Goal: Communication & Community: Answer question/provide support

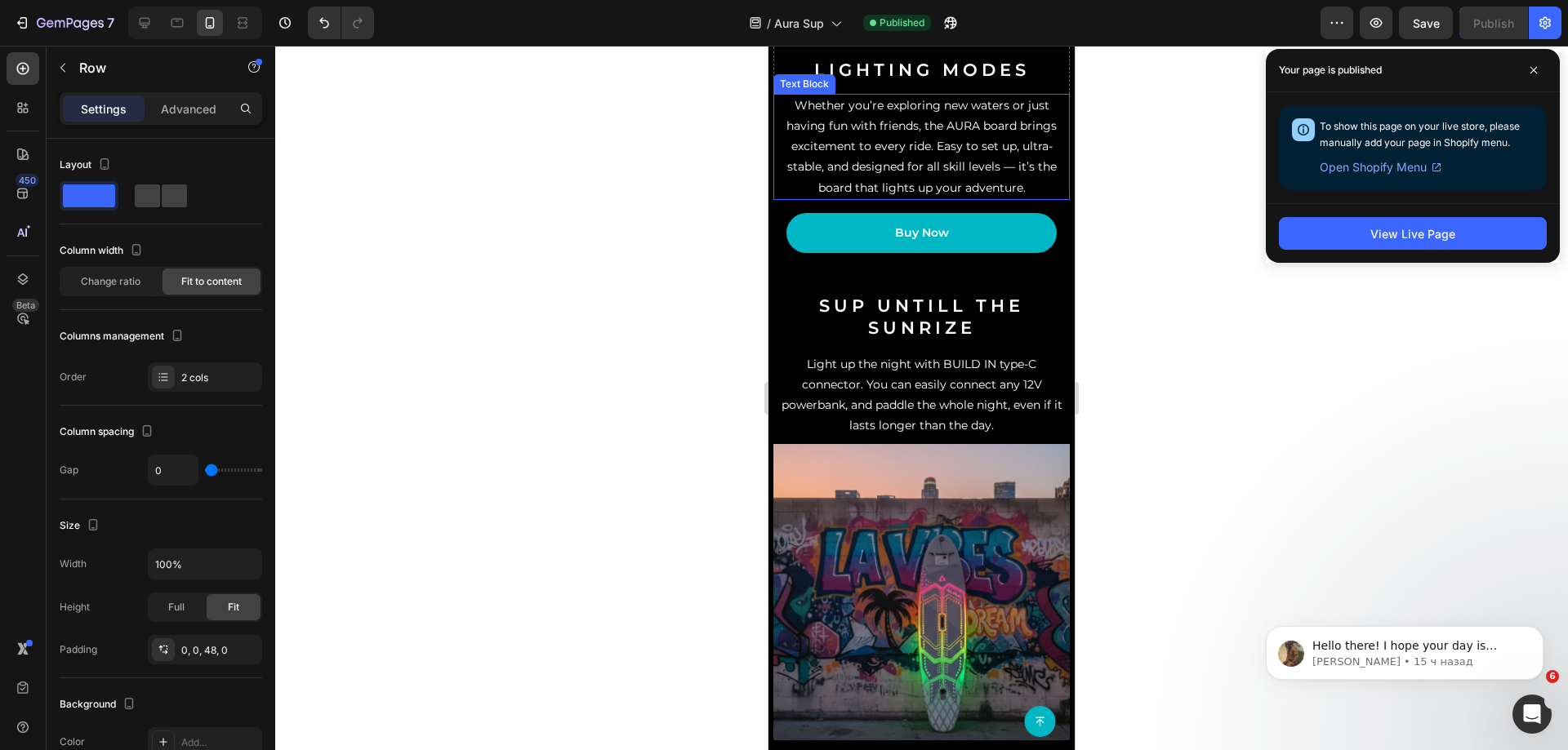
scroll to position [1143, 0]
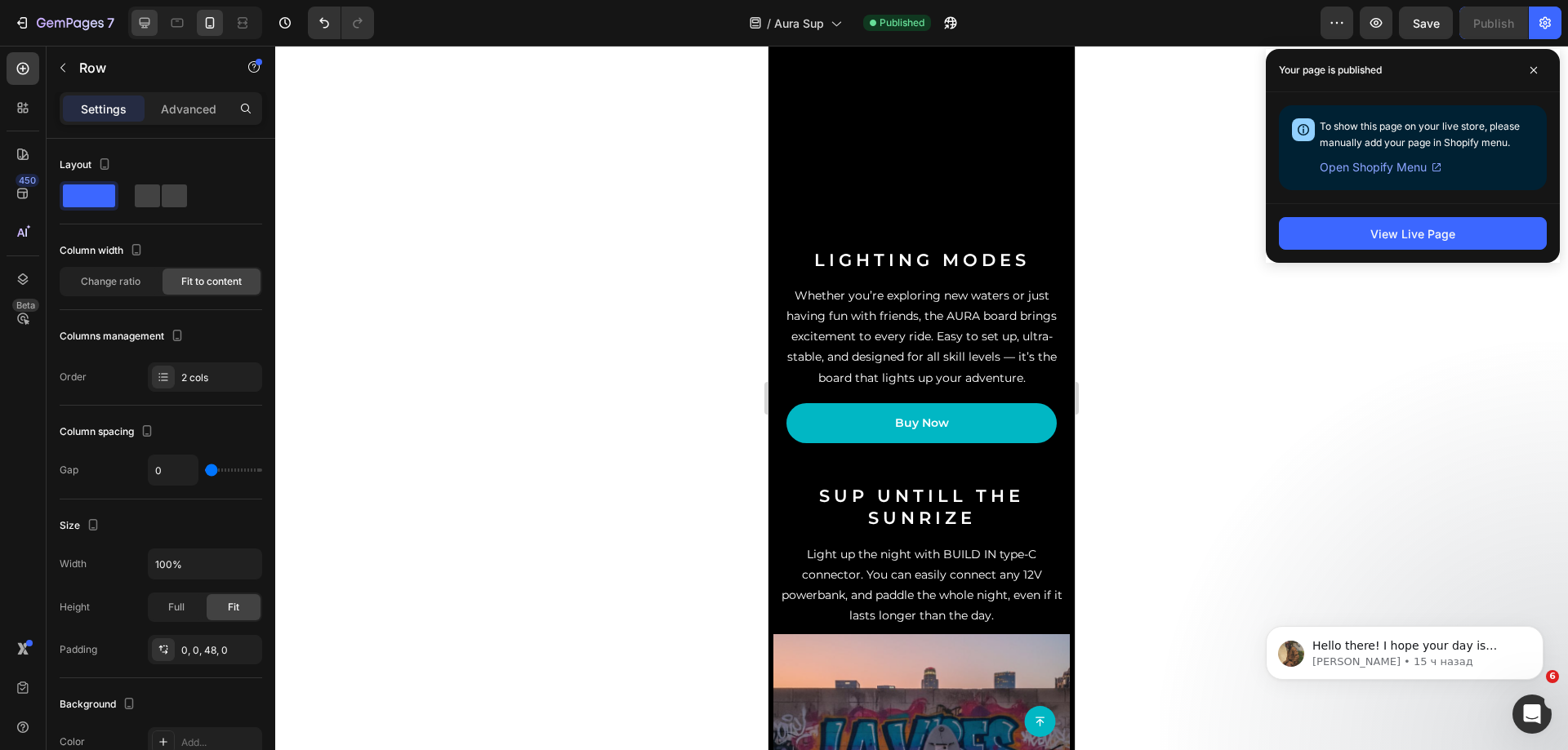
click at [138, 28] on icon at bounding box center [144, 22] width 16 height 16
type input "62"
type input "1400"
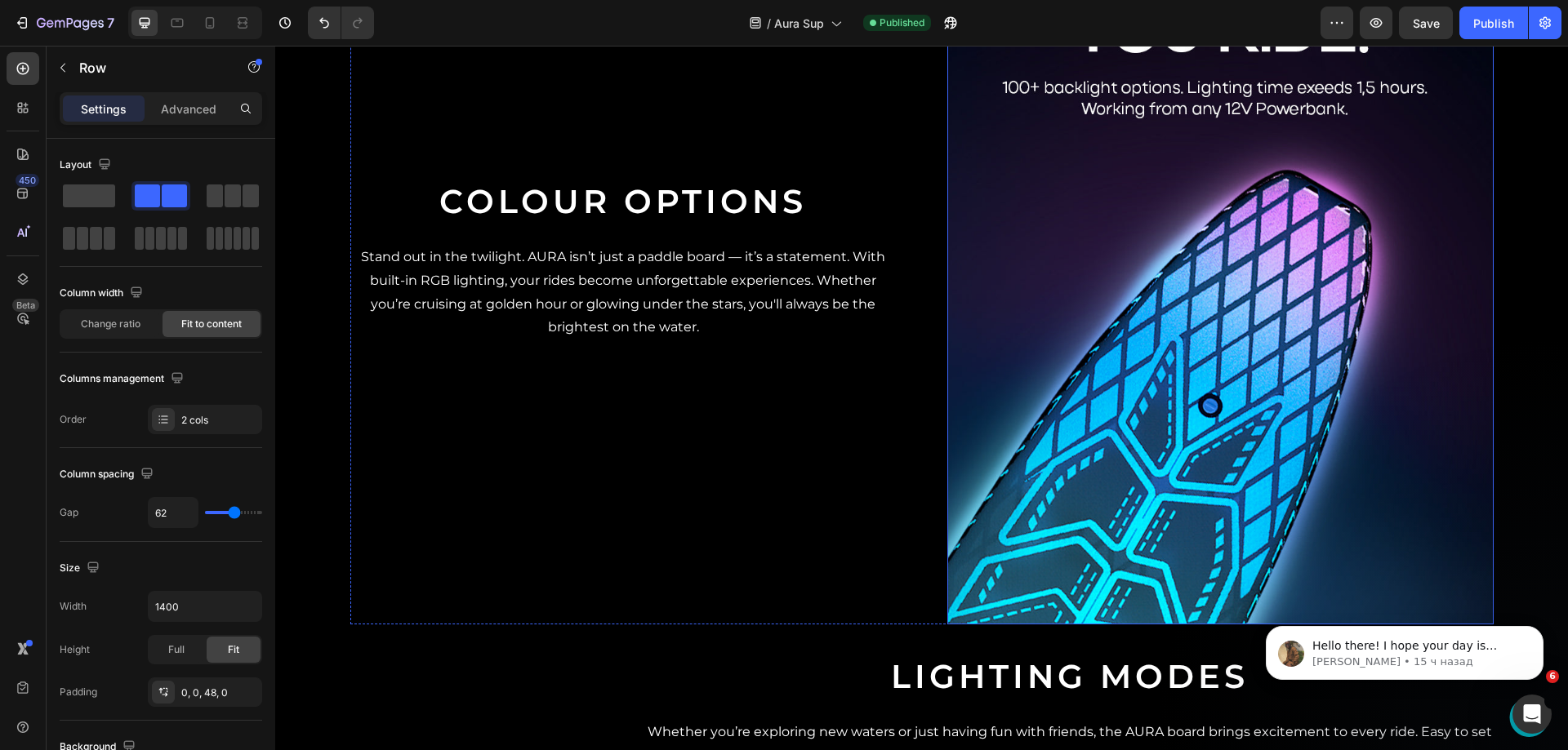
click at [1102, 383] on img at bounding box center [1220, 260] width 547 height 728
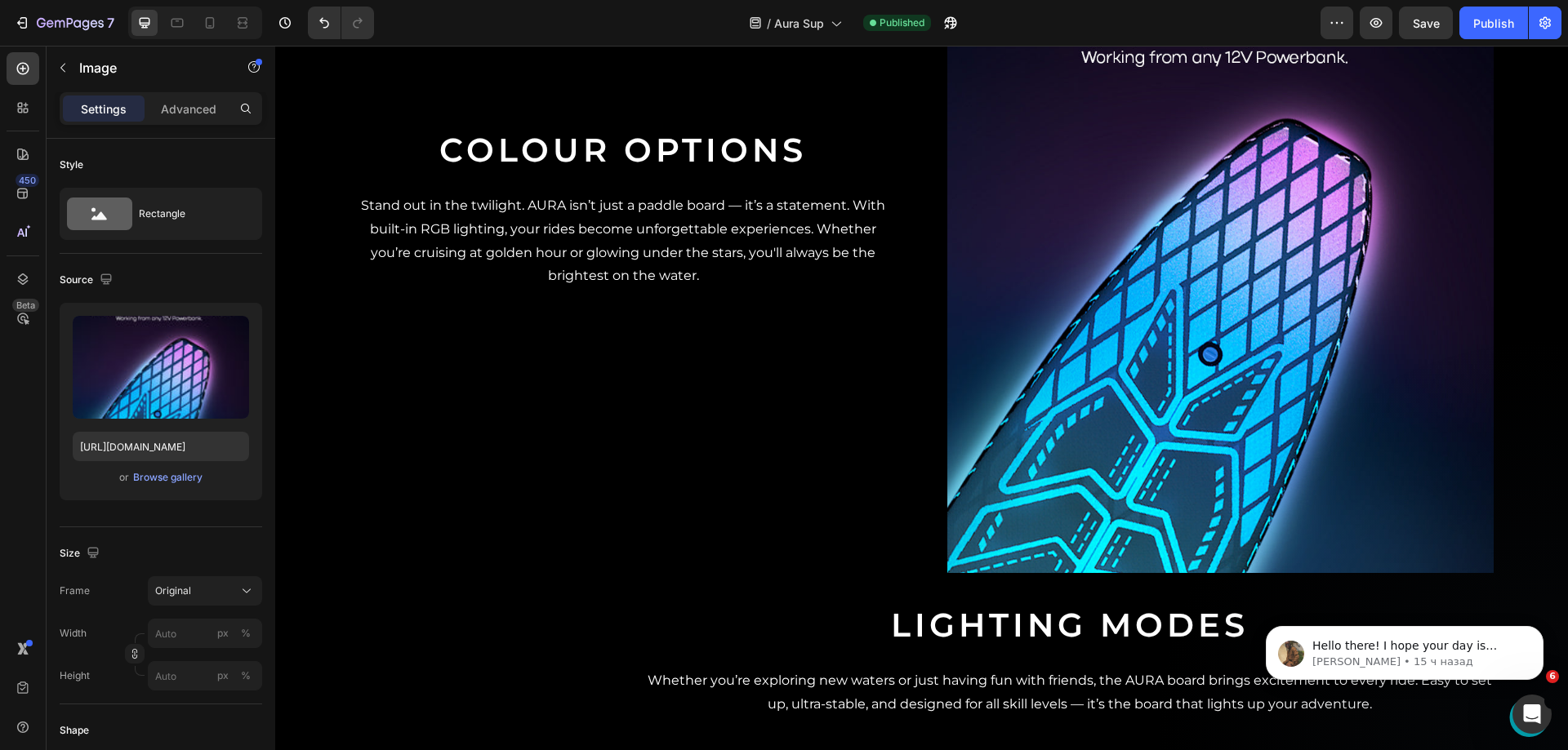
click at [1235, 295] on img at bounding box center [1220, 209] width 547 height 728
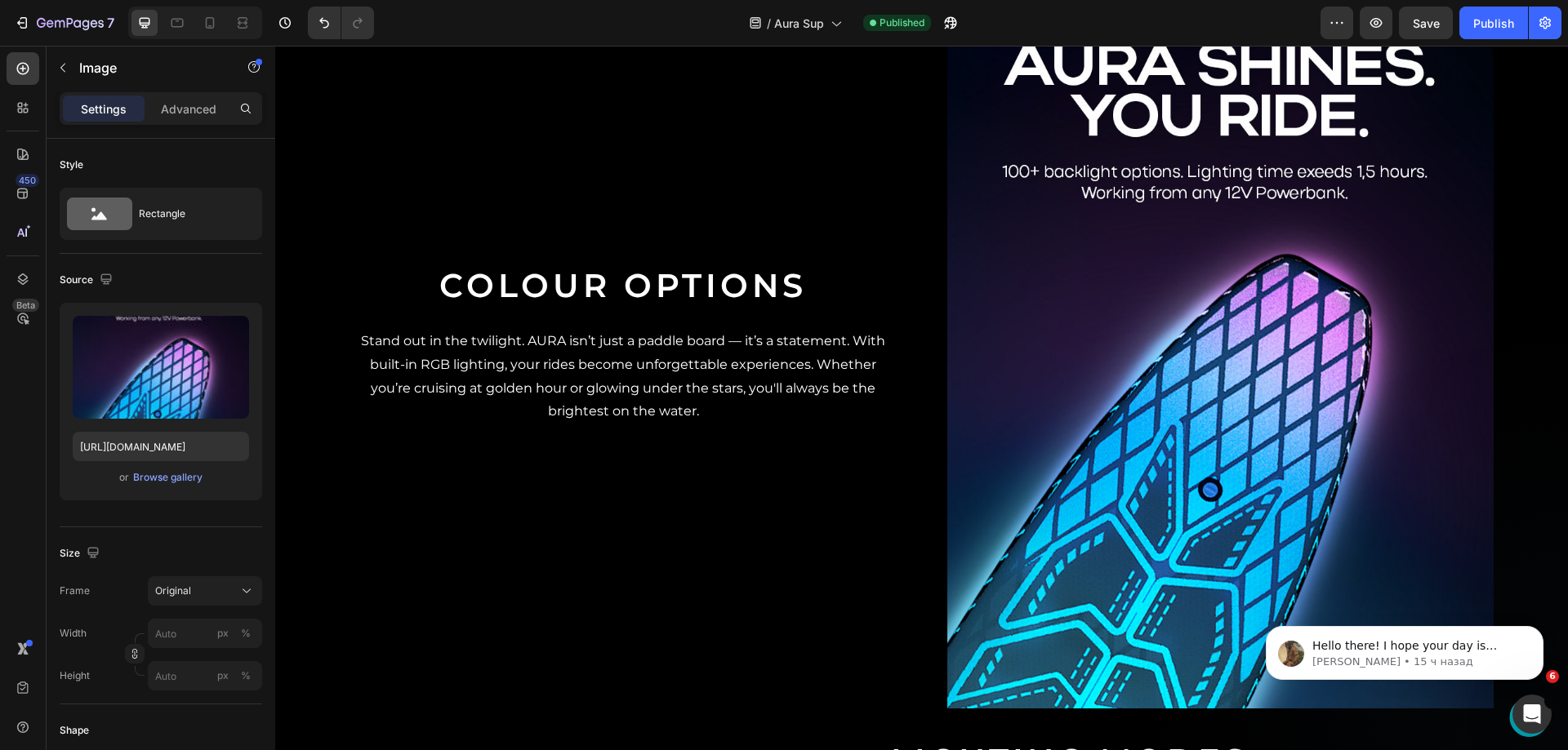
scroll to position [1577, 0]
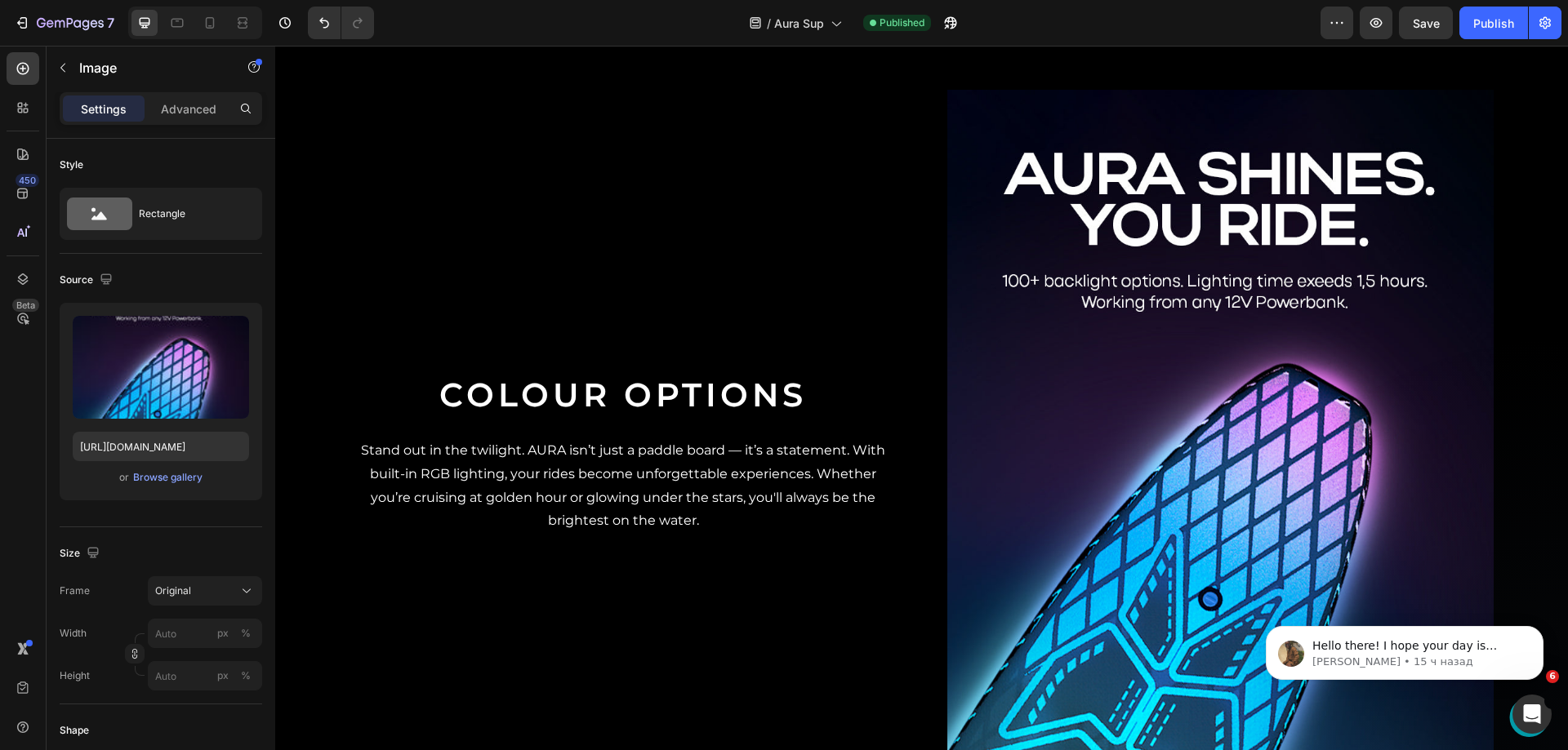
click at [1199, 355] on img at bounding box center [1220, 453] width 547 height 728
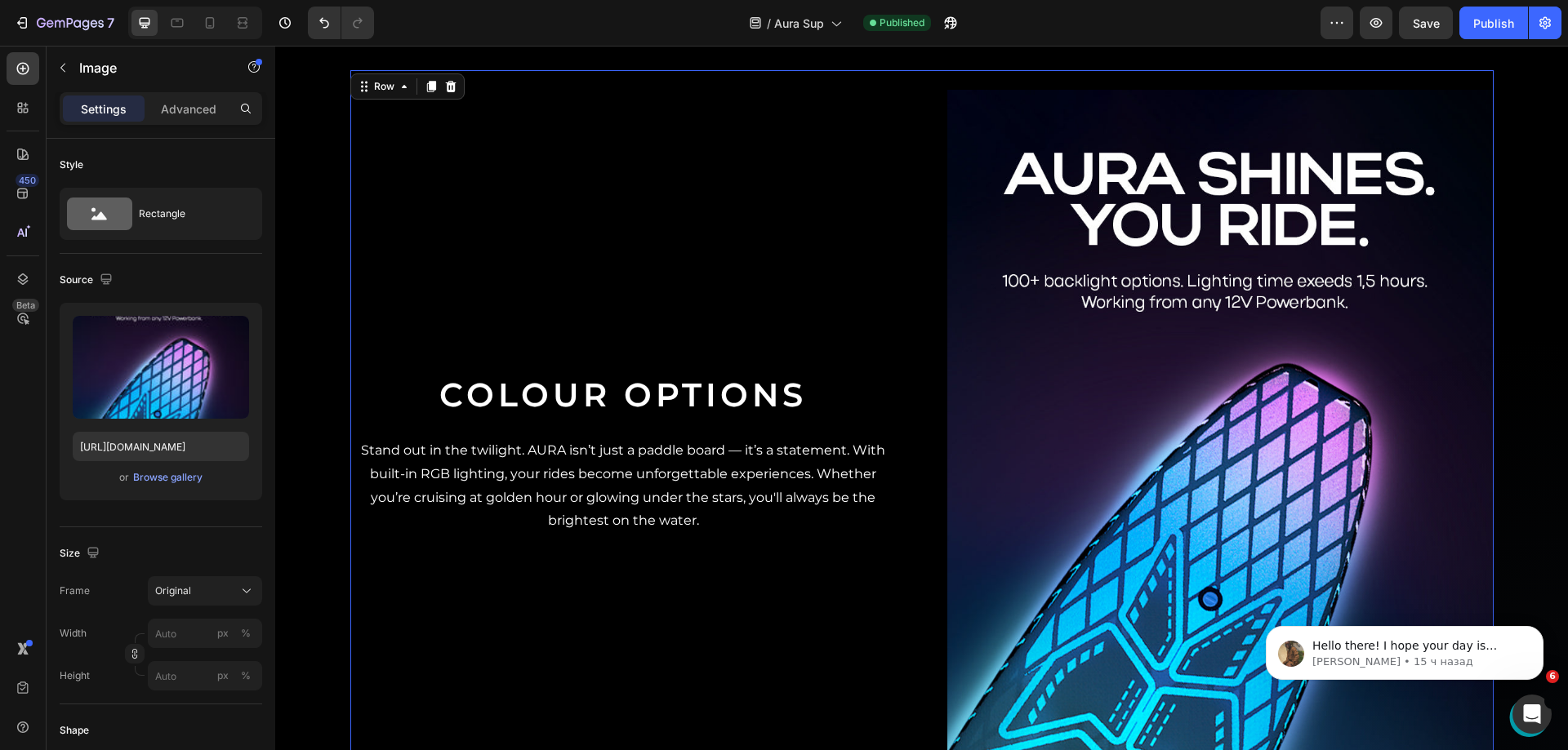
click at [741, 334] on div "Colour Options Heading Stand out in the twilight. AURA isn’t just a paddle boar…" at bounding box center [623, 453] width 547 height 728
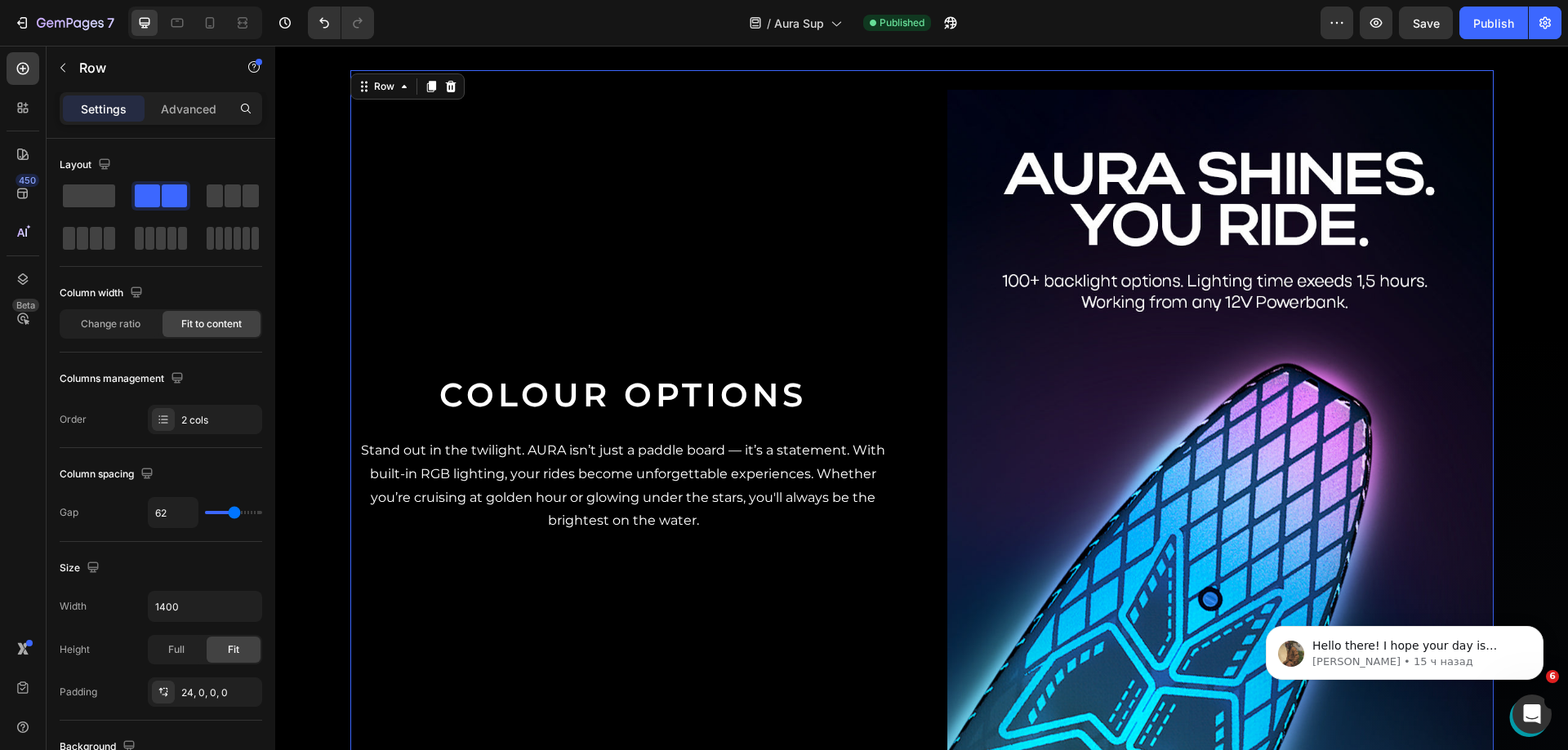
click at [1036, 357] on img at bounding box center [1220, 453] width 547 height 728
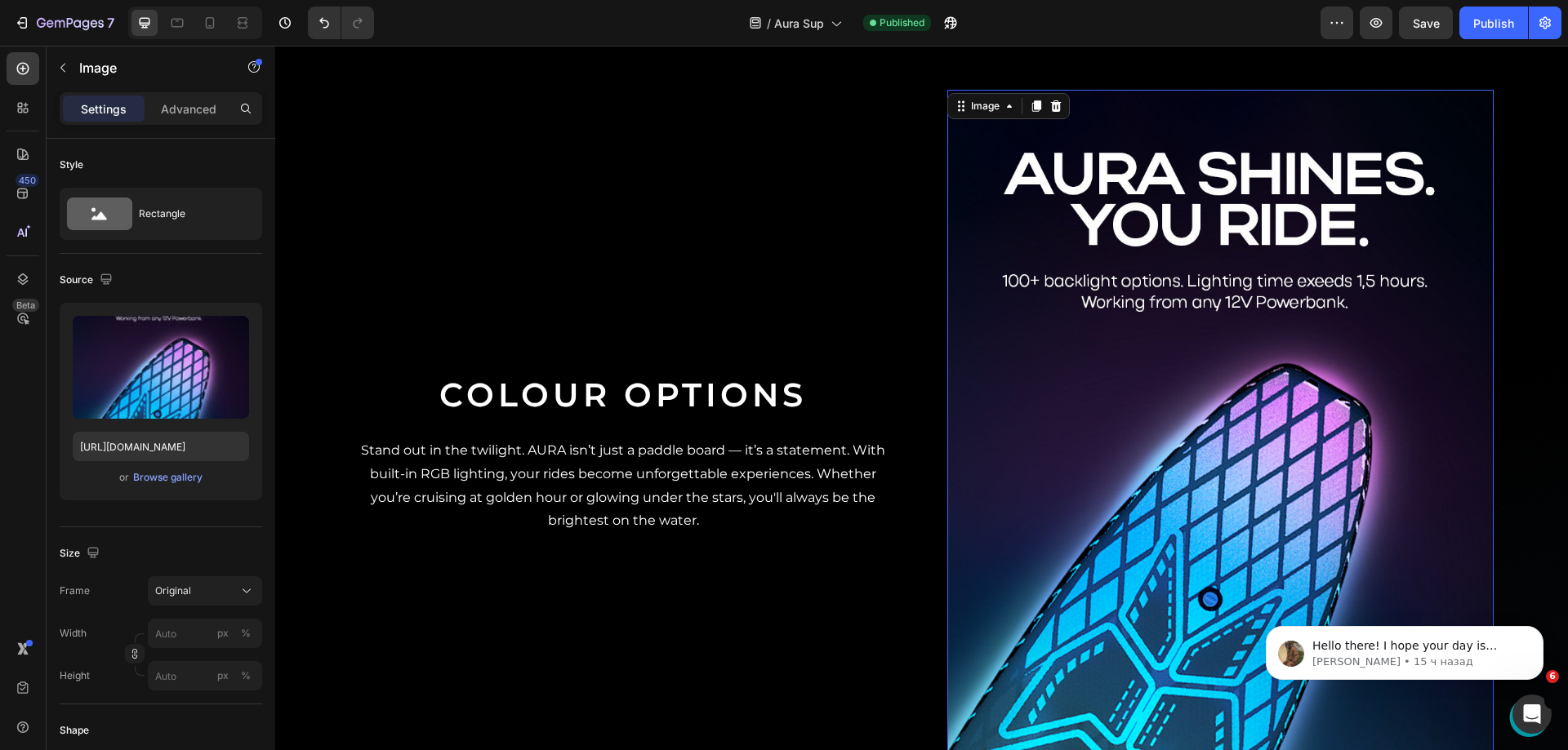
drag, startPoint x: 1046, startPoint y: 361, endPoint x: 804, endPoint y: 408, distance: 246.5
click at [1046, 361] on img at bounding box center [1220, 453] width 547 height 728
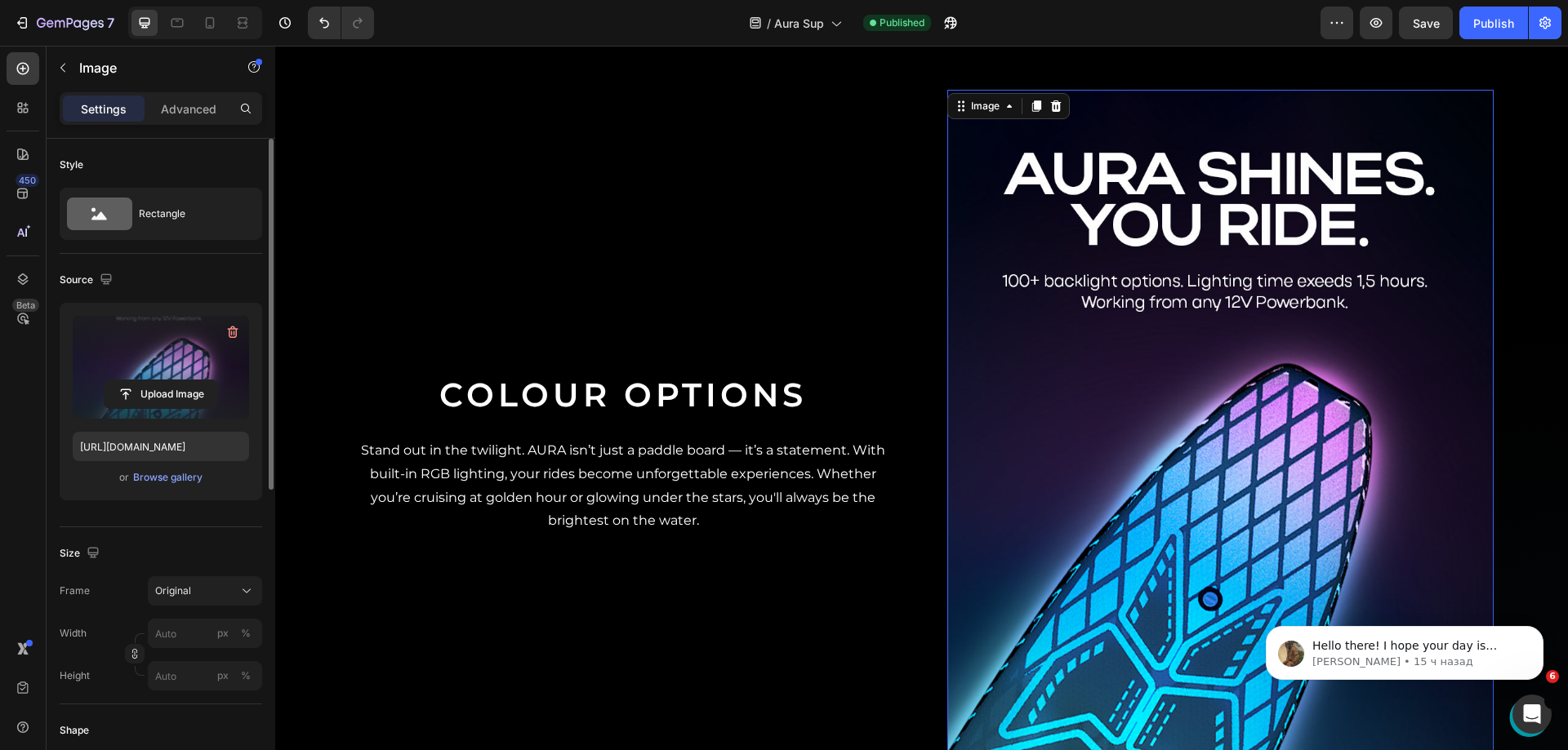
click at [153, 341] on label at bounding box center [160, 367] width 176 height 103
click at [153, 380] on input "file" at bounding box center [161, 394] width 113 height 28
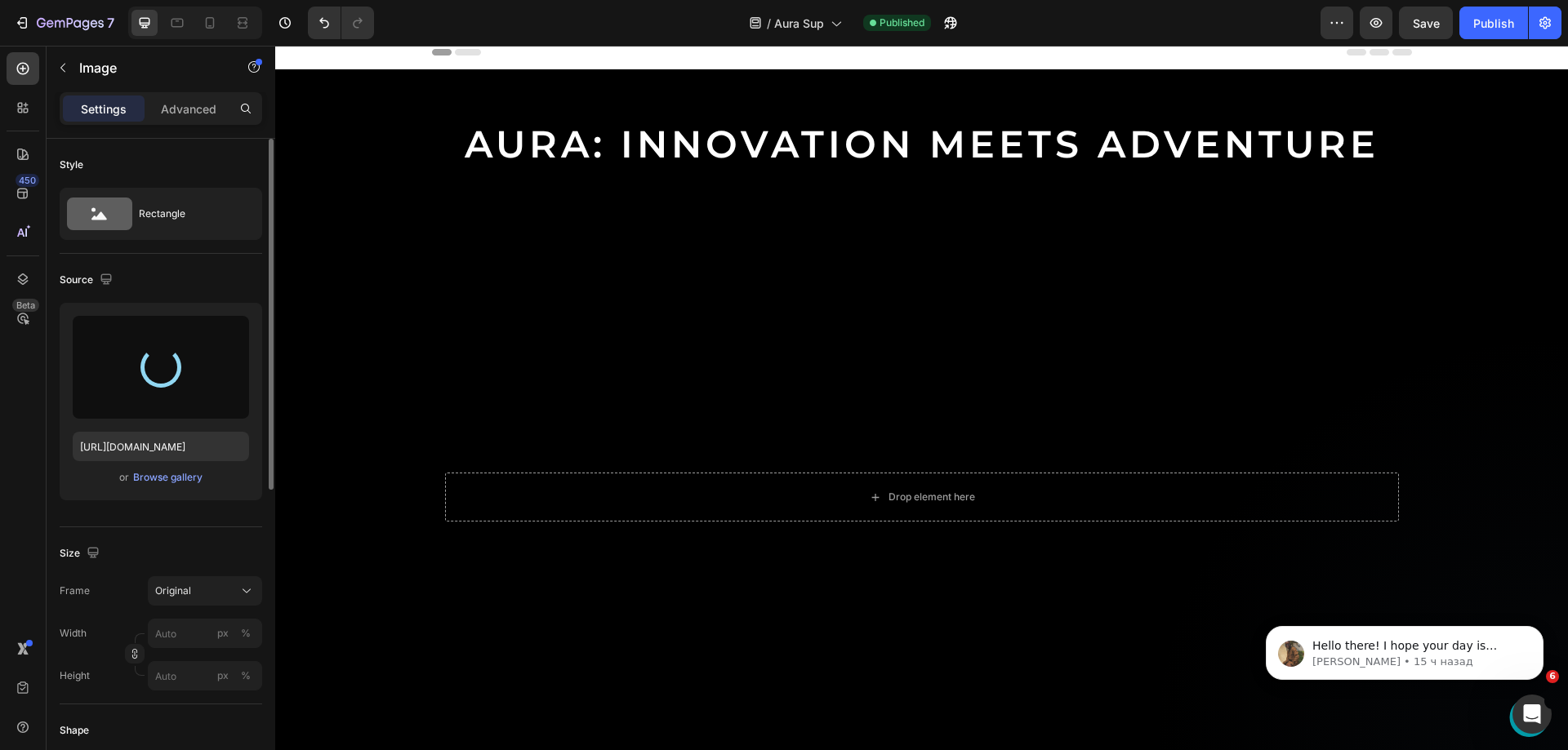
scroll to position [0, 0]
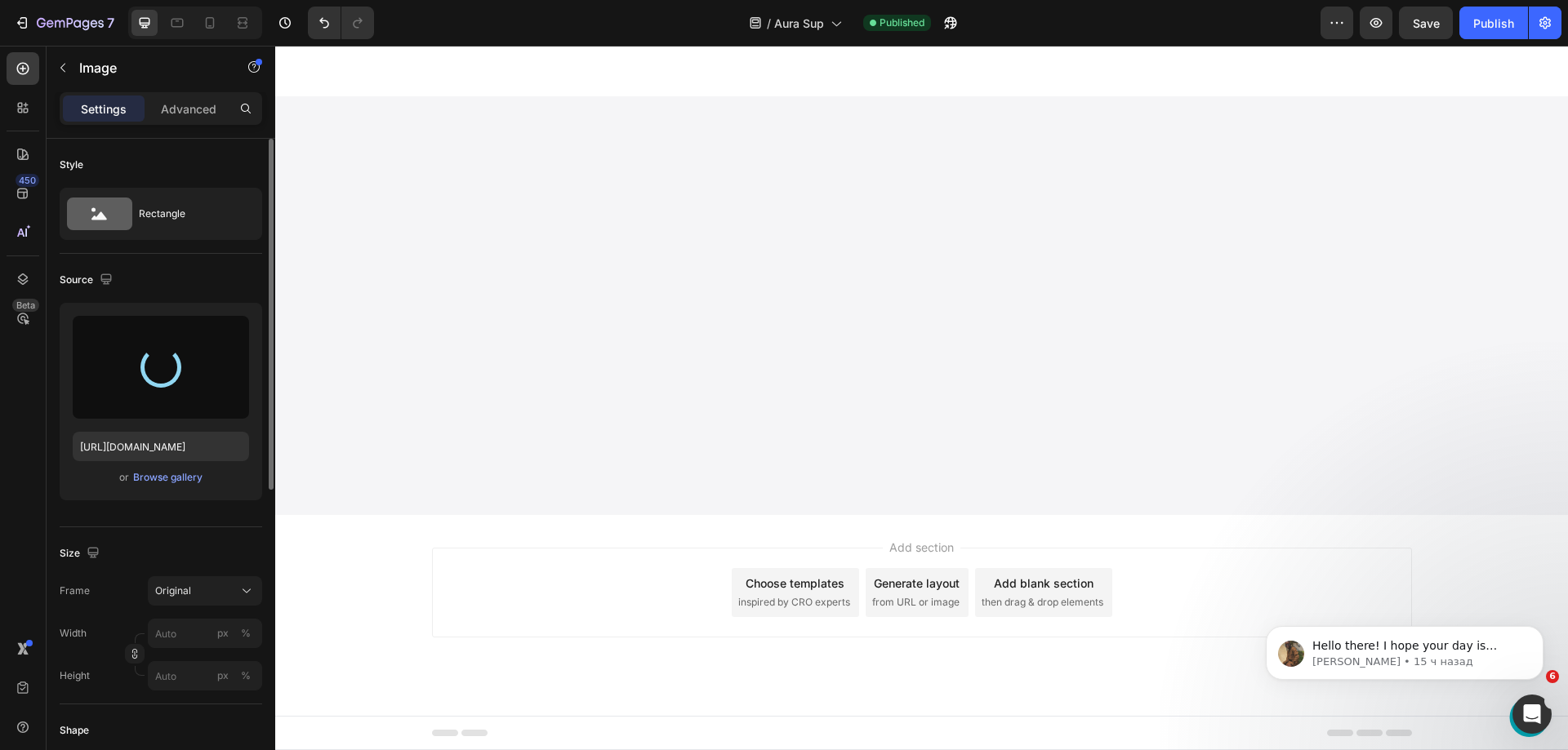
type input "[URL][DOMAIN_NAME]"
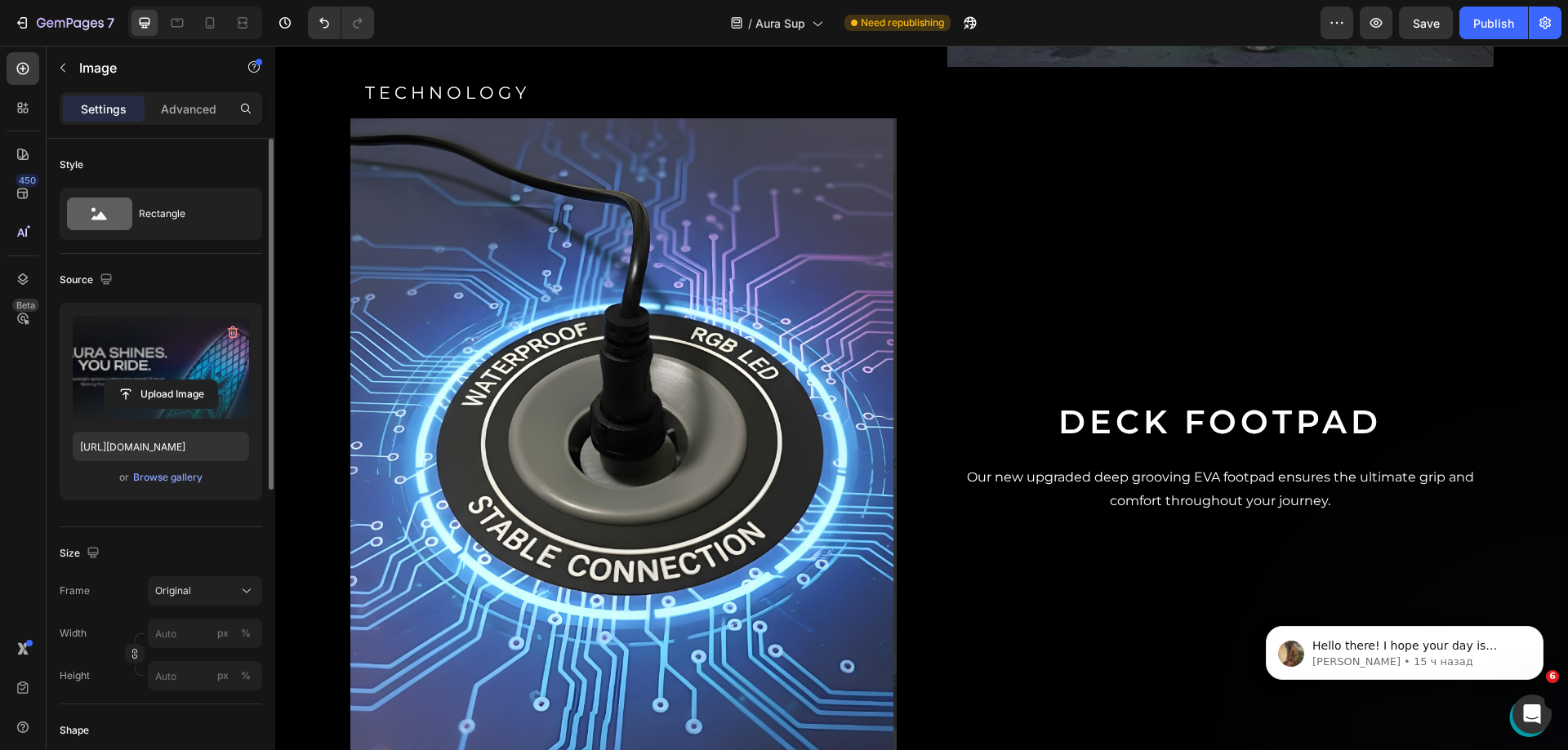
scroll to position [2857, 0]
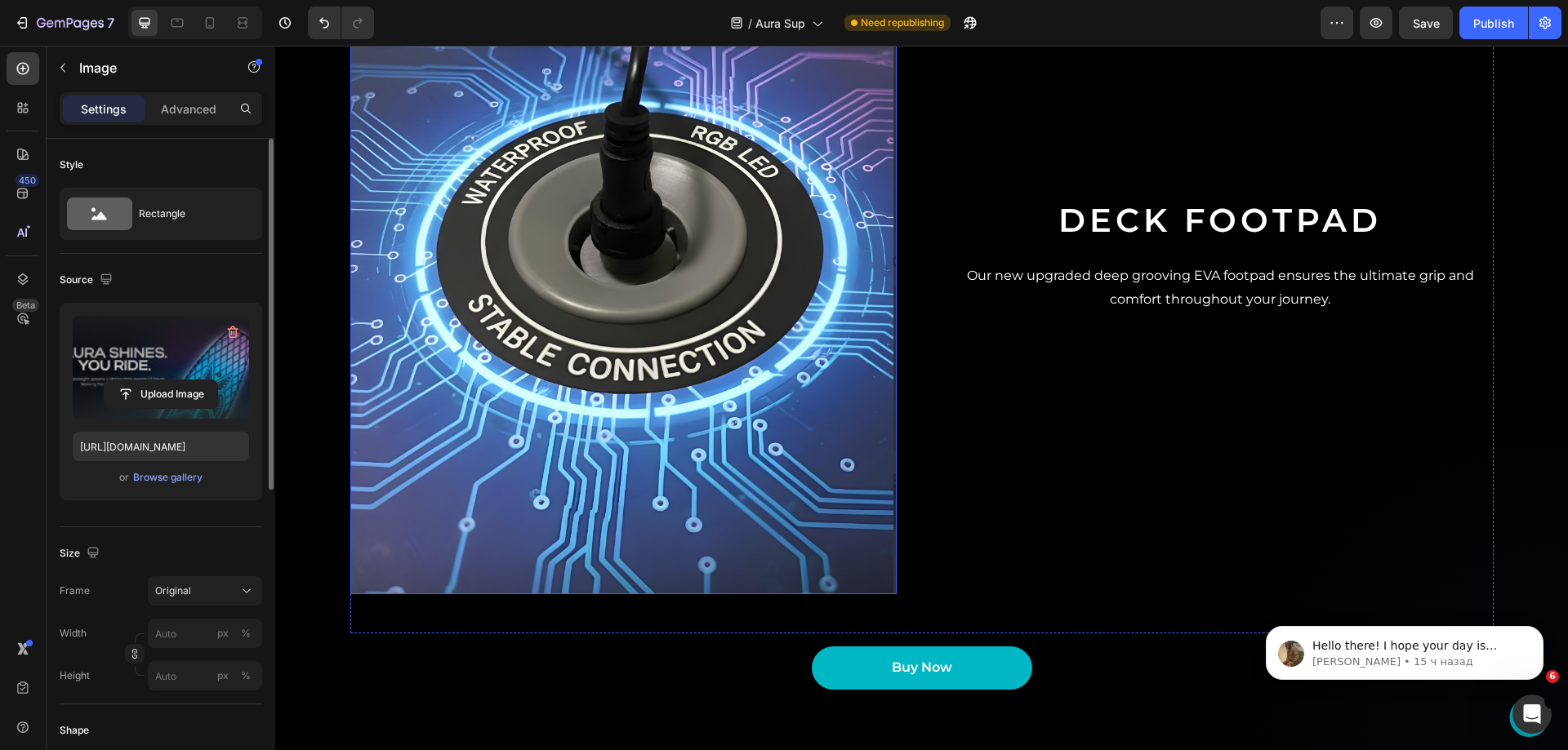
click at [691, 355] on img at bounding box center [623, 255] width 547 height 678
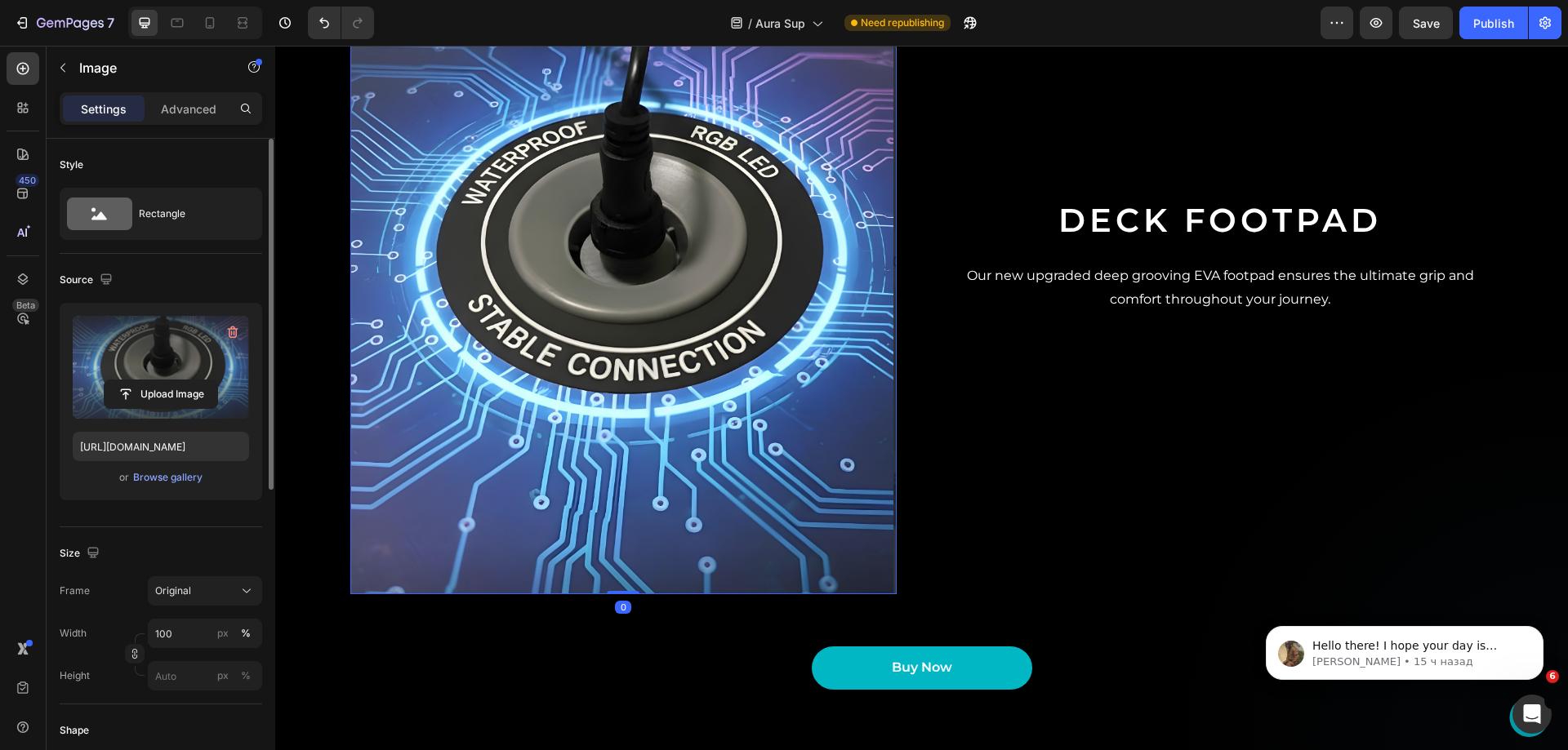
click at [126, 335] on label at bounding box center [160, 367] width 176 height 103
click at [126, 380] on input "file" at bounding box center [161, 394] width 113 height 28
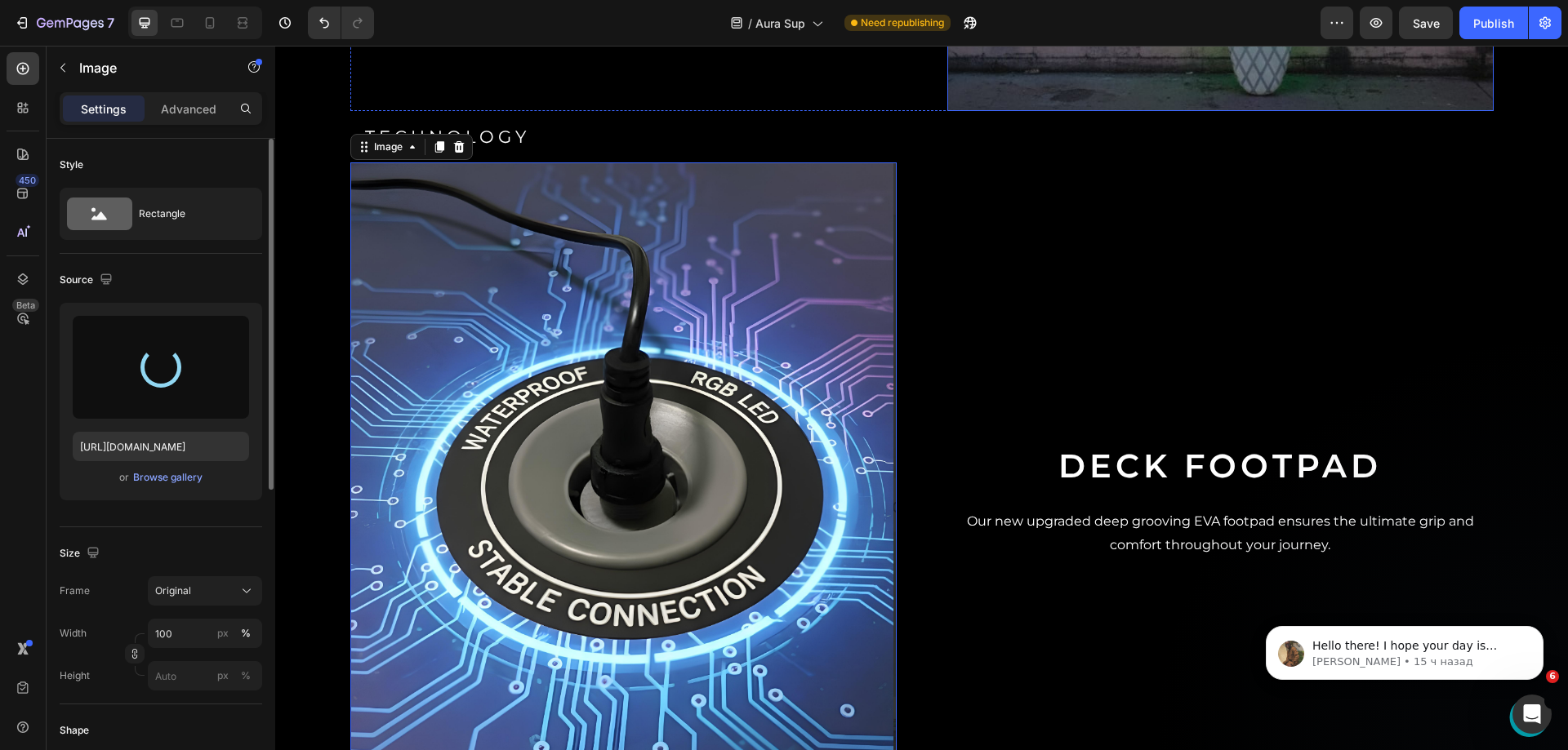
scroll to position [2449, 0]
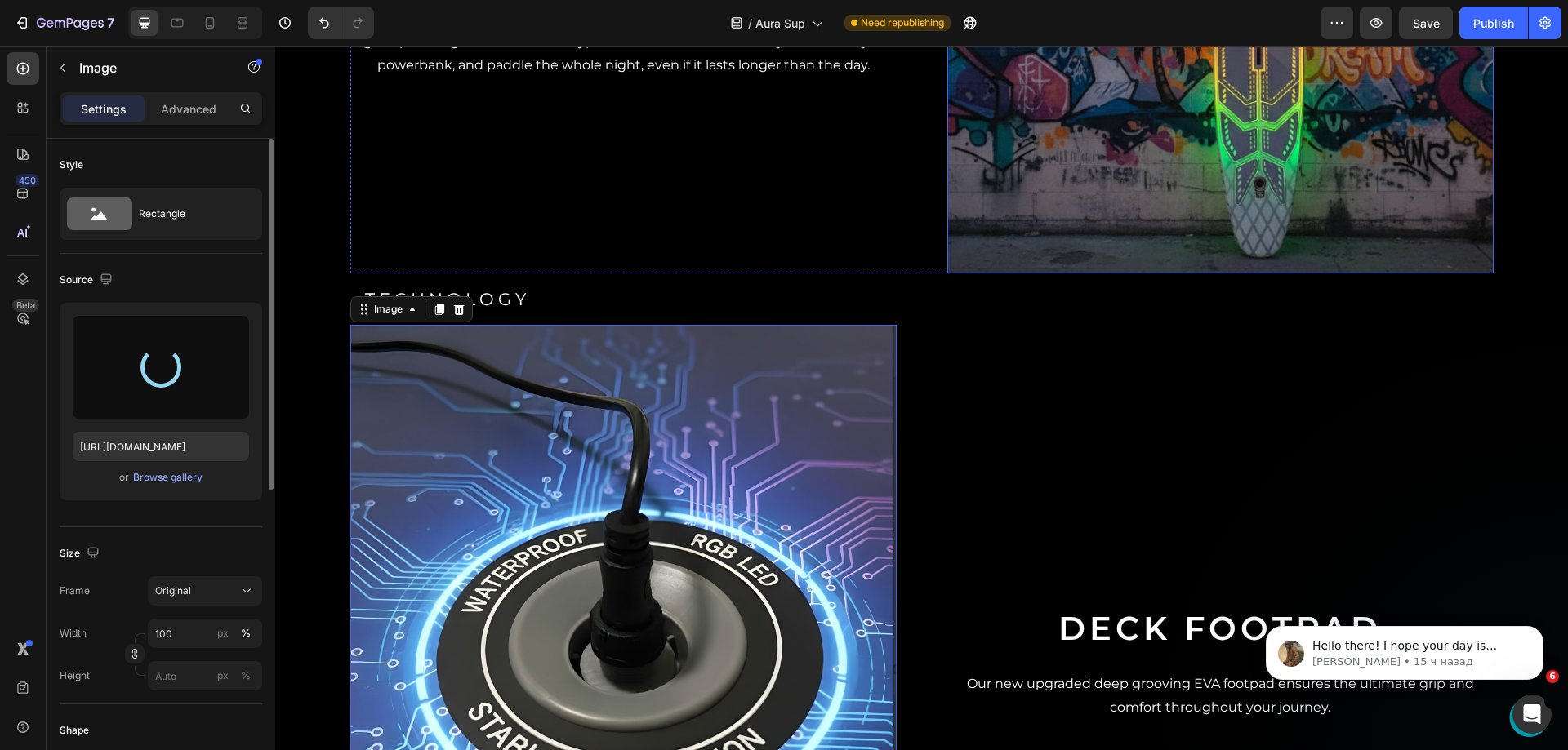
type input "[URL][DOMAIN_NAME]"
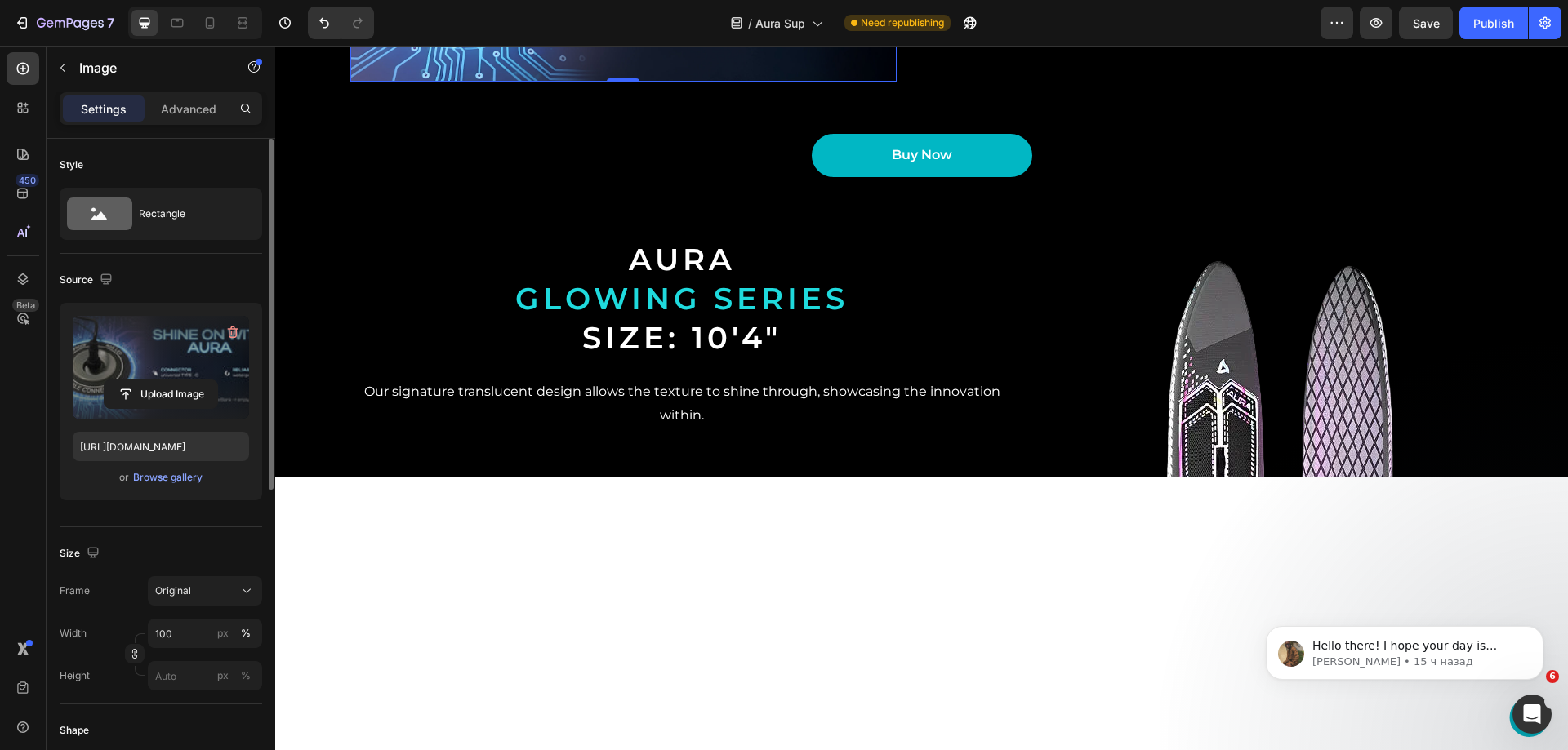
scroll to position [2939, 0]
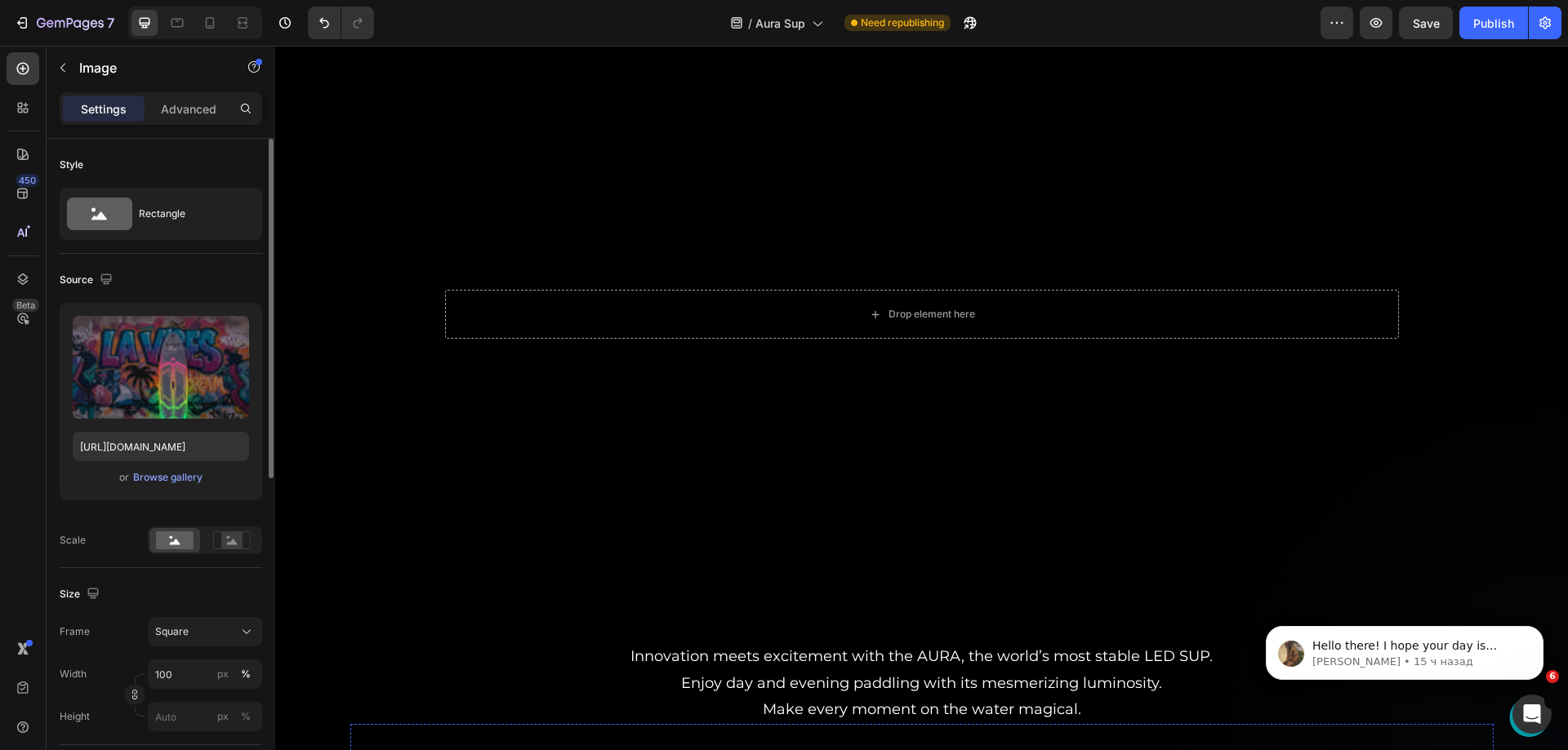
scroll to position [0, 0]
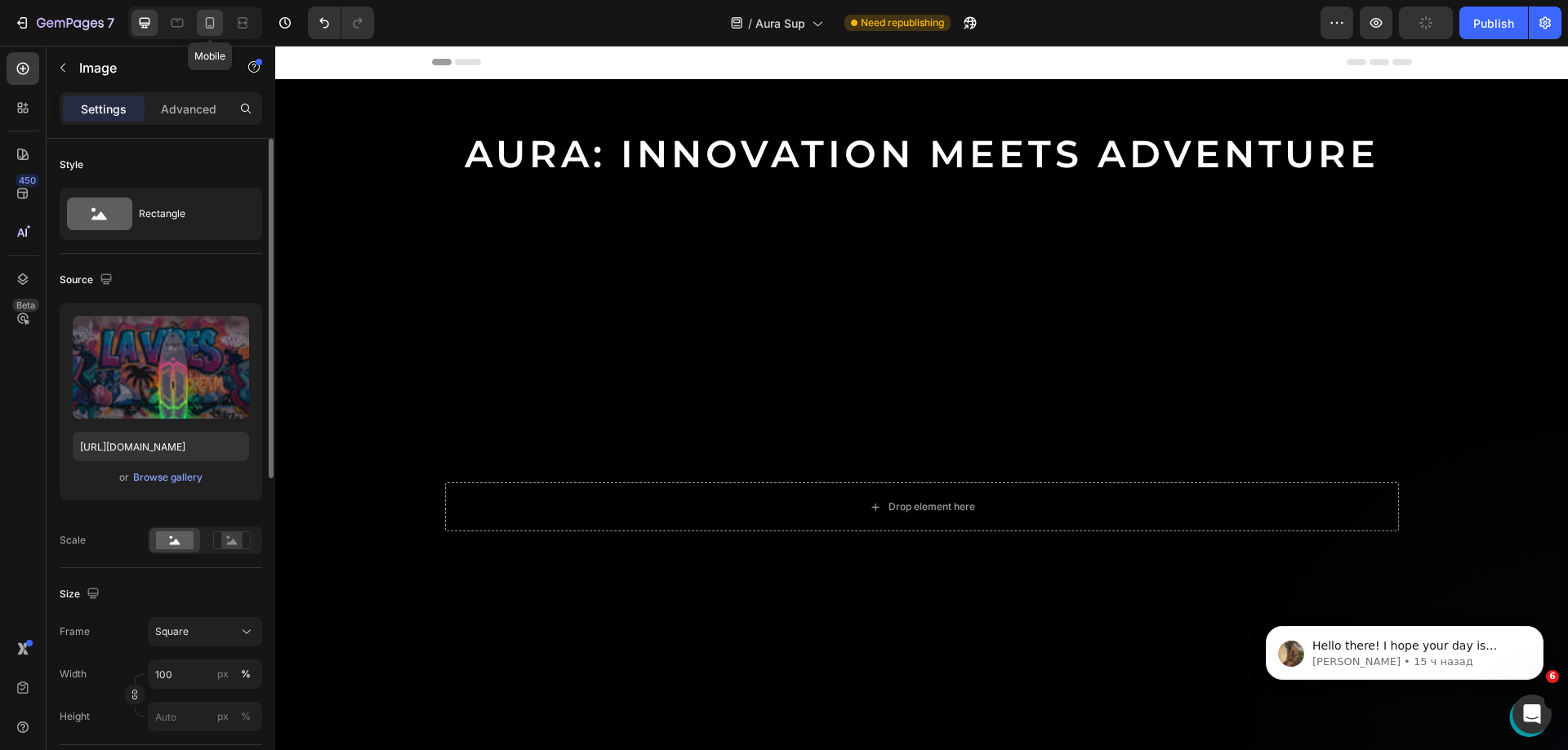
click at [210, 29] on icon at bounding box center [209, 22] width 16 height 16
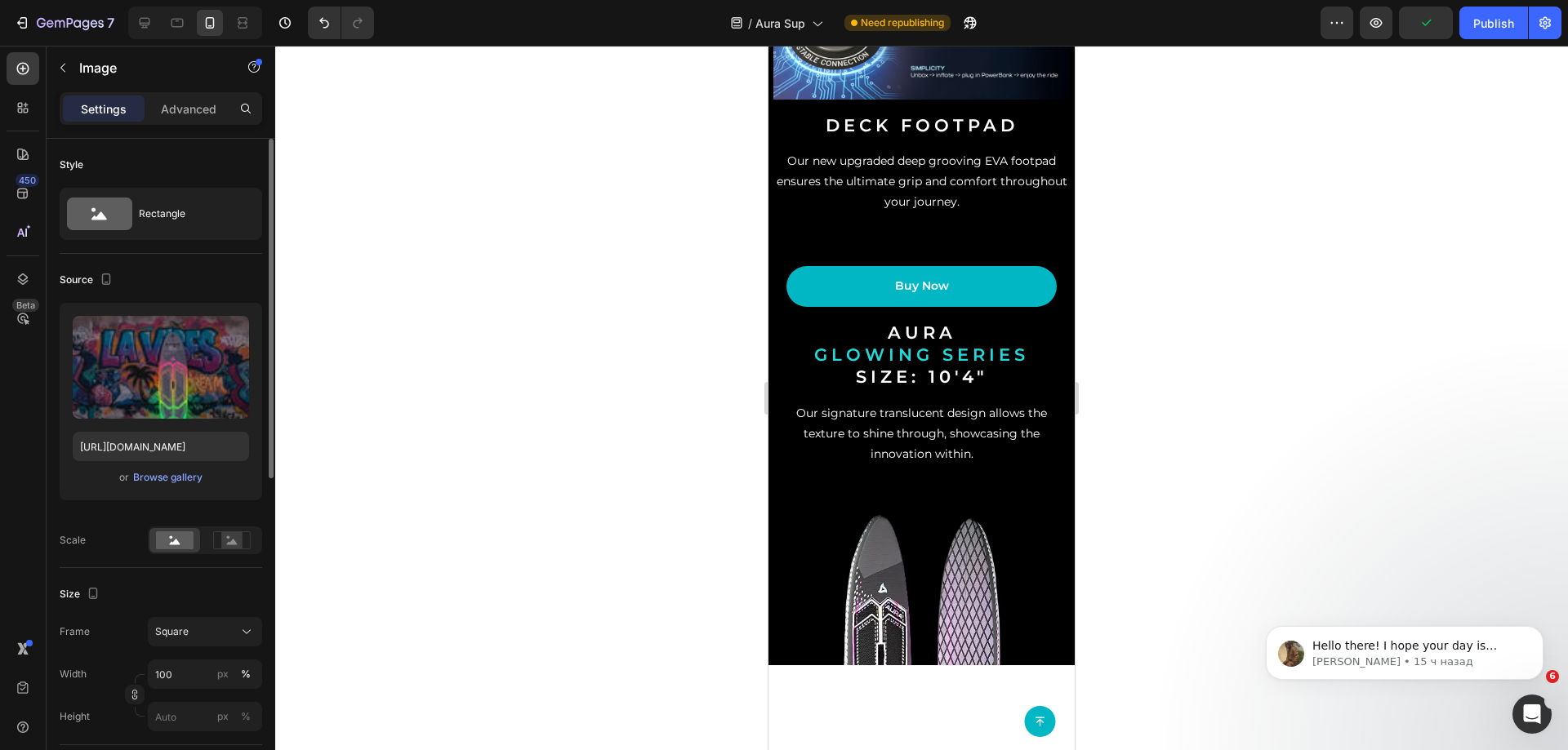
scroll to position [2530, 0]
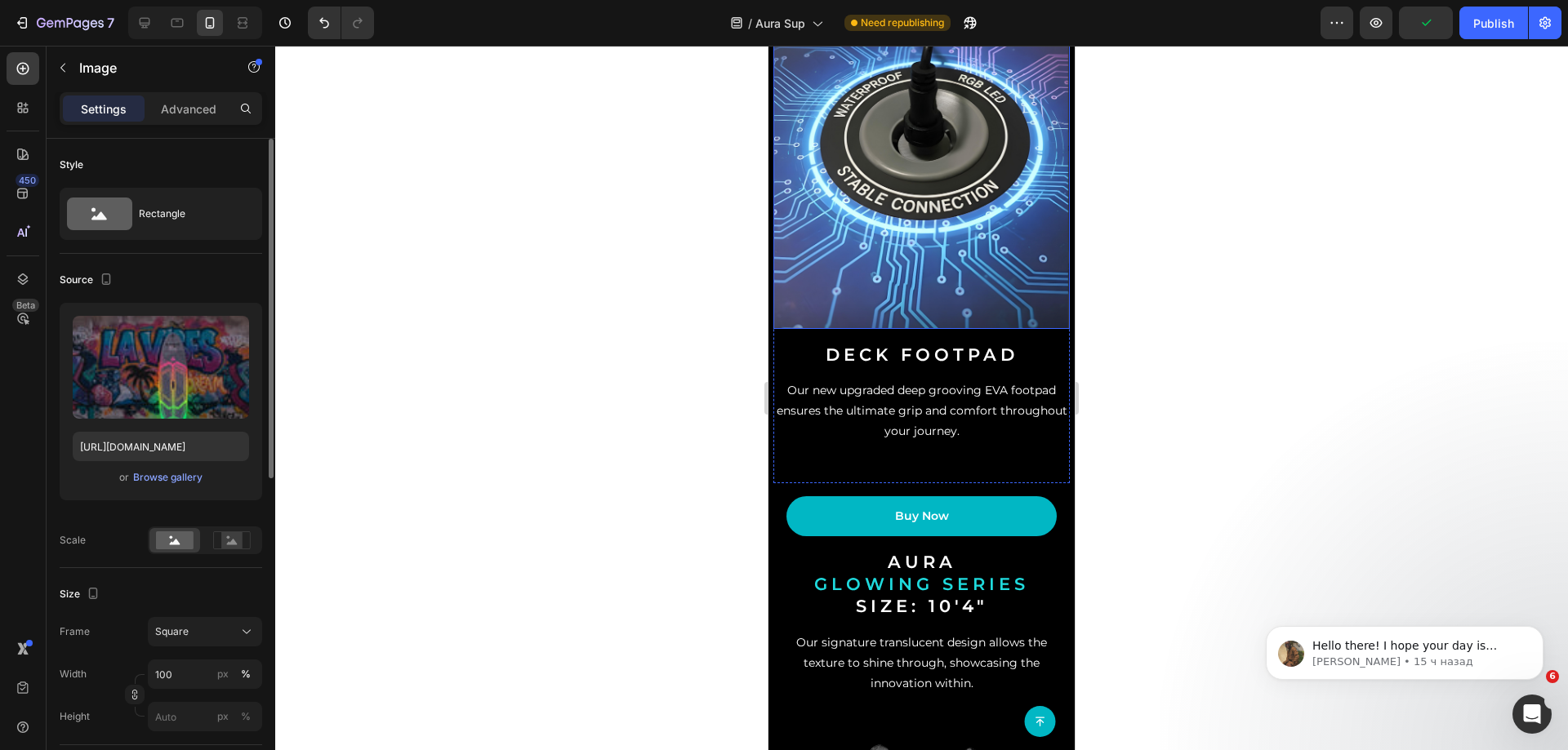
click at [860, 282] on img at bounding box center [921, 144] width 297 height 367
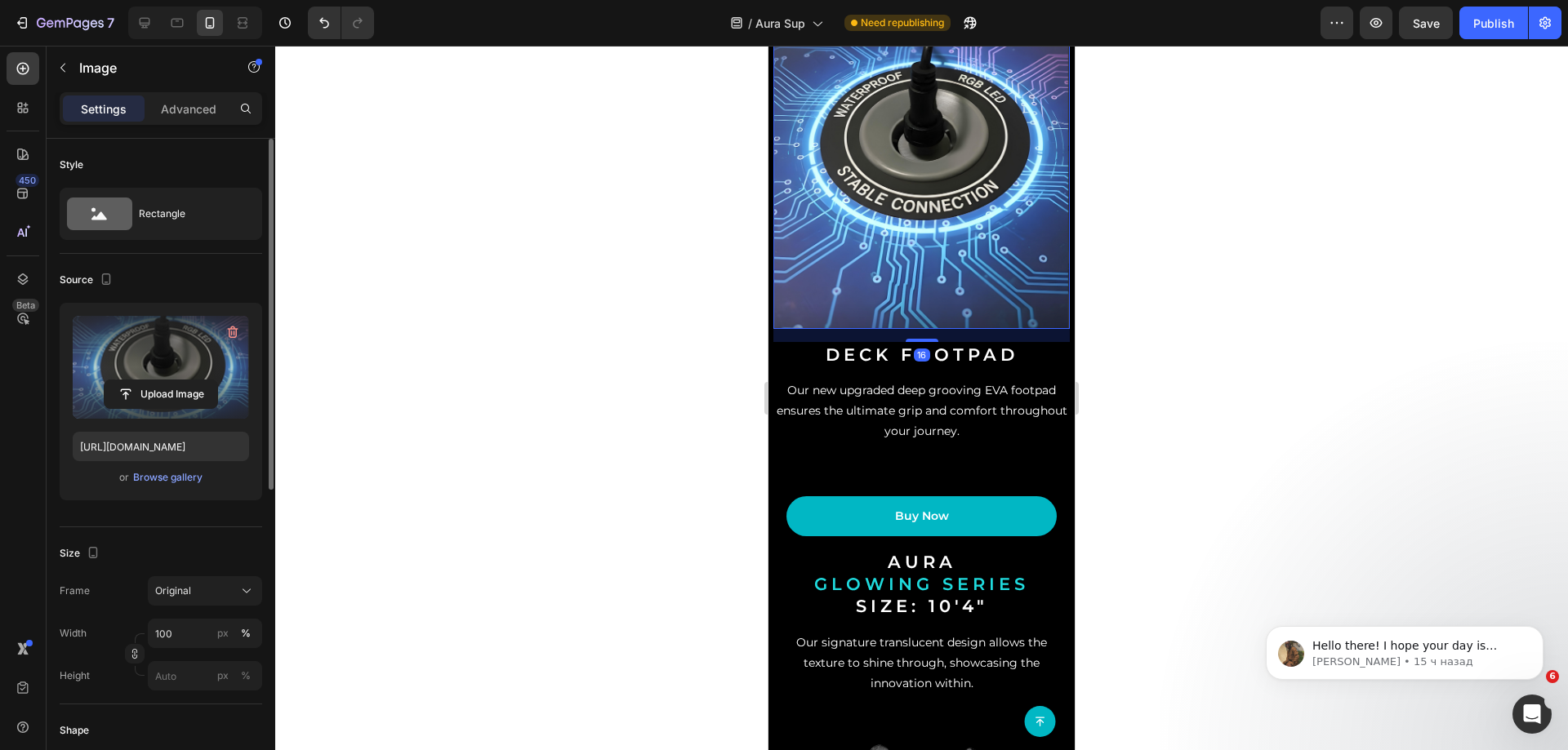
click at [173, 368] on label at bounding box center [160, 367] width 176 height 103
click at [173, 380] on input "file" at bounding box center [161, 394] width 113 height 28
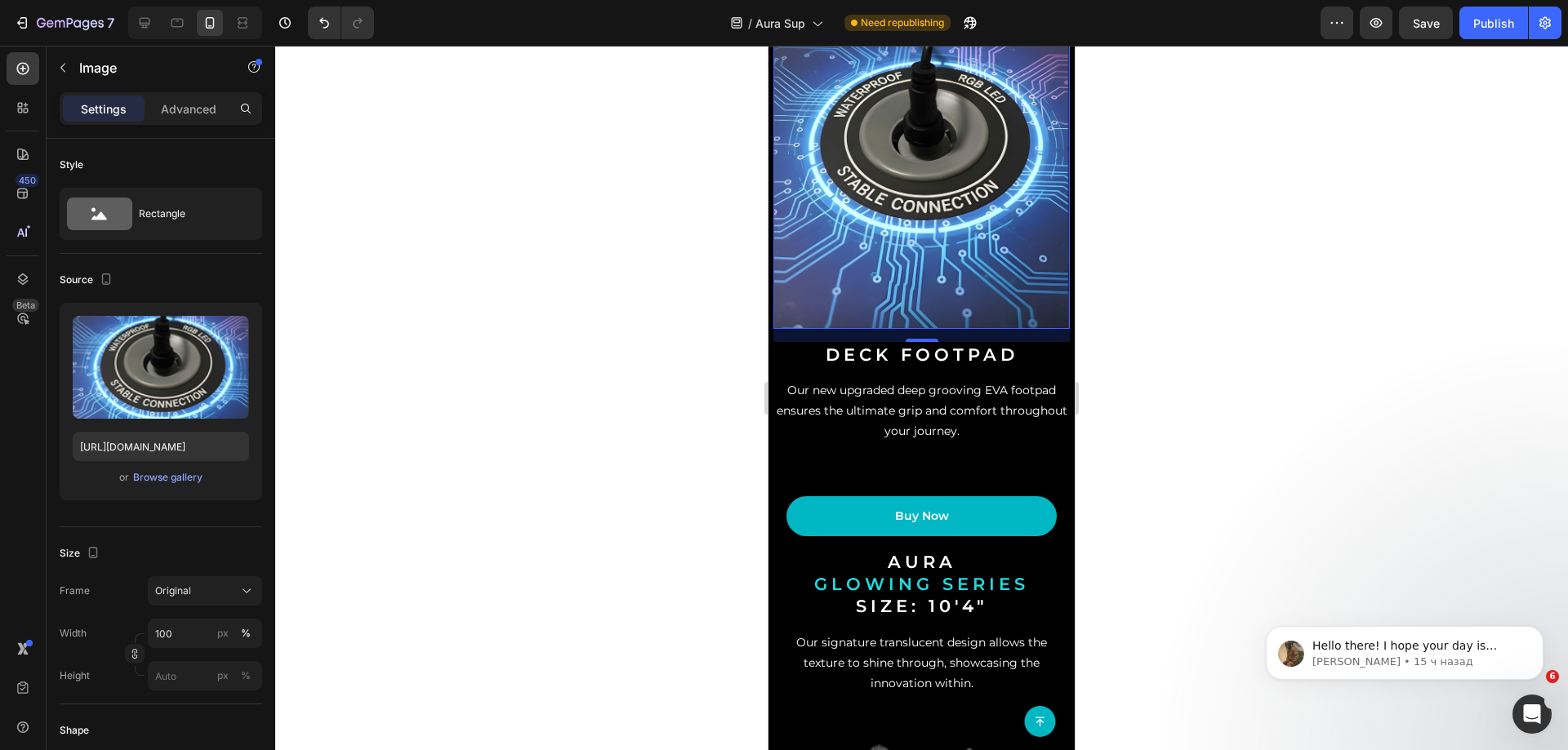
drag, startPoint x: 1907, startPoint y: 302, endPoint x: 924, endPoint y: 256, distance: 984.1
click at [924, 256] on img at bounding box center [921, 144] width 297 height 367
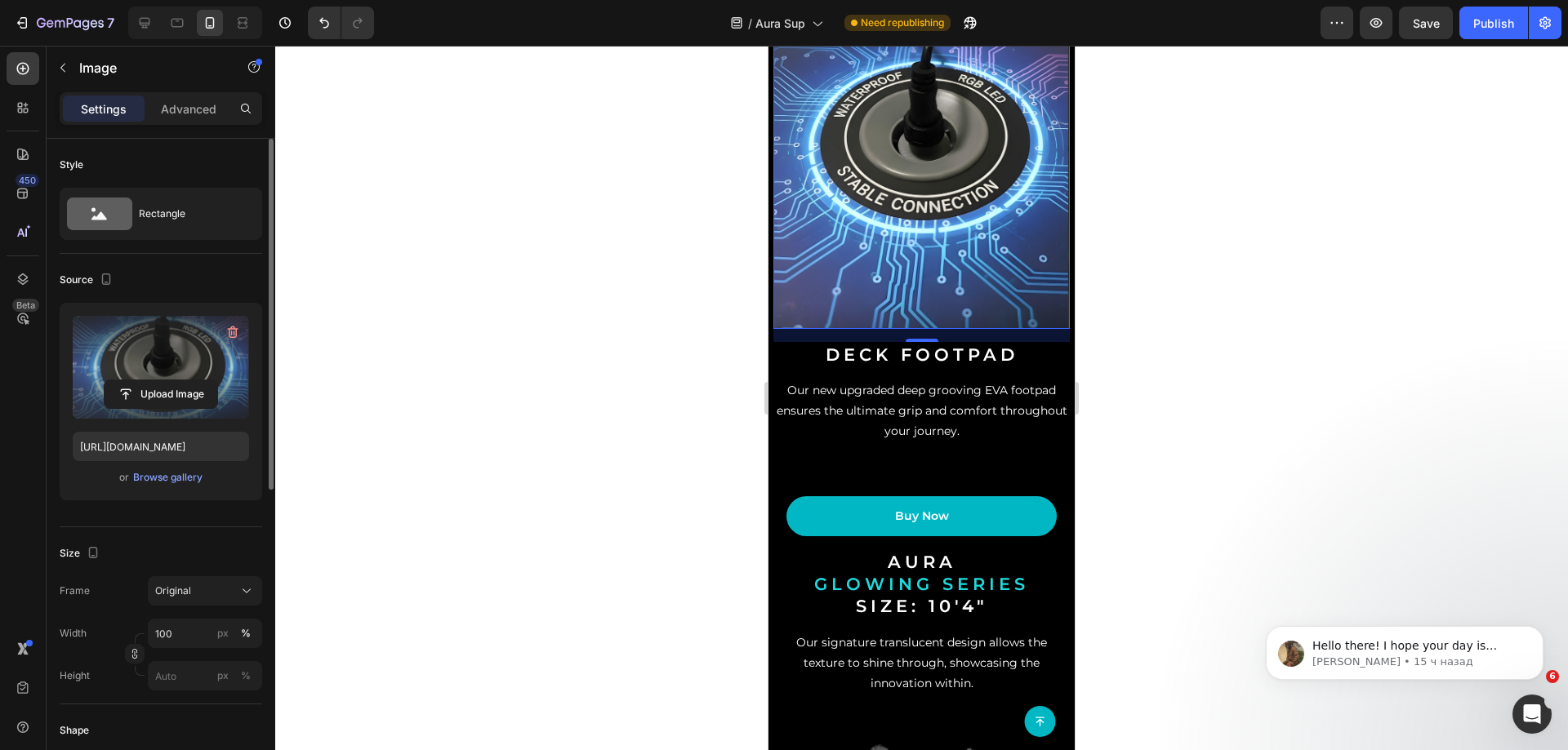
click at [165, 357] on label at bounding box center [160, 367] width 176 height 103
click at [165, 380] on input "file" at bounding box center [161, 394] width 113 height 28
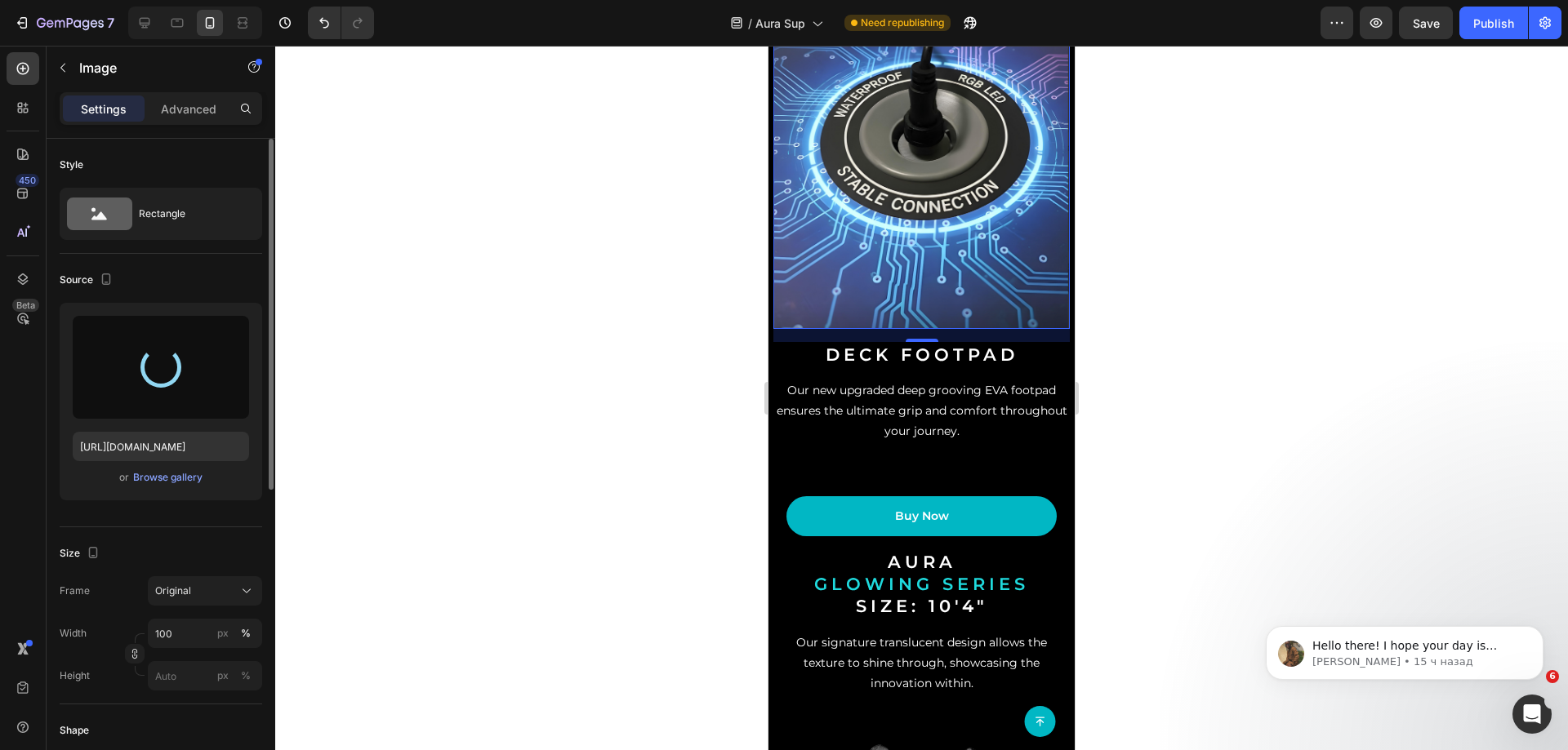
type input "[URL][DOMAIN_NAME]"
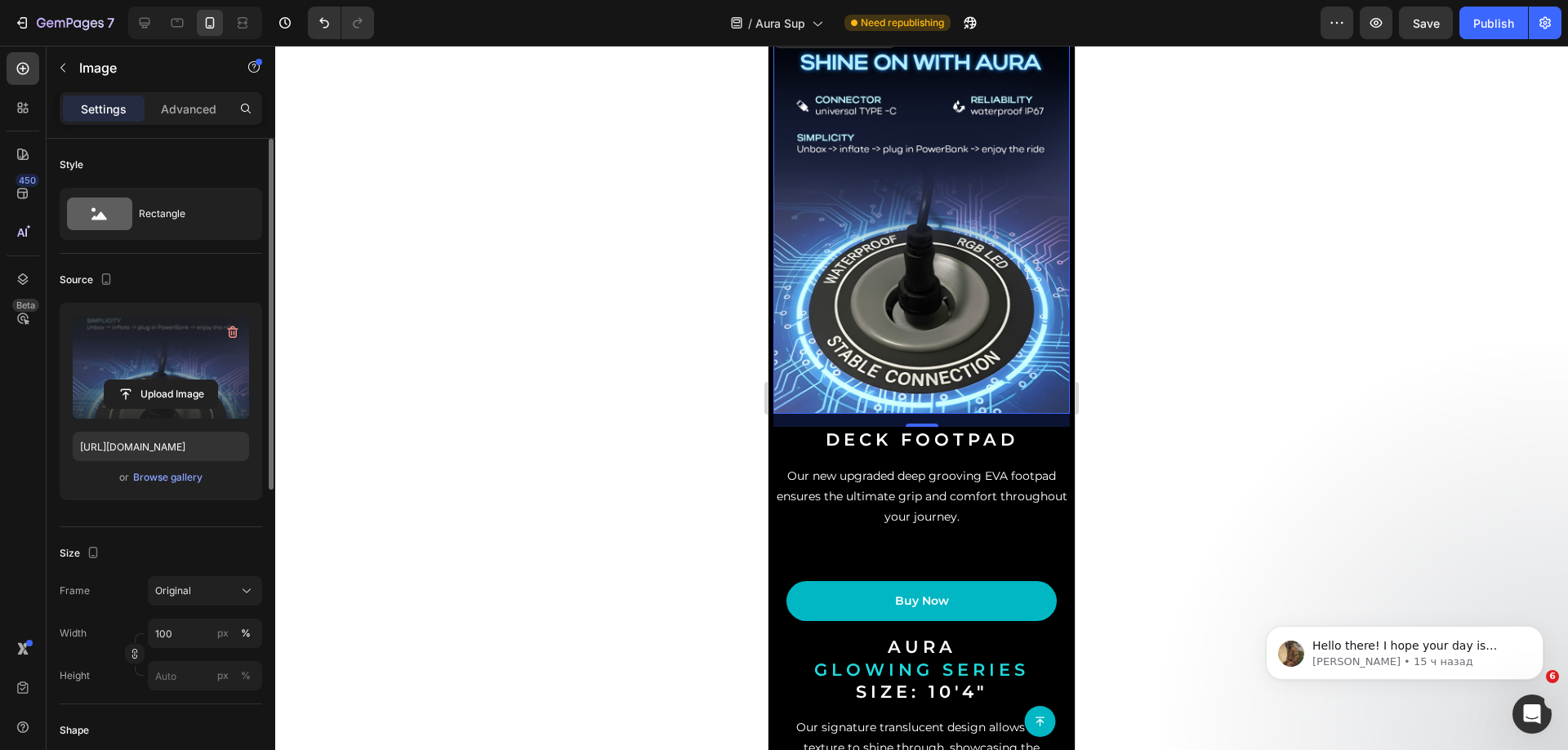
scroll to position [2367, 0]
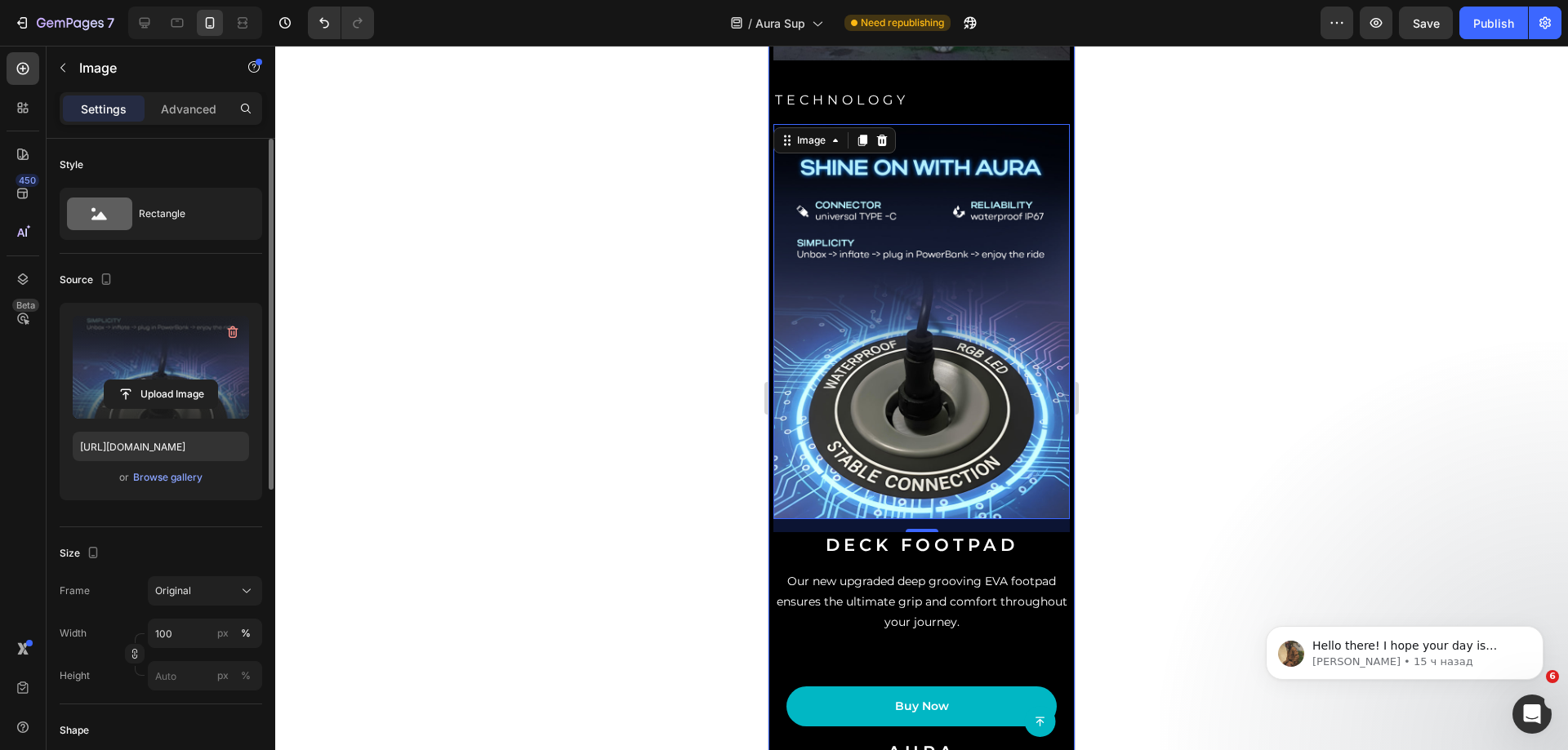
click at [941, 124] on div "Video Lighting modes Heading Whether you’re exploring new waters or just having…" at bounding box center [921, 151] width 297 height 1869
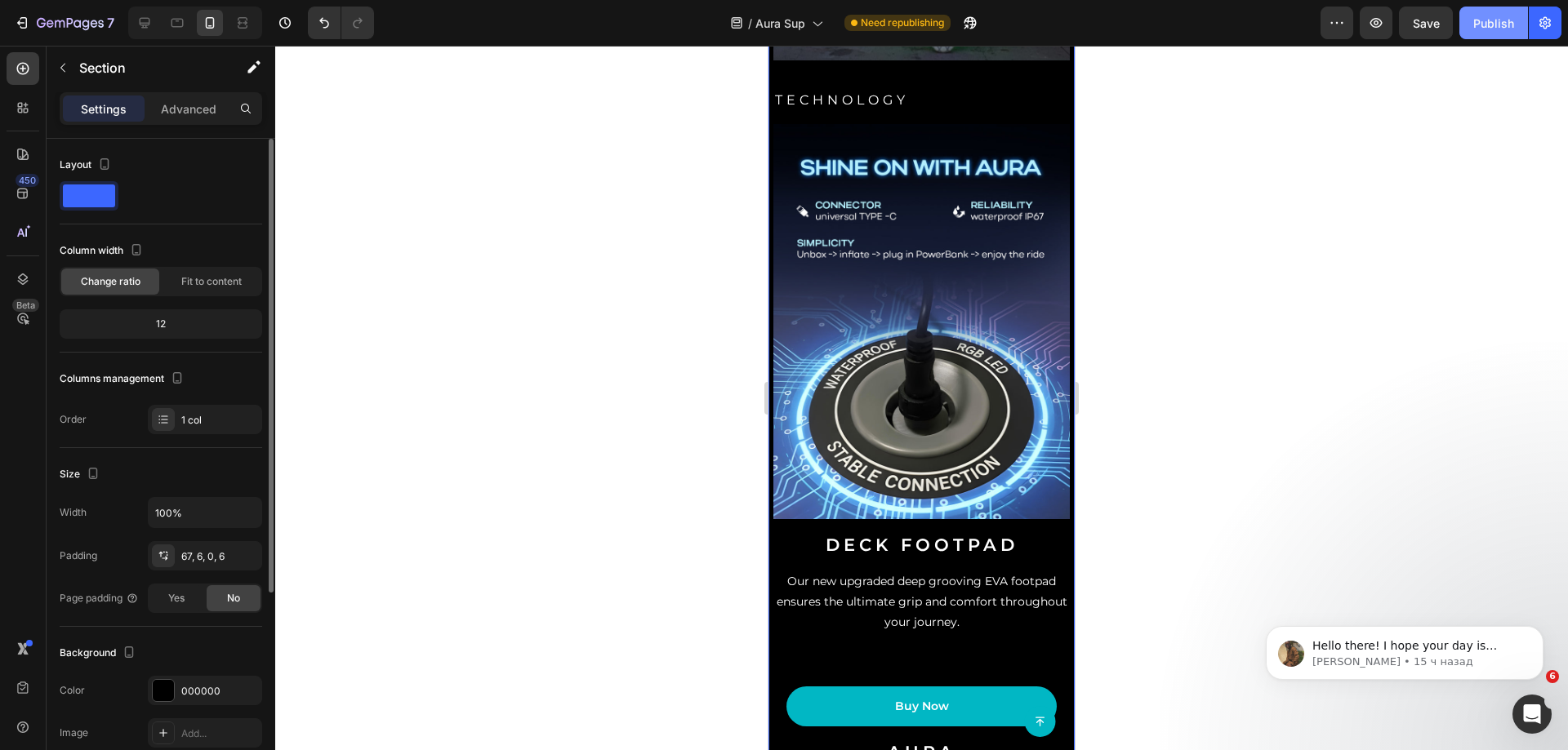
click at [1477, 14] on div "Publish" at bounding box center [1493, 23] width 41 height 17
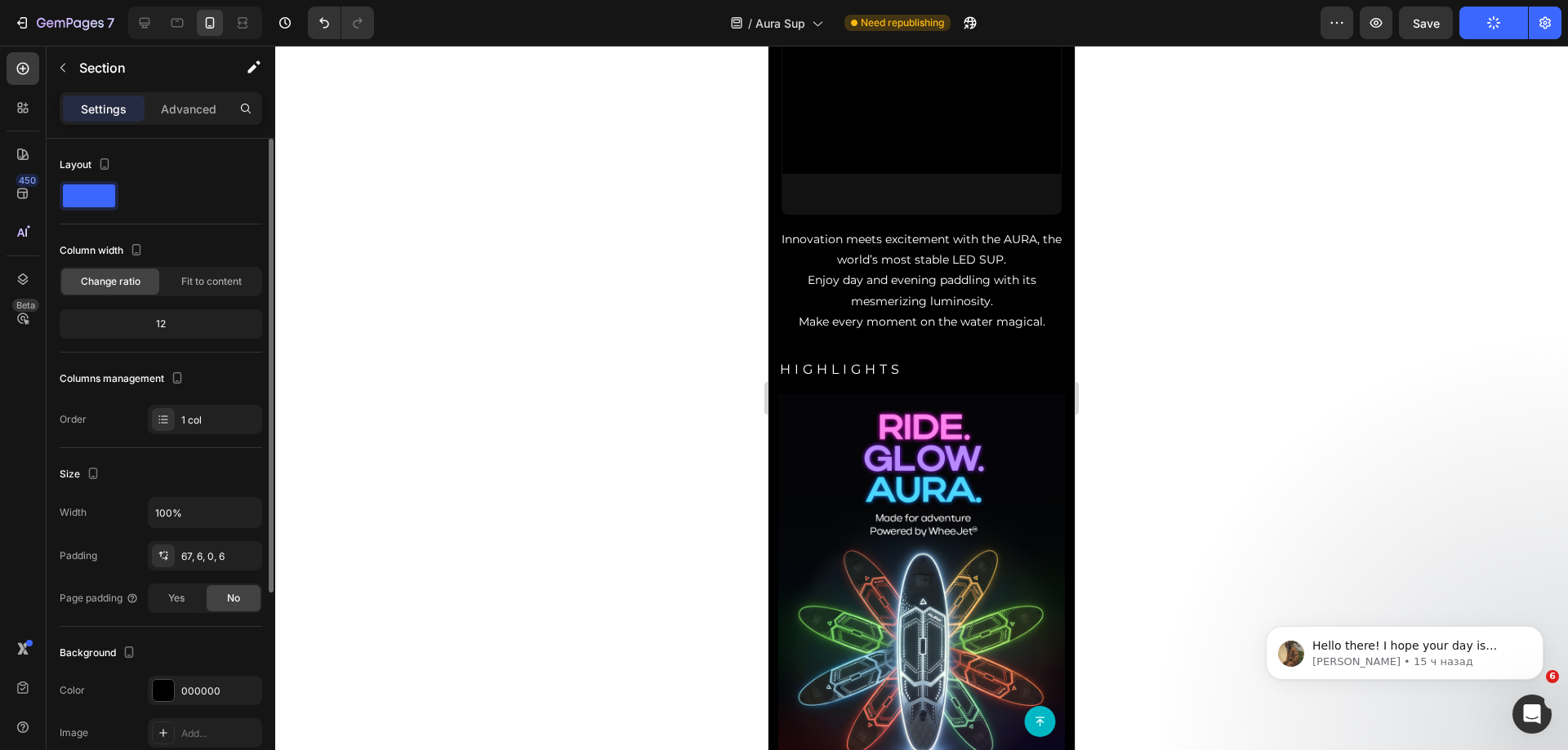
scroll to position [0, 0]
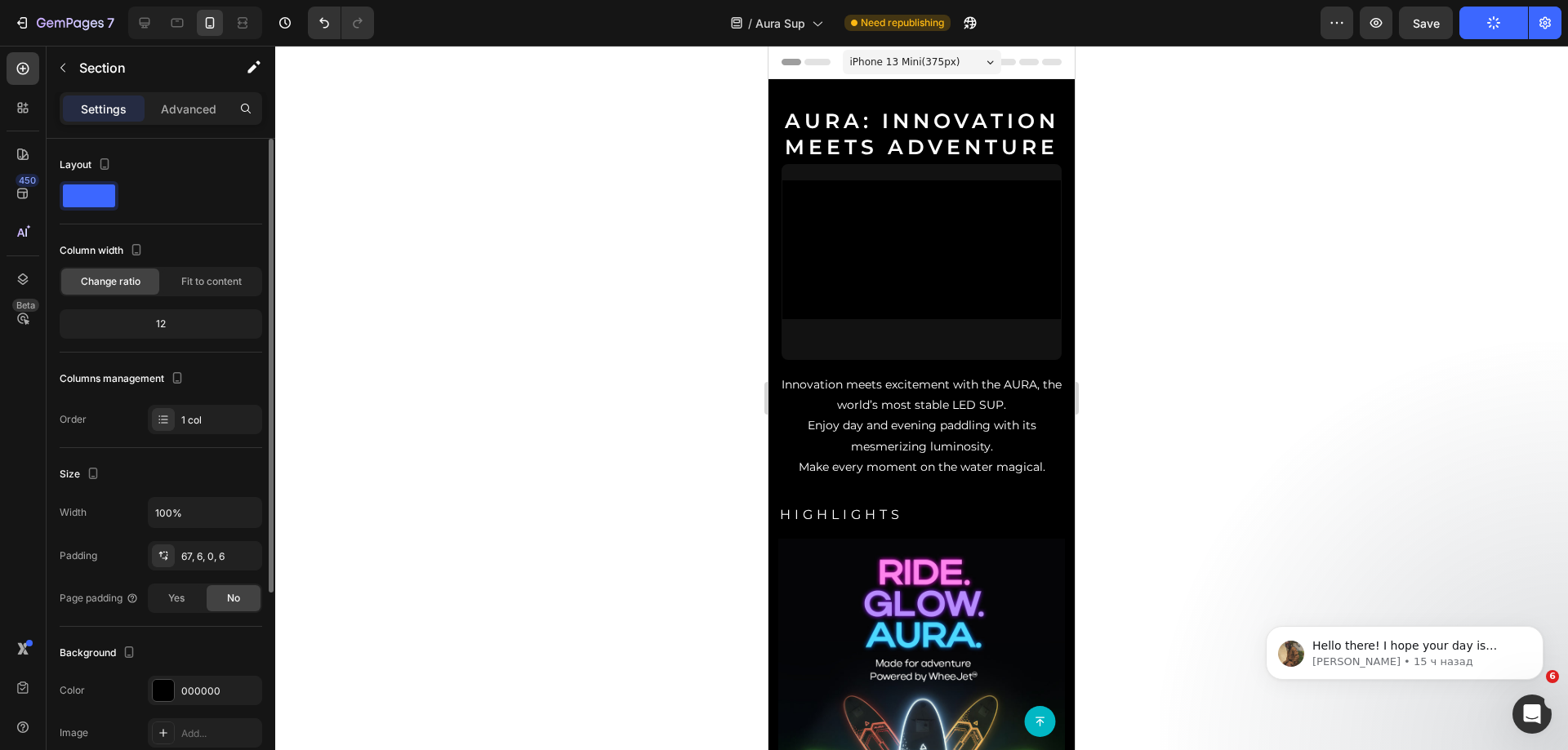
click at [159, 23] on div at bounding box center [195, 23] width 134 height 32
click at [146, 23] on icon at bounding box center [145, 23] width 10 height 10
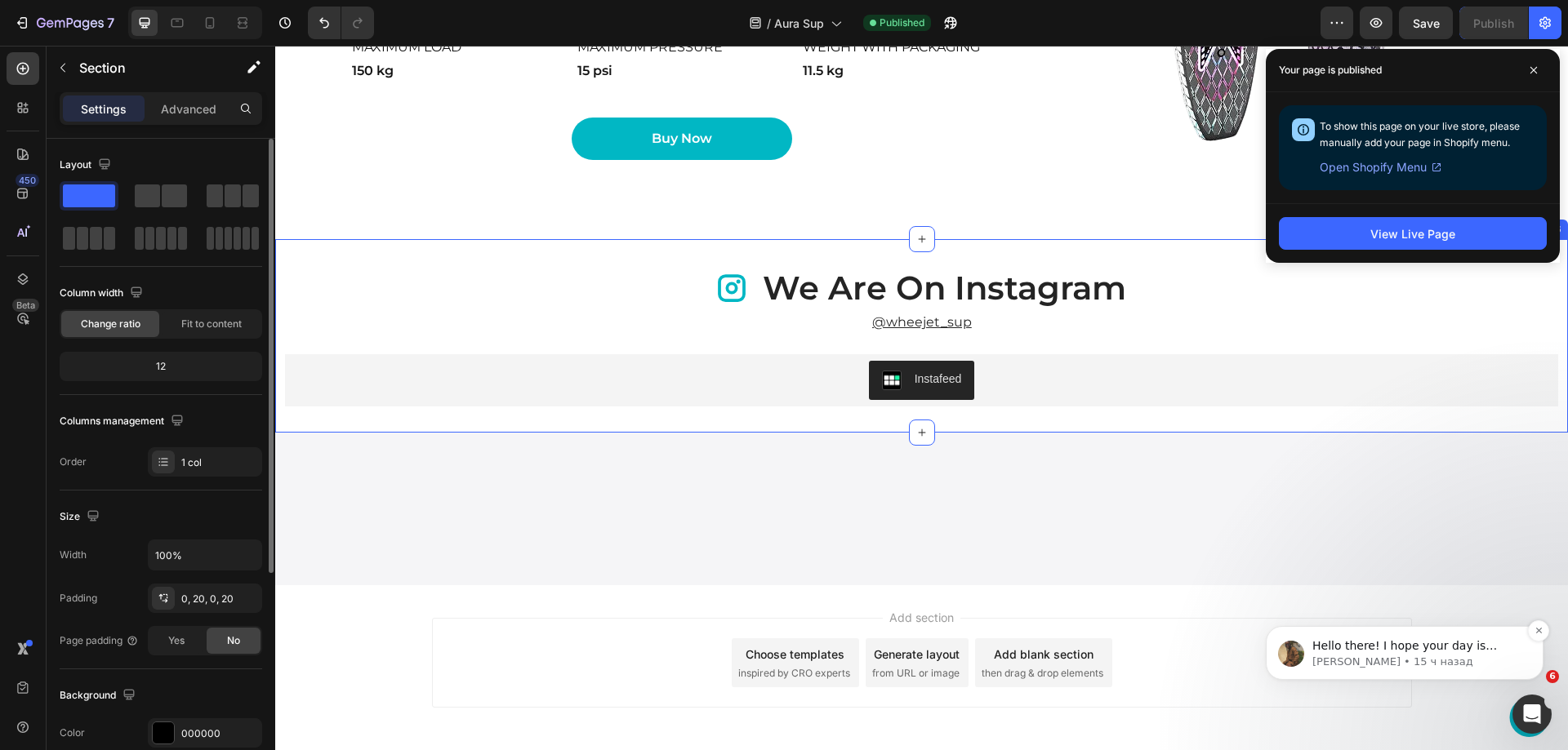
scroll to position [3032, 0]
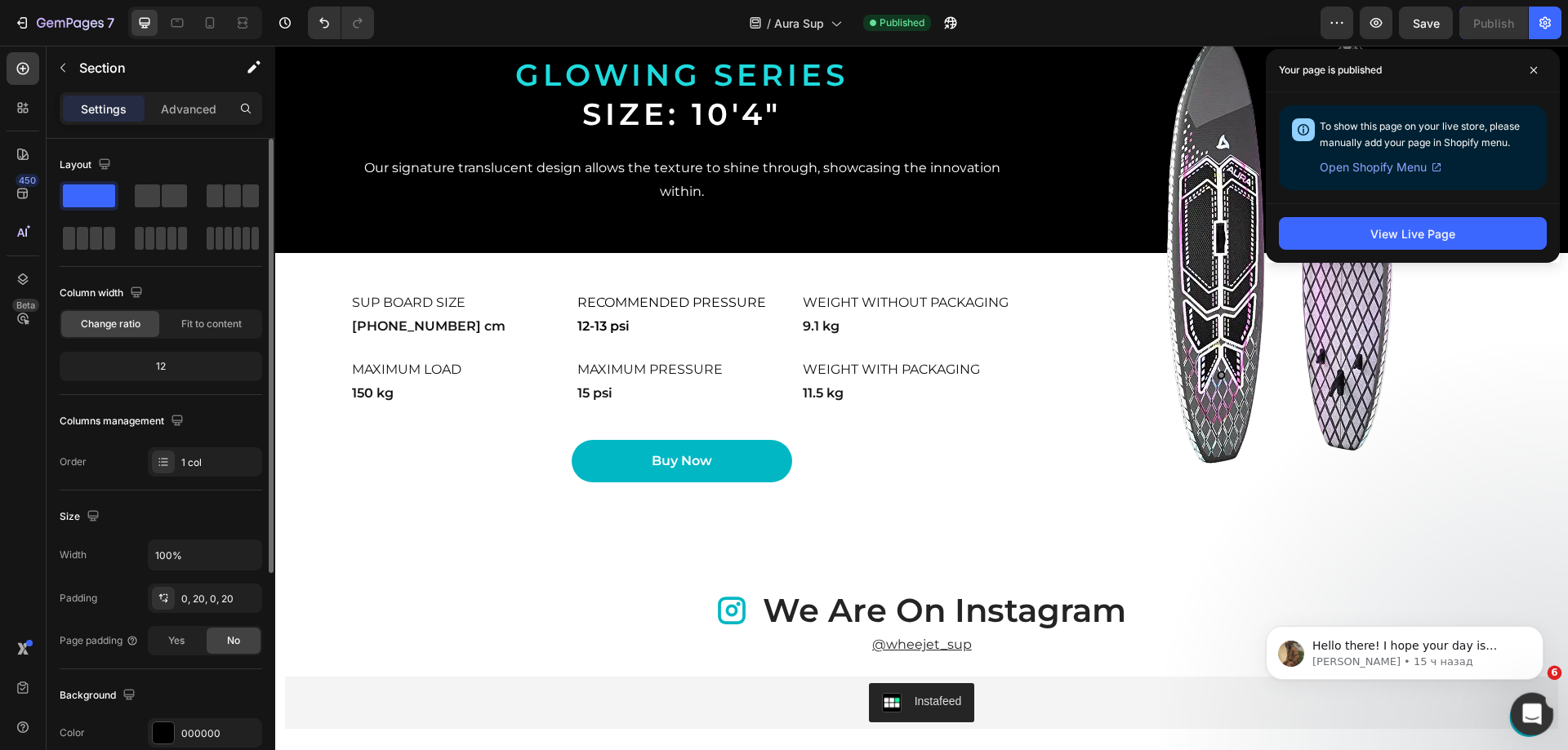
click at [1524, 710] on icon "Открыть службу сообщений Intercom" at bounding box center [1530, 712] width 27 height 27
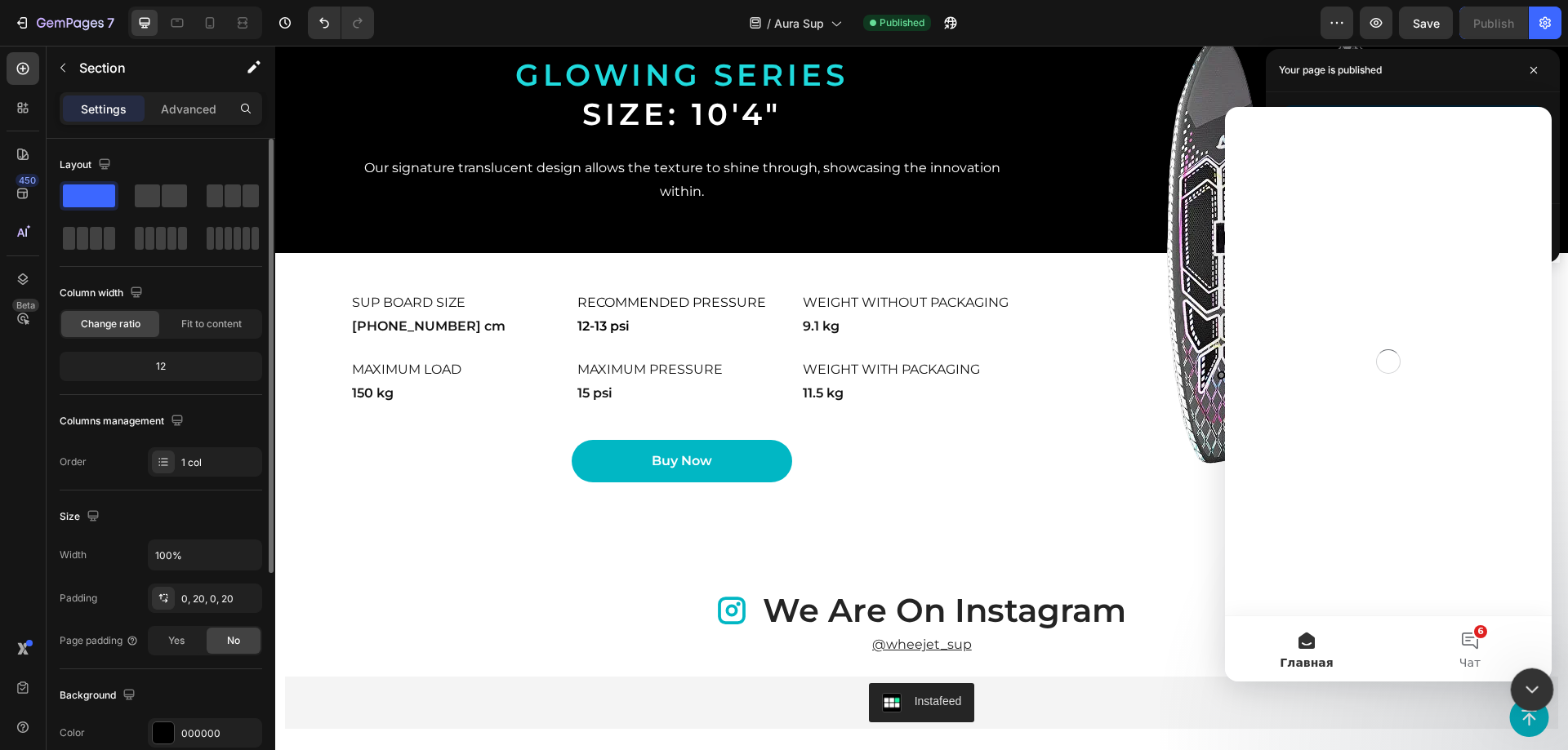
scroll to position [0, 0]
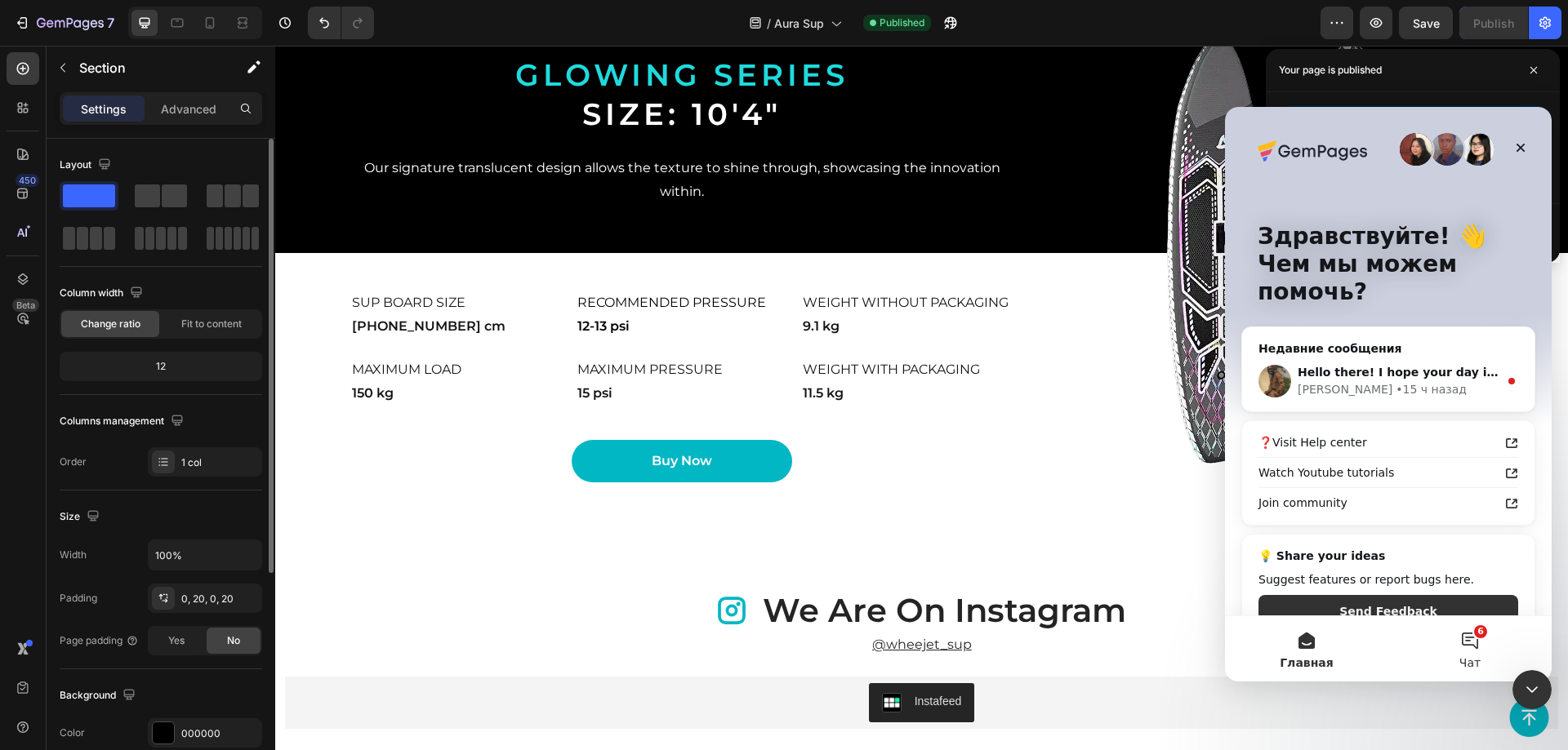
click at [1465, 650] on button "6 Чат" at bounding box center [1470, 648] width 164 height 66
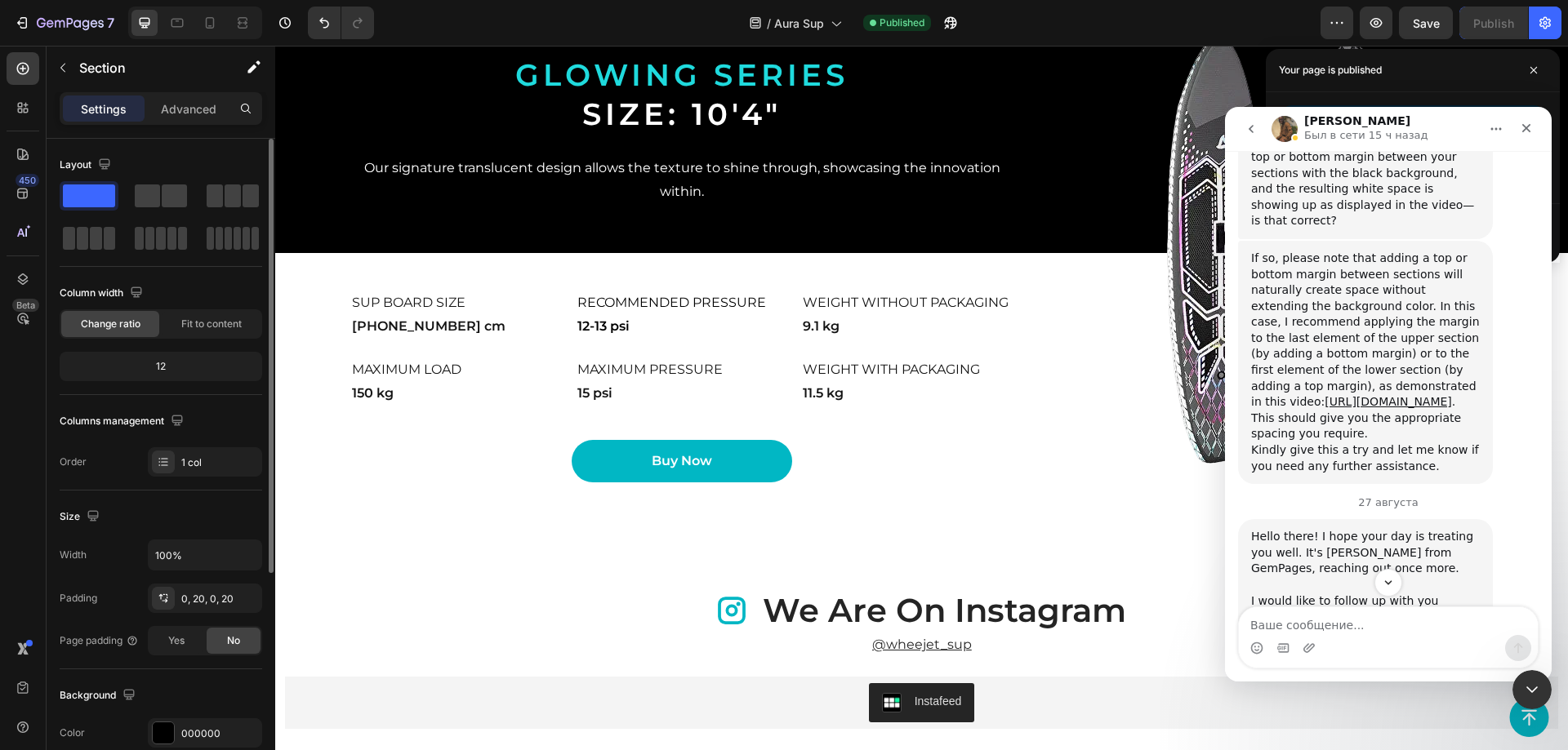
scroll to position [1171, 0]
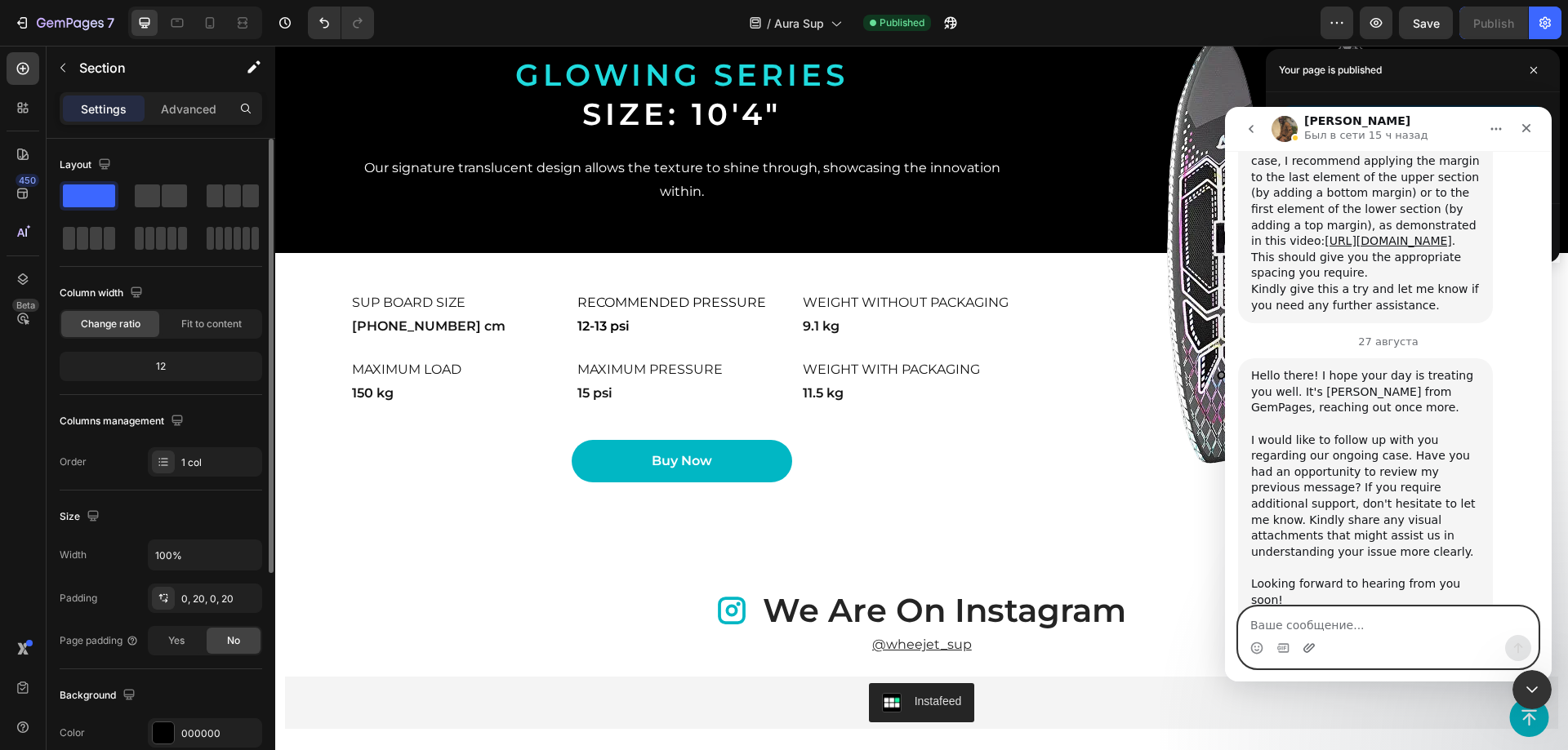
click at [1310, 648] on icon "Добавить вложение" at bounding box center [1309, 648] width 13 height 13
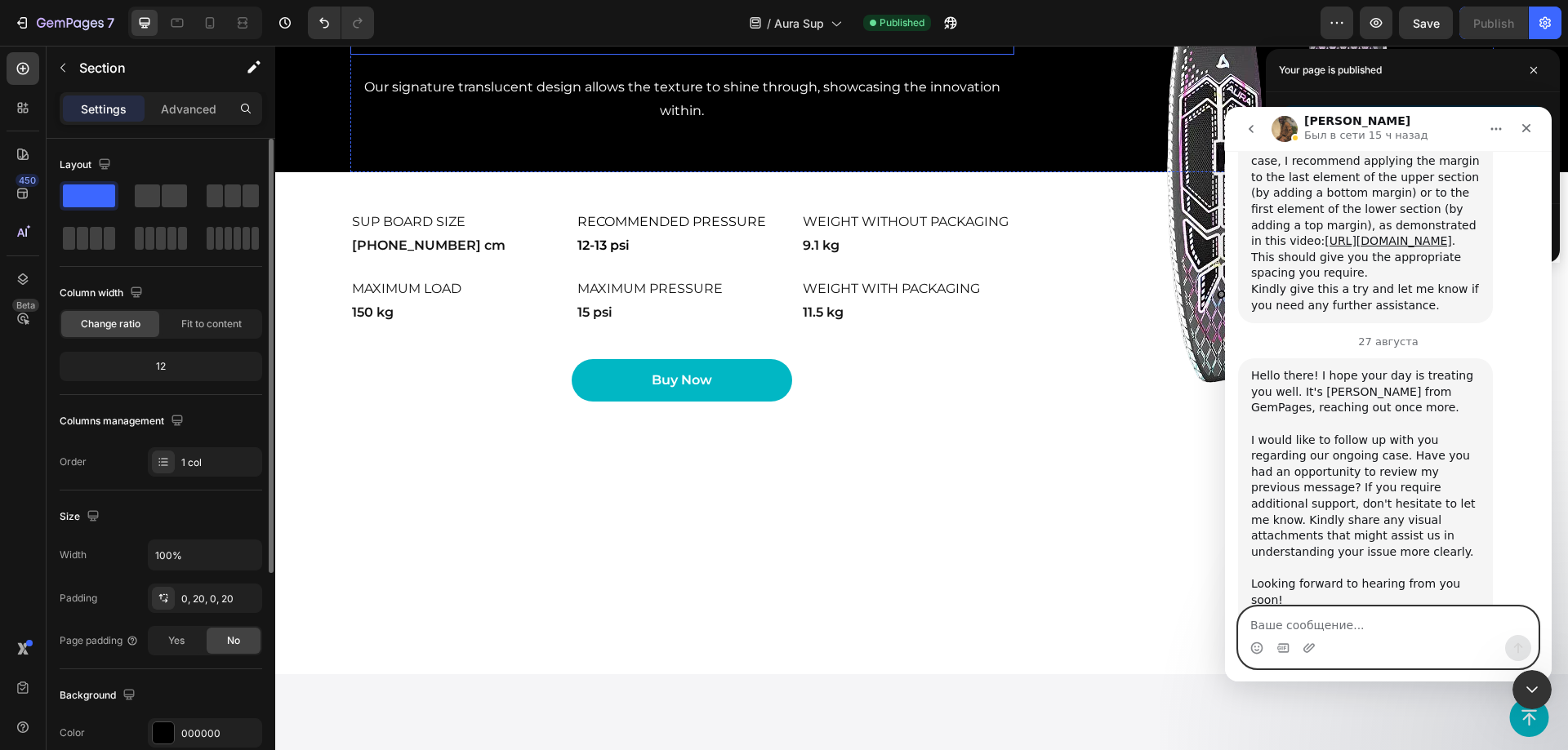
scroll to position [3358, 0]
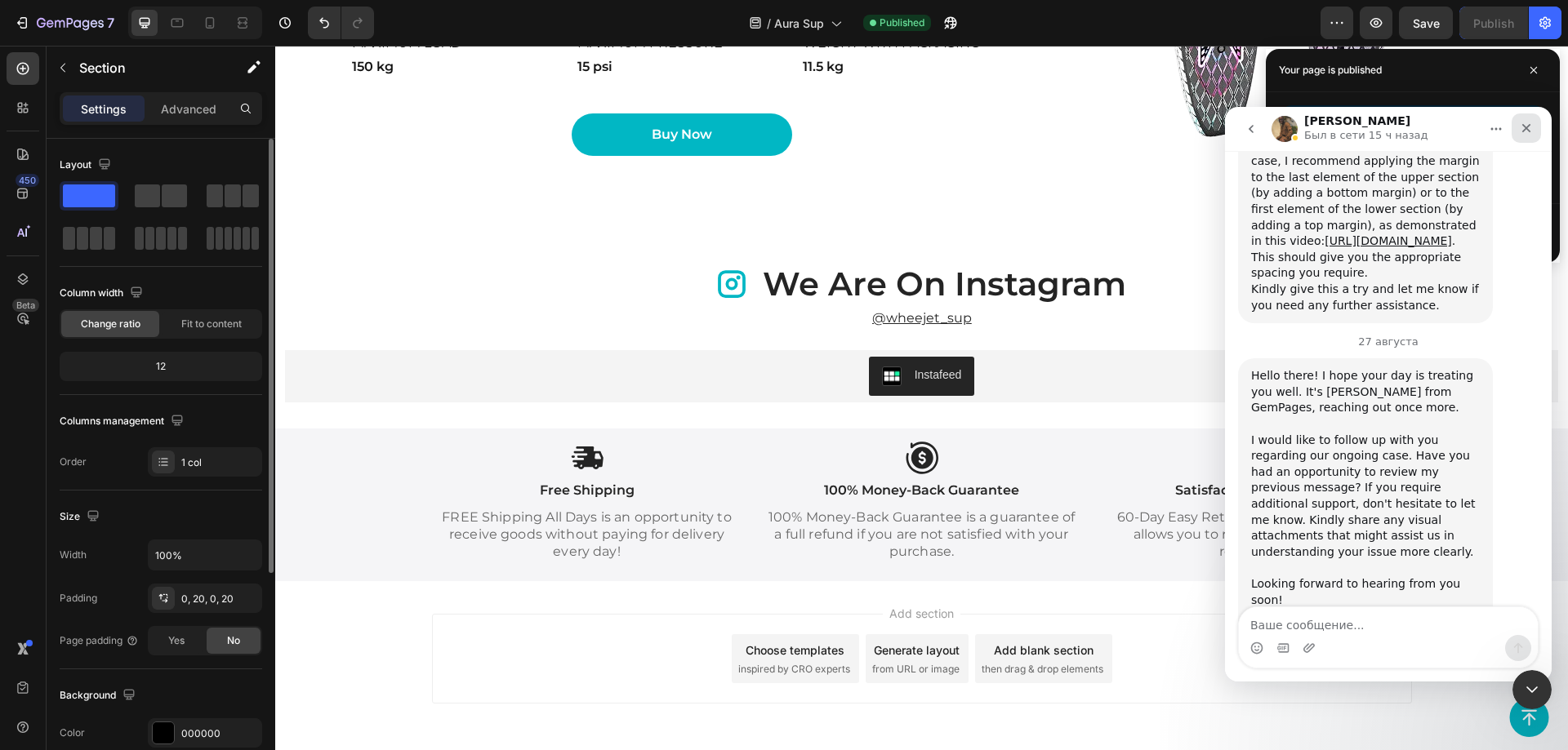
click at [1523, 130] on icon "Закрыть" at bounding box center [1526, 128] width 9 height 9
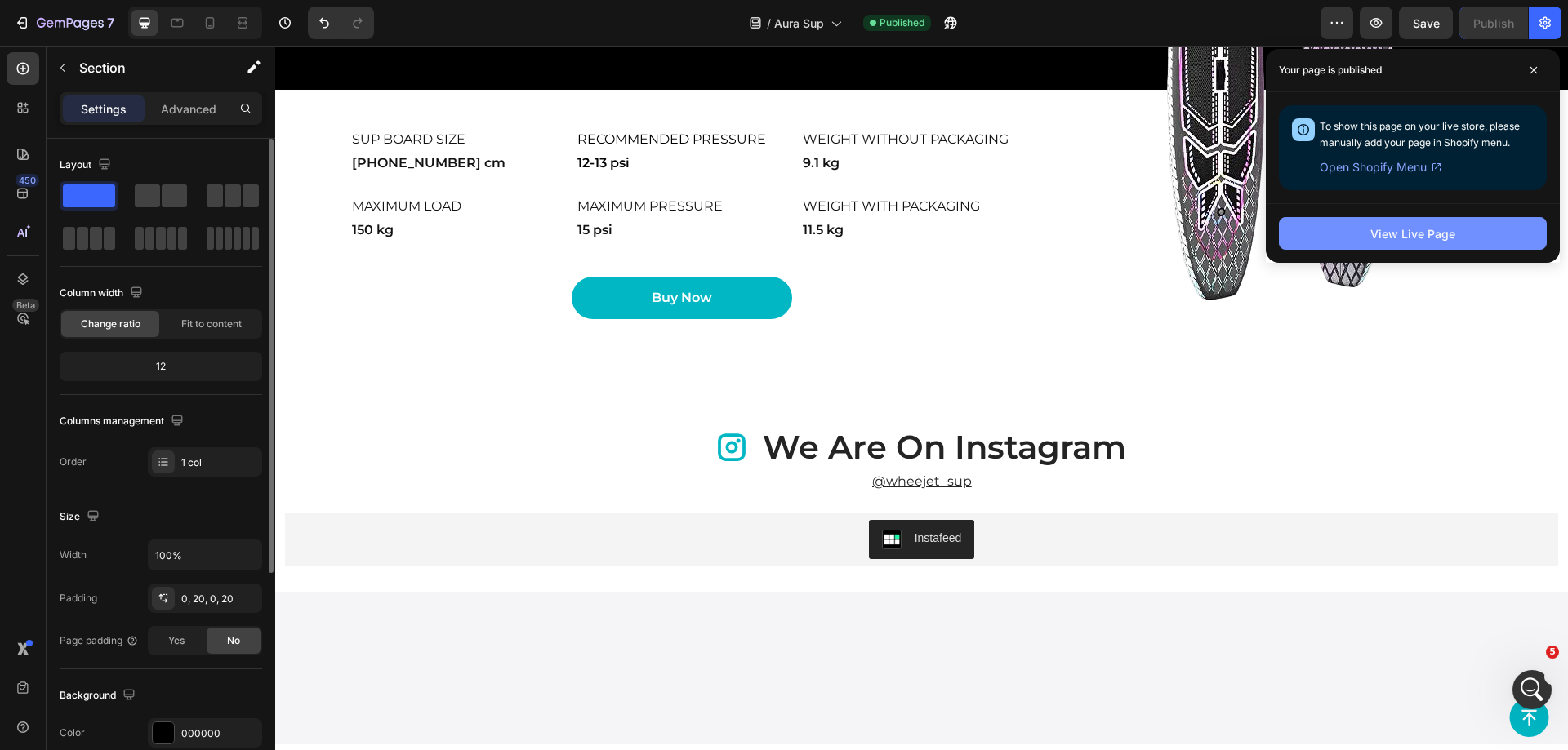
scroll to position [1171, 0]
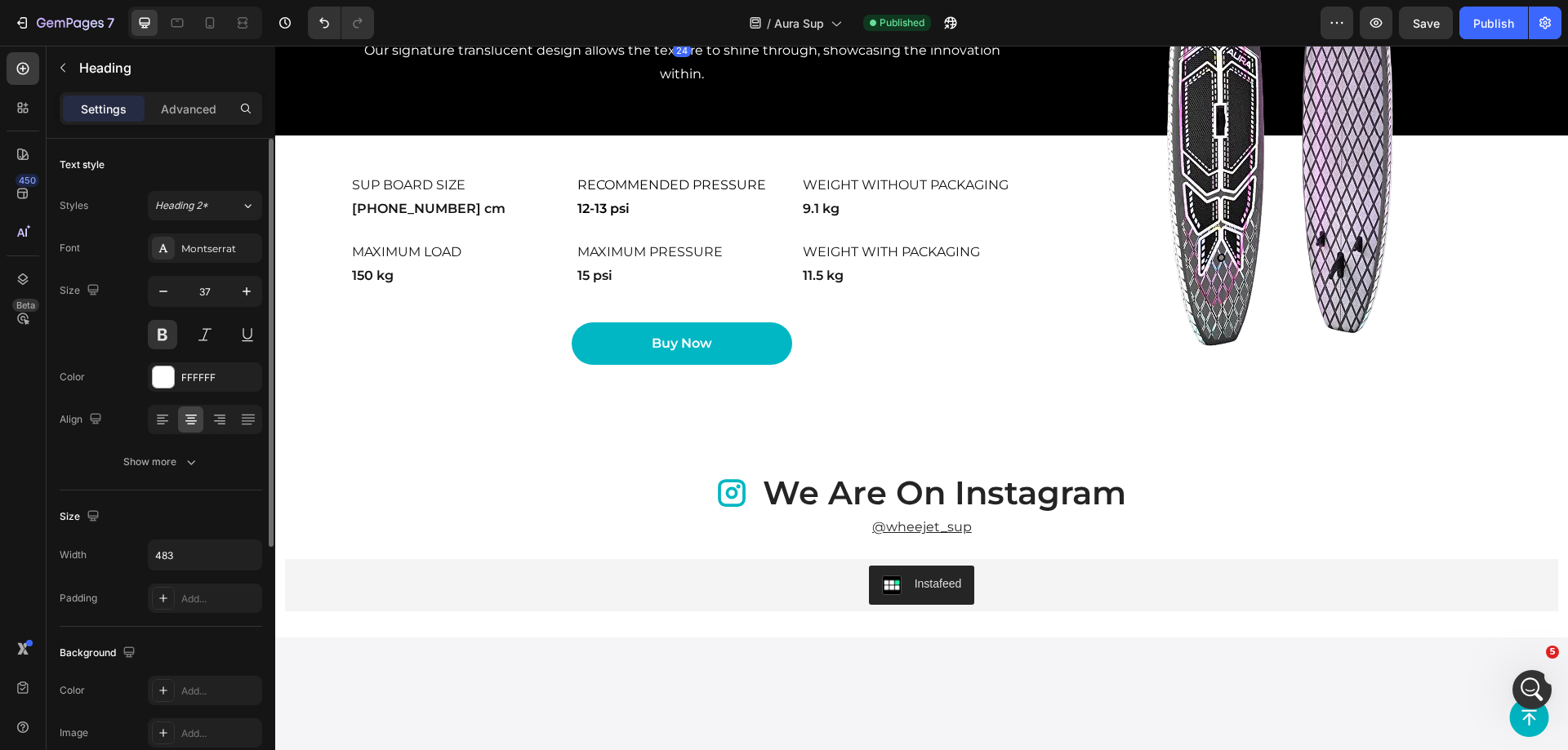
scroll to position [3113, 0]
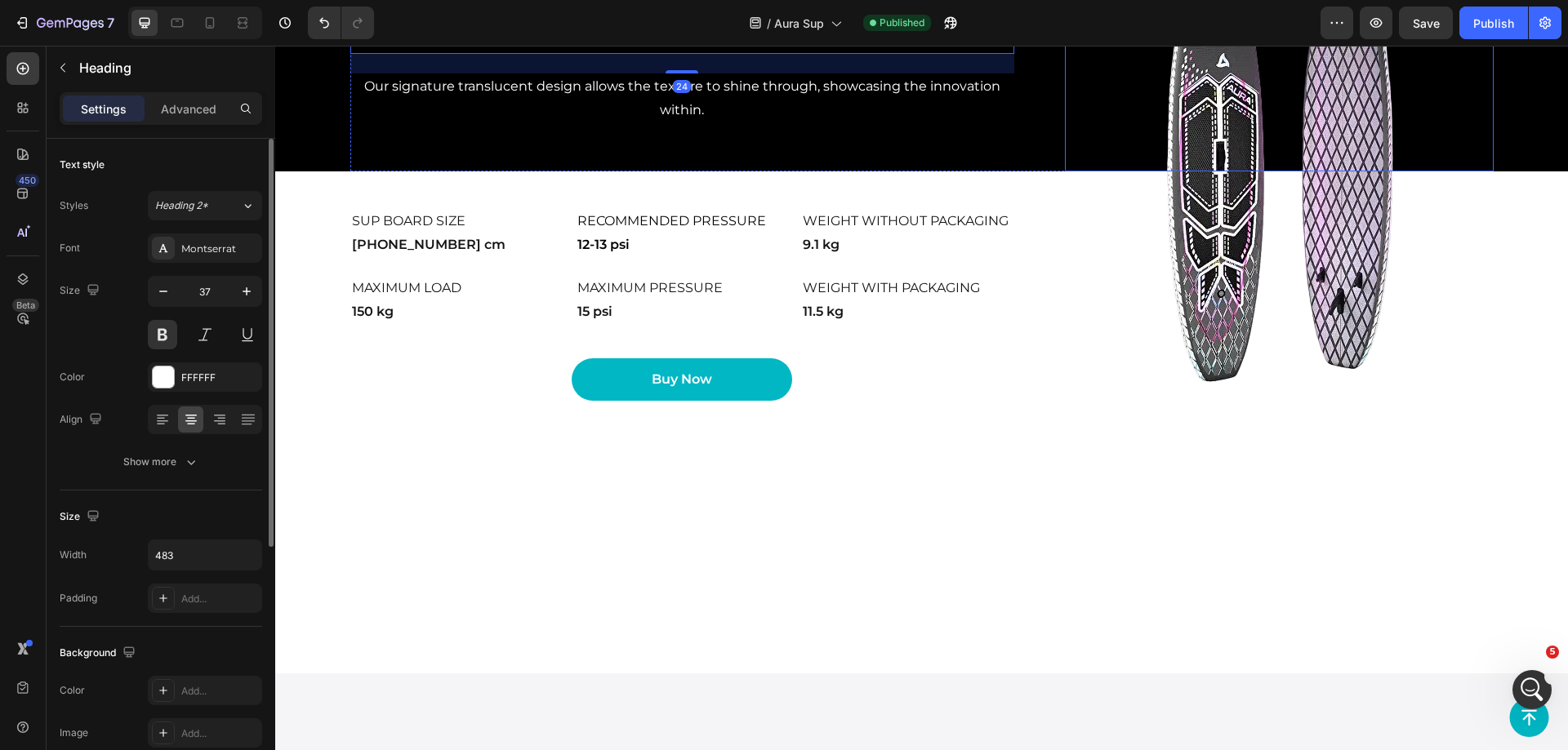
click at [1102, 171] on img at bounding box center [1279, 28] width 429 height 287
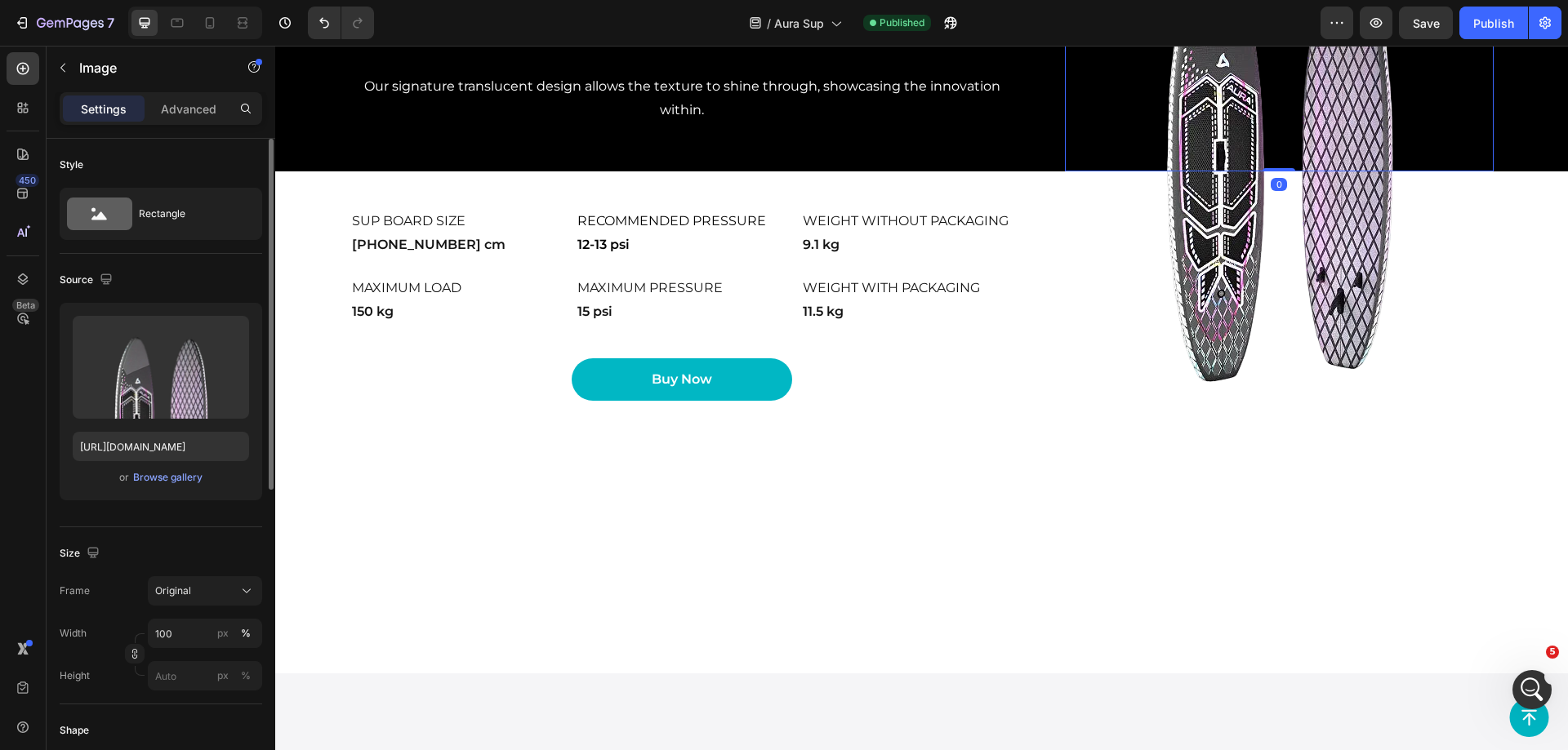
click at [1055, 171] on div "Image 0 AURA glowing series Size: 10'4" Heading Our signature translucent desig…" at bounding box center [921, 28] width 1143 height 287
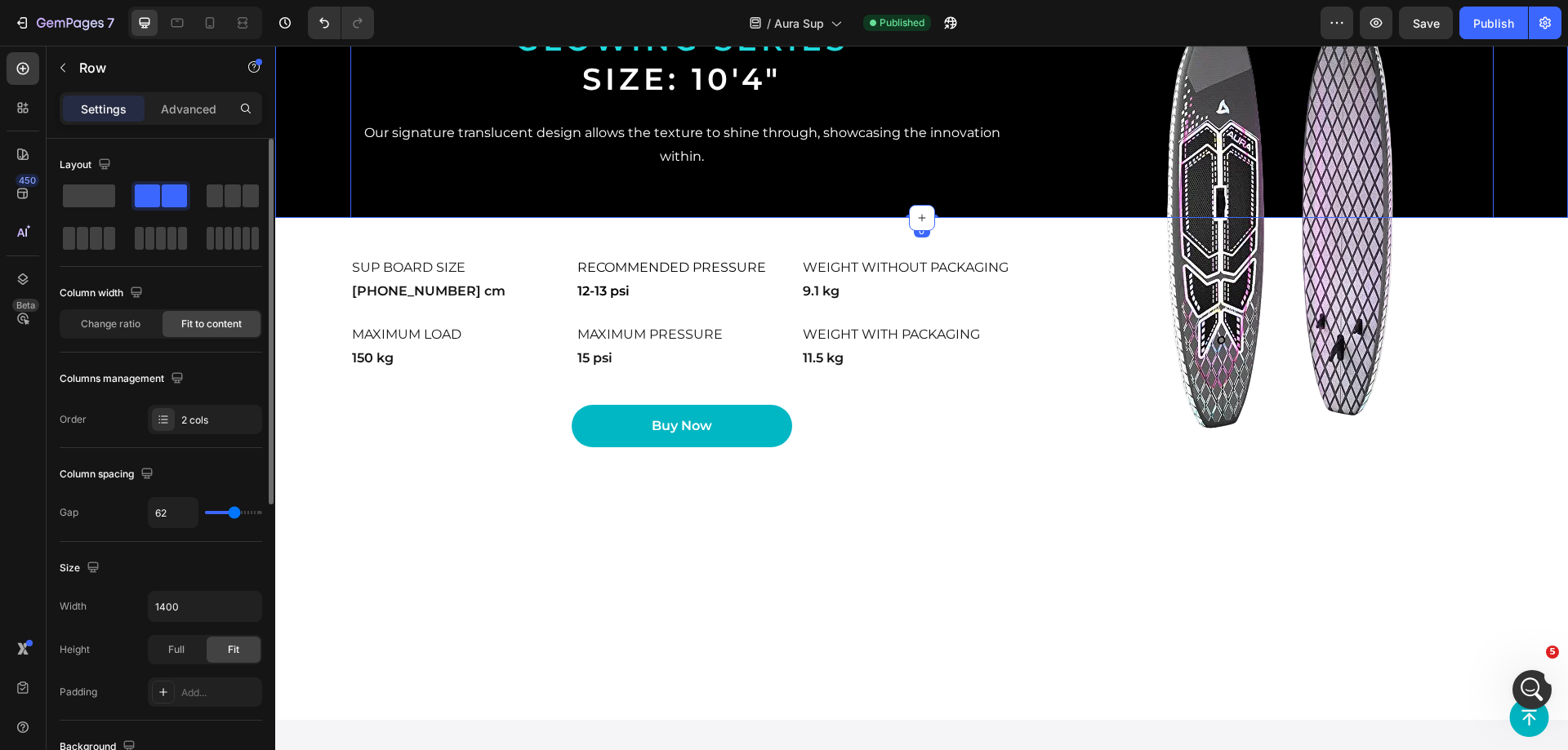
scroll to position [3032, 0]
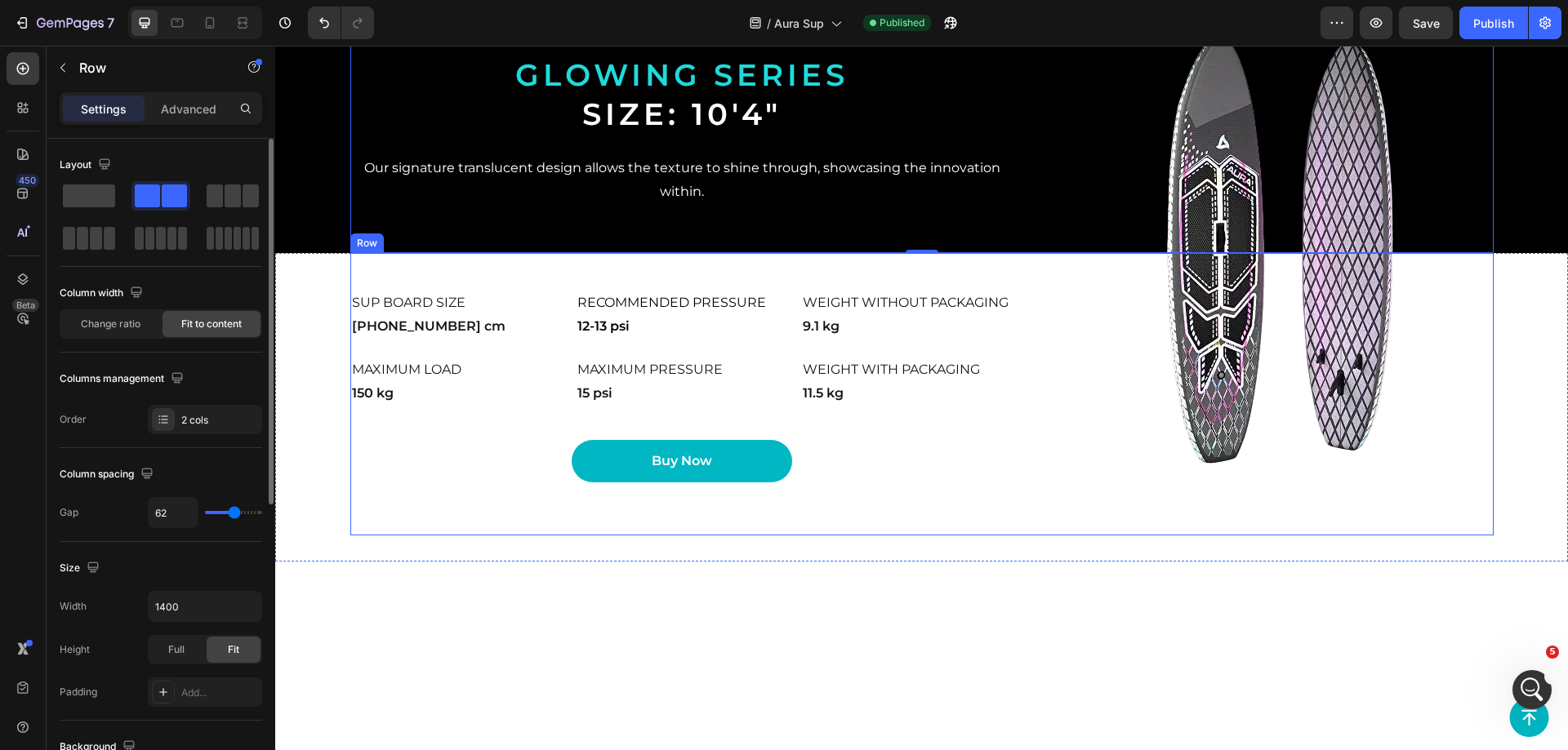
click at [1038, 535] on div "Image SUP board size Heading [PHONE_NUMBER] cm Text Block Recommended pressure …" at bounding box center [921, 394] width 1143 height 282
click at [1019, 253] on div "Image AURA glowing series Size: 10'4" Heading Our signature translucent design …" at bounding box center [921, 109] width 1143 height 287
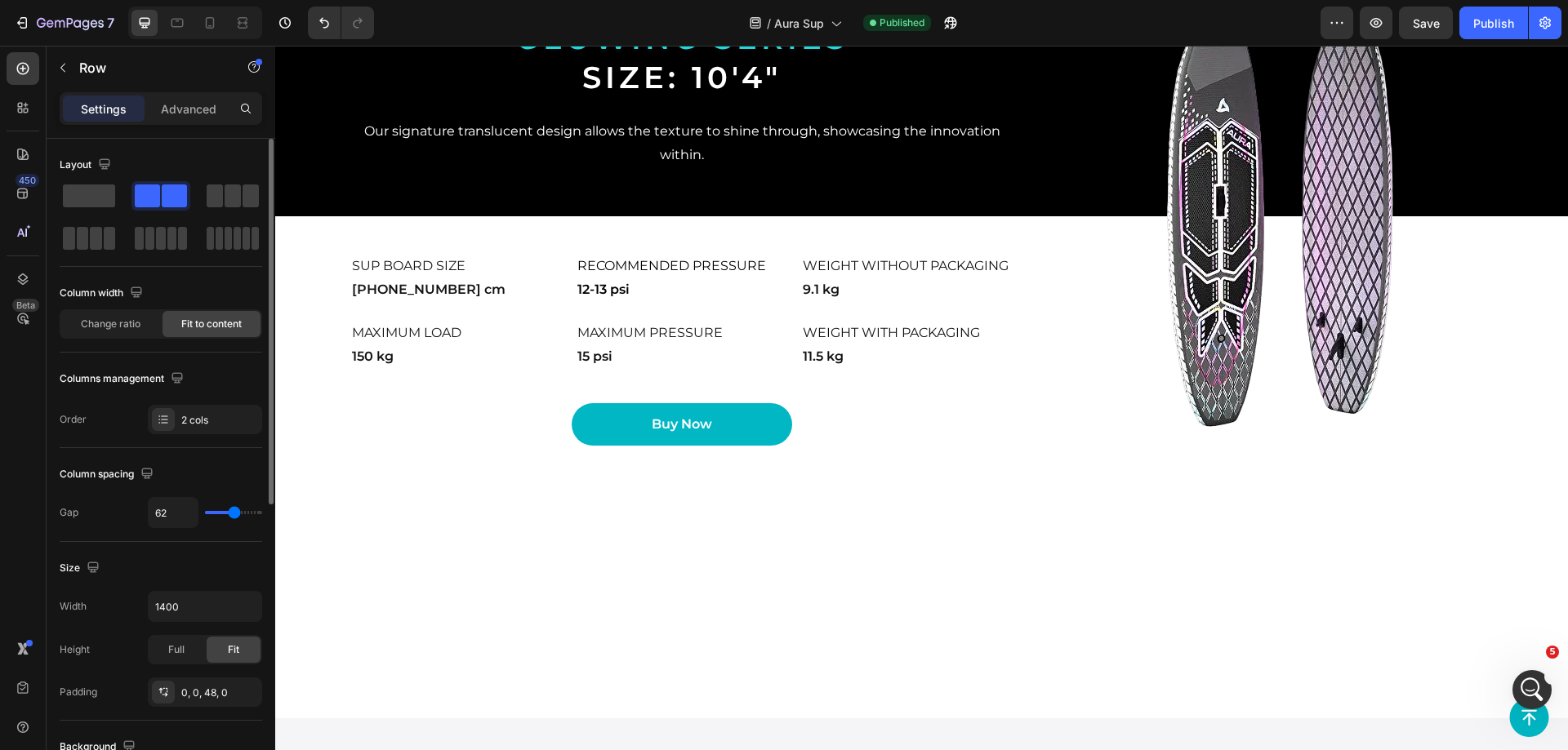
scroll to position [3113, 0]
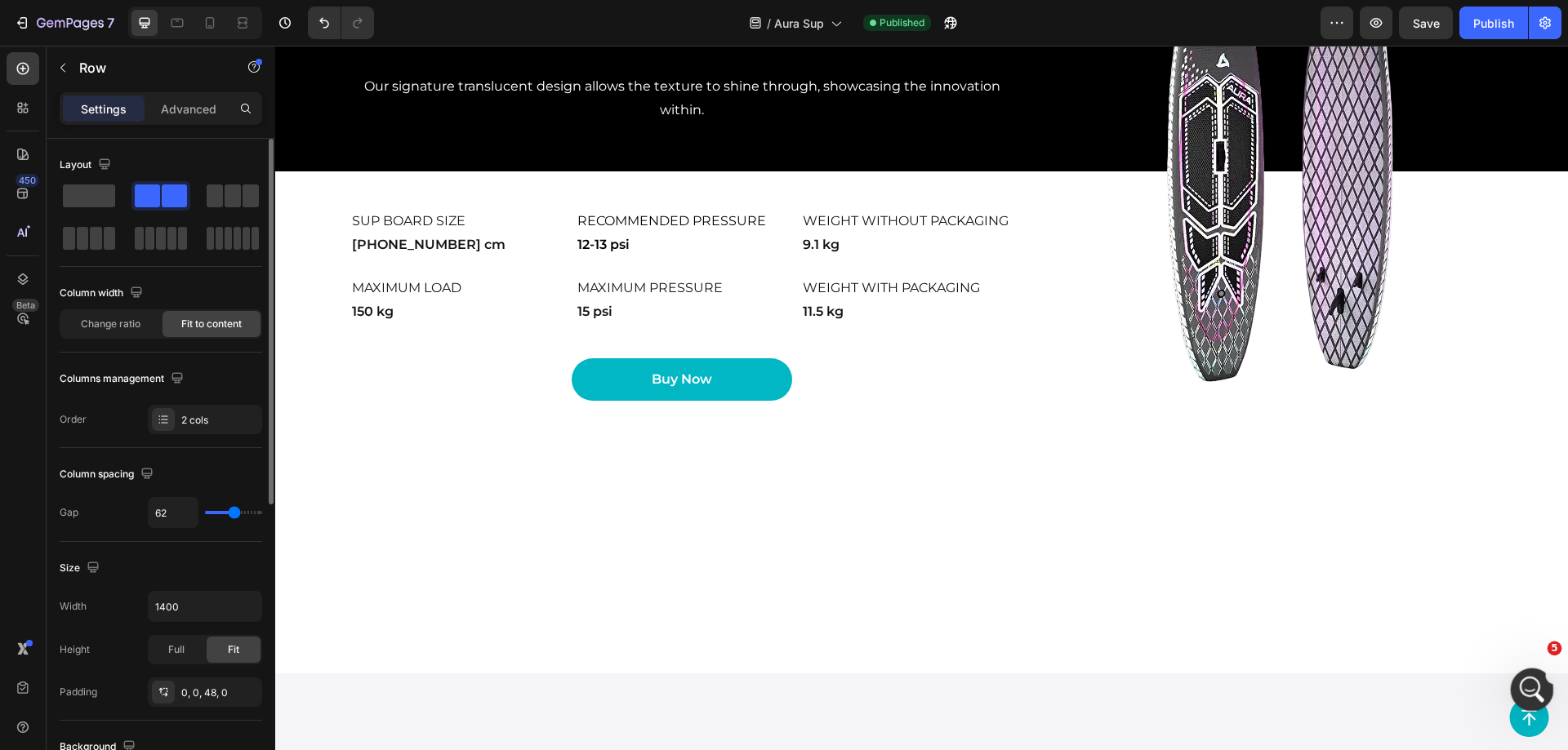
click at [1527, 680] on icon "Открыть службу сообщений Intercom" at bounding box center [1530, 687] width 27 height 27
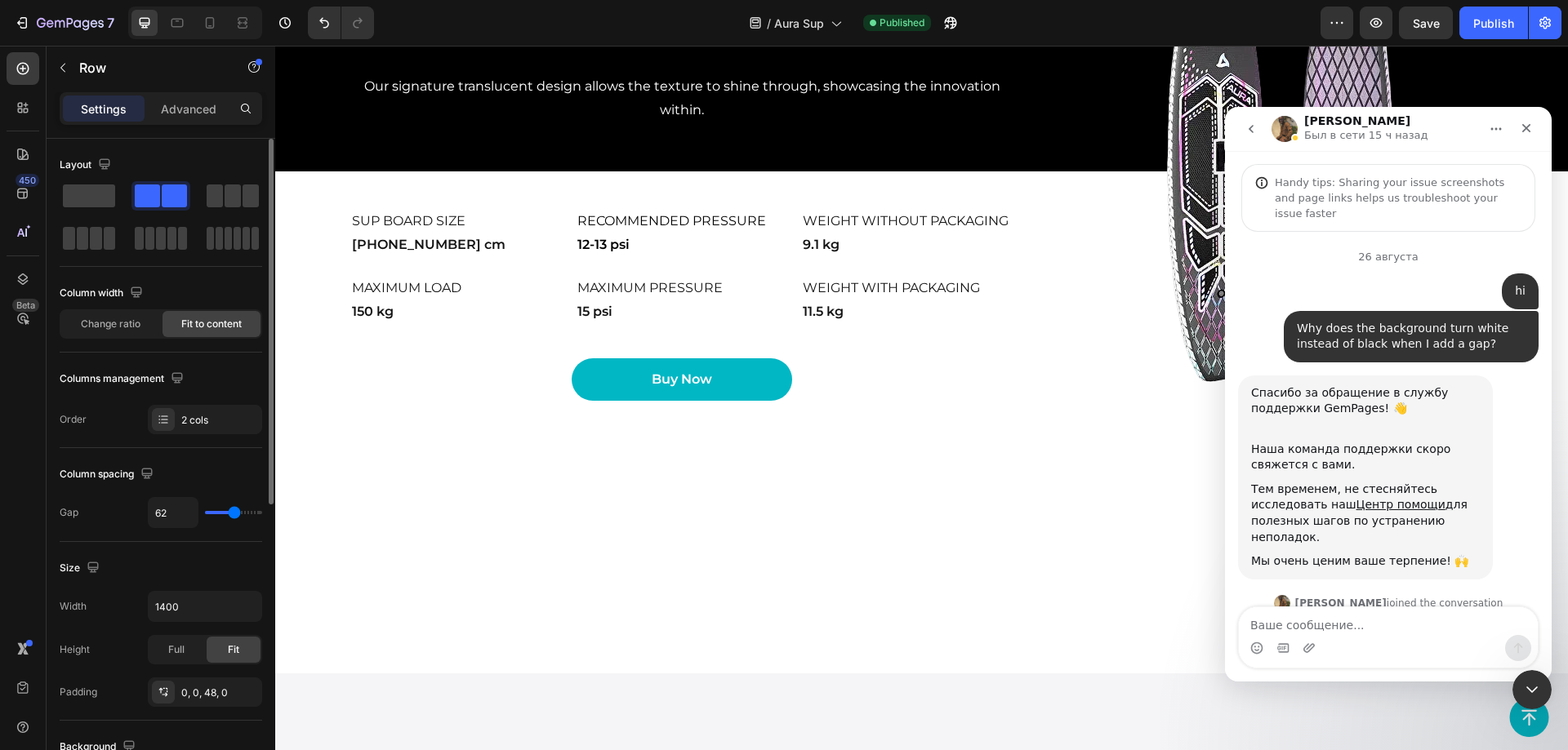
scroll to position [1171, 0]
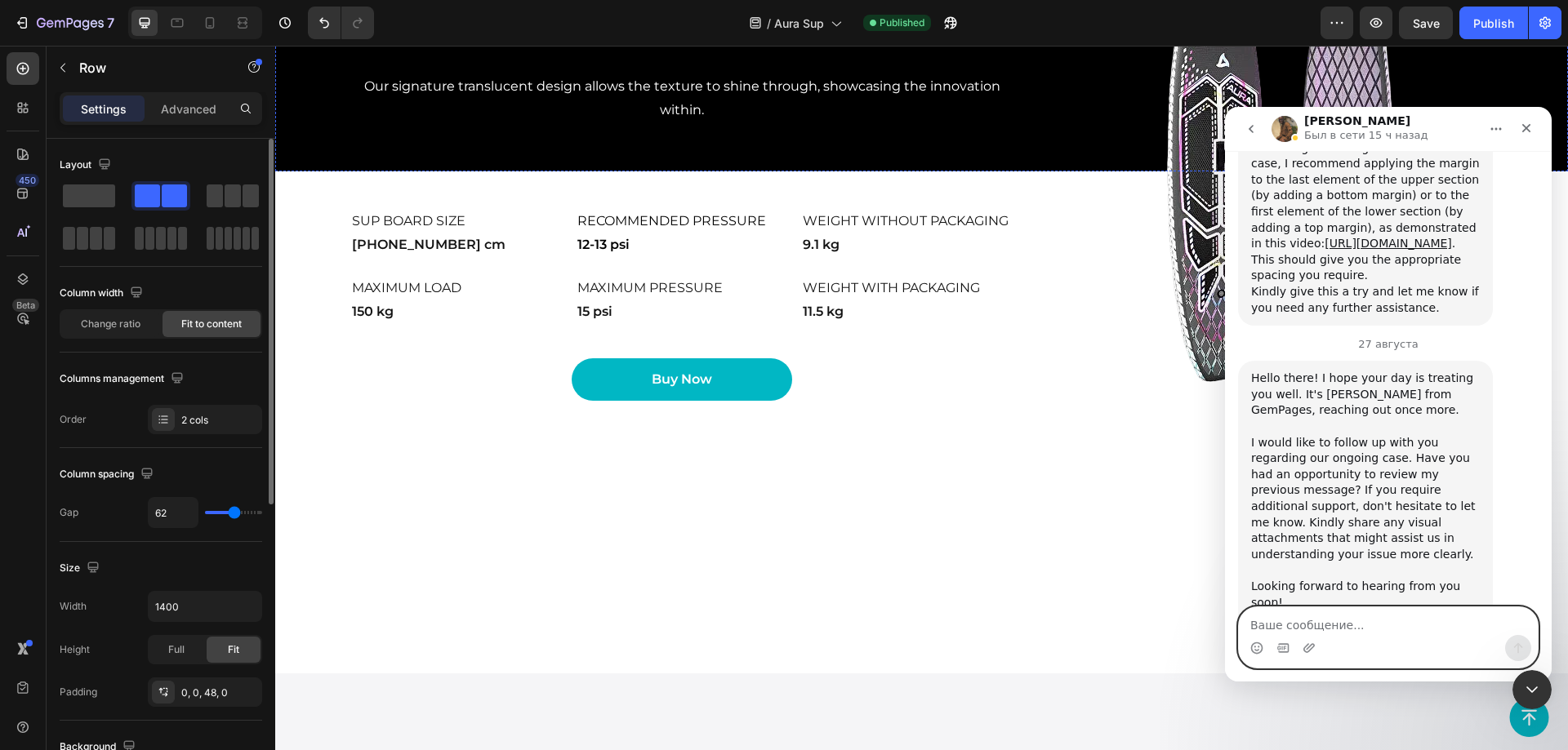
paste textarea "Hello, can you help me fix the photo, for some reason everything is fine with m…"
type textarea "Hello, can you help me fix the photo, for some reason everything is fine with m…"
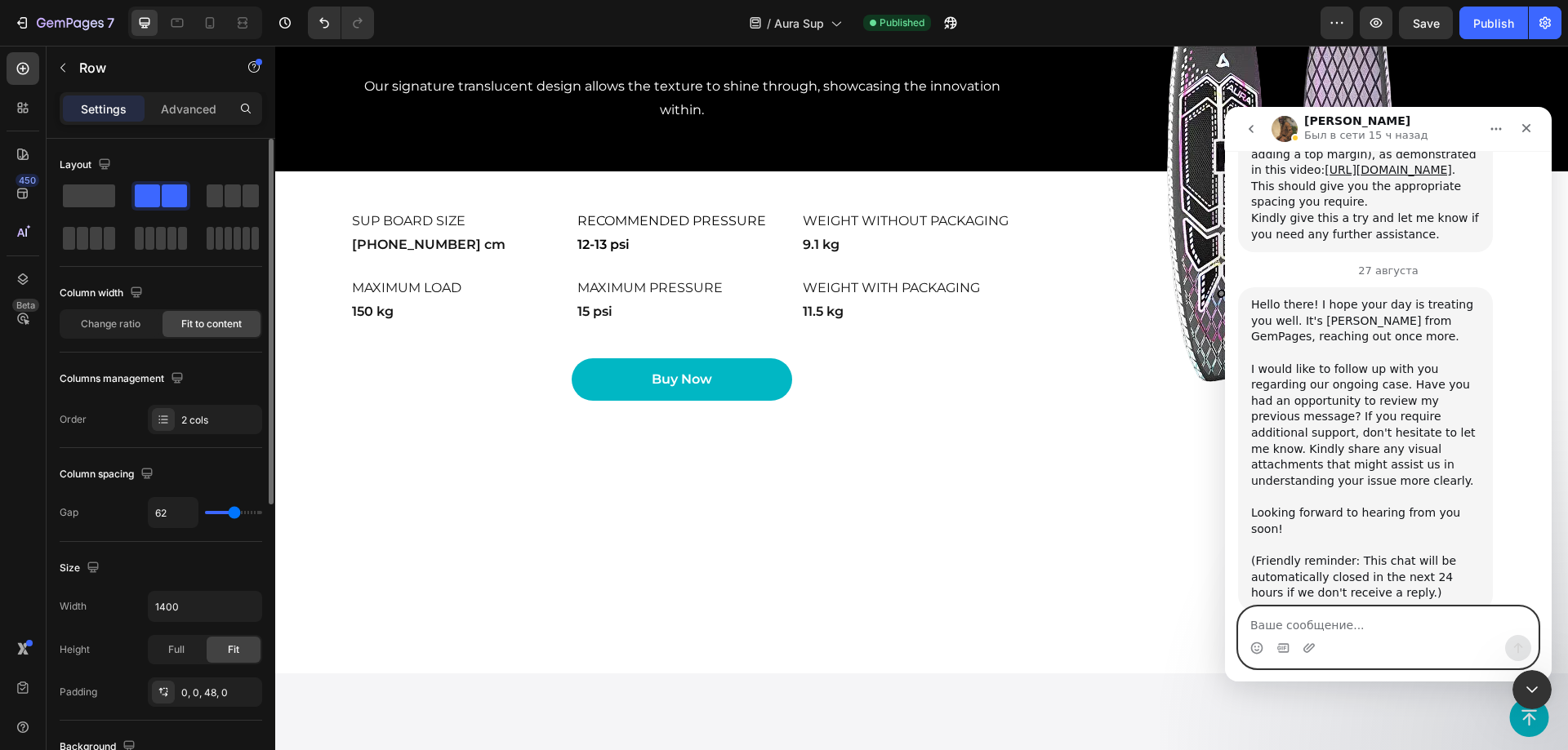
scroll to position [1252, 0]
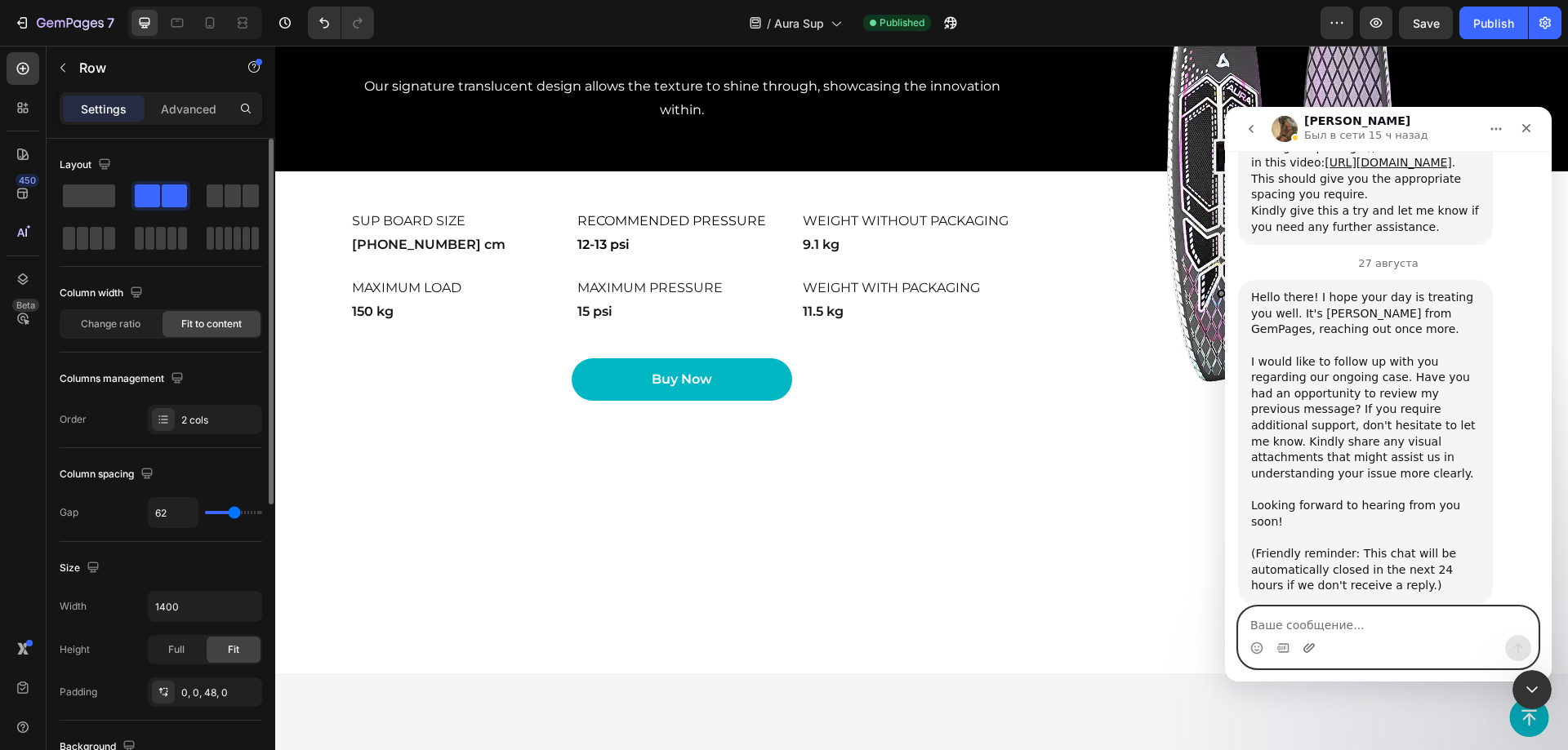
click at [1310, 651] on icon "Добавить вложение" at bounding box center [1309, 648] width 13 height 13
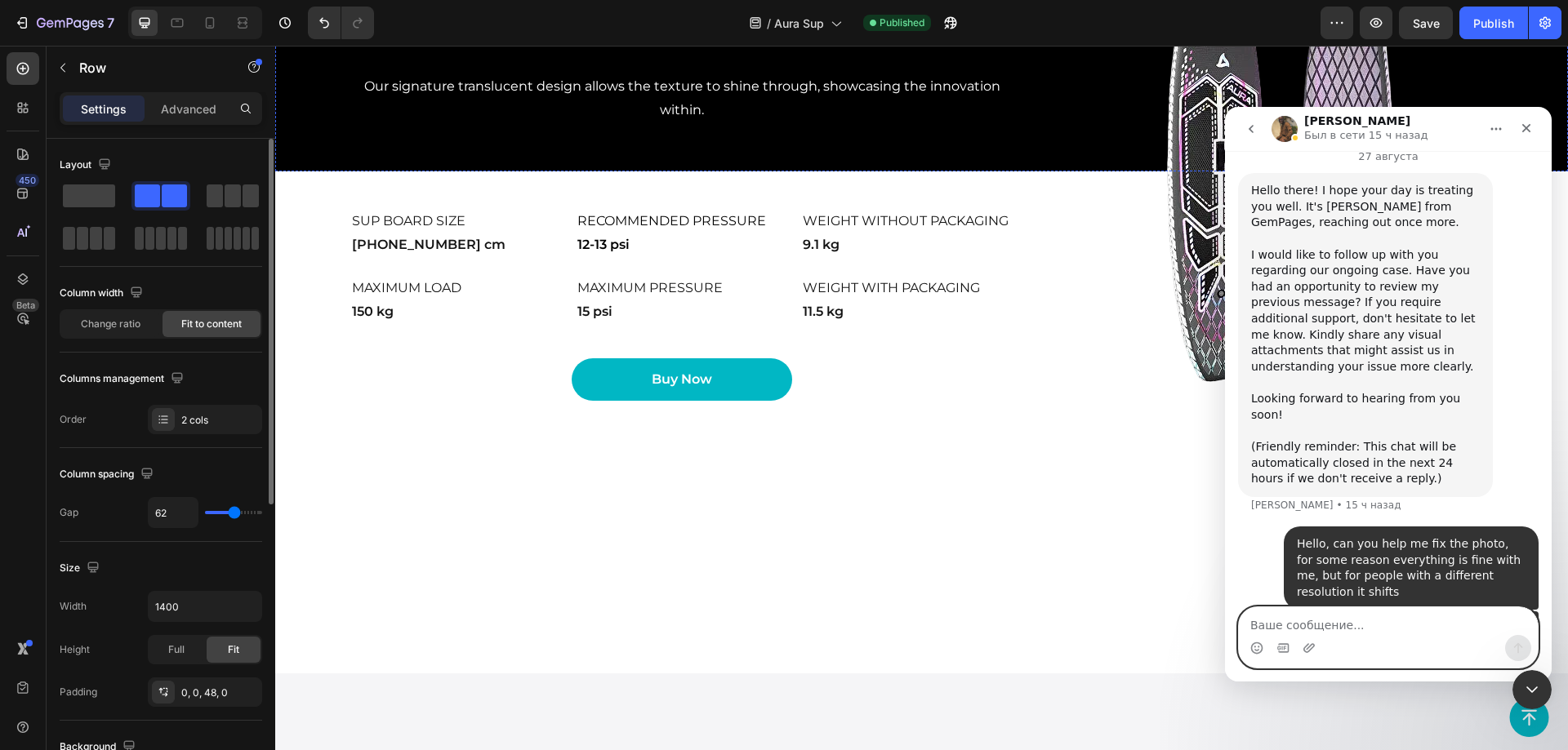
scroll to position [1361, 0]
click at [1305, 645] on icon "Добавить вложение" at bounding box center [1309, 648] width 13 height 13
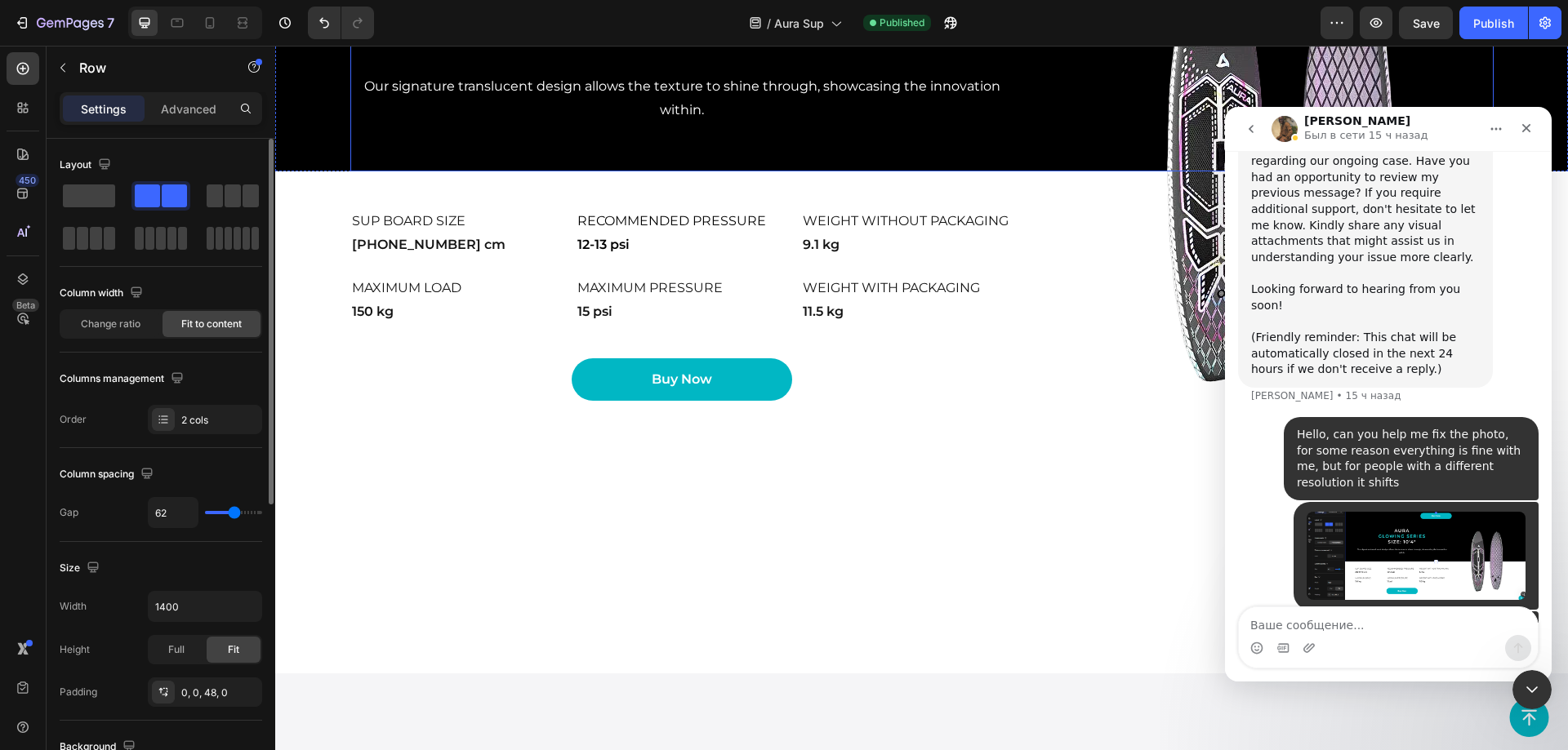
click at [1009, 171] on div "Image AURA glowing series Size: 10'4" Heading Our signature translucent design …" at bounding box center [921, 28] width 1143 height 287
click at [997, 171] on div "AURA glowing series Size: 10'4" Heading Our signature translucent design allows…" at bounding box center [682, 28] width 664 height 287
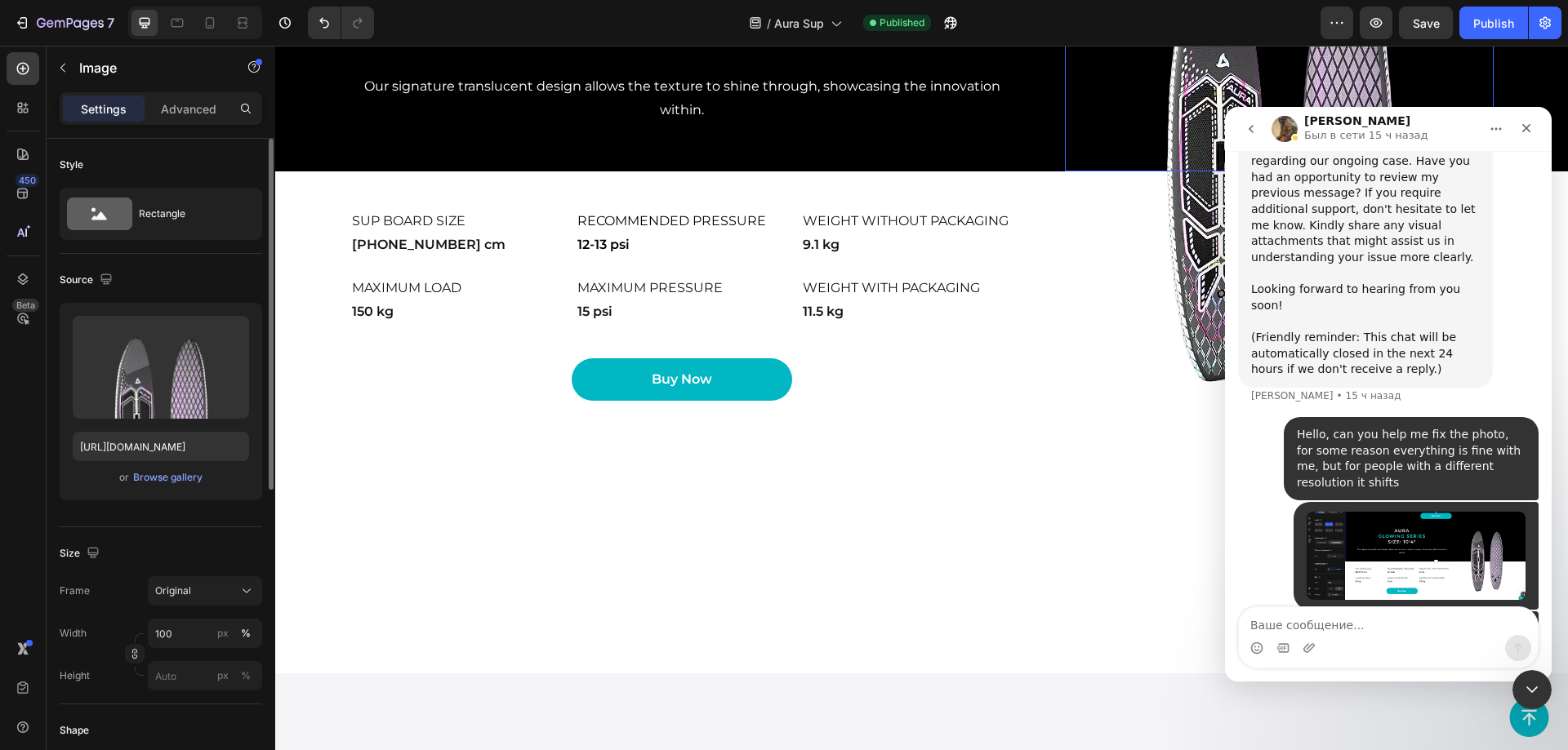
click at [1065, 171] on img at bounding box center [1279, 28] width 429 height 287
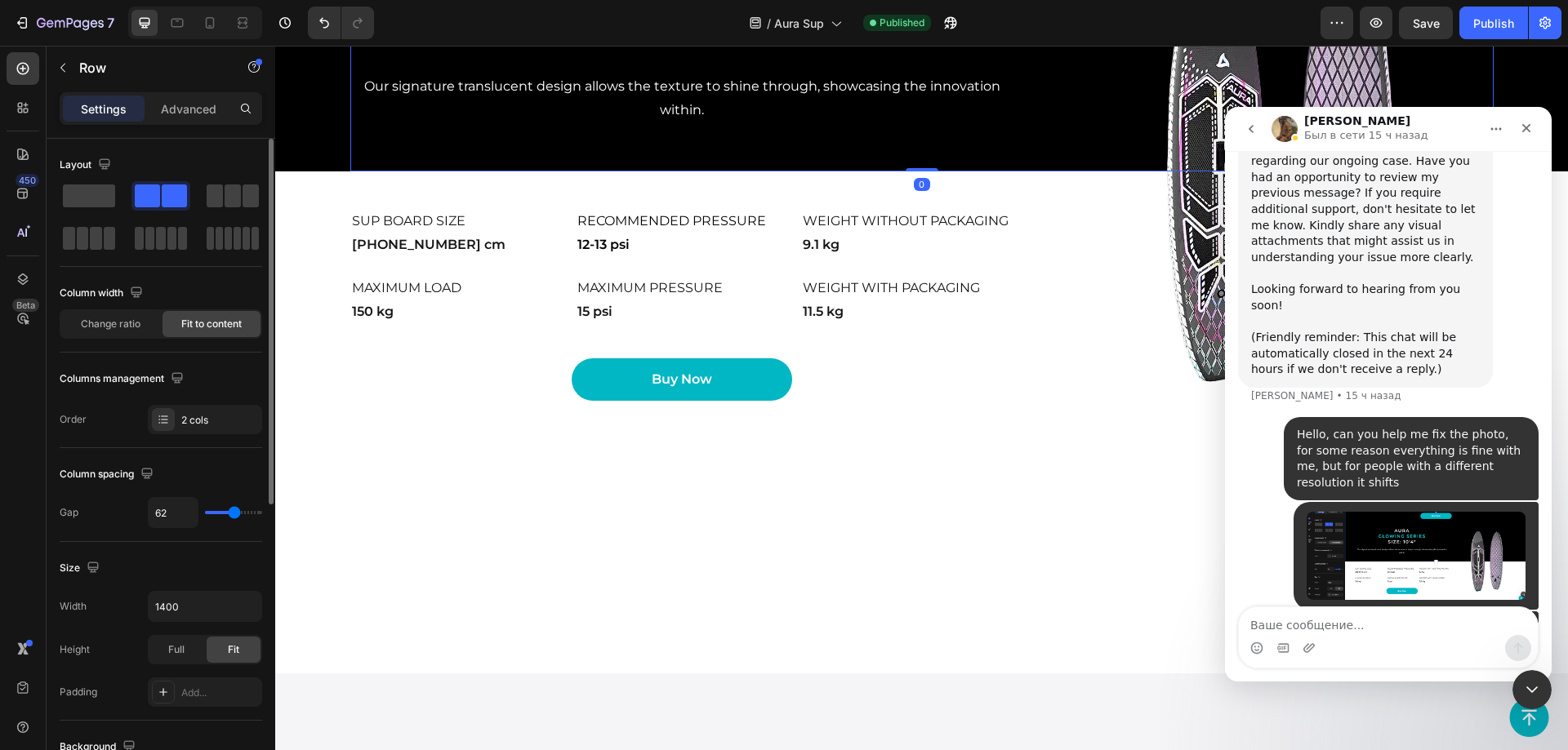
click at [1022, 171] on div "Image AURA glowing series Size: 10'4" Heading Our signature translucent design …" at bounding box center [921, 28] width 1143 height 287
click at [181, 407] on div "2 cols" at bounding box center [204, 419] width 114 height 29
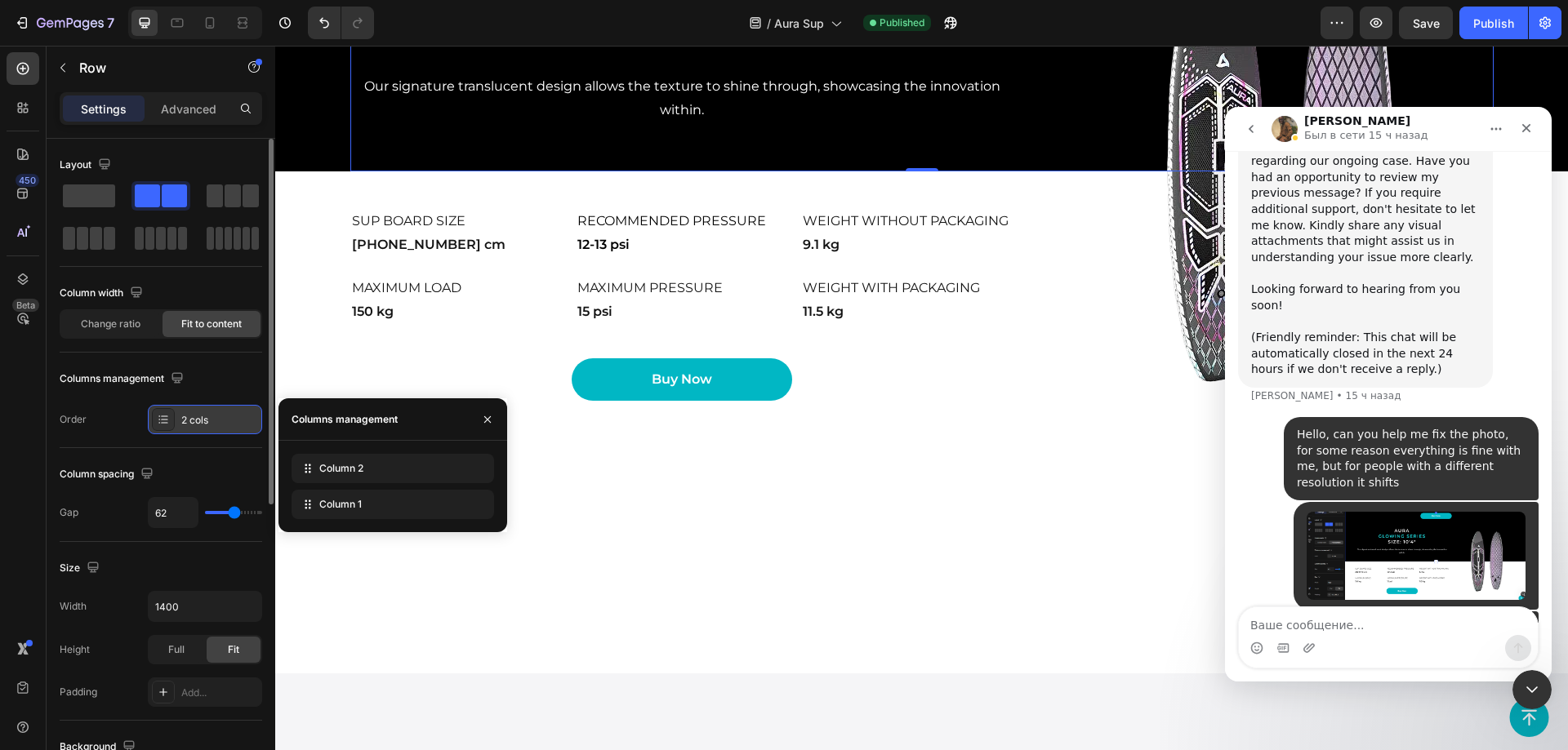
click at [181, 407] on div "2 cols" at bounding box center [204, 419] width 114 height 29
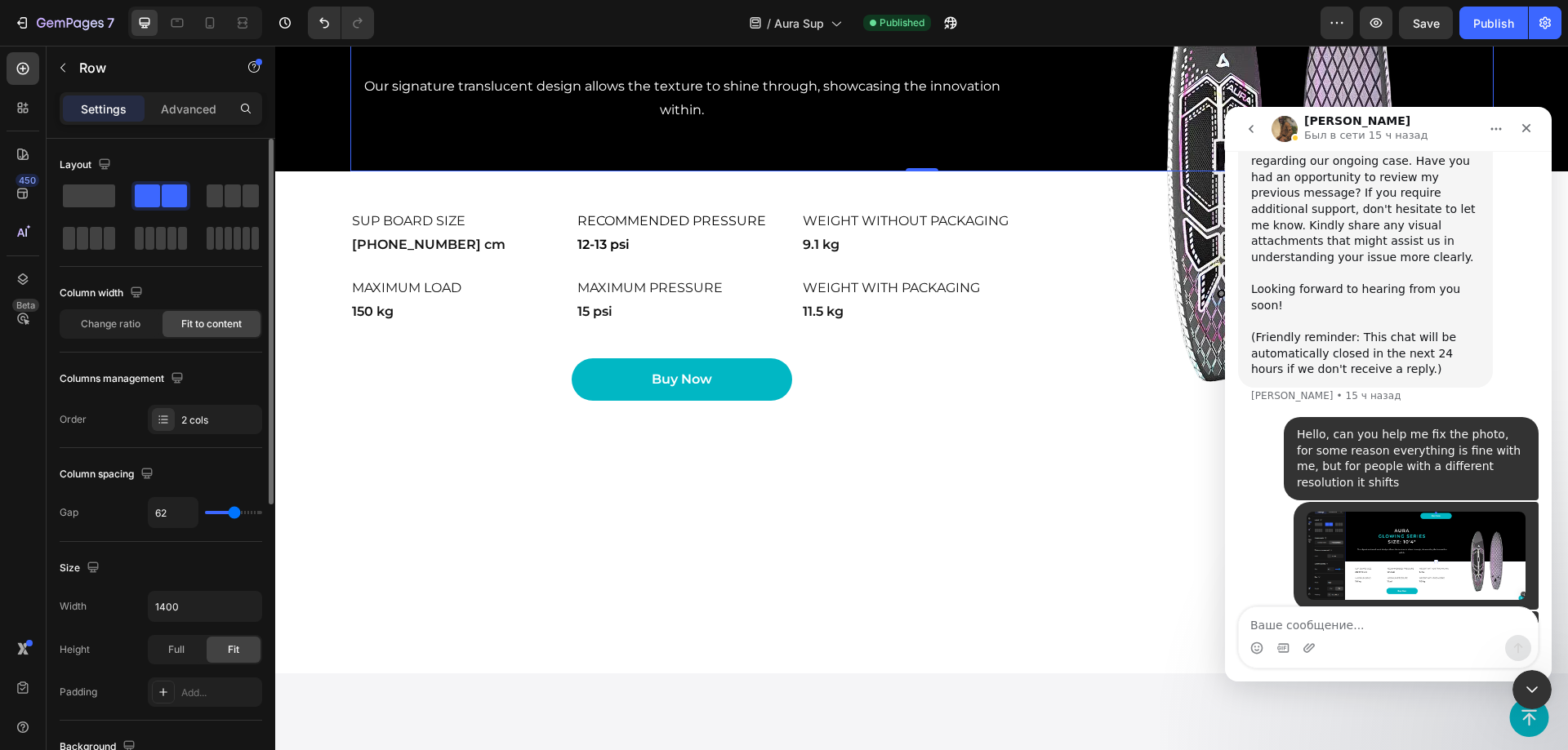
click at [196, 324] on span "Fit to content" at bounding box center [212, 323] width 61 height 14
click at [141, 324] on div "Change ratio" at bounding box center [109, 323] width 98 height 26
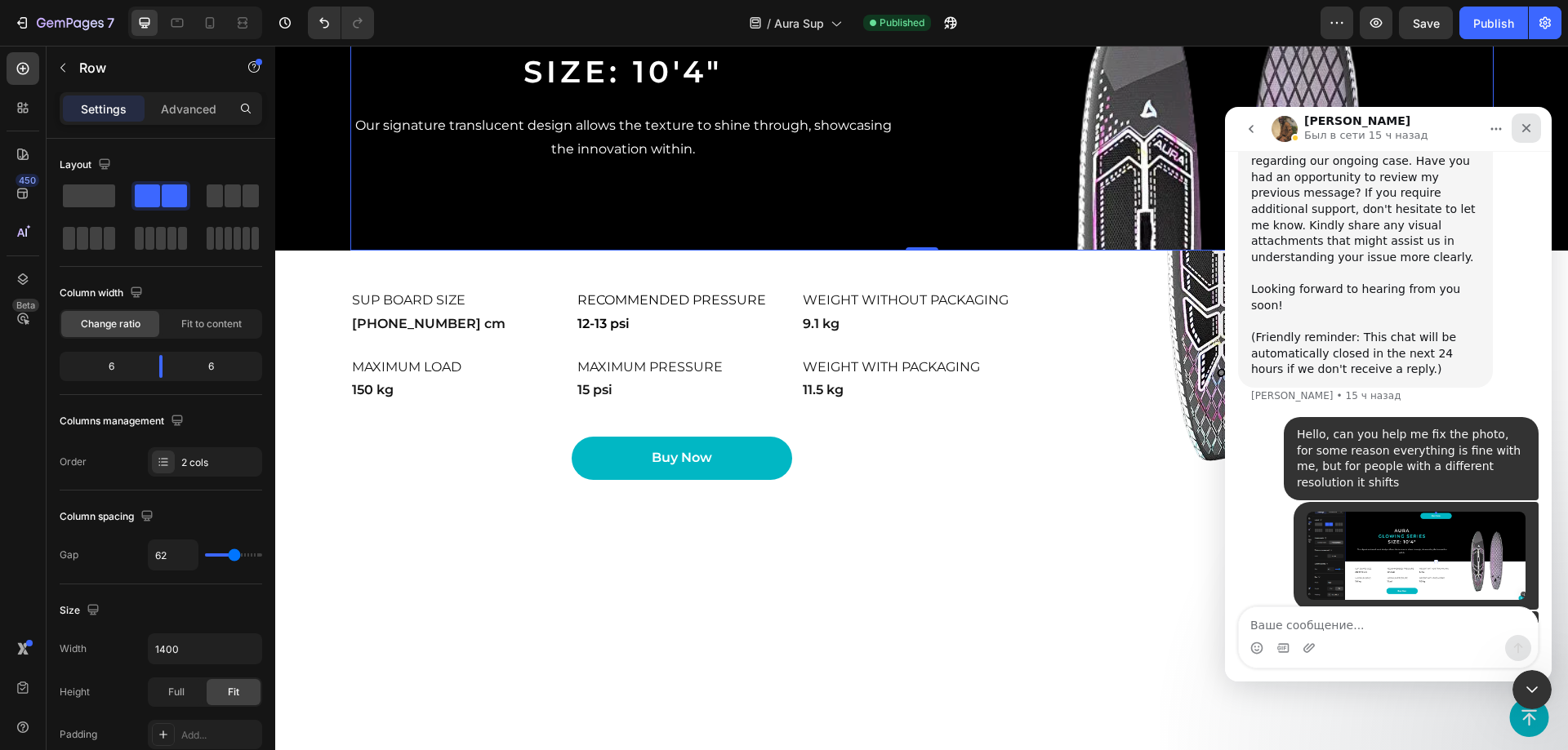
click at [1531, 130] on icon "Закрыть" at bounding box center [1526, 128] width 13 height 13
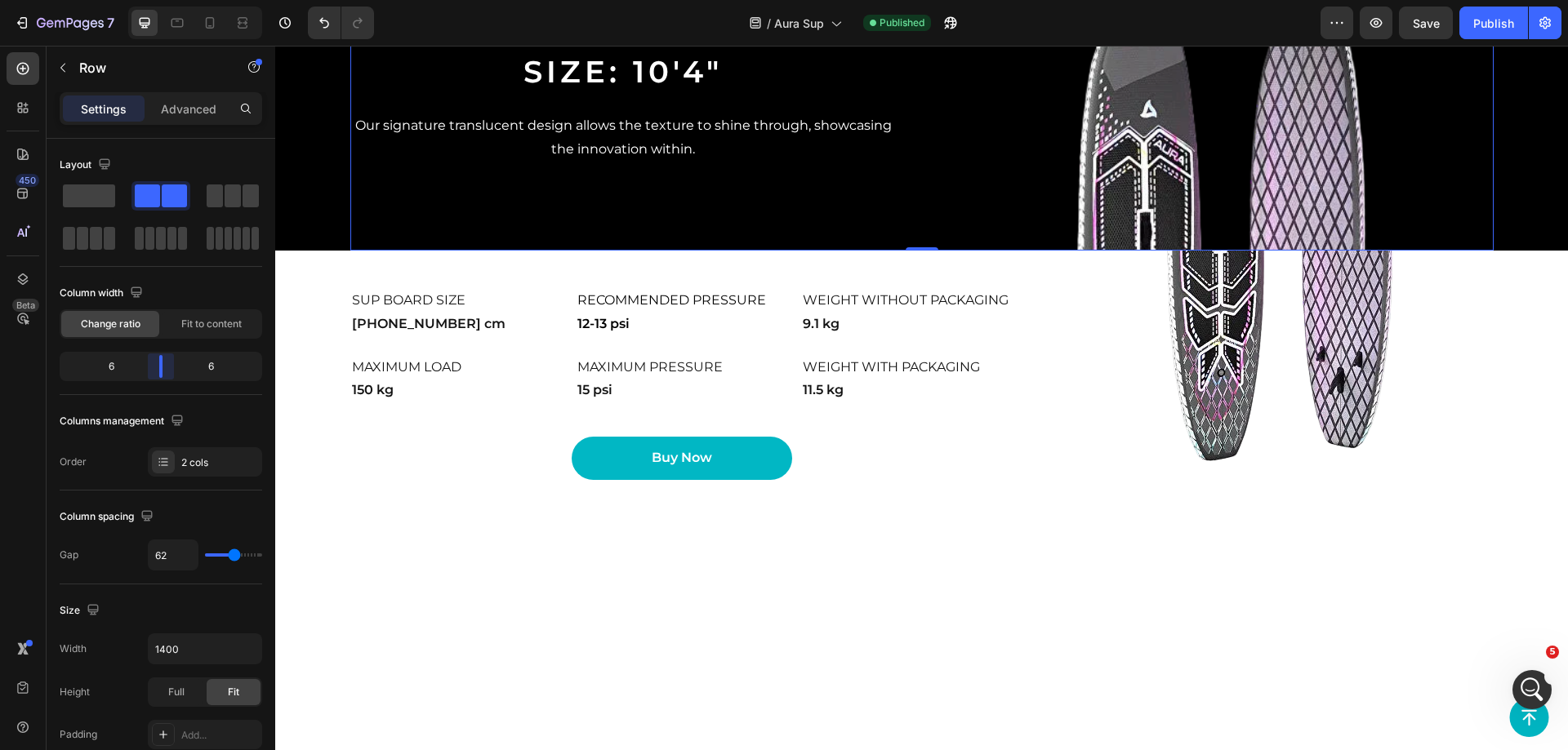
click at [168, 0] on body "7 Version history / Aura Sup Published Preview Save Publish 450 Beta Sections(1…" at bounding box center [784, 0] width 1568 height 0
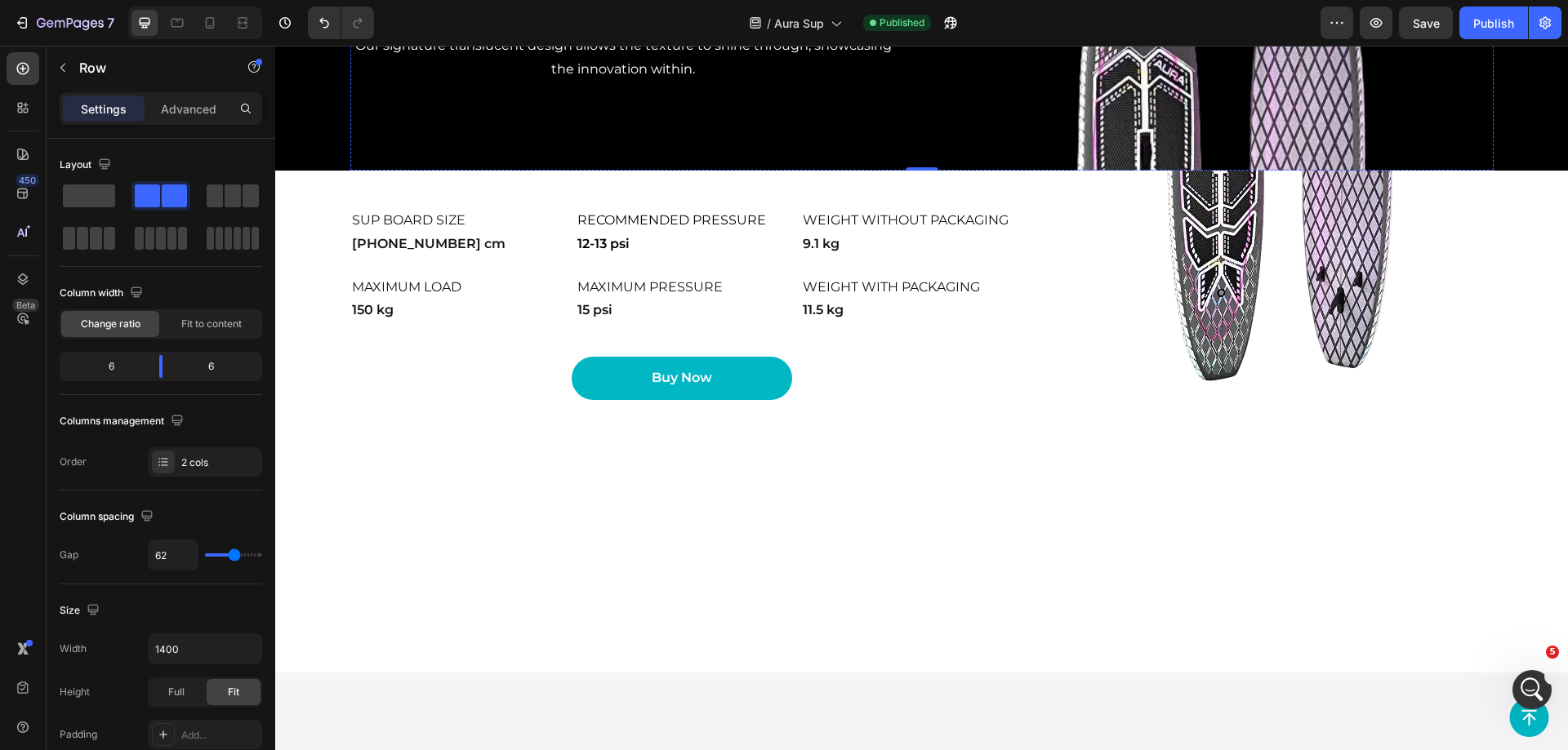
scroll to position [3195, 0]
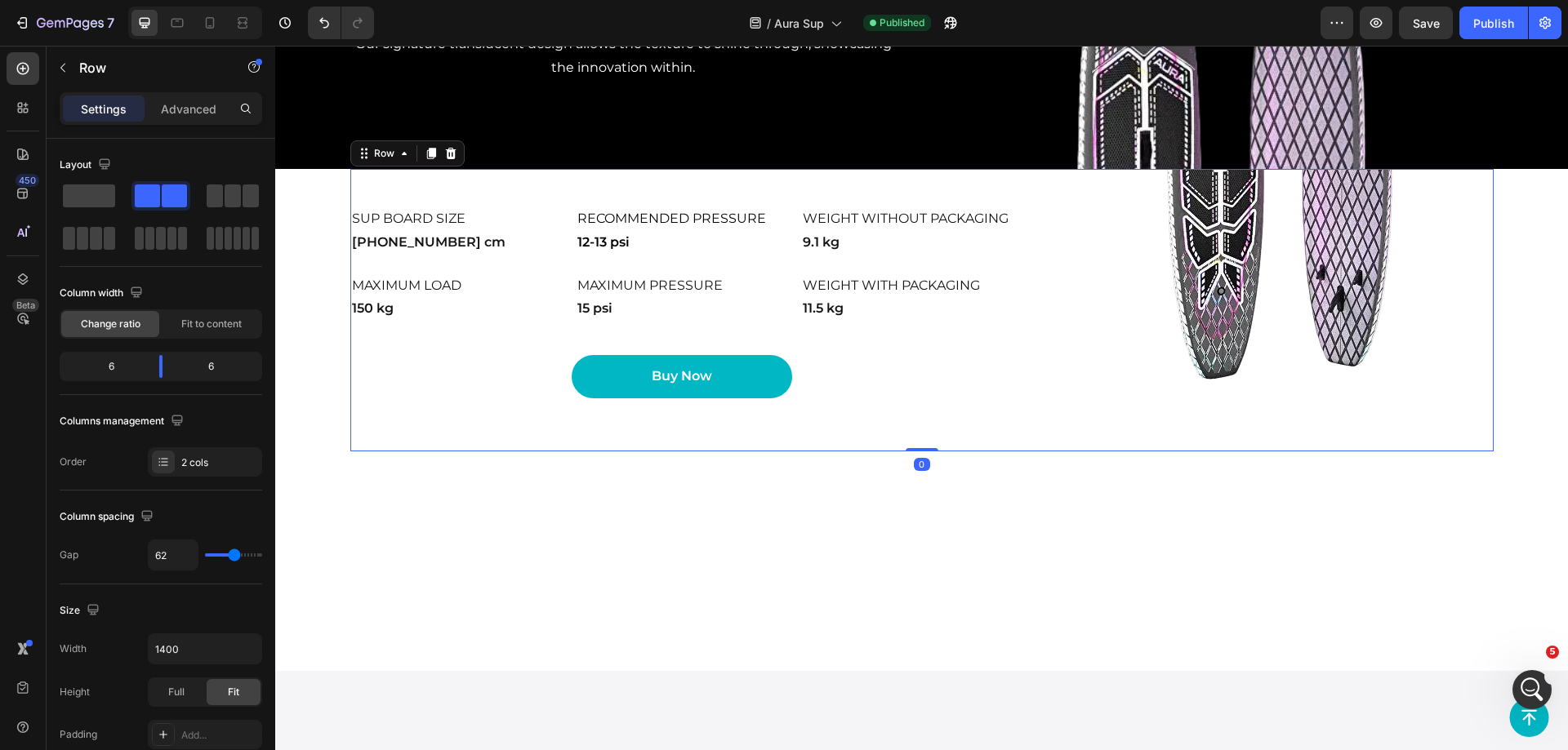
click at [979, 452] on div "SUP board size Heading [PHONE_NUMBER] cm Text Block Recommended pressure Headin…" at bounding box center [682, 310] width 664 height 282
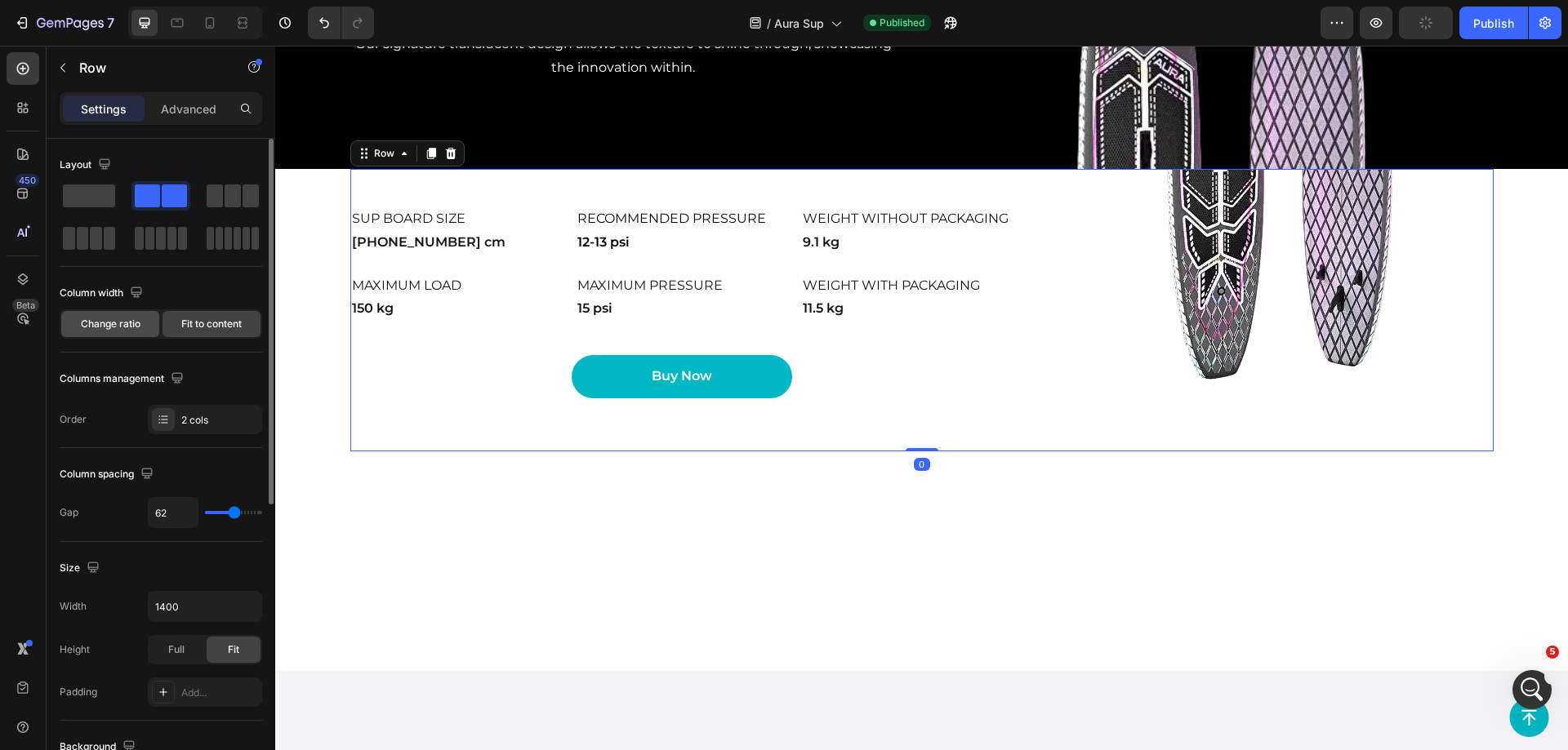
click at [125, 326] on span "Change ratio" at bounding box center [110, 323] width 60 height 14
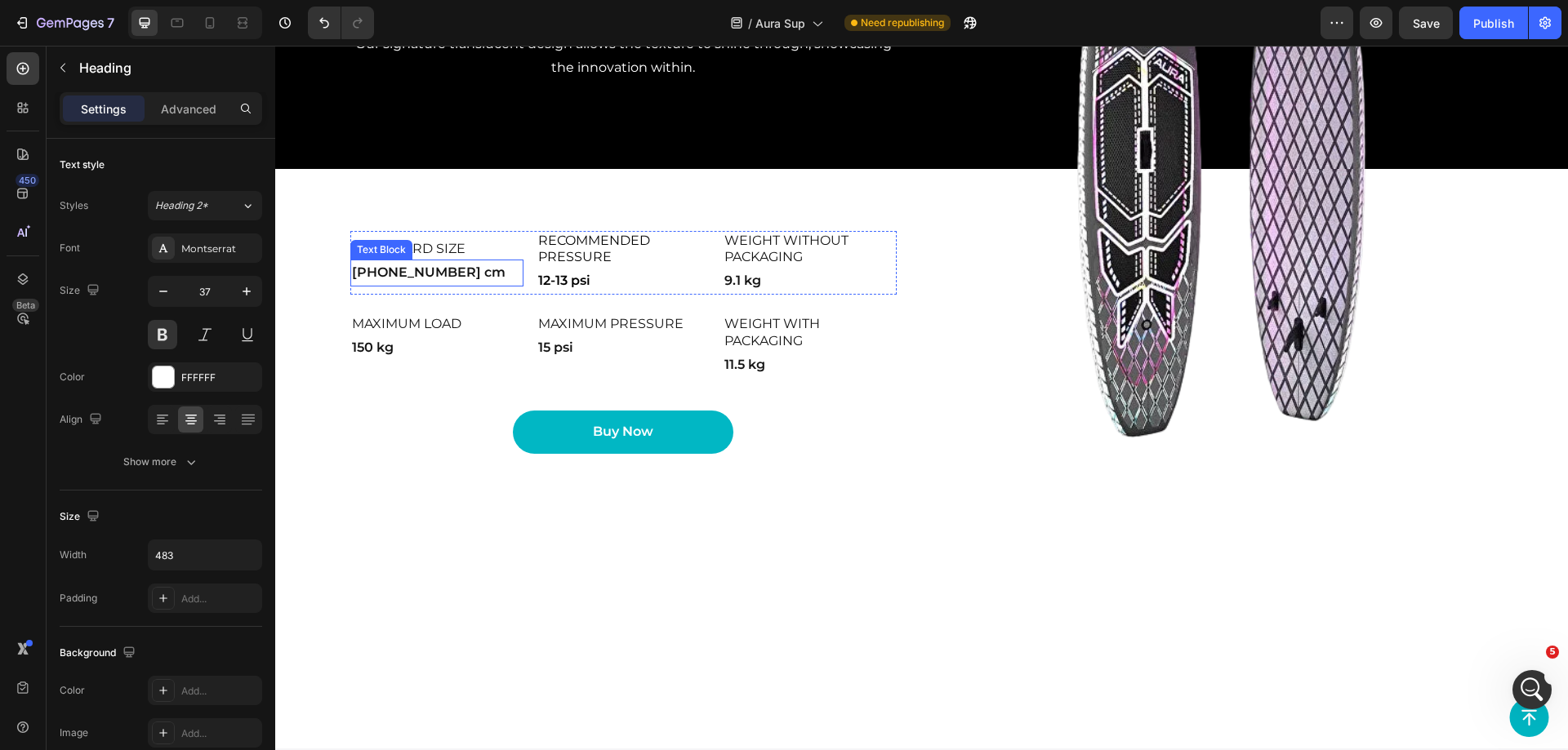
click at [501, 285] on p "[PHONE_NUMBER] cm" at bounding box center [436, 273] width 170 height 24
click at [513, 260] on h2 "SUP board size" at bounding box center [436, 249] width 173 height 20
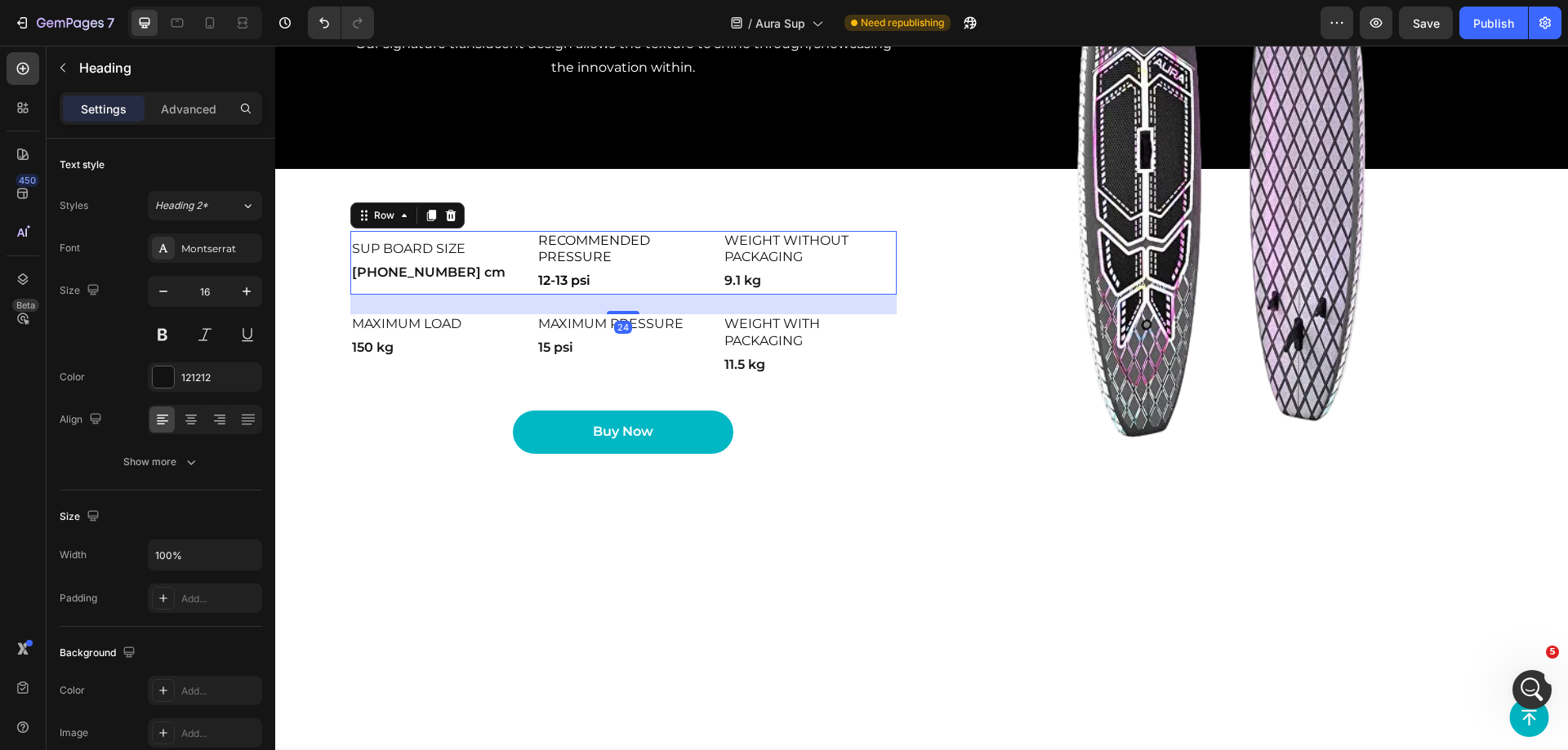
click at [523, 295] on div "SUP board size Heading [PHONE_NUMBER] cm Text Block Recommended pressure Headin…" at bounding box center [623, 262] width 547 height 64
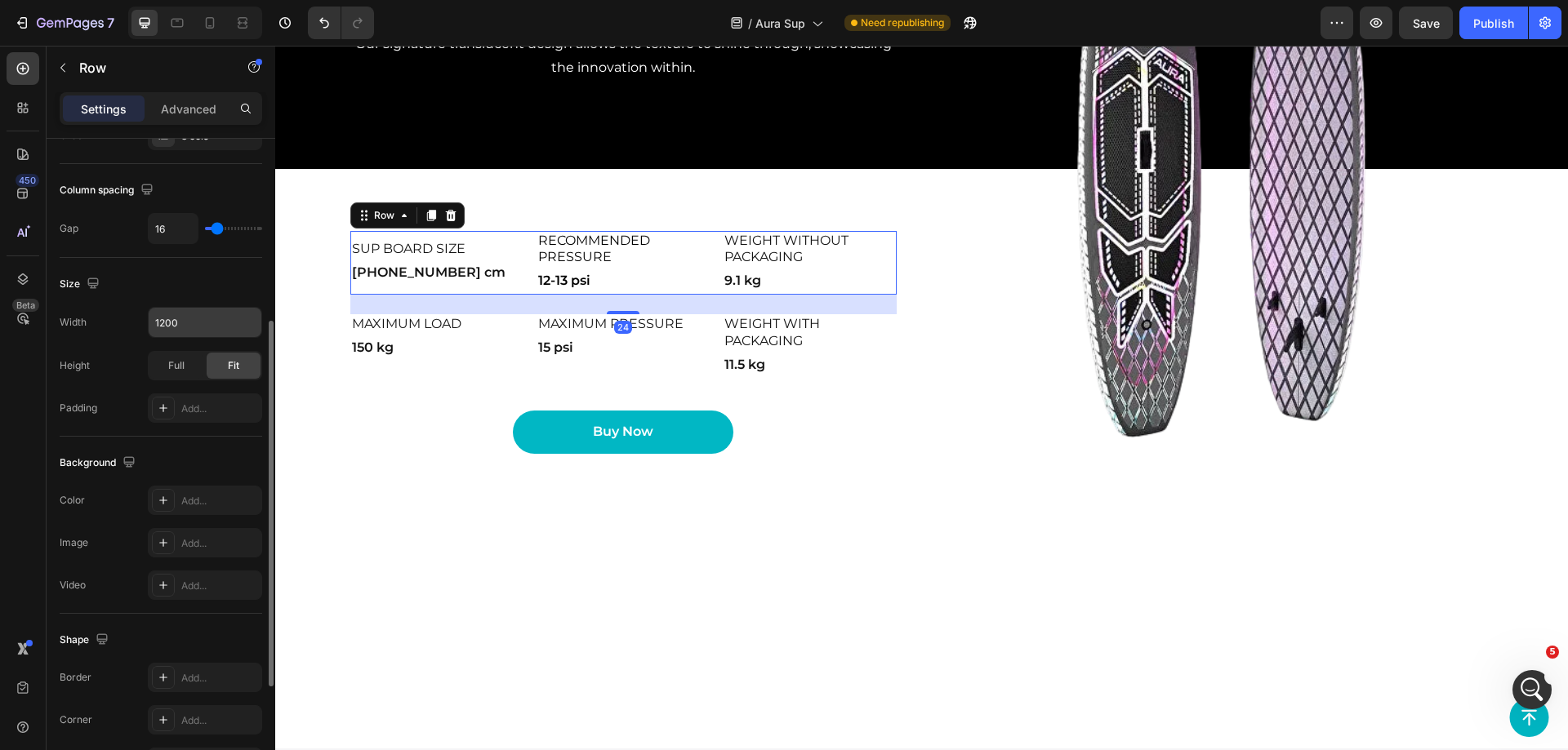
scroll to position [524, 0]
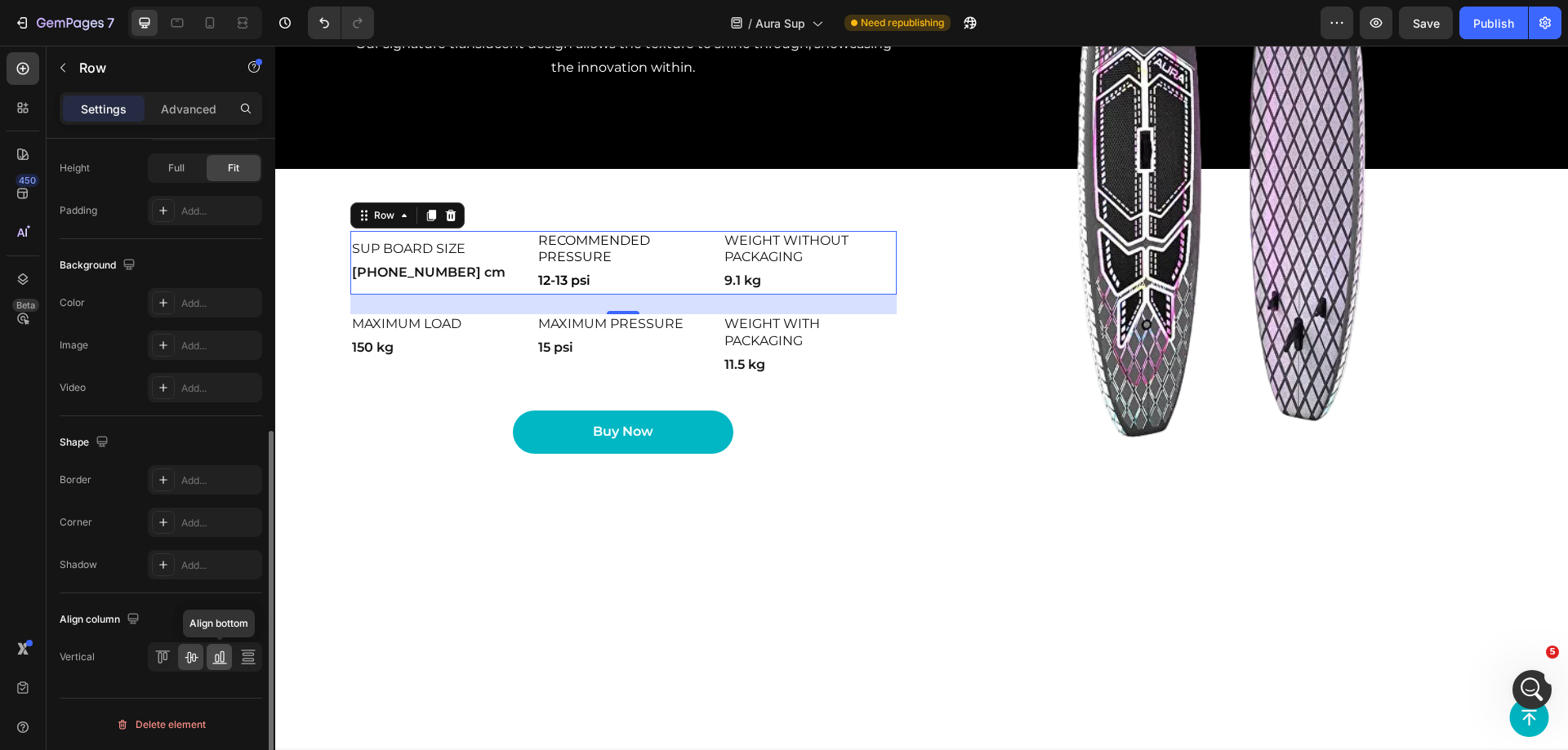
click at [217, 657] on icon at bounding box center [219, 657] width 16 height 16
click at [194, 656] on icon at bounding box center [190, 657] width 16 height 16
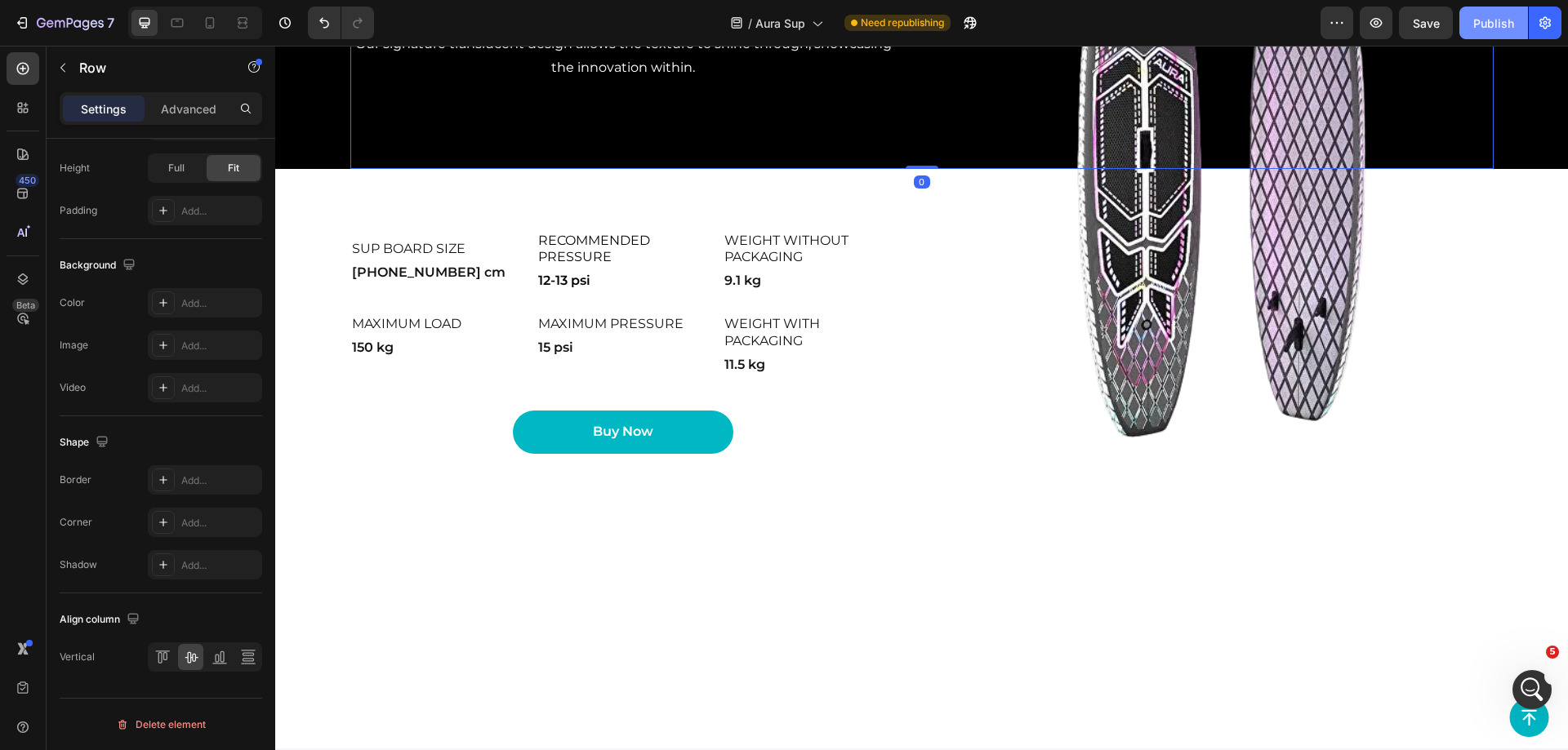
click at [1479, 14] on div "Publish" at bounding box center [1493, 23] width 41 height 17
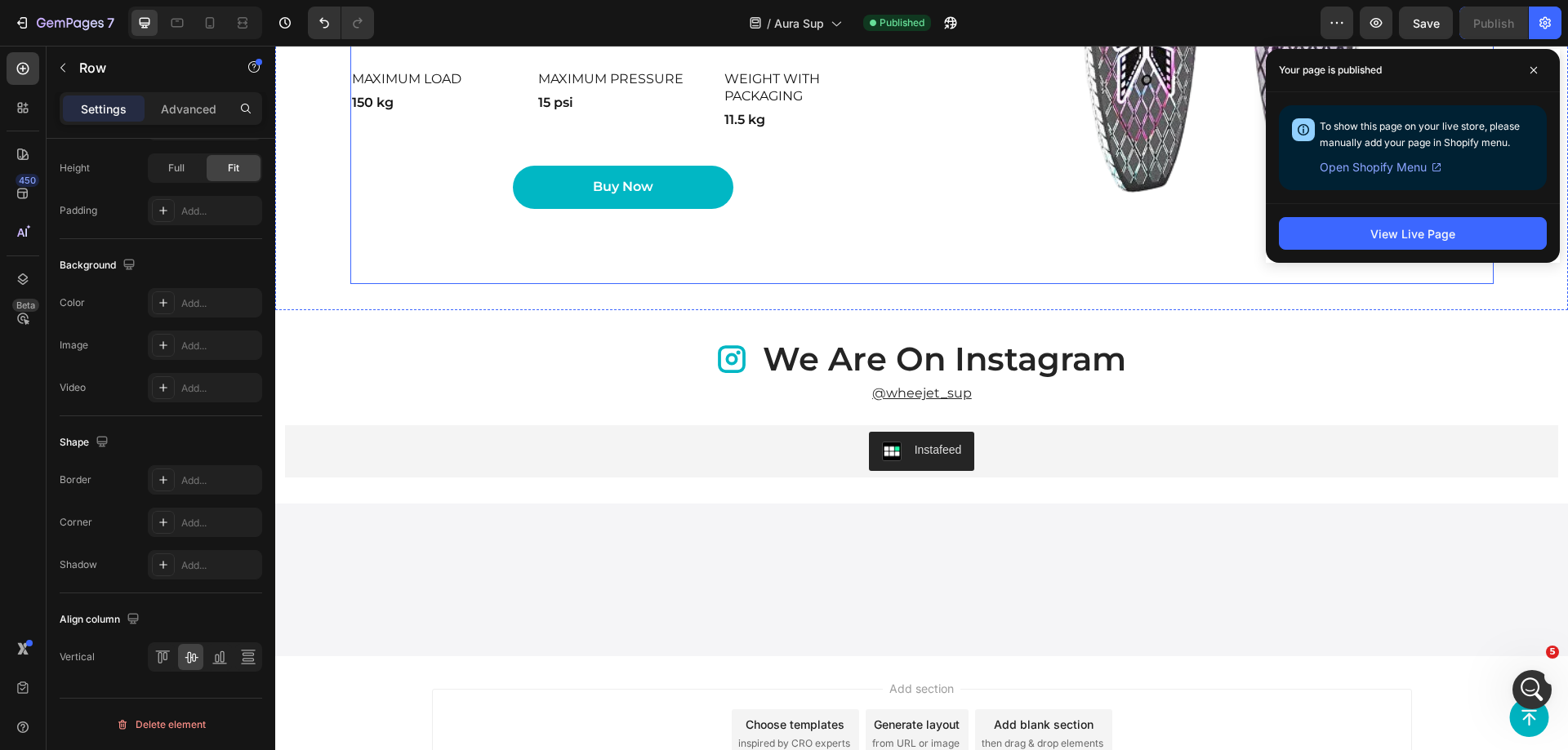
click at [924, 284] on div "Image SUP board size Heading [PHONE_NUMBER] cm Text Block Recommended pressure …" at bounding box center [921, 104] width 1143 height 360
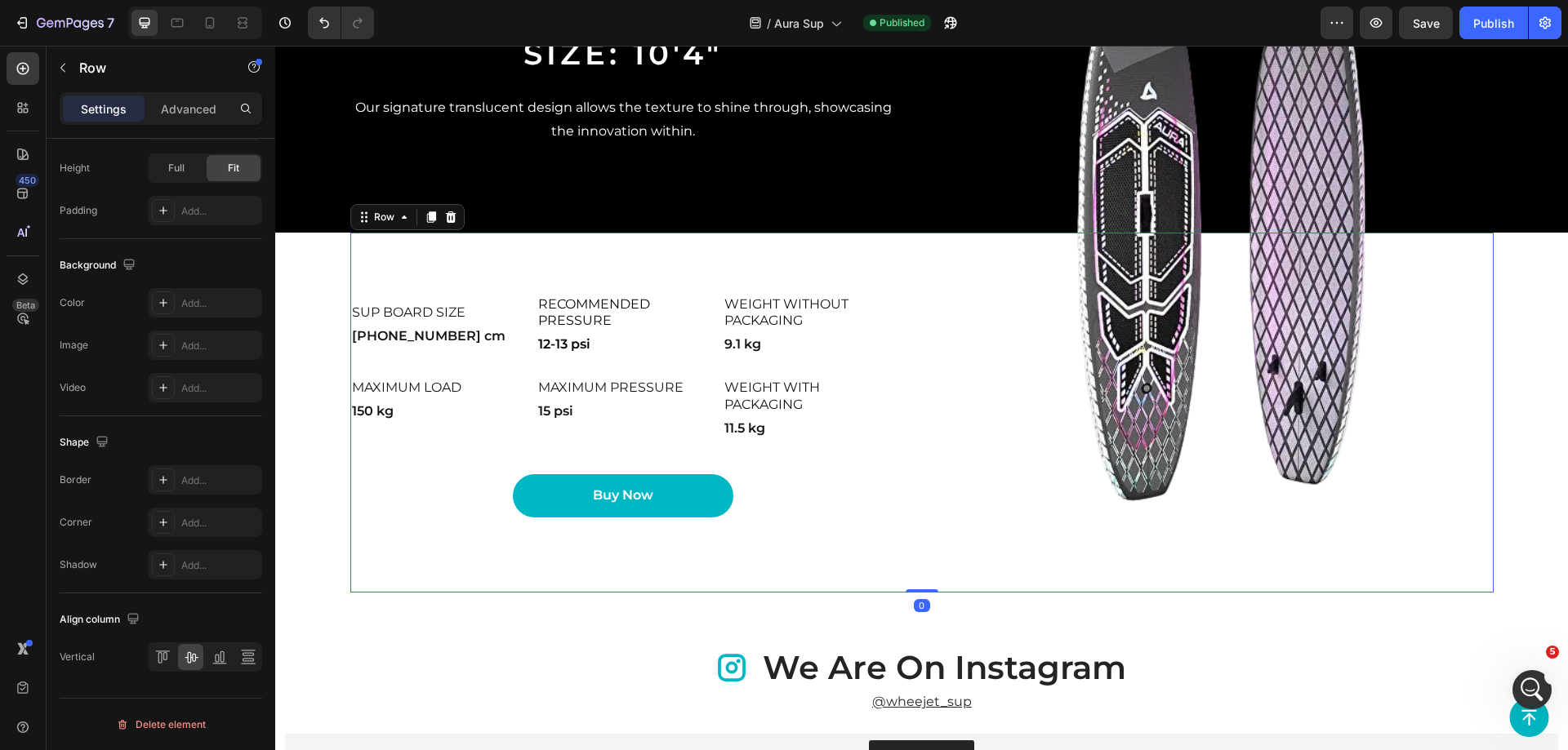
scroll to position [3113, 0]
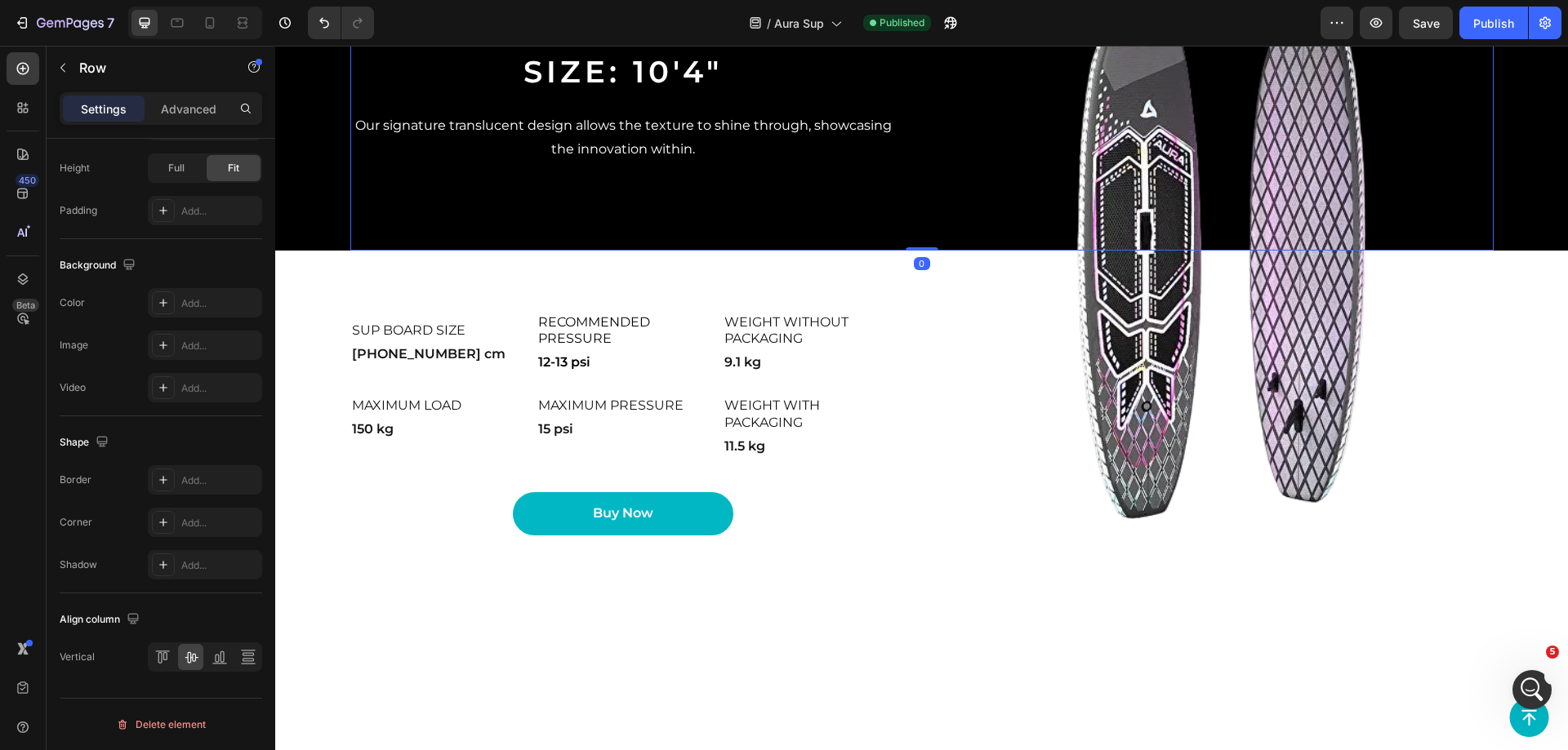
click at [926, 251] on div "Image AURA glowing series Size: 10'4" Heading Our signature translucent design …" at bounding box center [921, 67] width 1143 height 367
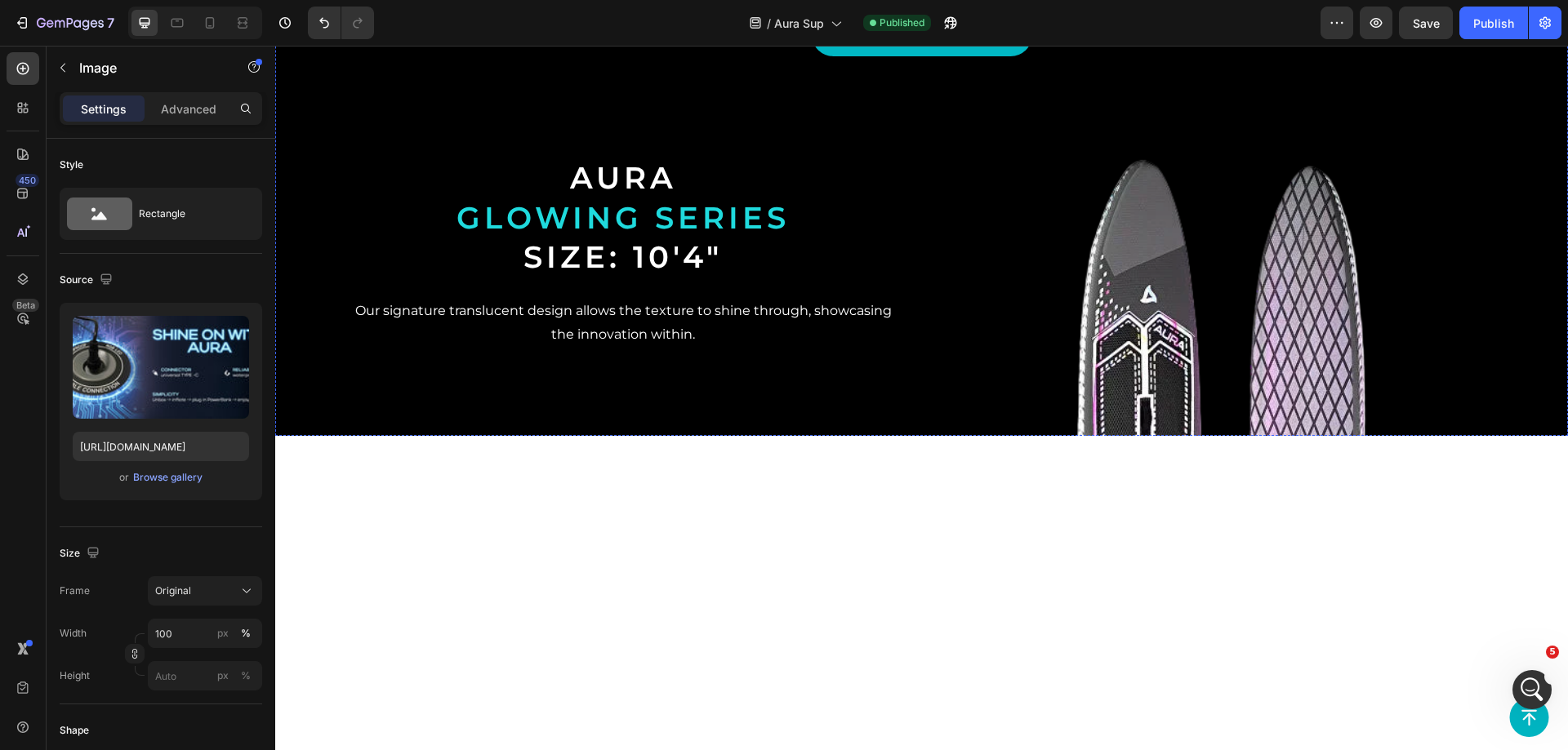
scroll to position [3347, 0]
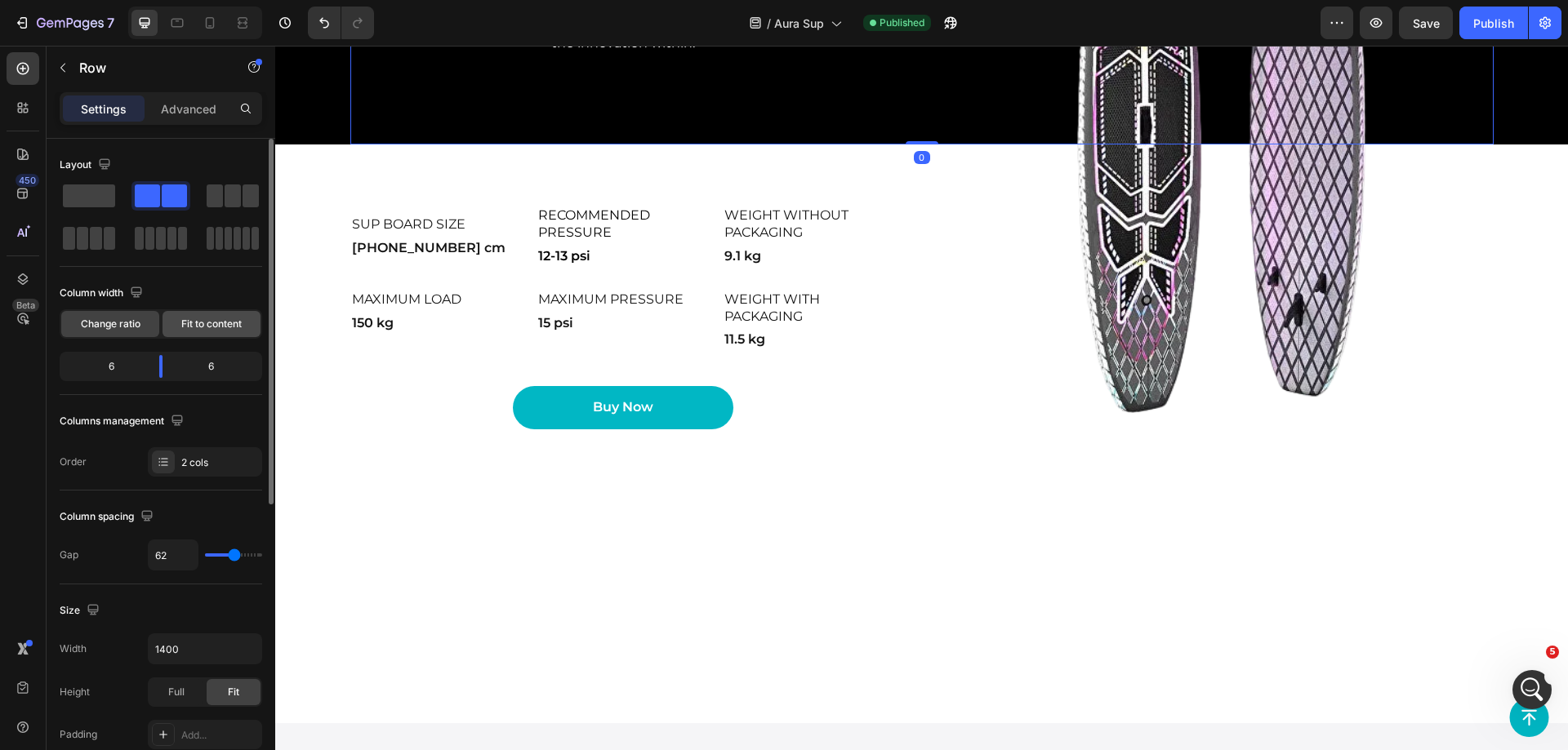
click at [205, 312] on div "Fit to content" at bounding box center [211, 323] width 98 height 26
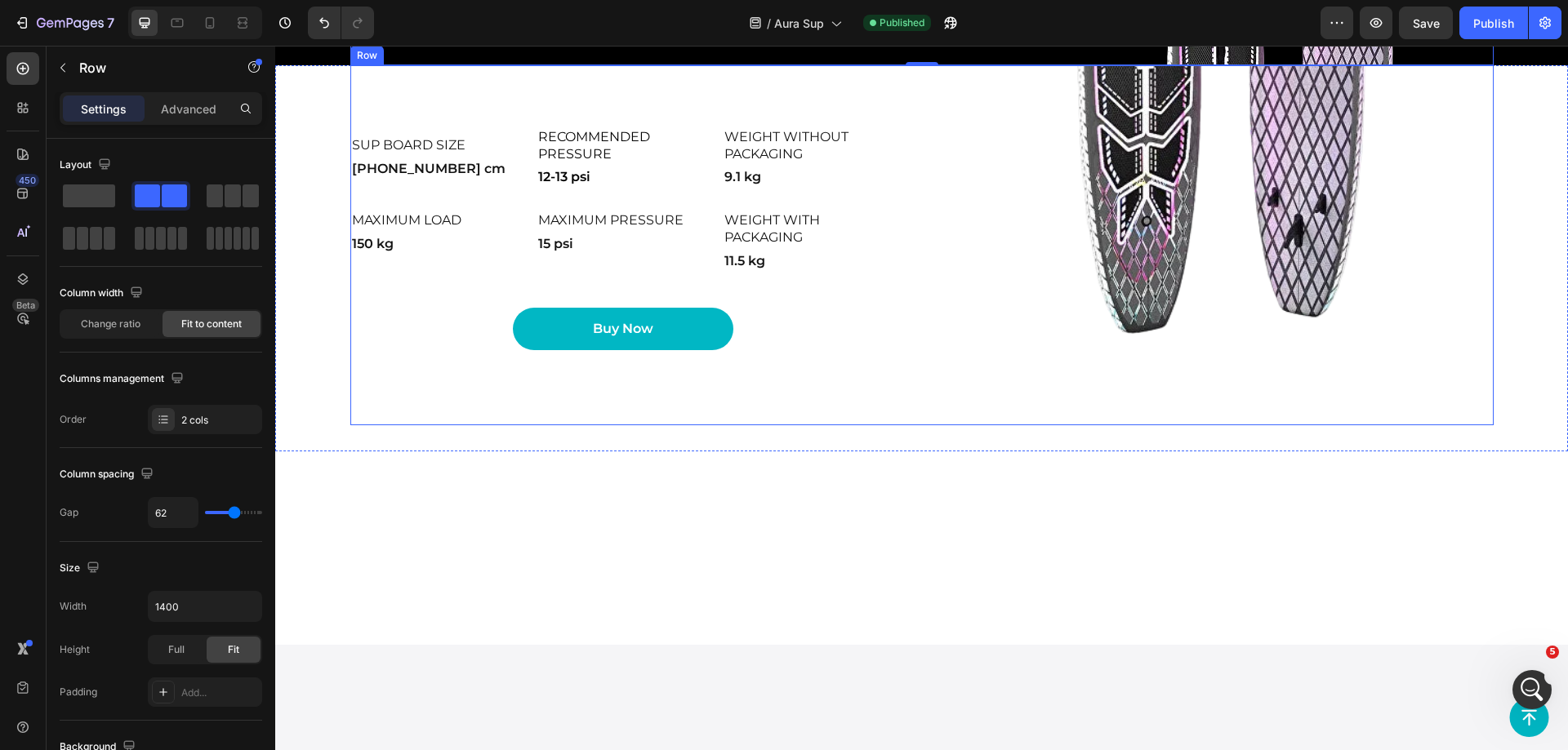
click at [914, 425] on div "Image SUP board size Heading [PHONE_NUMBER] cm Text Block Recommended pressure …" at bounding box center [921, 245] width 1143 height 360
click at [135, 322] on span "Change ratio" at bounding box center [110, 323] width 60 height 14
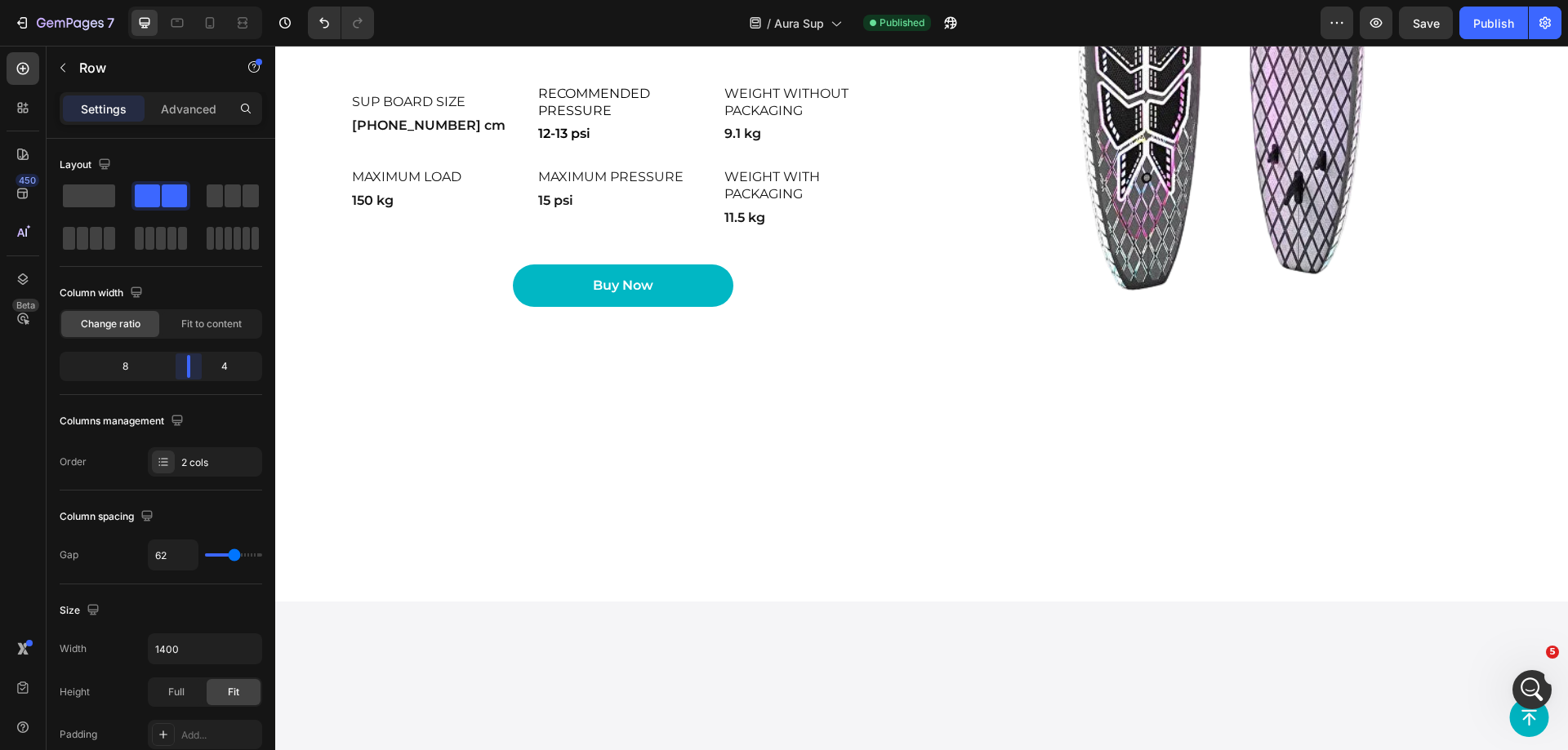
drag, startPoint x: 166, startPoint y: 366, endPoint x: 201, endPoint y: 365, distance: 35.0
click at [201, 0] on body "7 Version history / Aura Sup Published Preview Save Publish 450 Beta Sections(1…" at bounding box center [784, 0] width 1568 height 0
click at [947, 338] on img at bounding box center [1220, 202] width 547 height 360
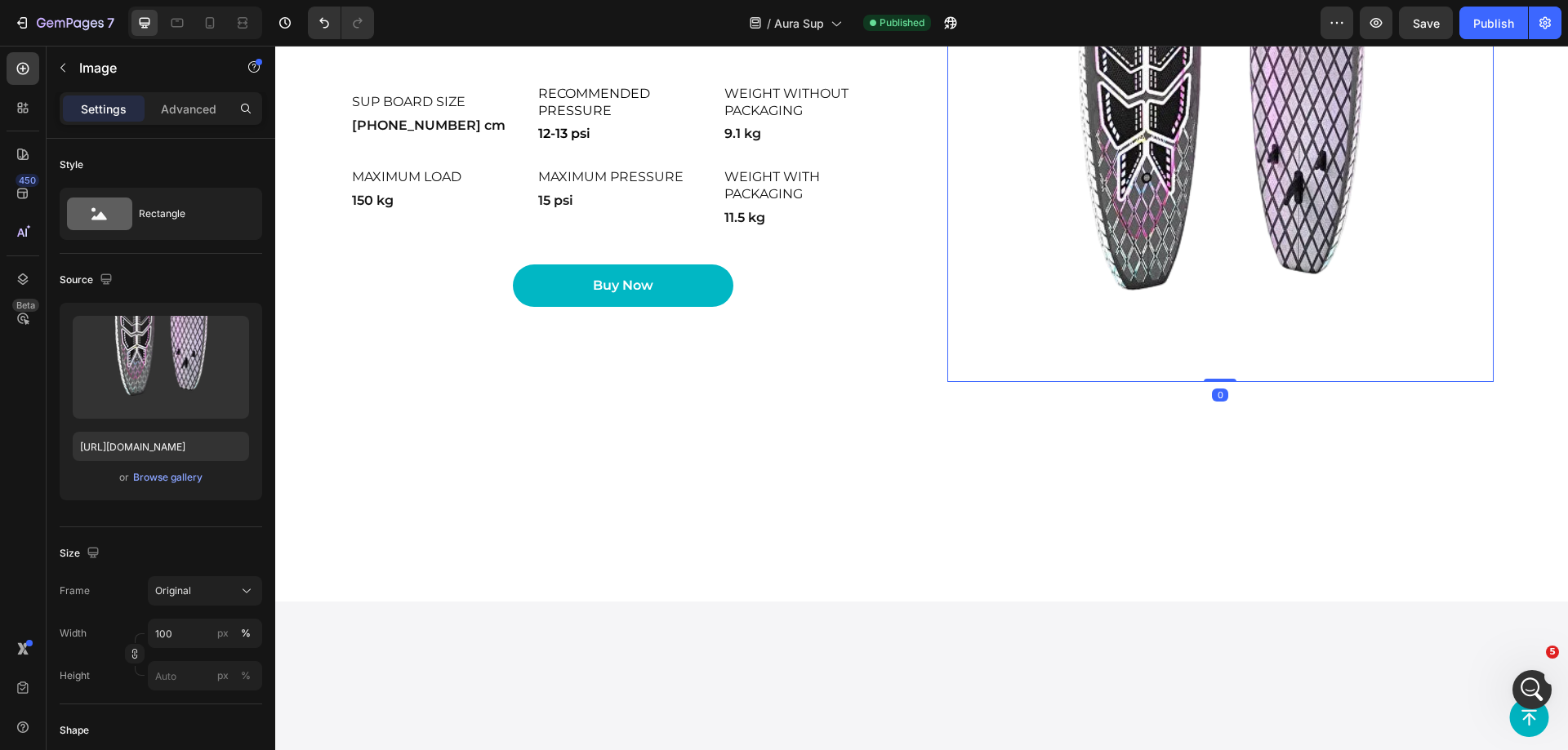
click at [905, 356] on div "Image 0 SUP board size Heading [PHONE_NUMBER] cm Text Block Recommended pressur…" at bounding box center [921, 202] width 1143 height 360
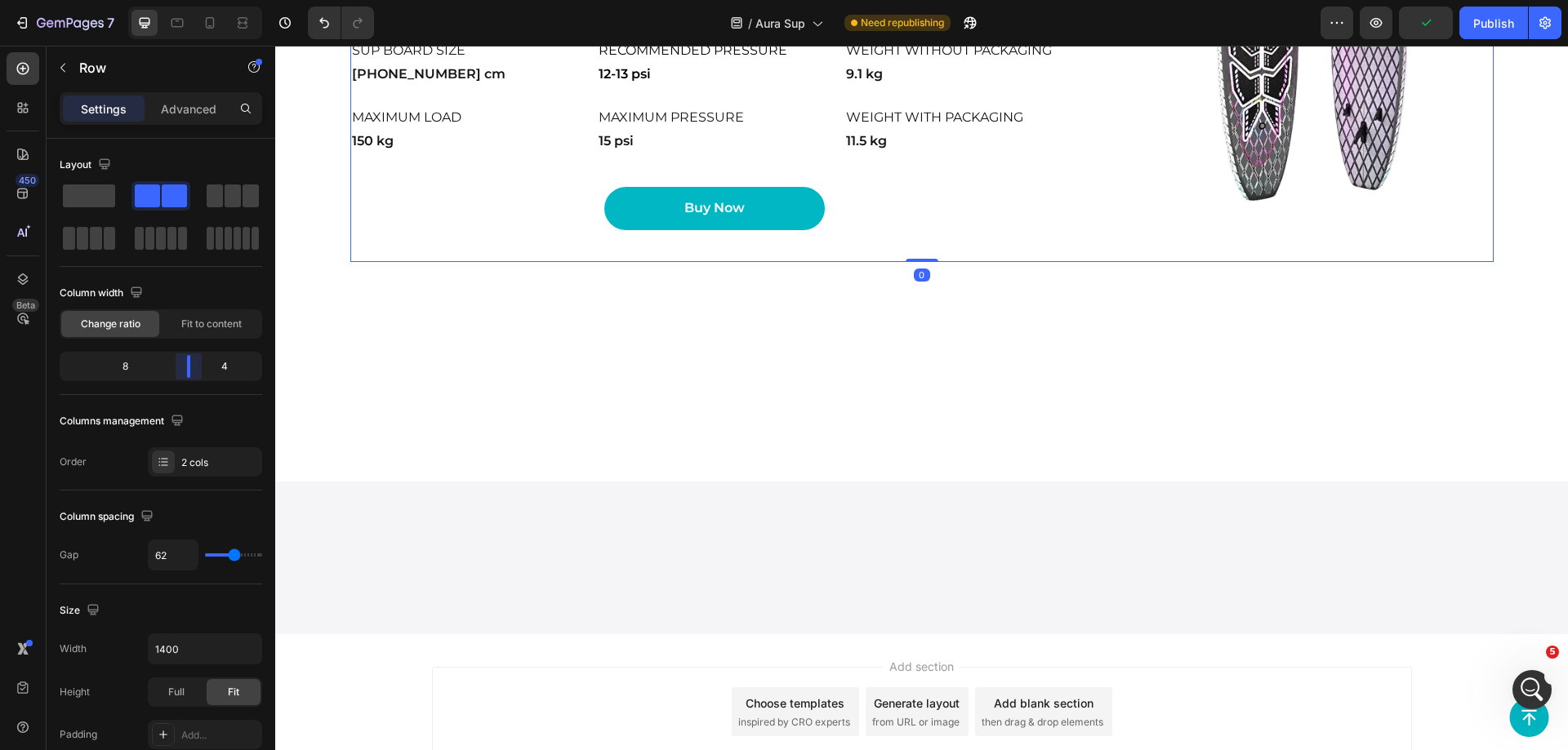
drag, startPoint x: 165, startPoint y: 367, endPoint x: 130, endPoint y: 193, distance: 177.5
click at [193, 0] on body "7 Version history / Aura Sup Need republishing Preview Publish 450 Beta Section…" at bounding box center [784, 0] width 1568 height 0
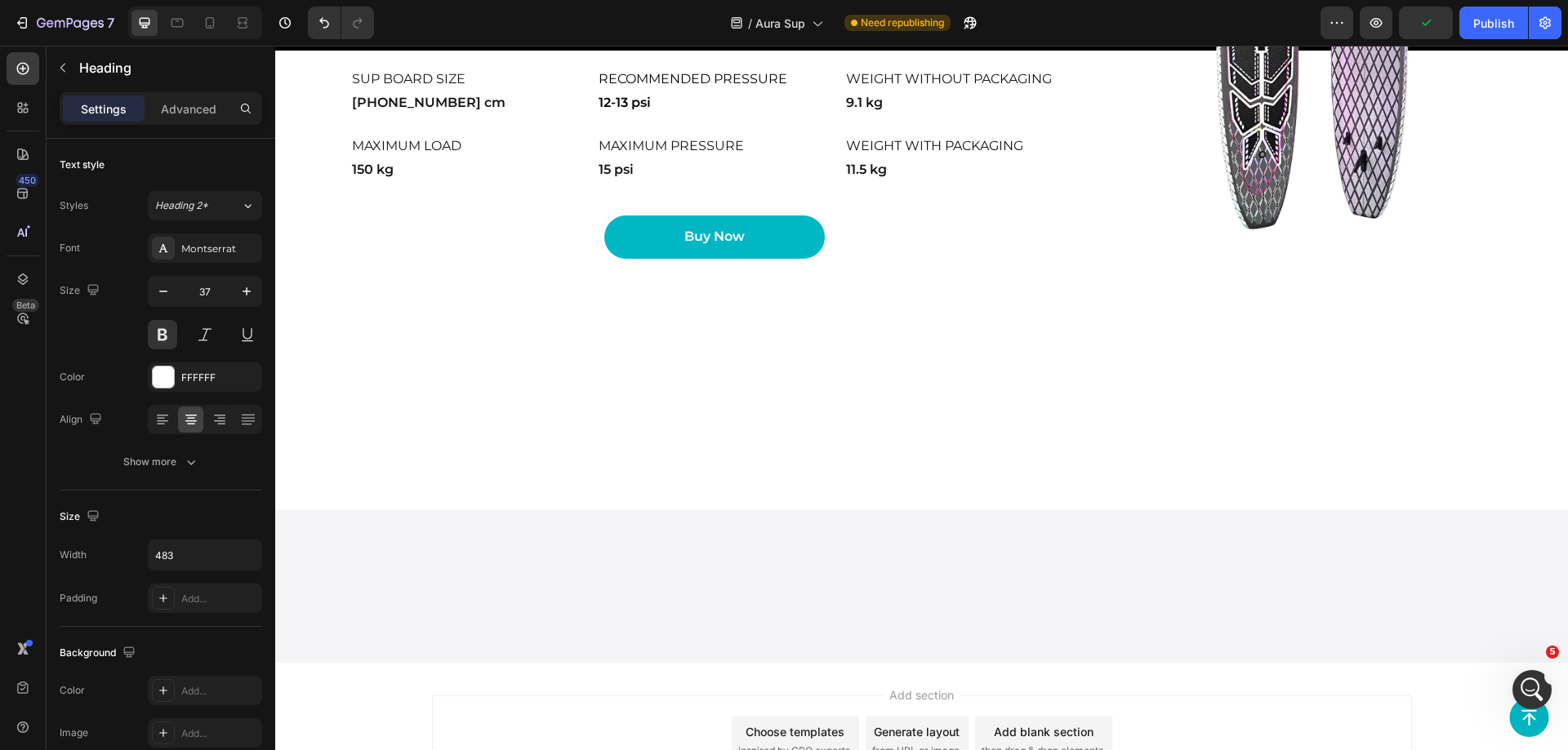
scroll to position [3265, 0]
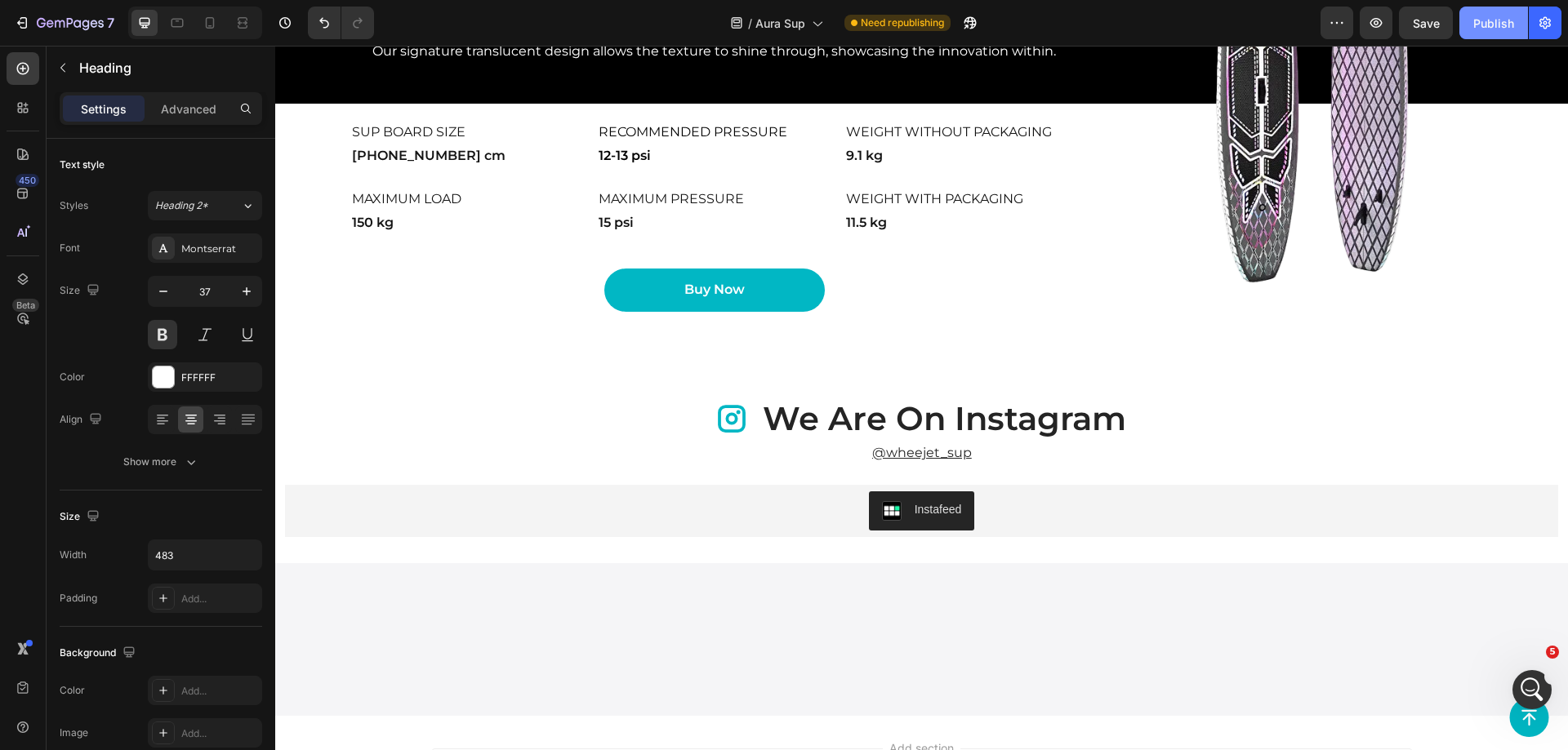
click at [1507, 20] on div "Publish" at bounding box center [1493, 23] width 41 height 17
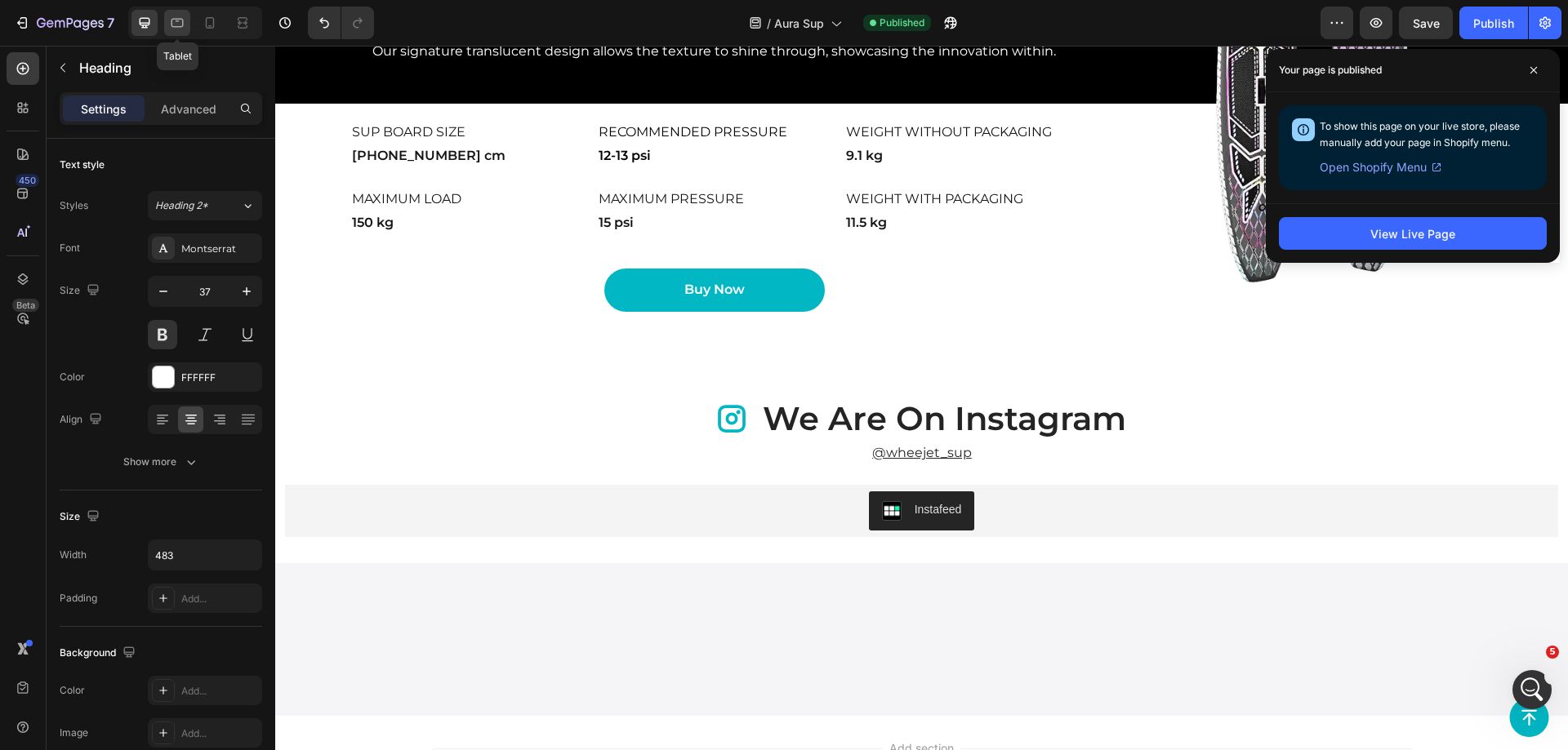
click at [180, 20] on icon at bounding box center [177, 22] width 16 height 16
type input "32"
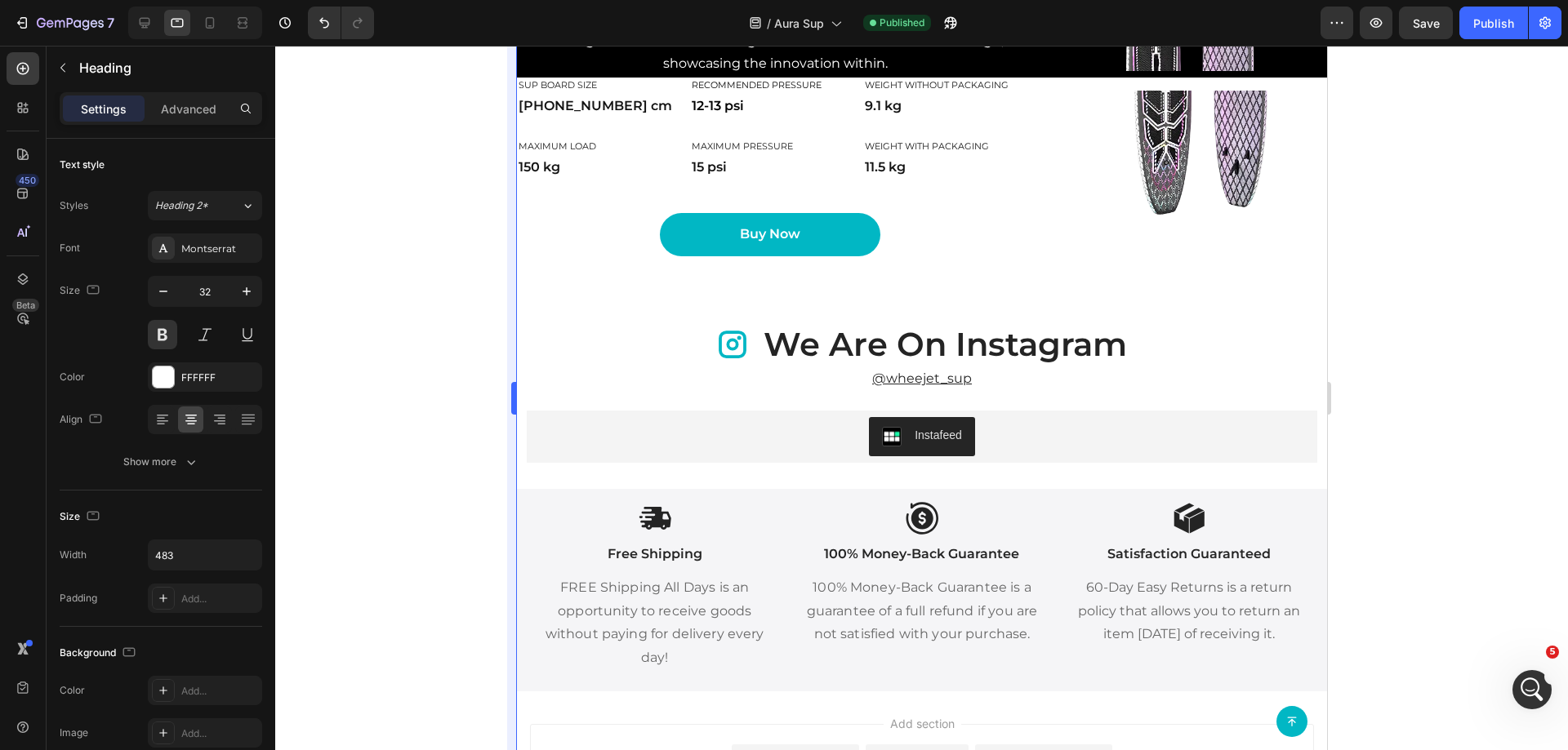
scroll to position [2921, 0]
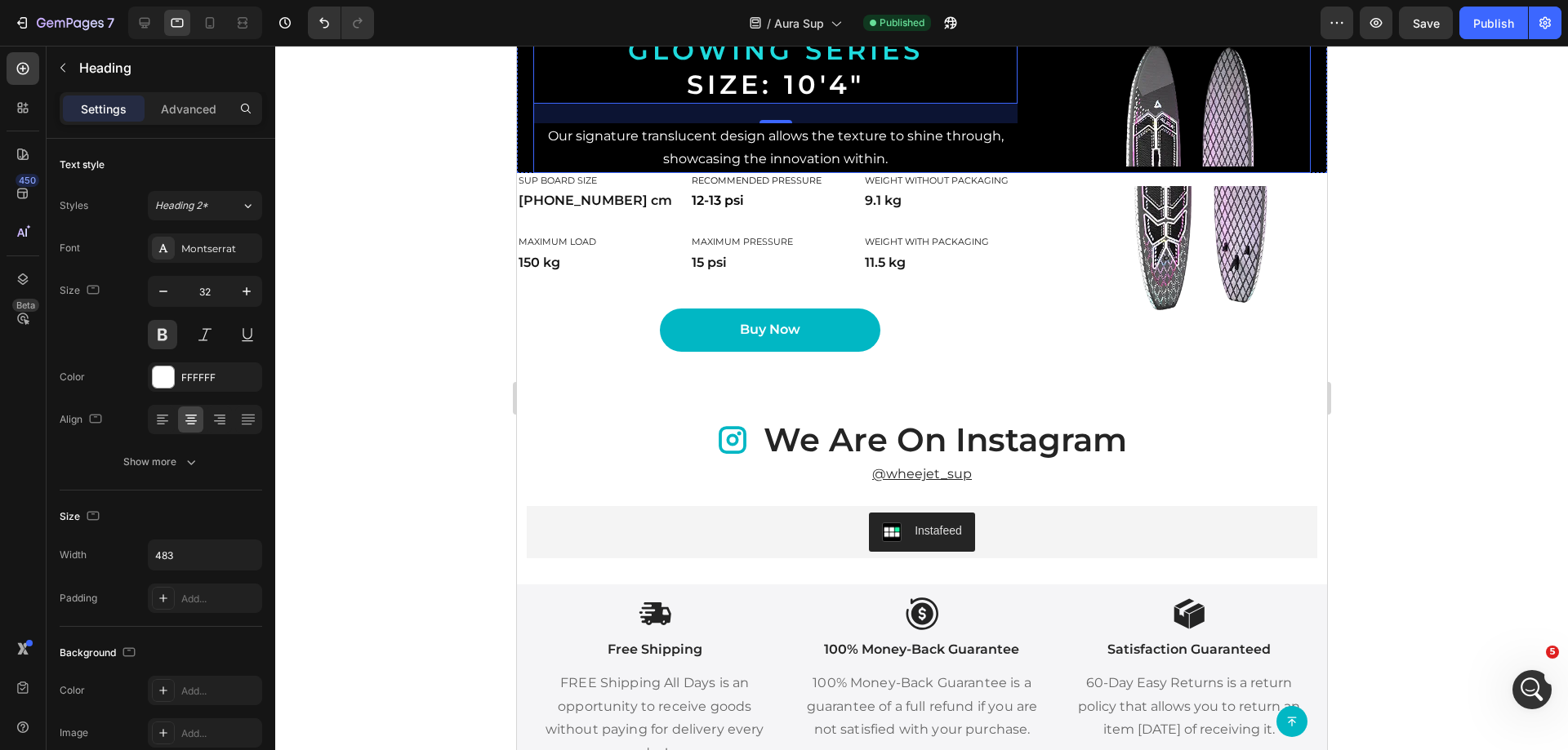
click at [1055, 173] on div "Image AURA glowing series Size: 10'4" Heading 24 Our signature translucent desi…" at bounding box center [921, 86] width 778 height 175
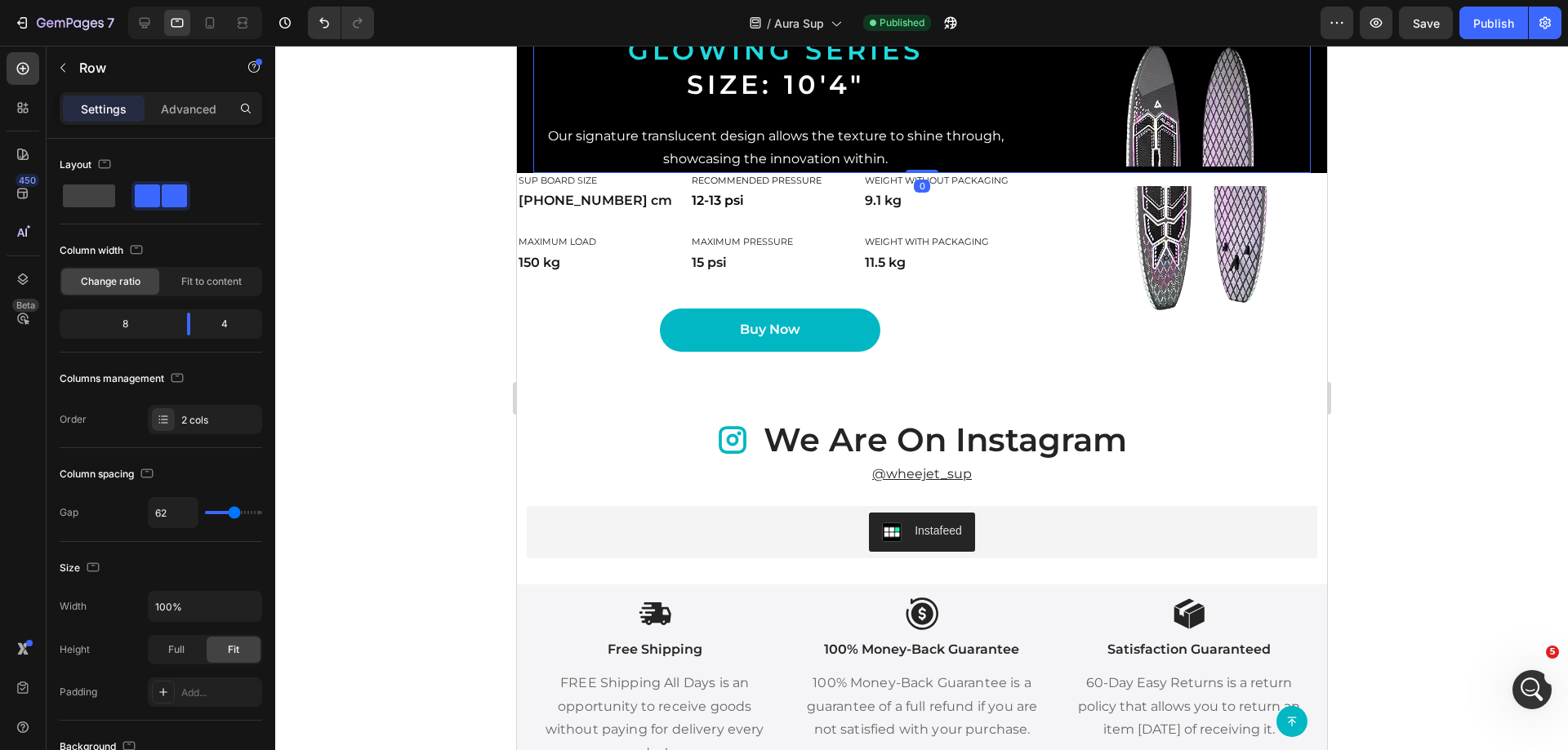
click at [1033, 173] on div "Image AURA glowing series Size: 10'4" Heading Our signature translucent design …" at bounding box center [921, 86] width 778 height 175
click at [1016, 306] on div "Image SUP board size Heading [PHONE_NUMBER] cm Text Block Recommended pressure …" at bounding box center [921, 269] width 810 height 192
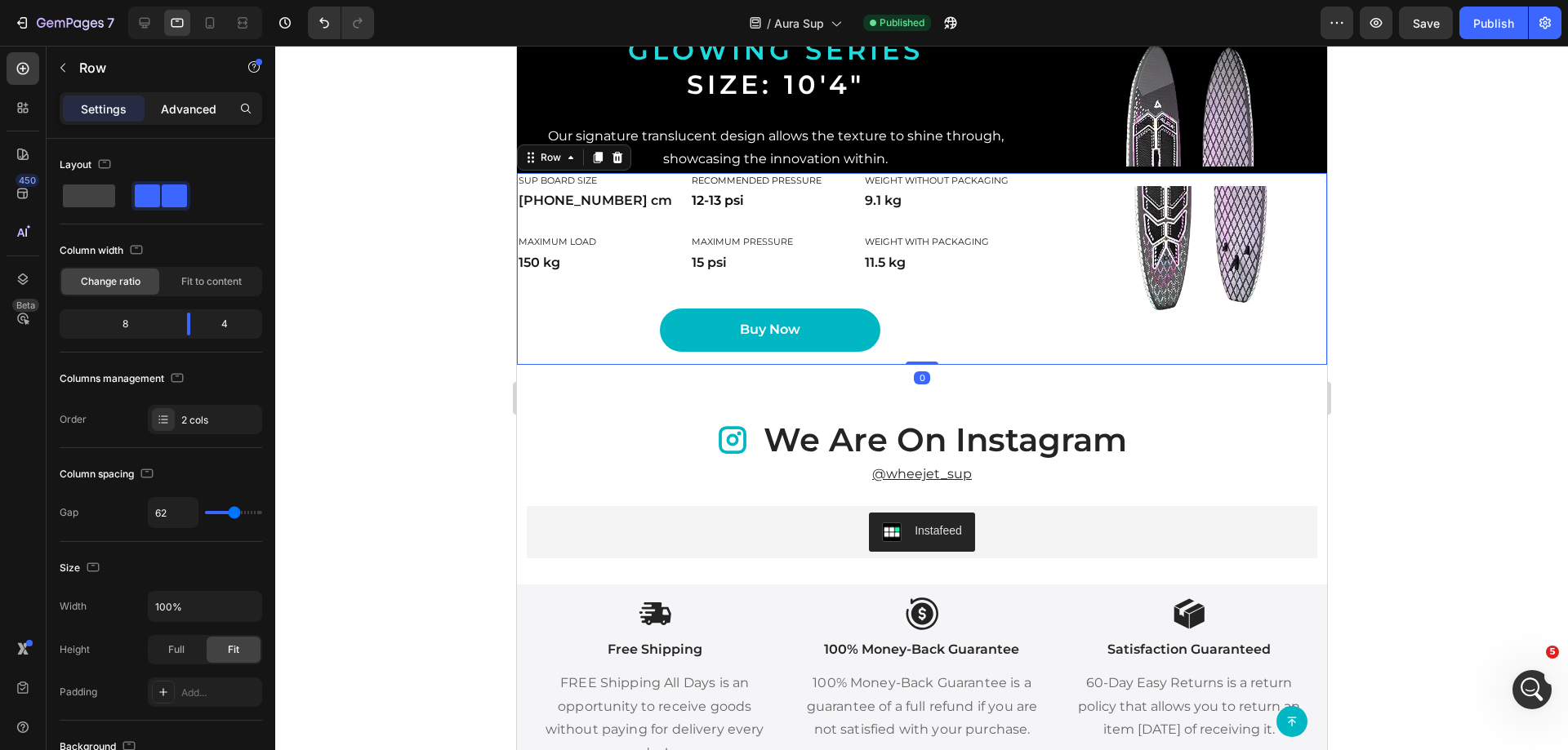
click at [183, 101] on p "Advanced" at bounding box center [188, 109] width 55 height 17
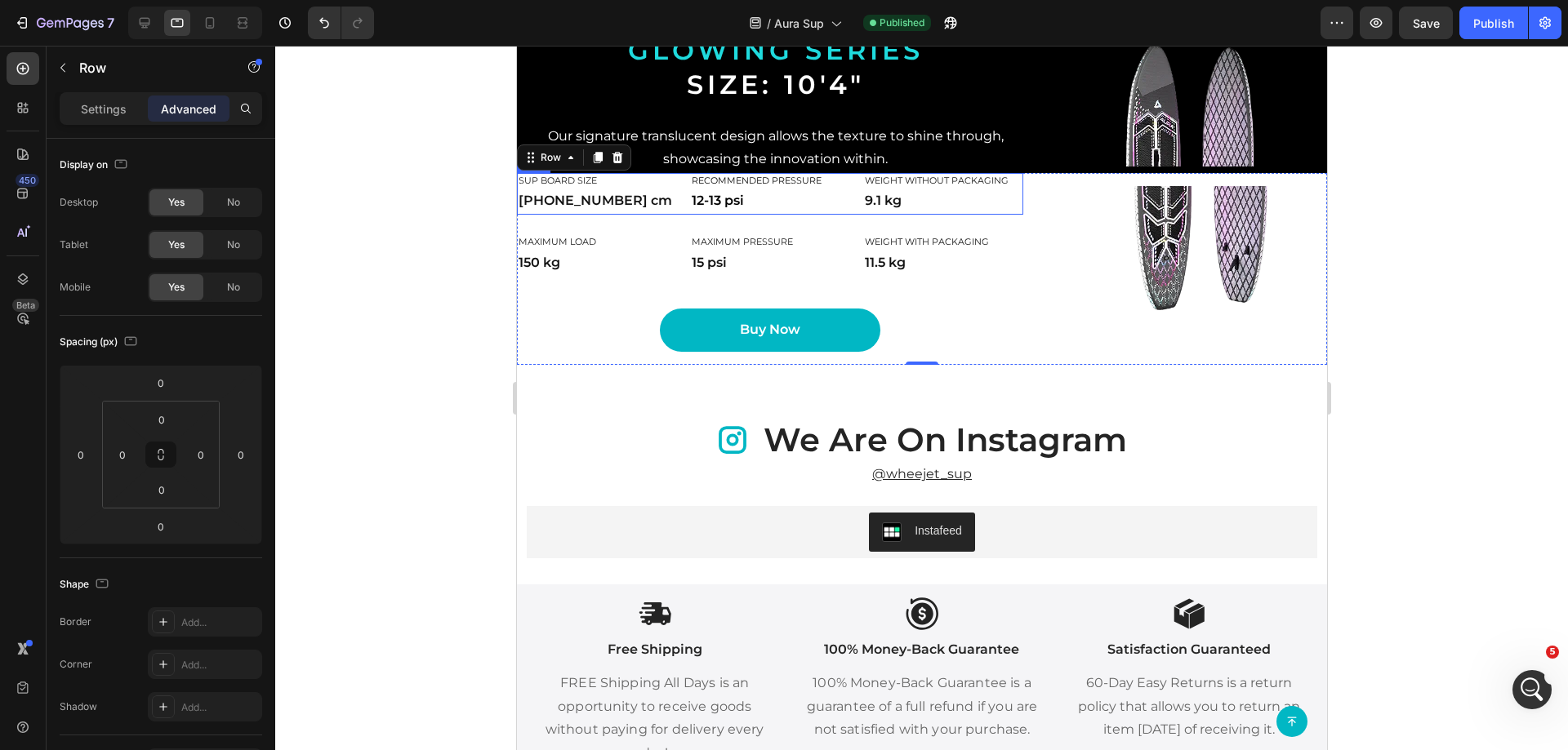
click at [678, 215] on div "SUP board size Heading [PHONE_NUMBER] cm Text Block Recommended pressure Headin…" at bounding box center [769, 194] width 506 height 42
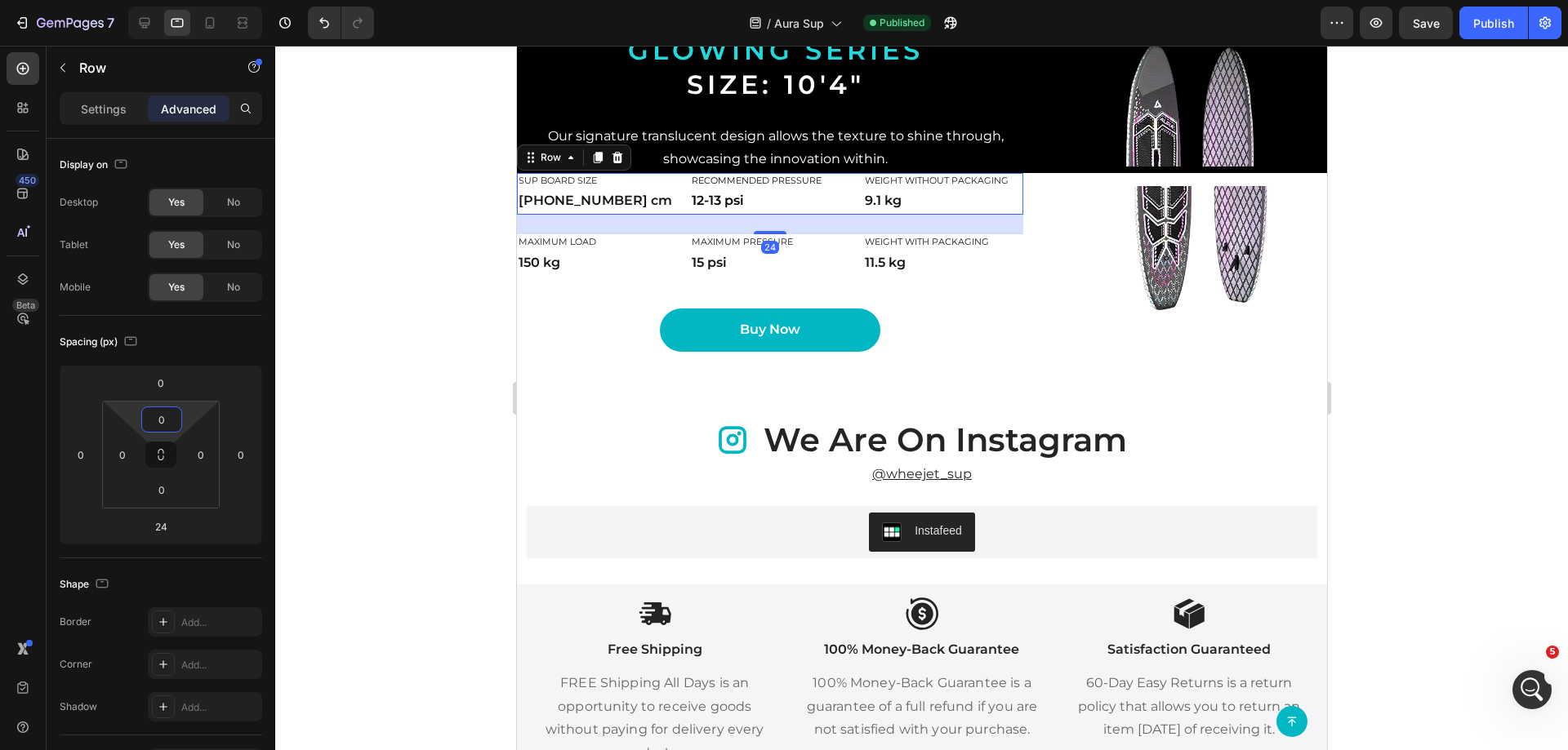
click at [163, 417] on input "0" at bounding box center [162, 420] width 32 height 25
click at [211, 600] on p "XL 24px" at bounding box center [202, 602] width 73 height 11
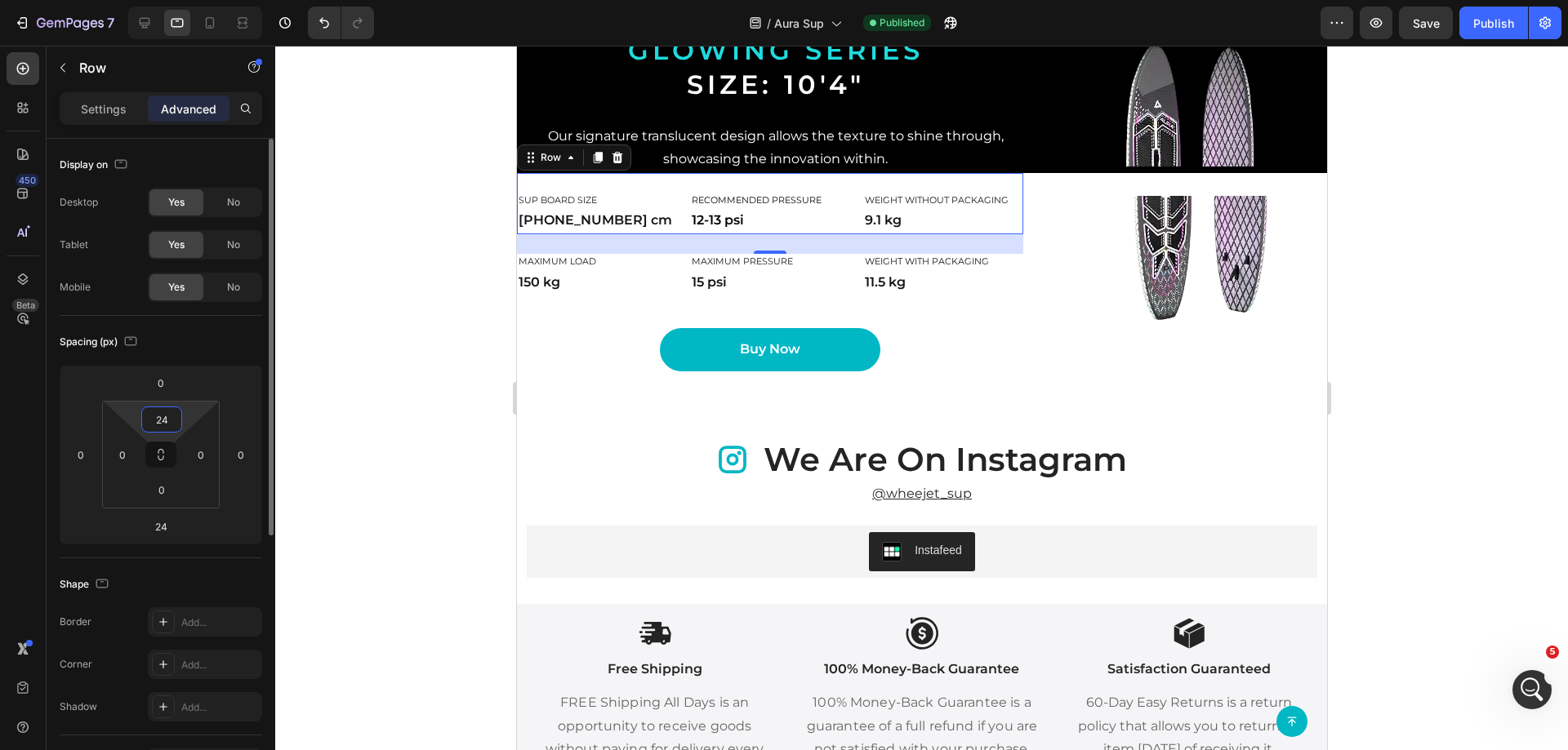
click at [162, 426] on input "24" at bounding box center [162, 420] width 32 height 25
type input "0"
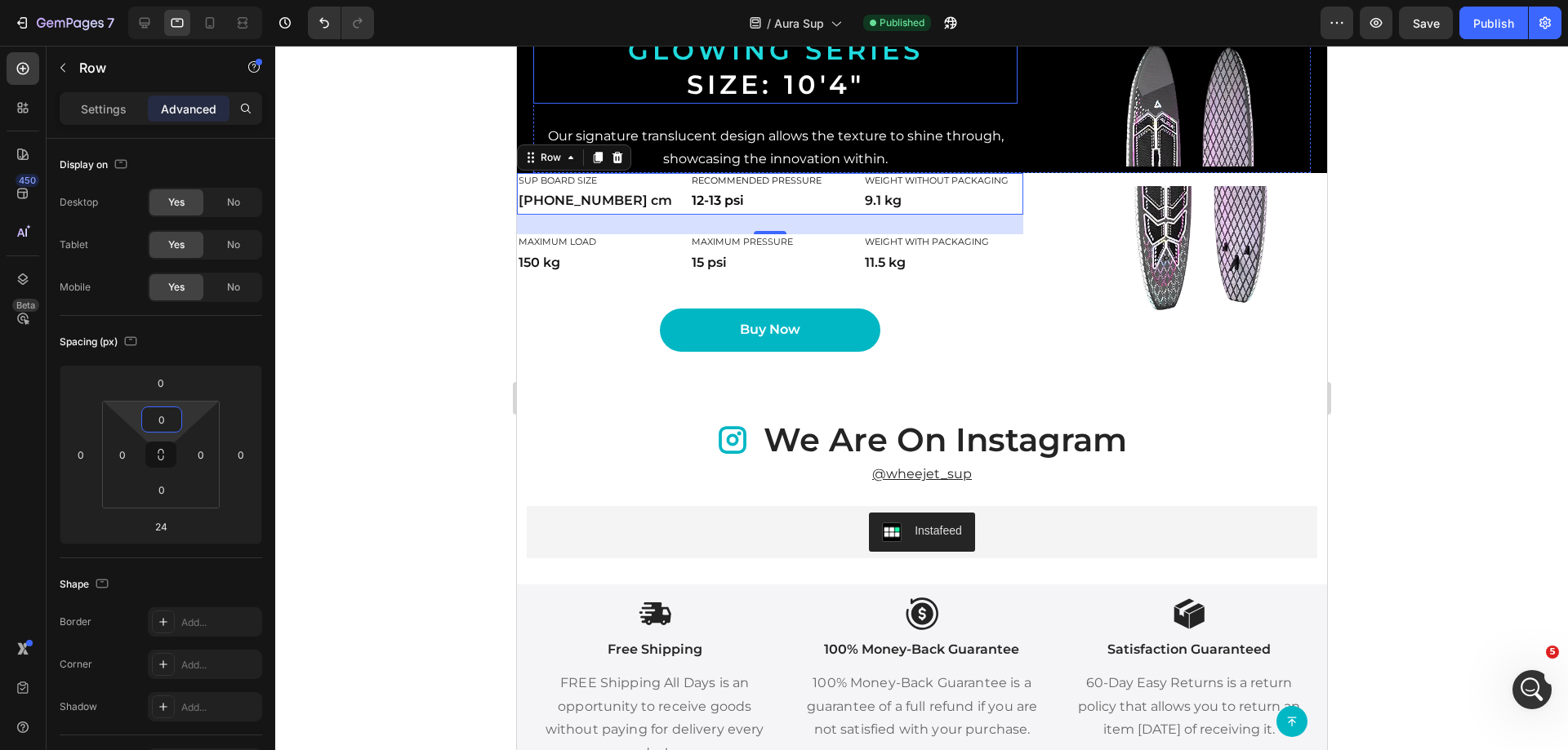
click at [617, 104] on h2 "AURA glowing series Size: 10'4"" at bounding box center [774, 50] width 395 height 106
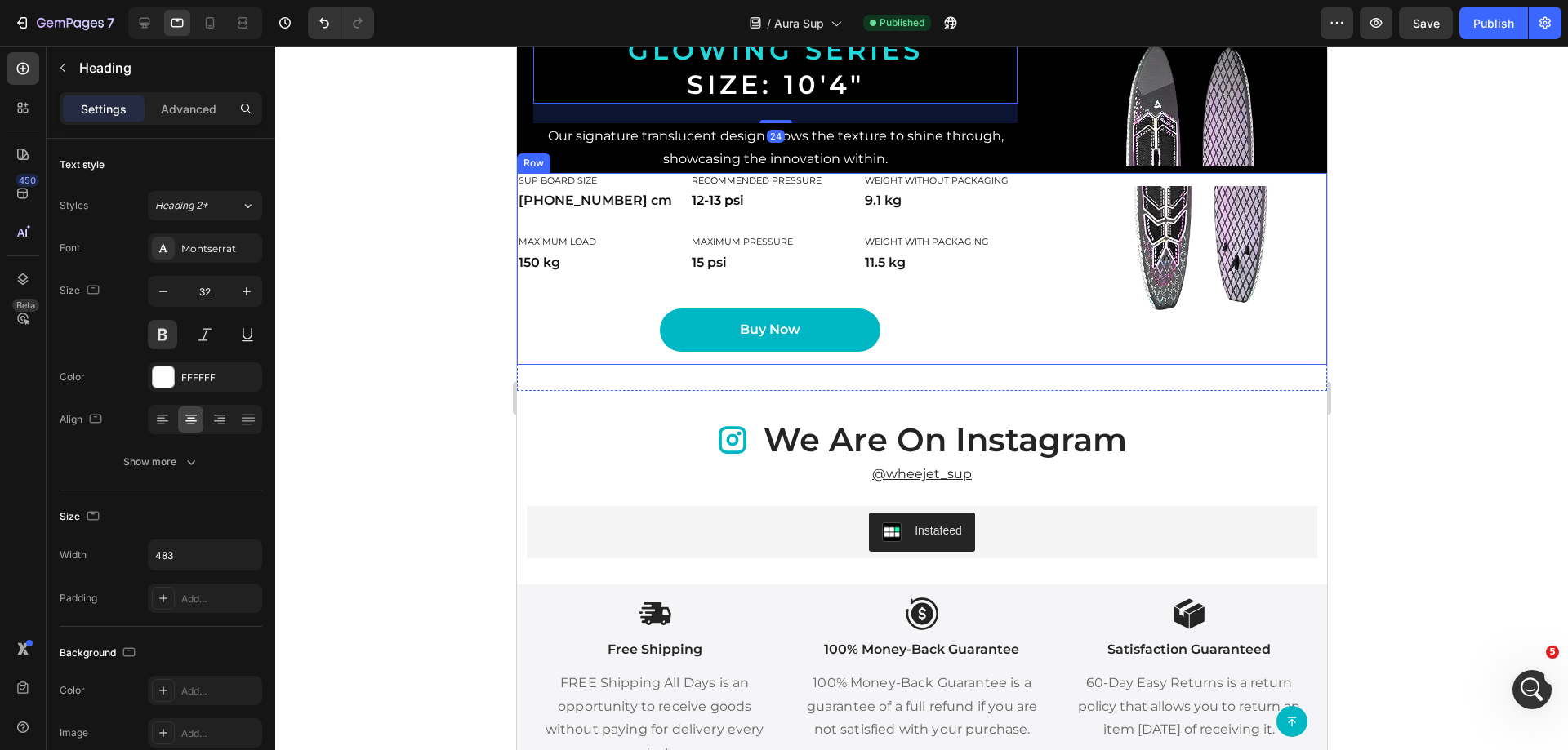
click at [1147, 283] on div "Image" at bounding box center [1199, 269] width 253 height 192
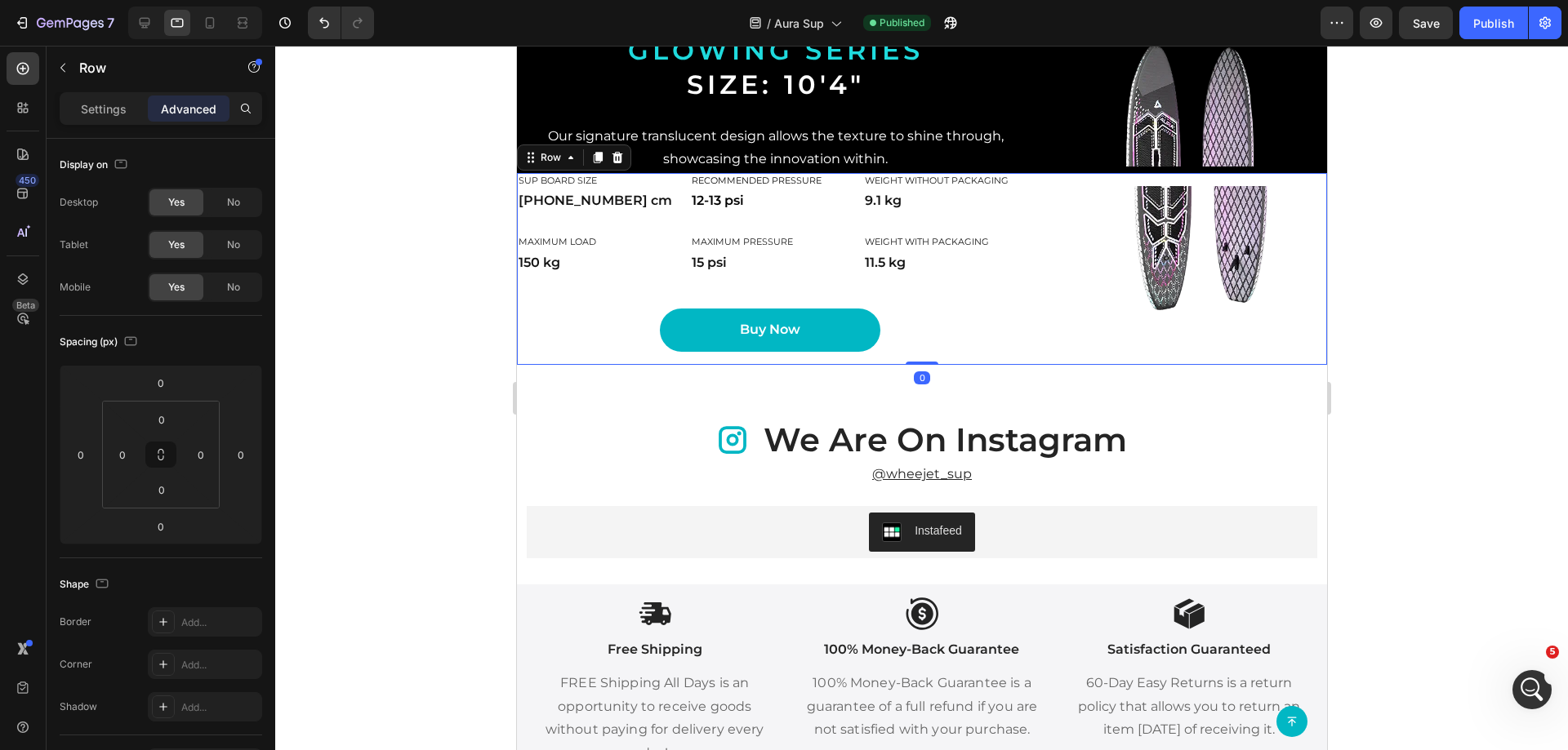
click at [1165, 286] on div "Image" at bounding box center [1199, 269] width 253 height 192
click at [1061, 332] on div "Image SUP board size Heading [PHONE_NUMBER] cm Text Block Recommended pressure …" at bounding box center [921, 269] width 810 height 192
click at [1092, 309] on img at bounding box center [1199, 269] width 253 height 166
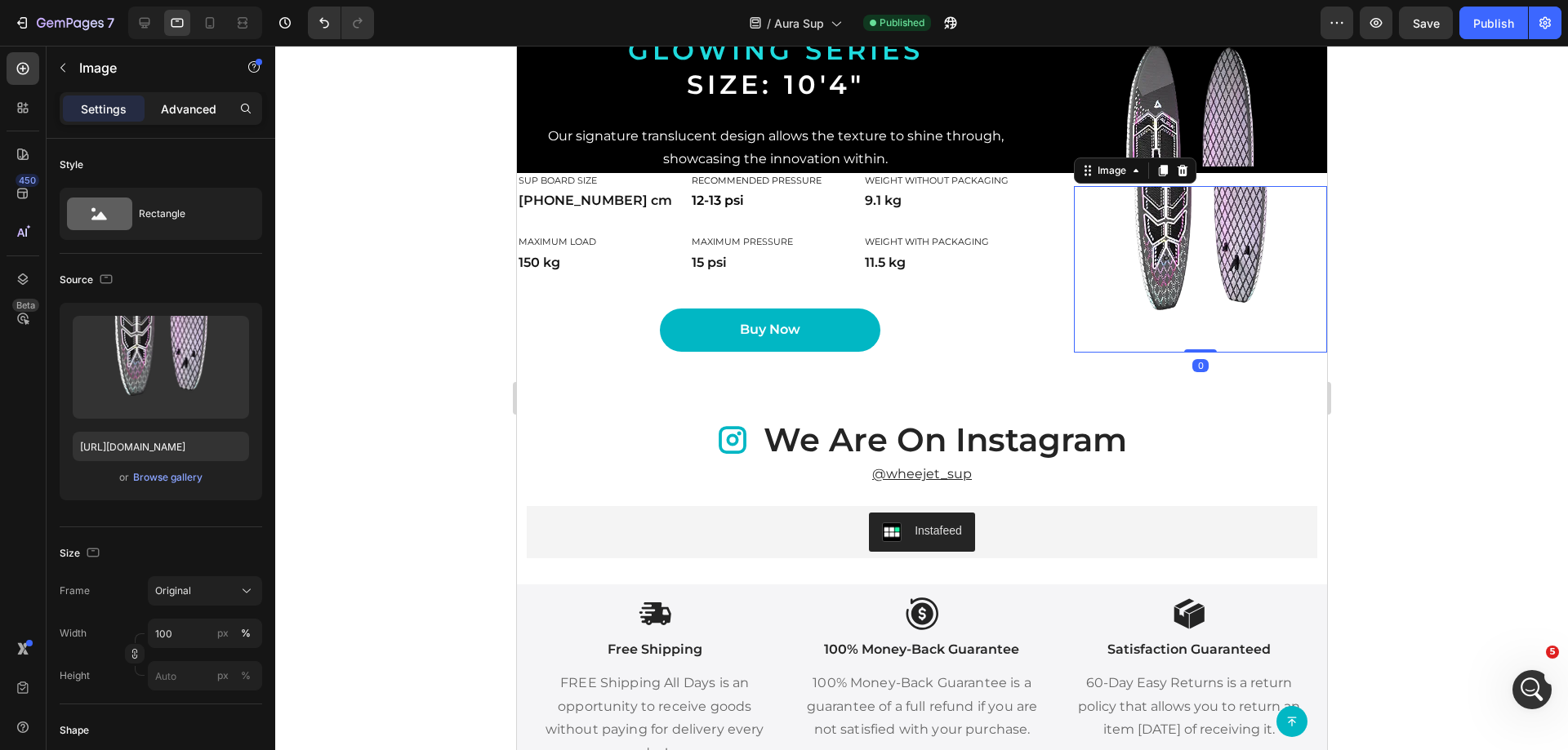
click at [172, 113] on p "Advanced" at bounding box center [188, 109] width 55 height 17
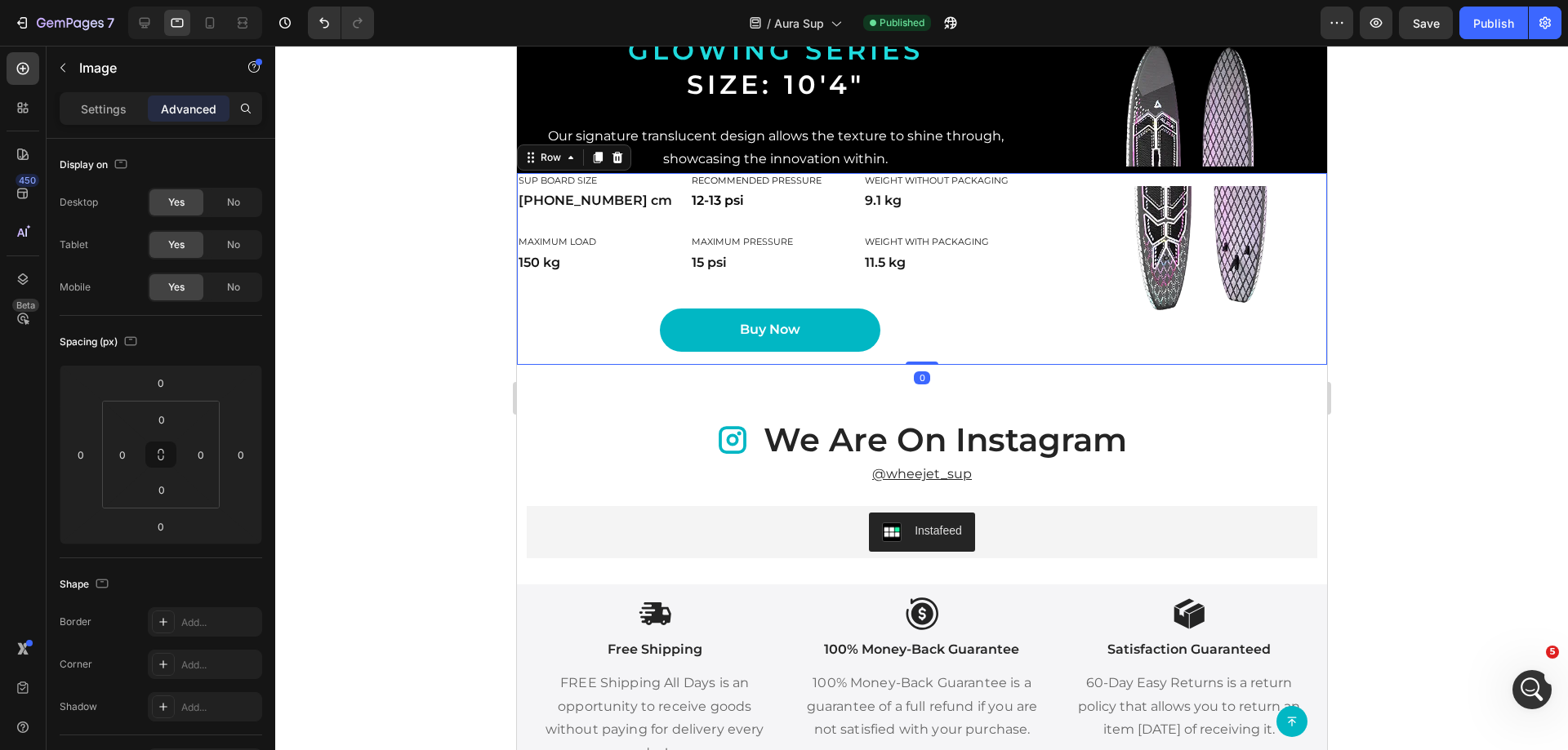
click at [1056, 324] on div "Image SUP board size Heading [PHONE_NUMBER] cm Text Block Recommended pressure …" at bounding box center [921, 269] width 810 height 192
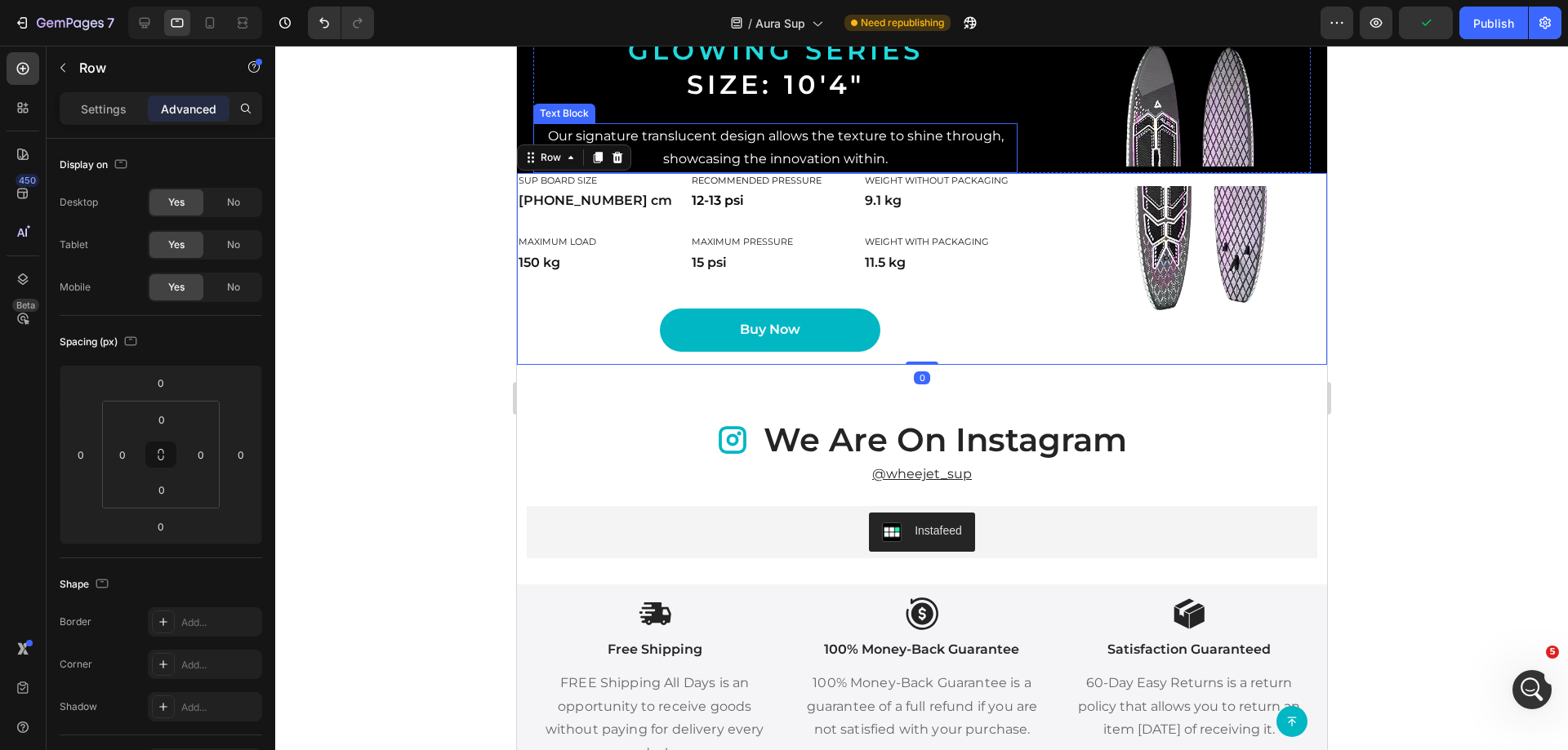
click at [986, 172] on p "Our signature translucent design allows the texture to shine through, showcasin…" at bounding box center [775, 148] width 481 height 48
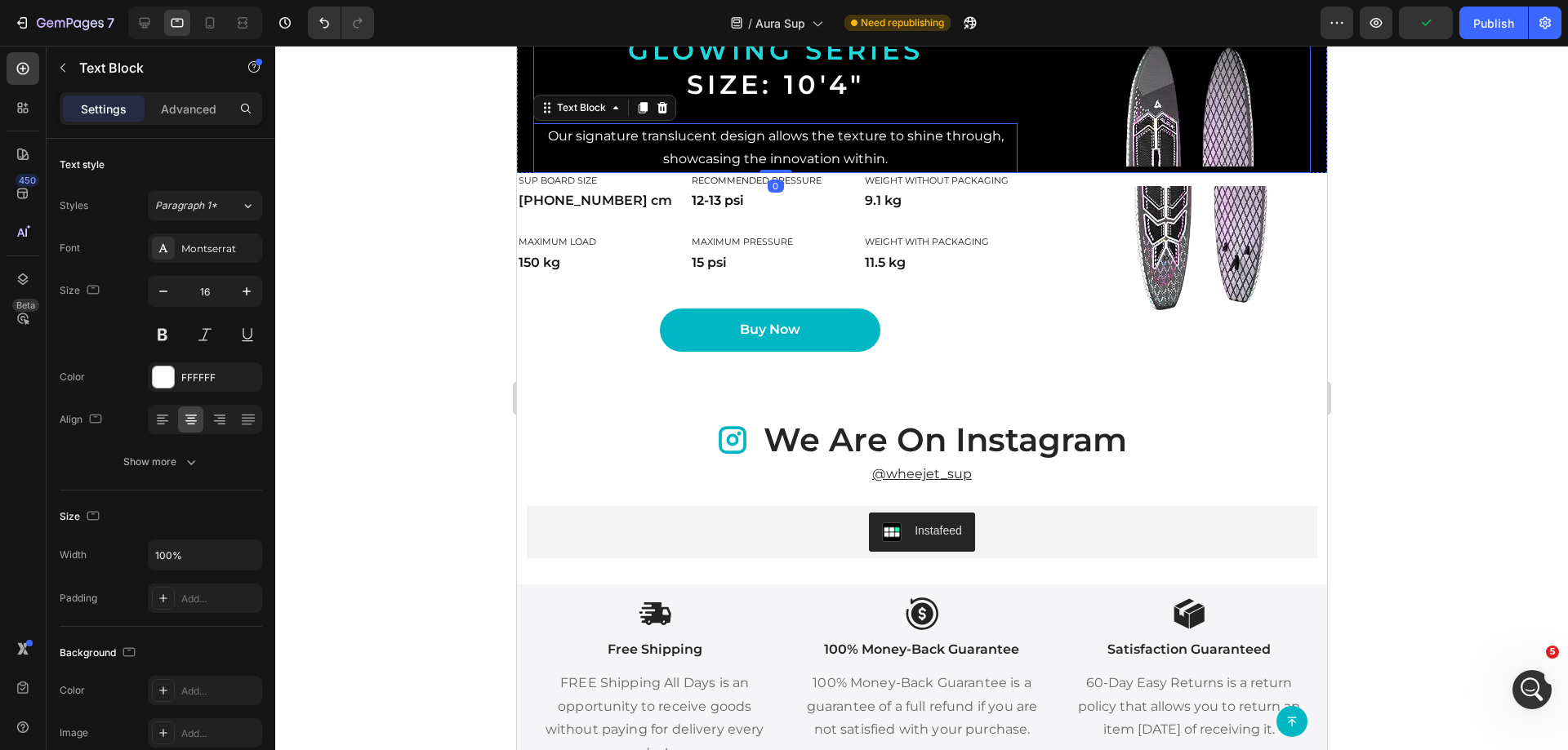
click at [1038, 173] on div "Image AURA glowing series Size: 10'4" Heading Our signature translucent design …" at bounding box center [921, 86] width 778 height 175
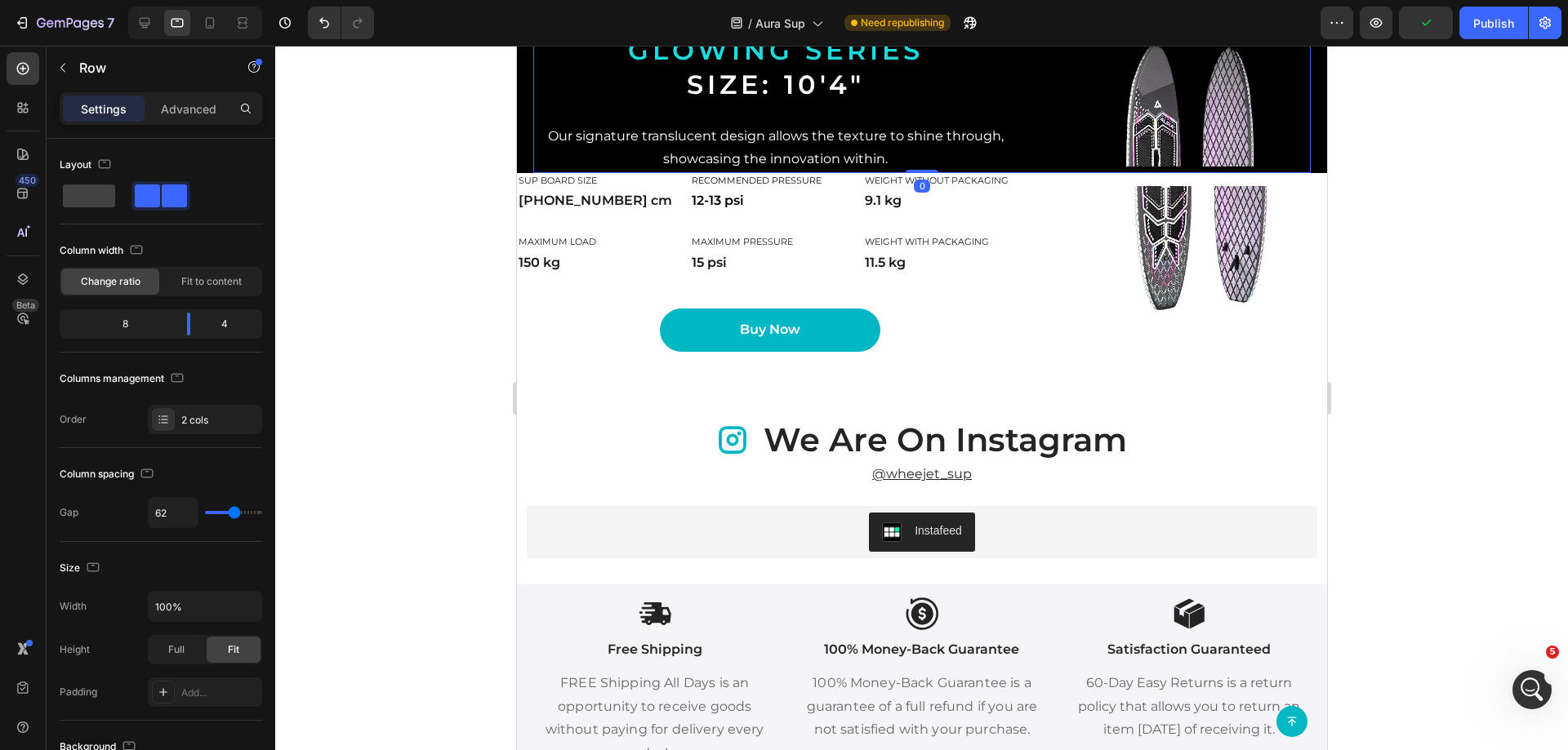
click at [1036, 173] on div "Image AURA glowing series Size: 10'4" Heading Our signature translucent design …" at bounding box center [921, 86] width 778 height 175
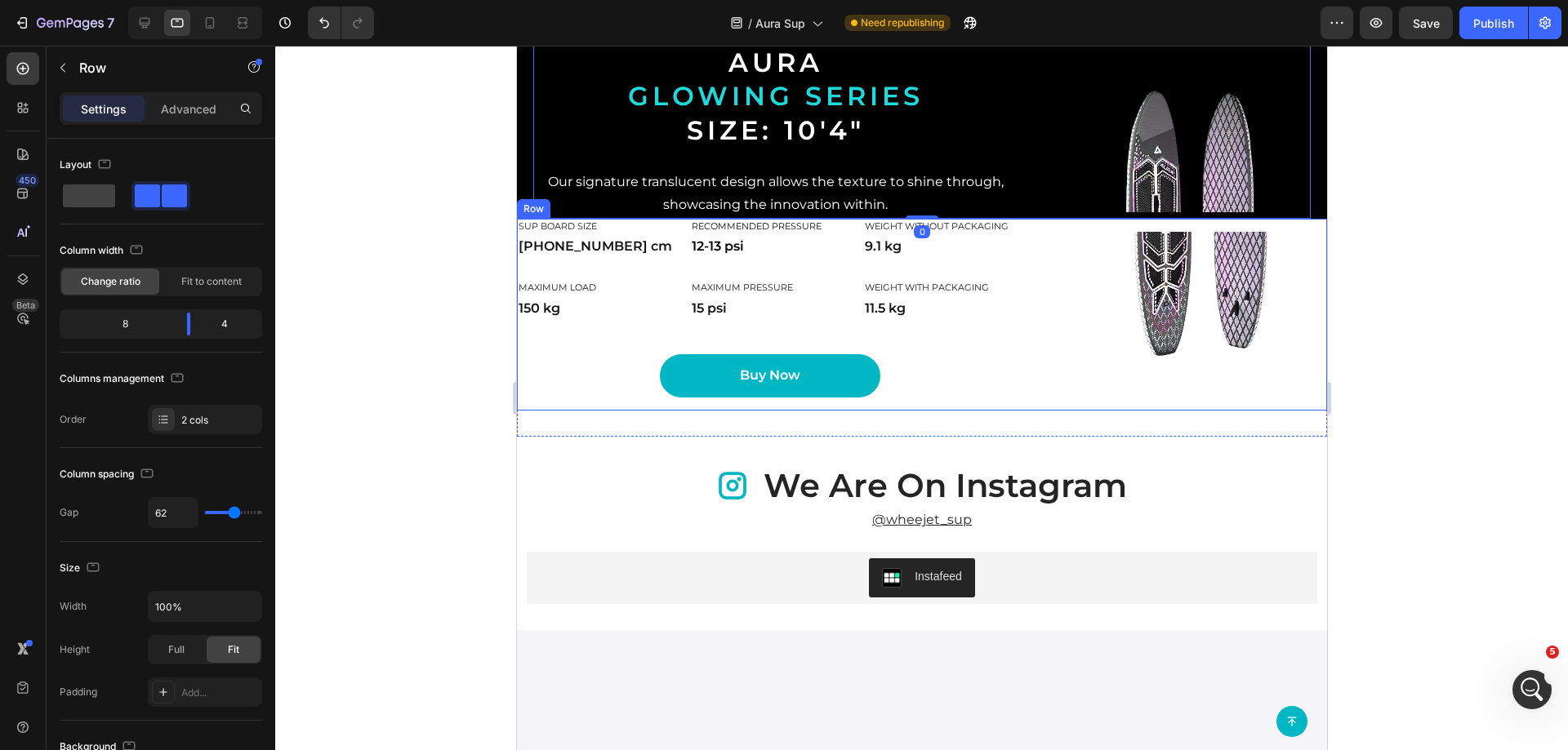
scroll to position [2839, 0]
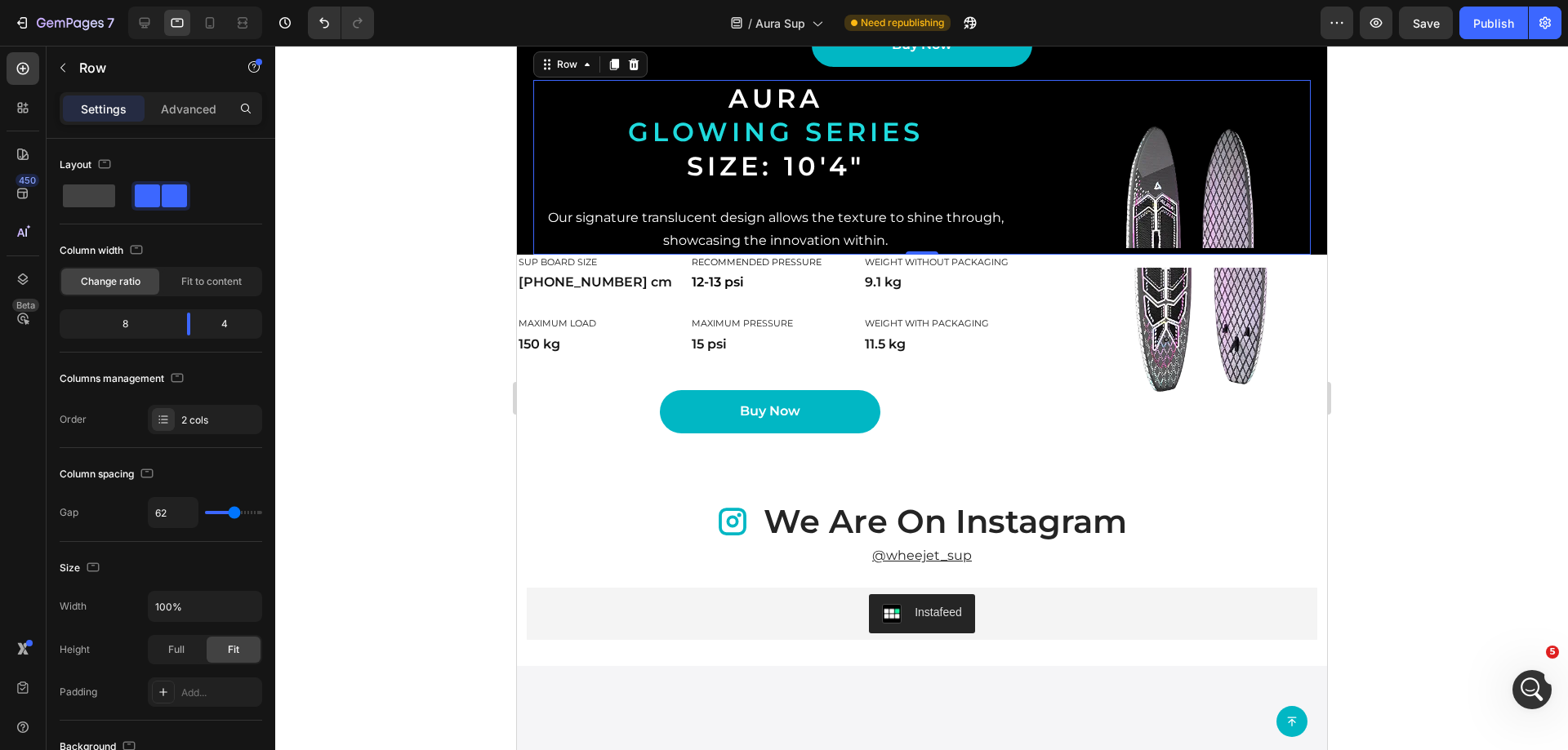
click at [1116, 255] on div "Image" at bounding box center [1188, 167] width 242 height 175
click at [1136, 365] on div "Image" at bounding box center [1199, 351] width 253 height 192
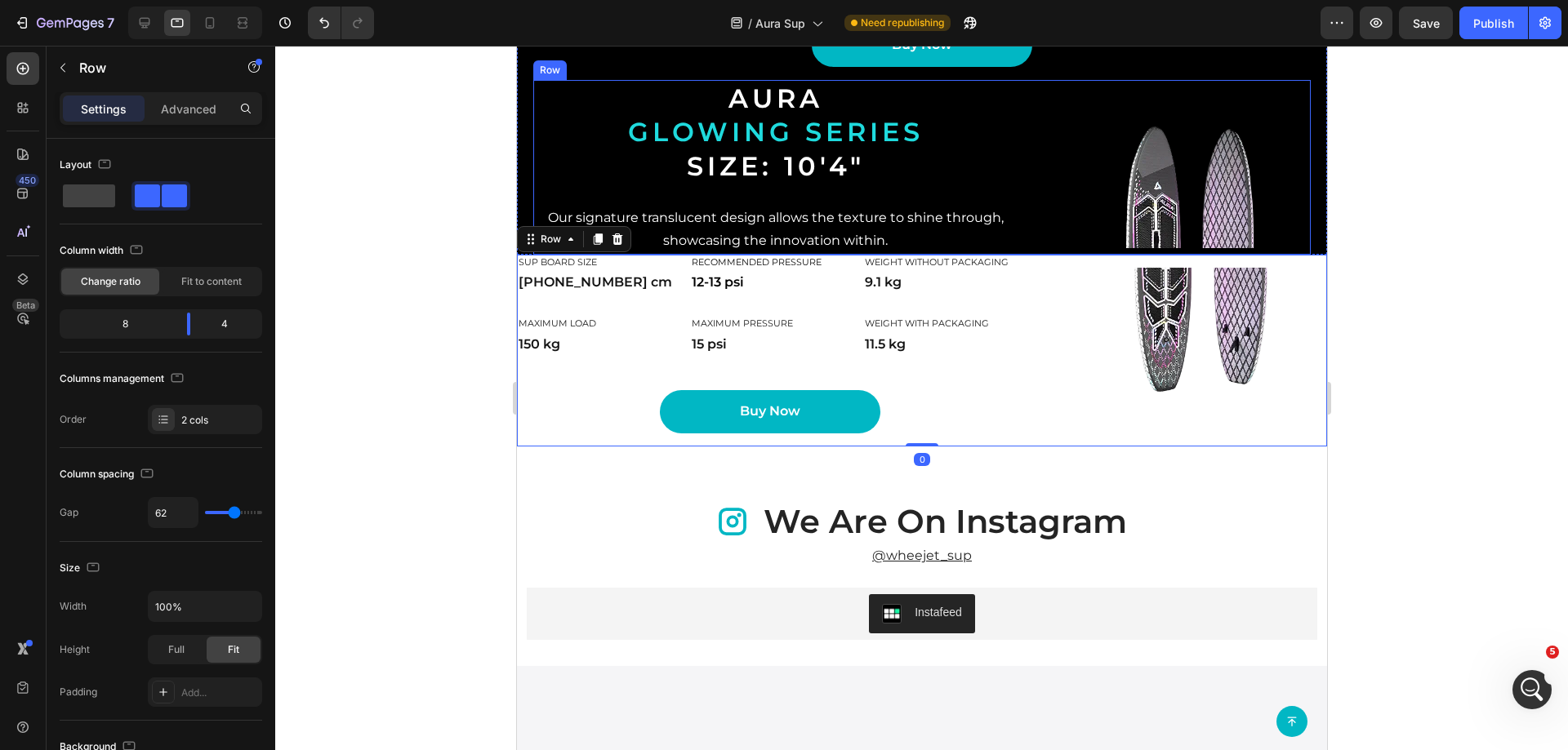
click at [1039, 255] on div "Image AURA glowing series Size: 10'4" Heading Our signature translucent design …" at bounding box center [921, 167] width 778 height 175
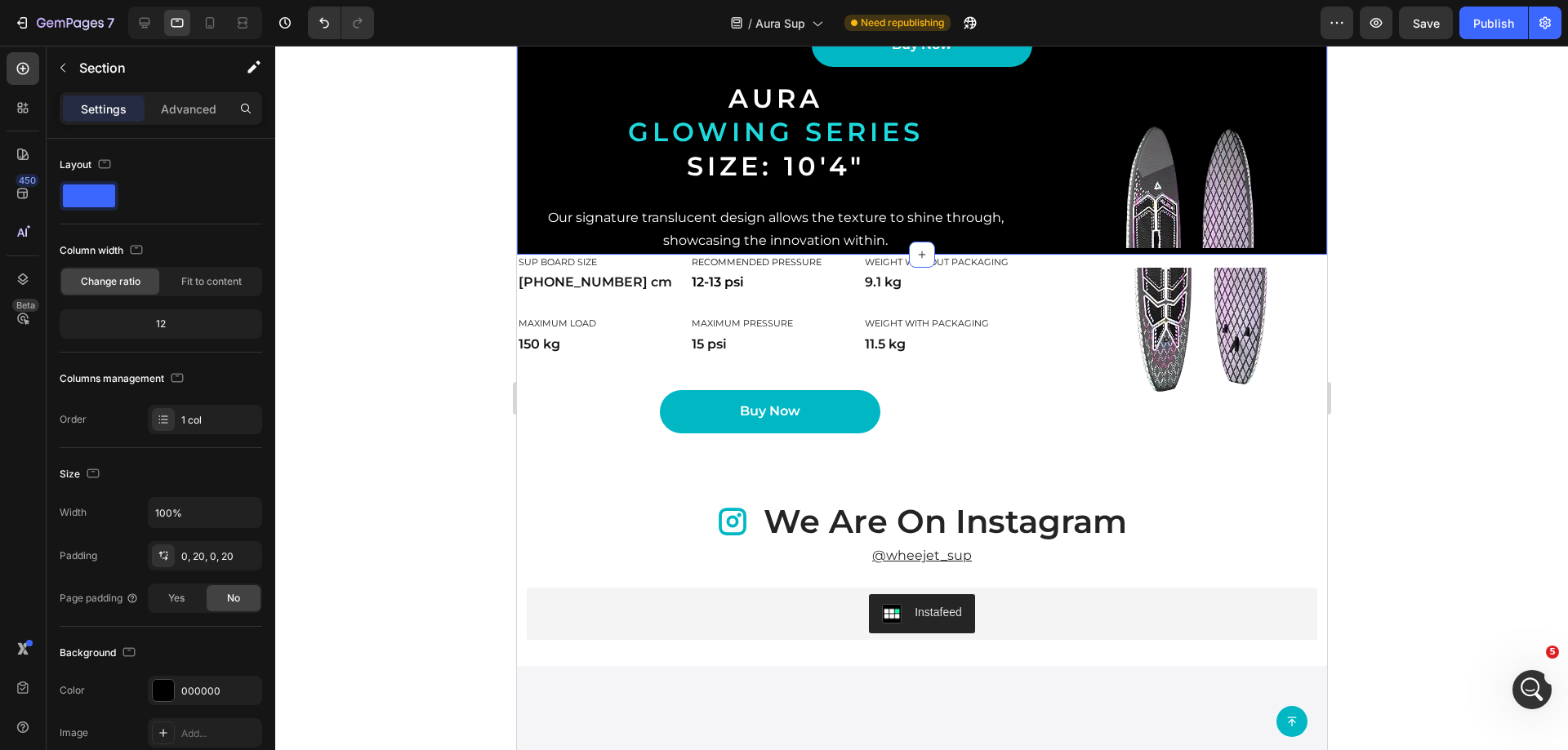
click at [134, 114] on div "Settings" at bounding box center [104, 107] width 82 height 26
click at [168, 102] on p "Advanced" at bounding box center [188, 109] width 55 height 17
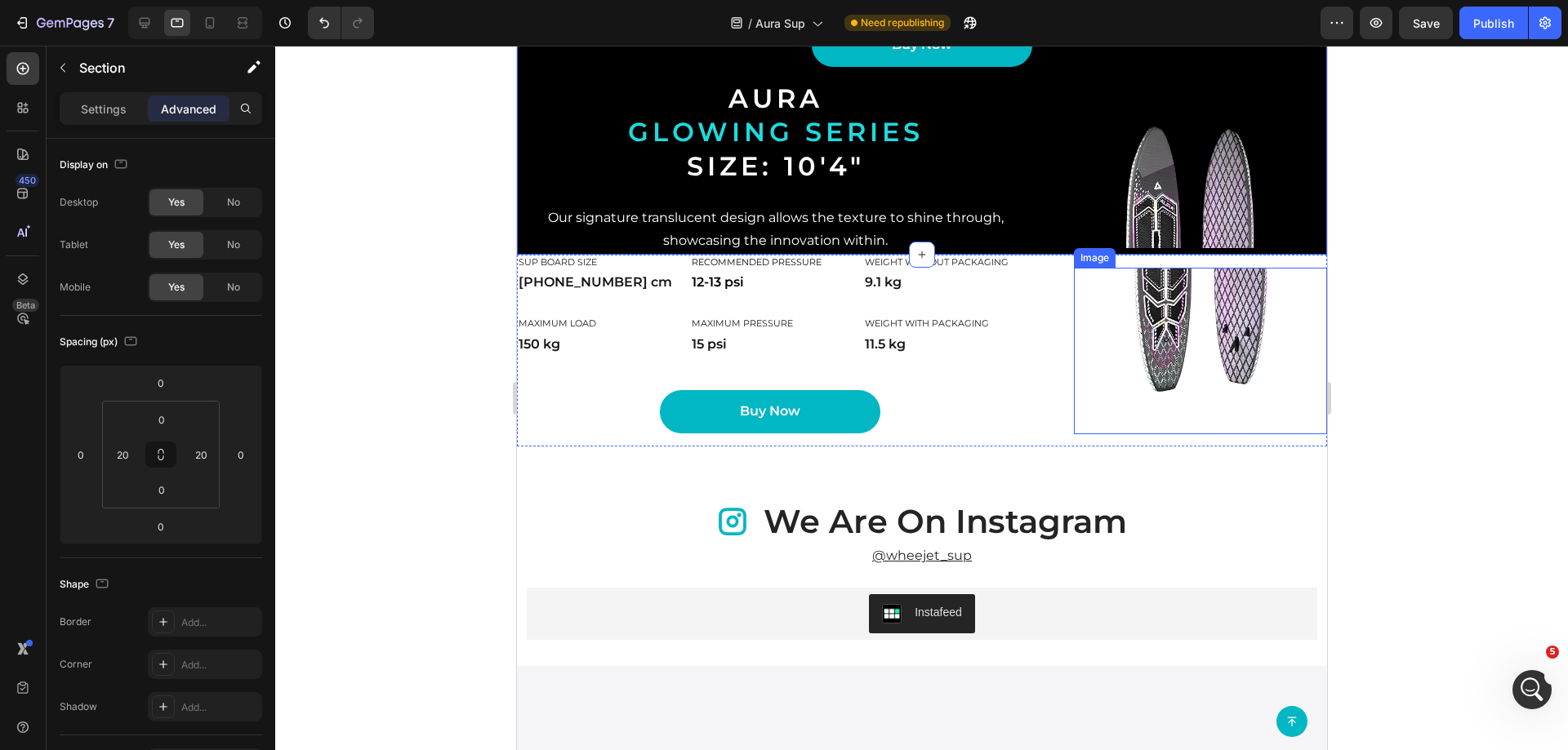
click at [1288, 385] on img at bounding box center [1199, 351] width 253 height 166
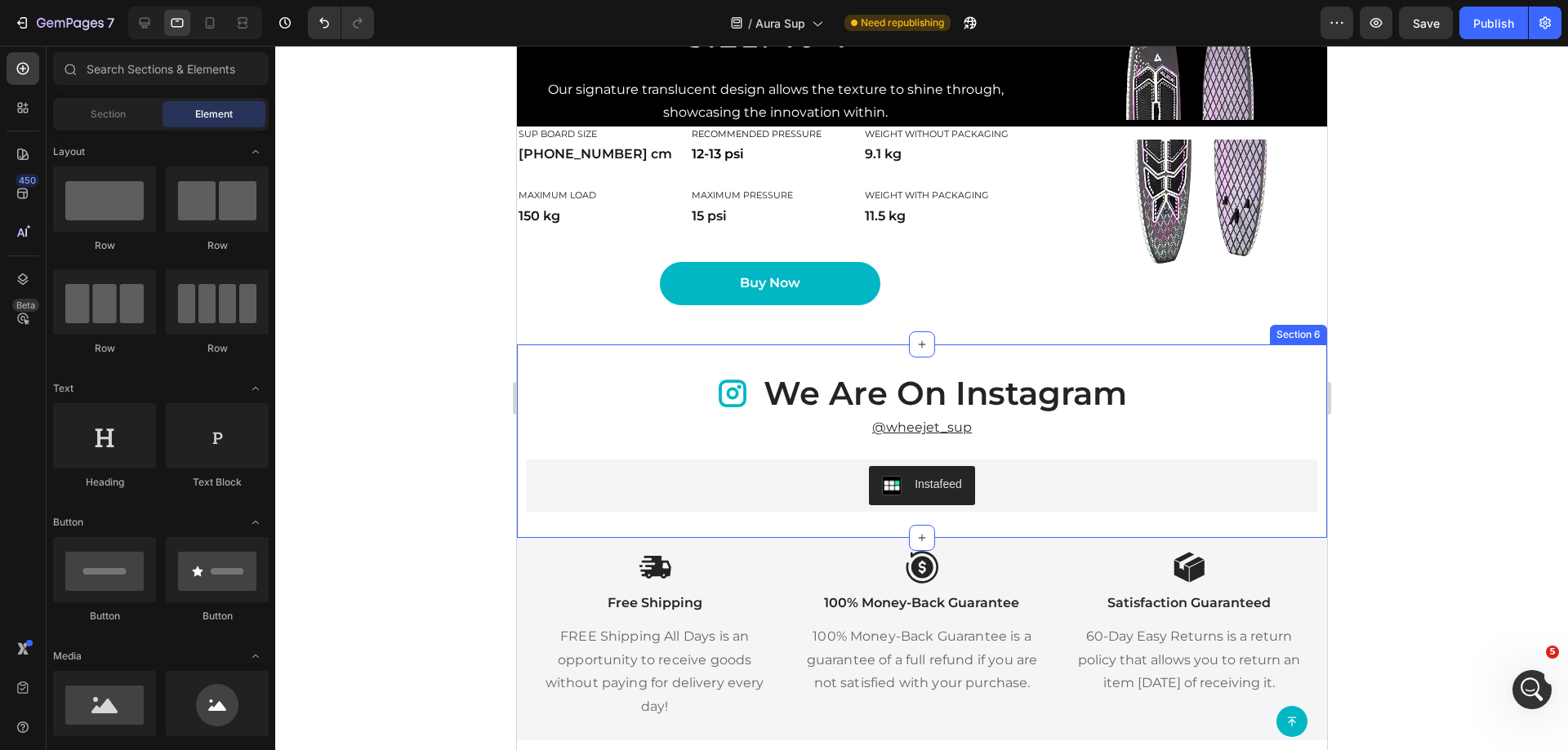
scroll to position [3039, 0]
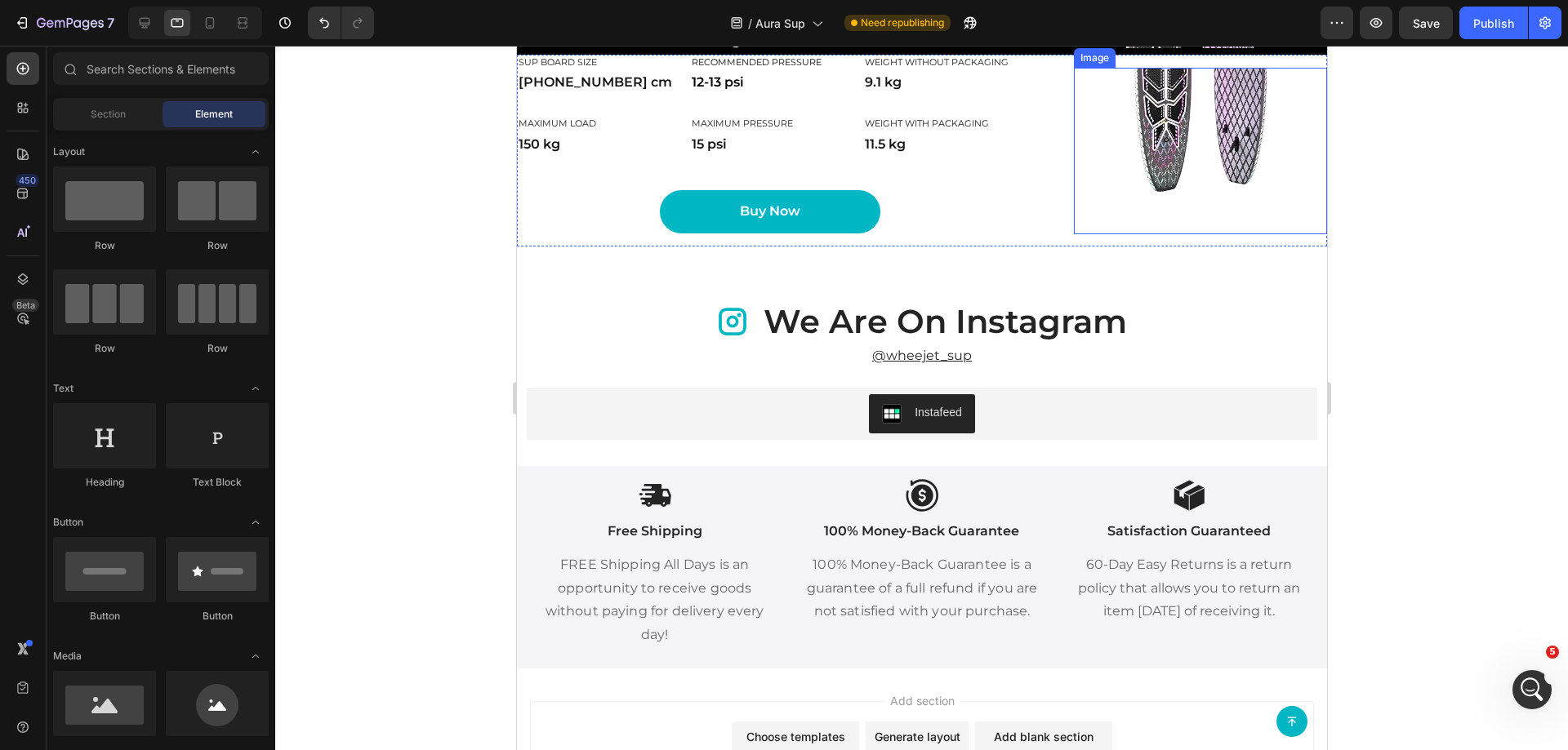
click at [1306, 170] on div "Image" at bounding box center [1199, 151] width 253 height 192
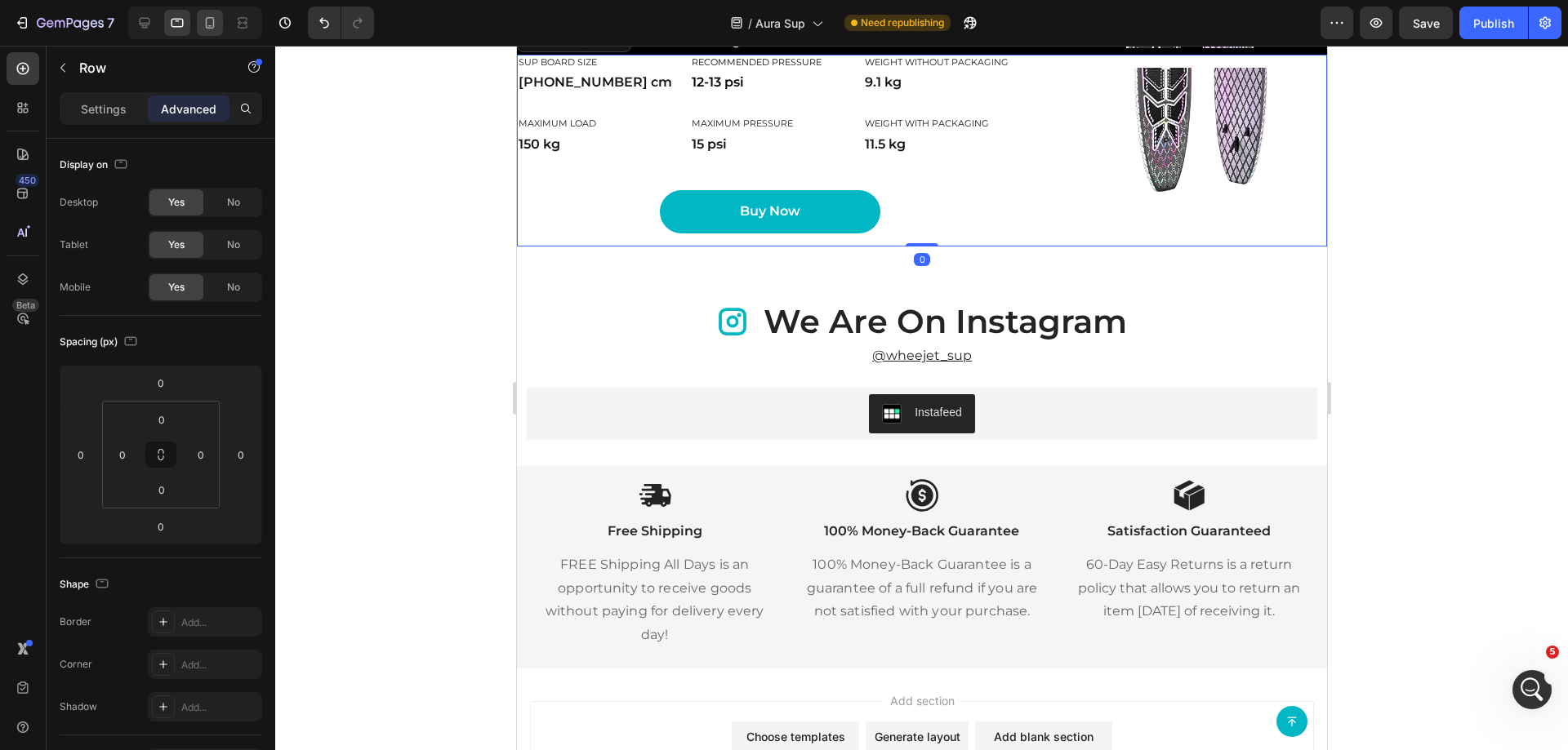
click at [200, 24] on div at bounding box center [209, 22] width 26 height 26
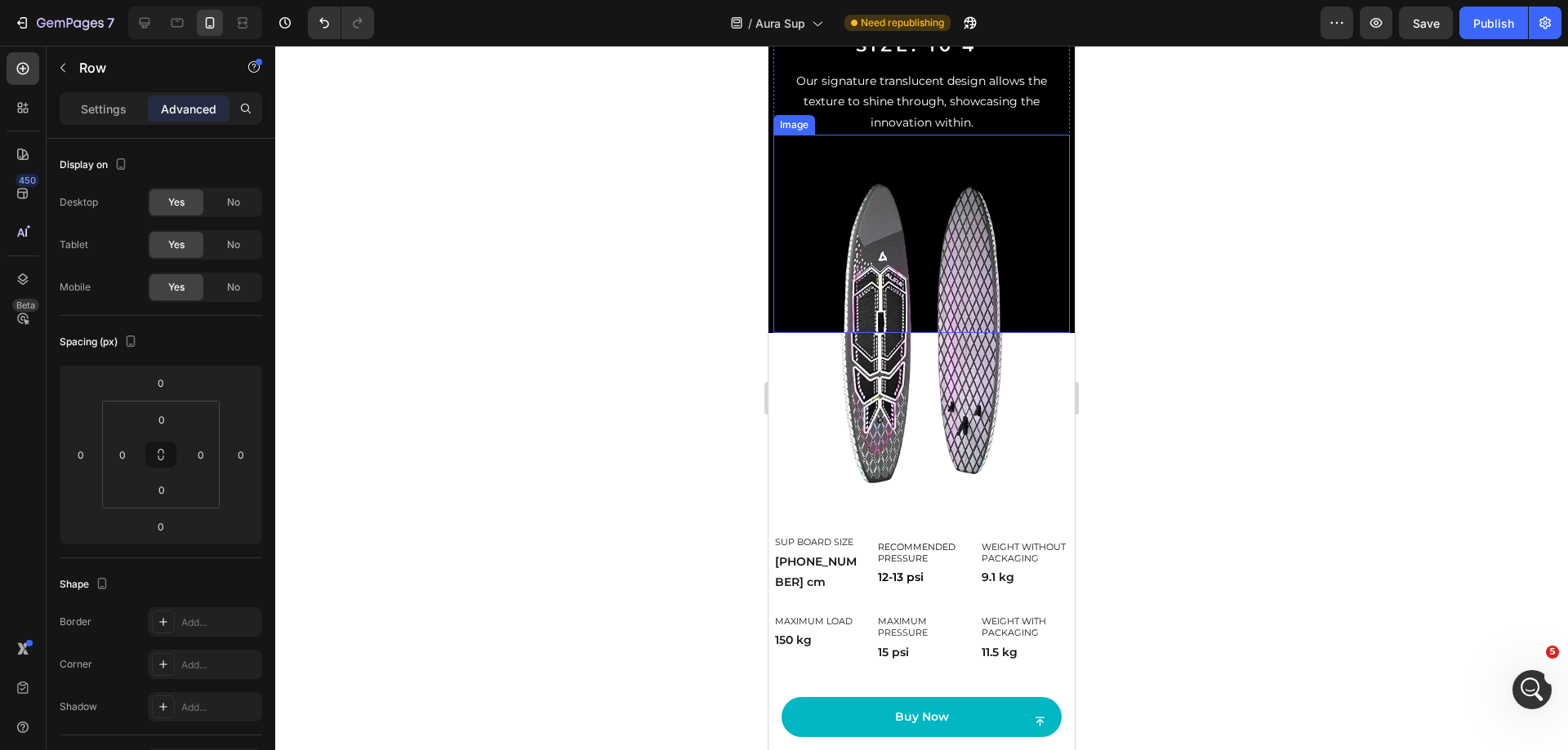
scroll to position [3453, 0]
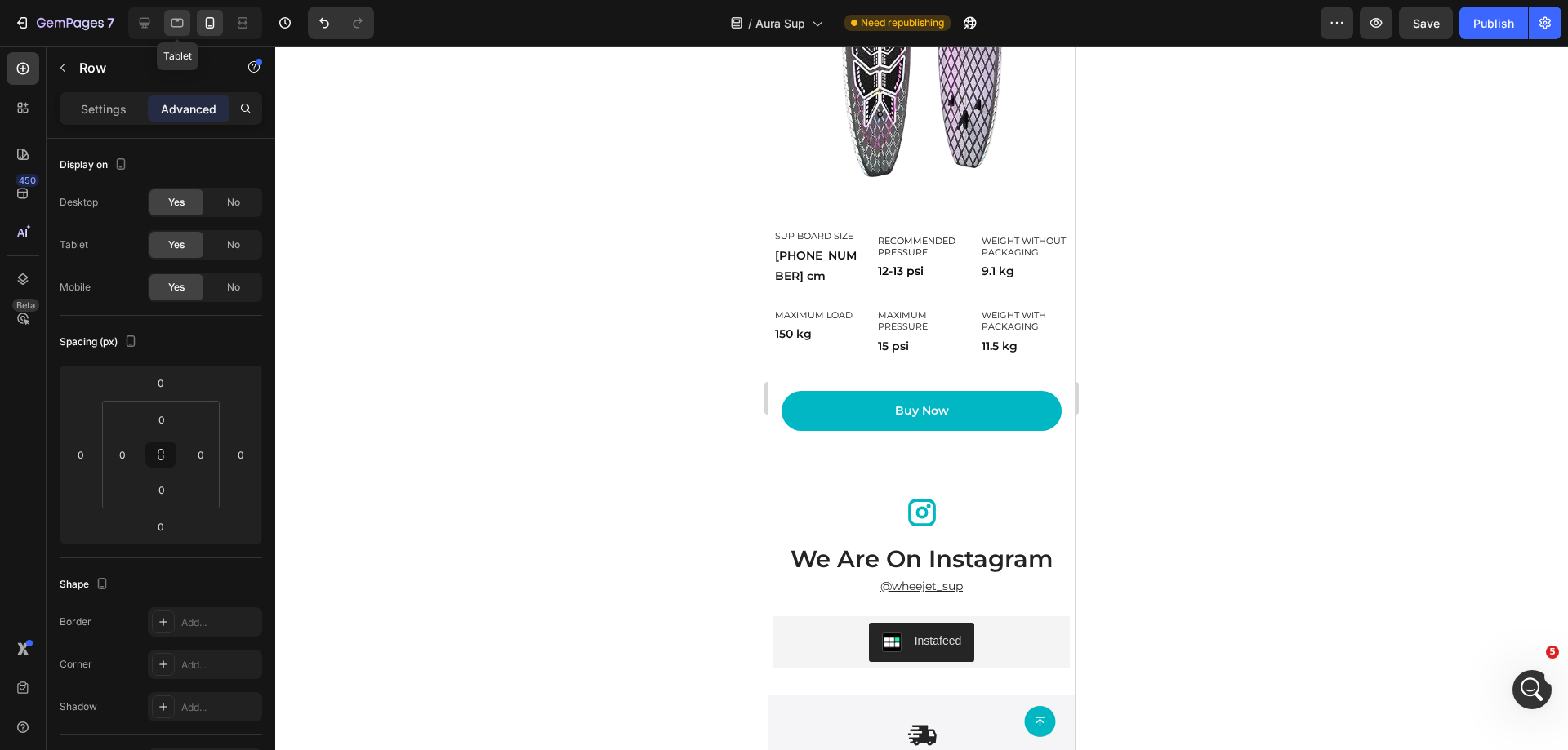
click at [177, 20] on icon at bounding box center [177, 23] width 12 height 9
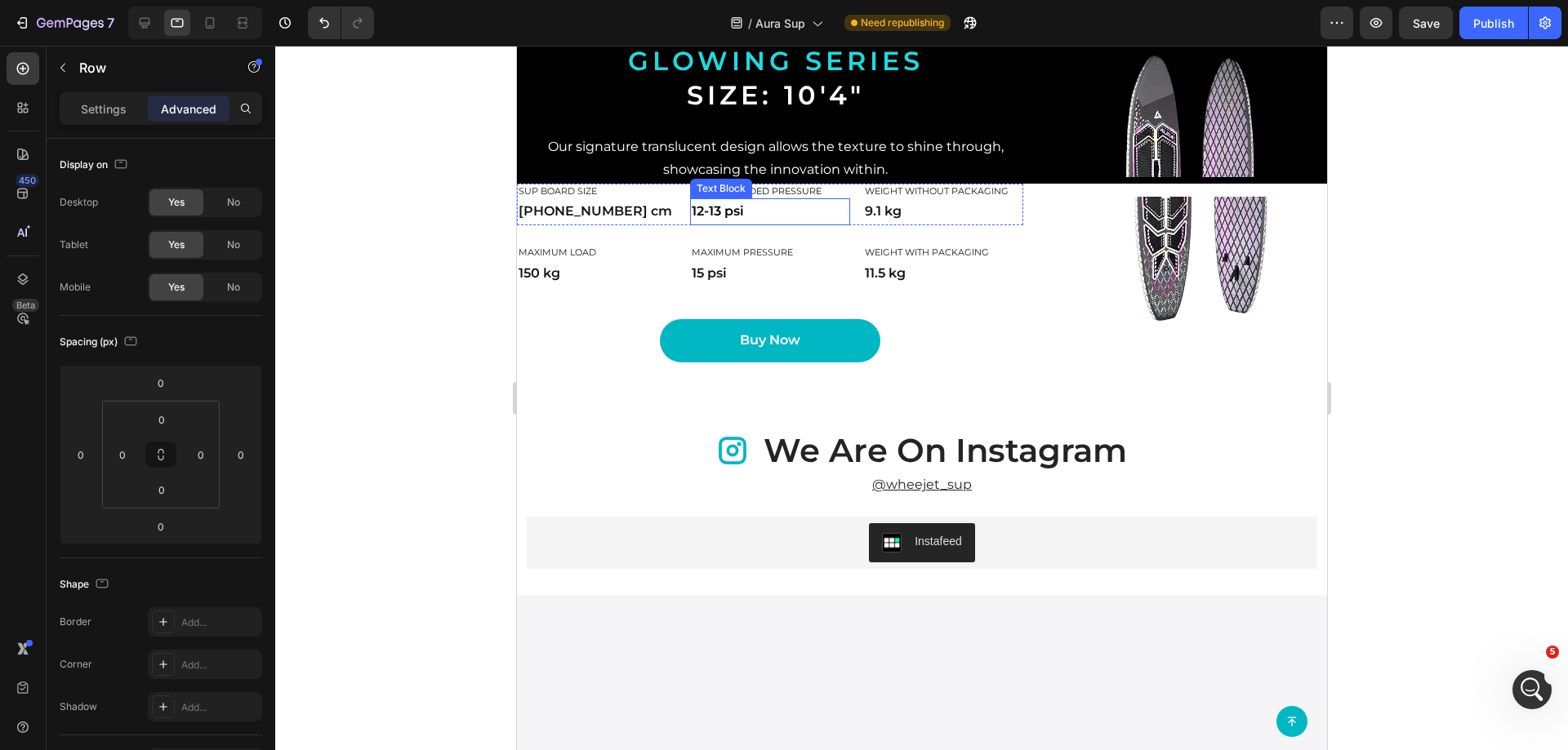
scroll to position [2808, 0]
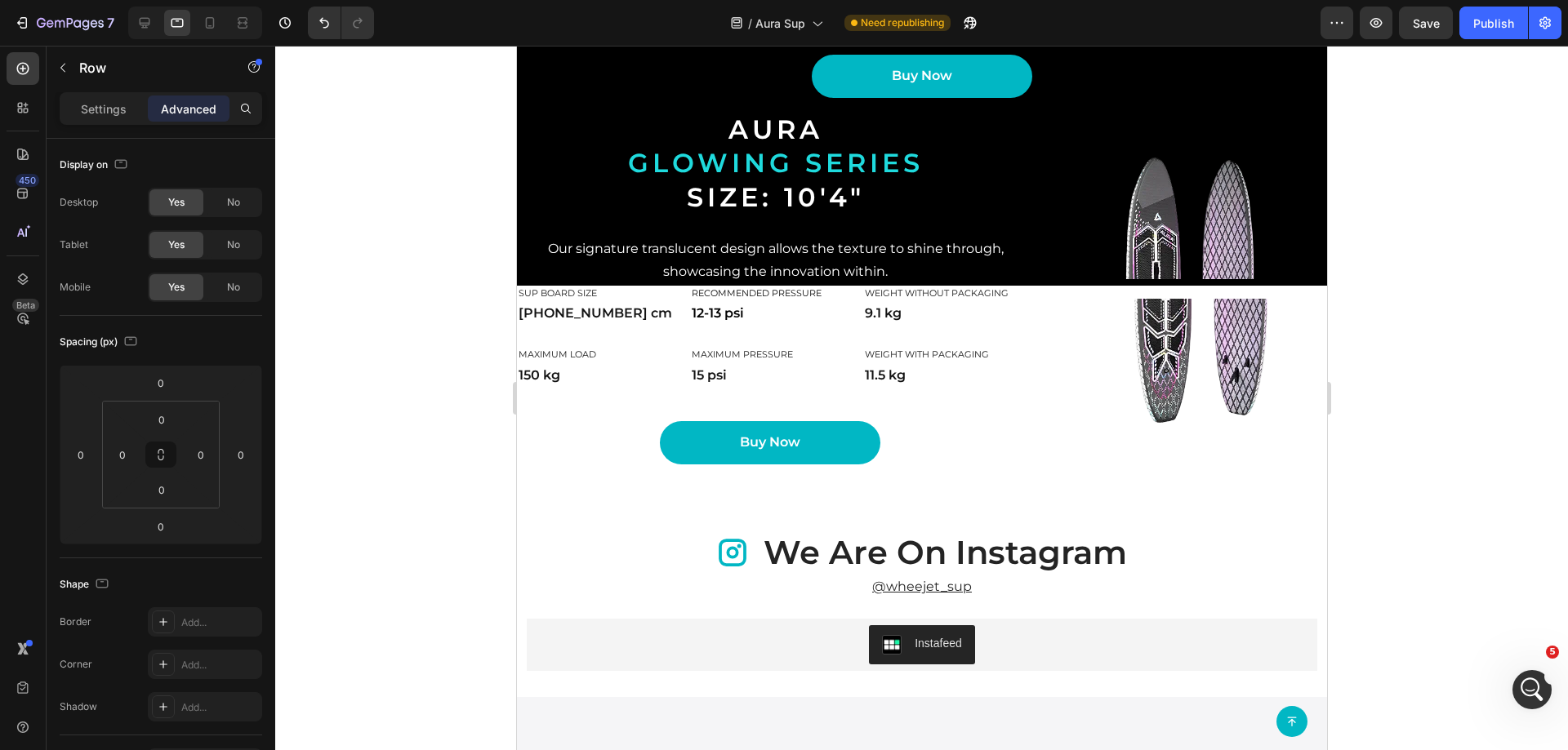
click at [1050, 411] on div "Image SUP board size Heading [PHONE_NUMBER] cm Text Block Recommended pressure …" at bounding box center [921, 382] width 810 height 192
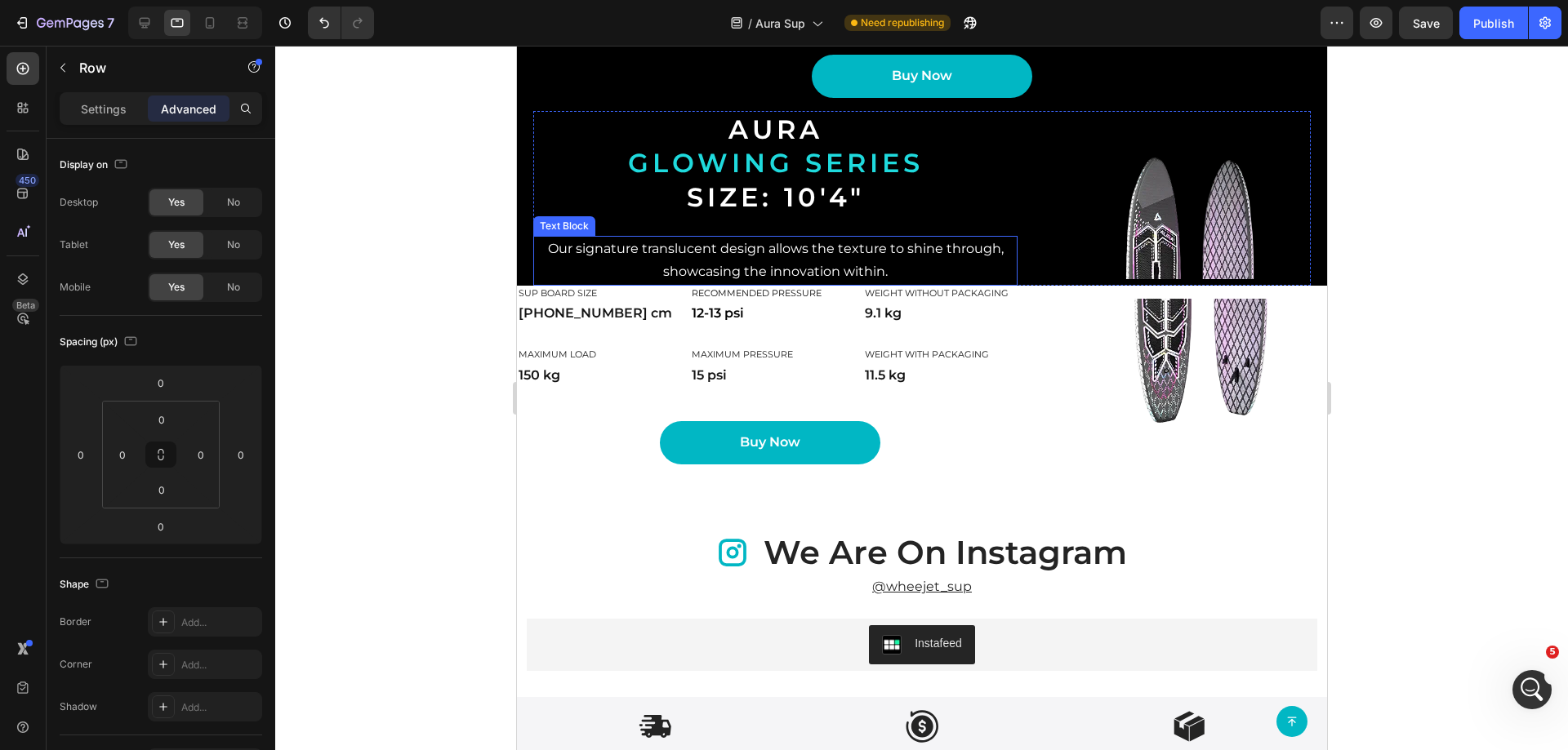
scroll to position [3298, 0]
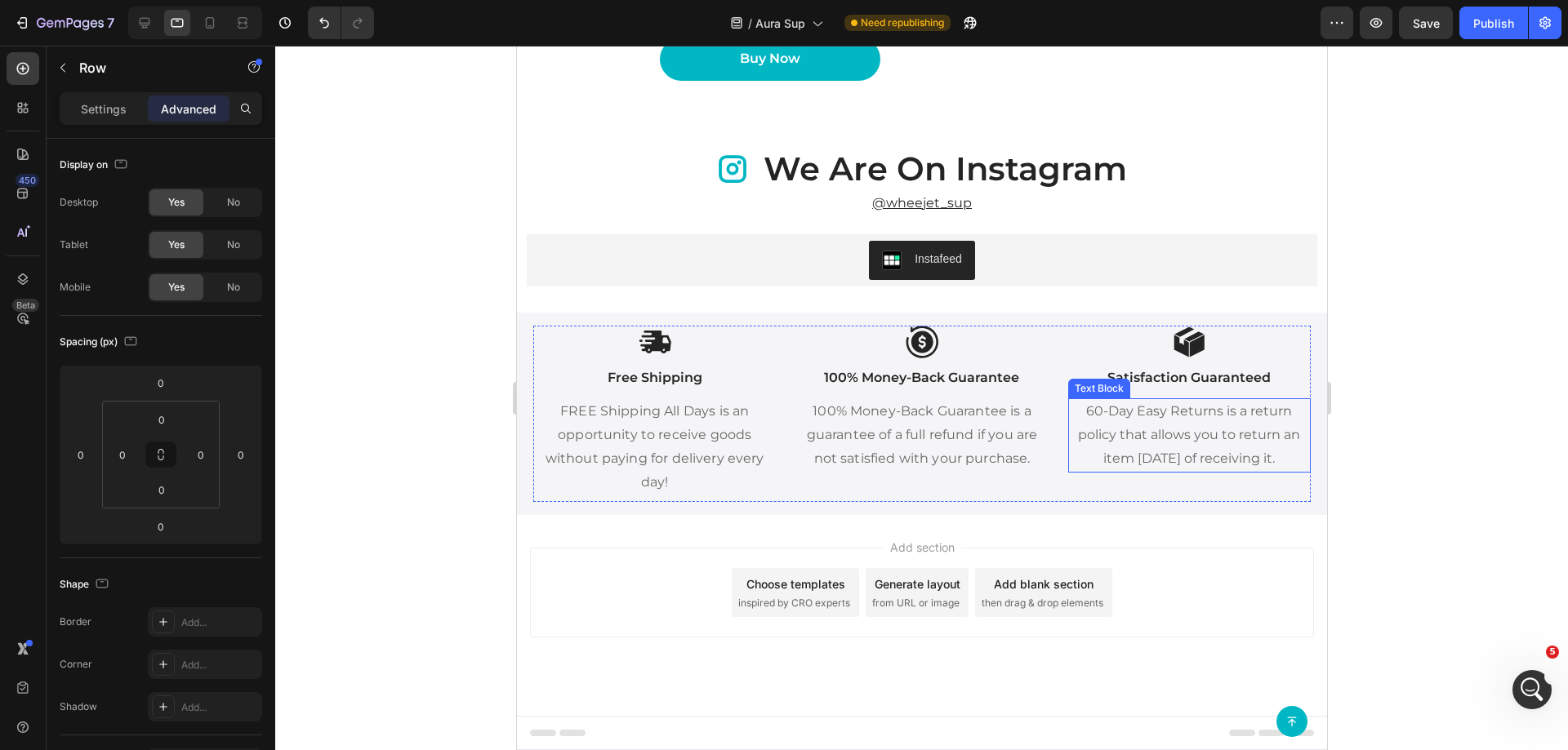
click at [1104, 413] on p "60-Day Easy Returns is a return policy that allows you to return an item [DATE]…" at bounding box center [1189, 435] width 240 height 70
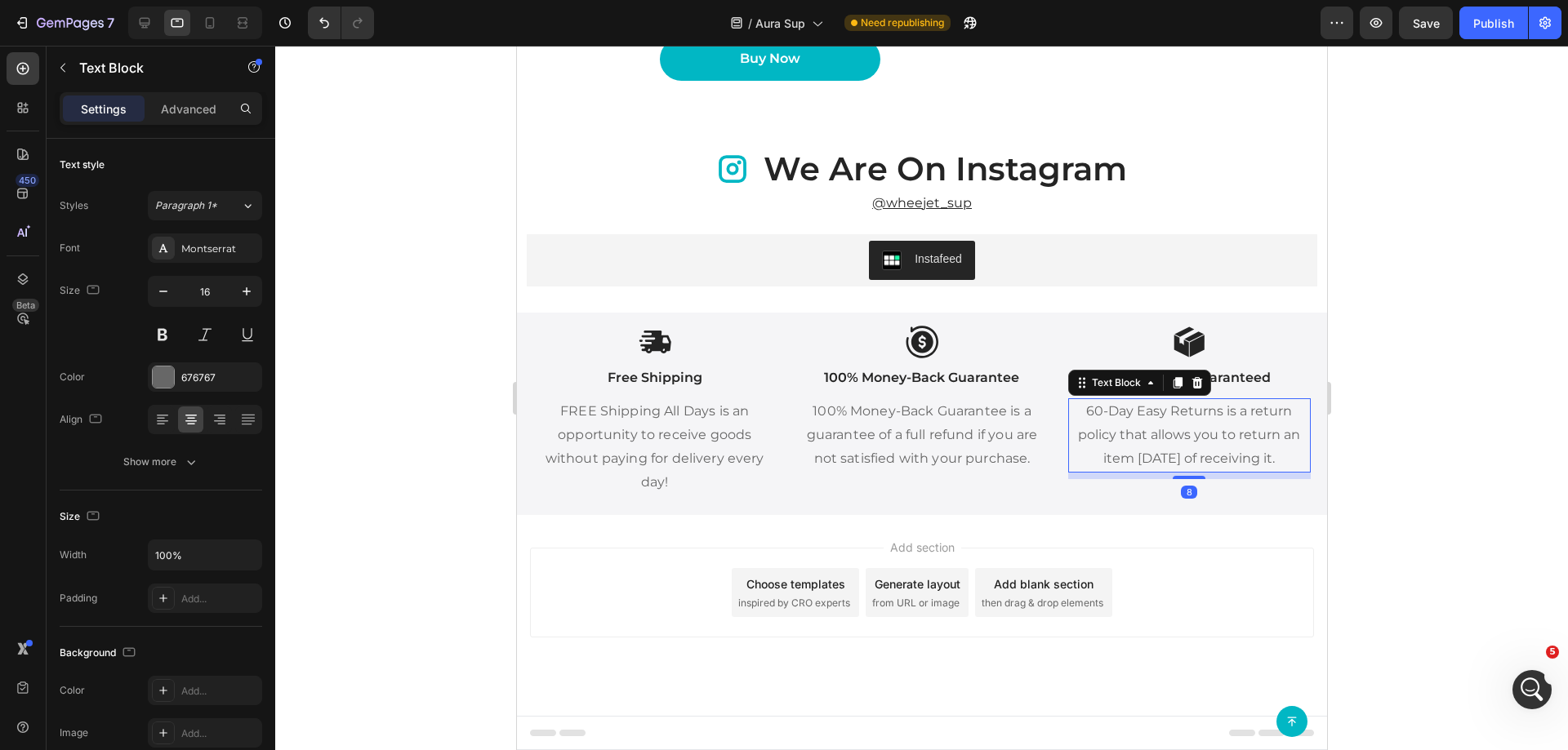
click at [1091, 409] on p "60-Day Easy Returns is a return policy that allows you to return an item [DATE]…" at bounding box center [1189, 435] width 240 height 70
click at [1084, 409] on p "60-Day Easy Returns is a return policy that allows you to return an item [DATE]…" at bounding box center [1189, 435] width 240 height 70
click at [1153, 460] on p "30-Day Easy Returns is a return policy that allows you to return an item [DATE]…" at bounding box center [1189, 435] width 240 height 70
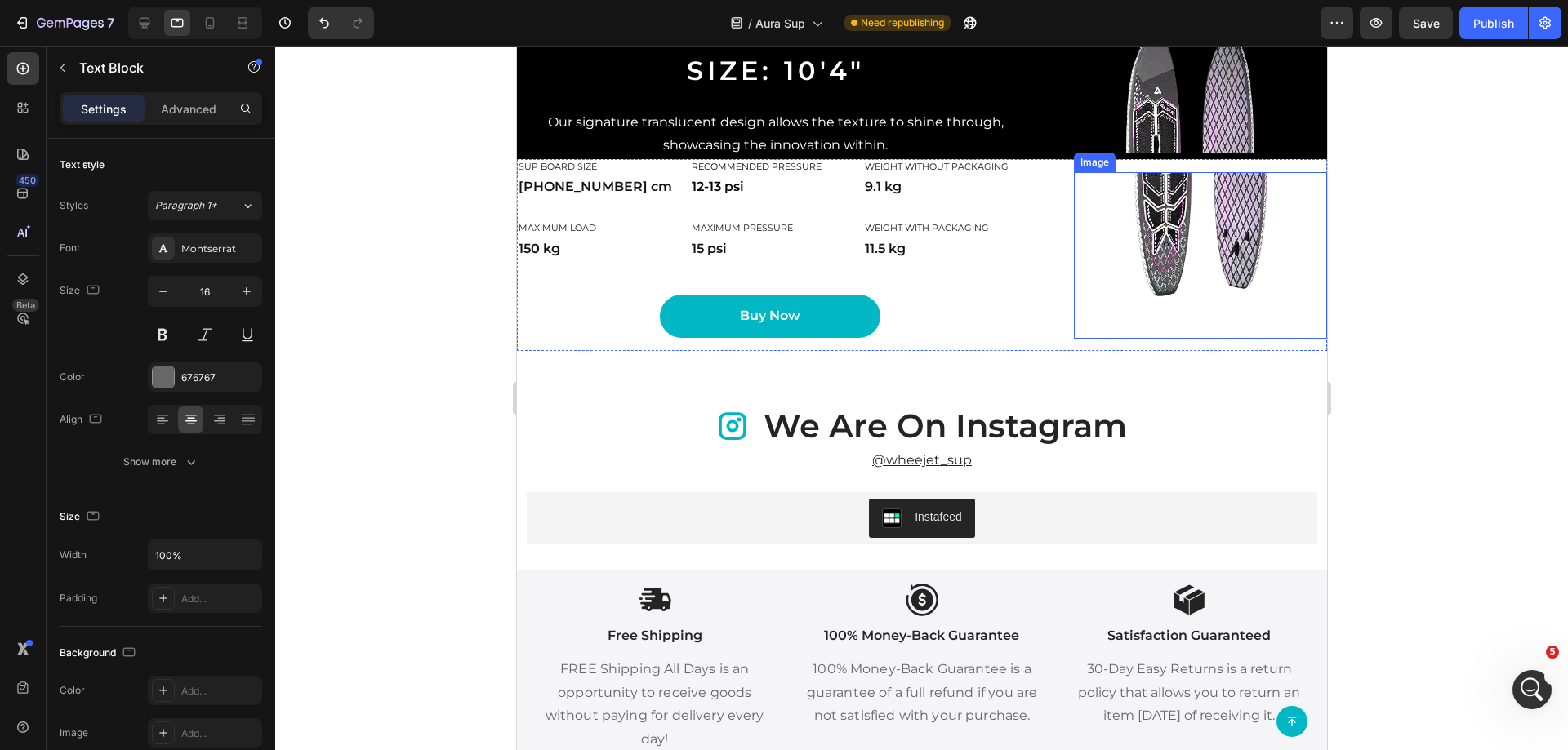
scroll to position [2890, 0]
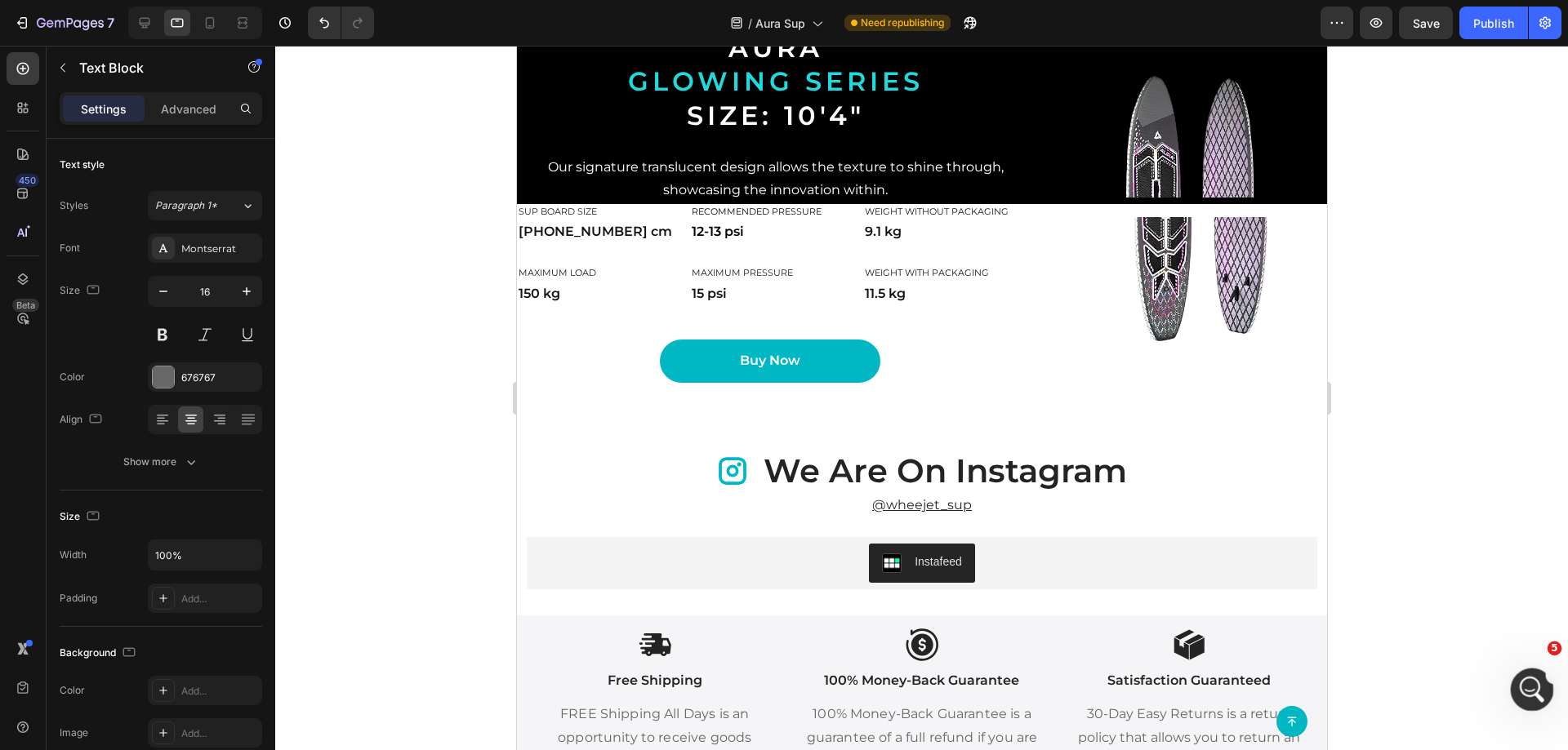
click at [1524, 682] on icon "Открыть службу сообщений Intercom" at bounding box center [1530, 687] width 27 height 27
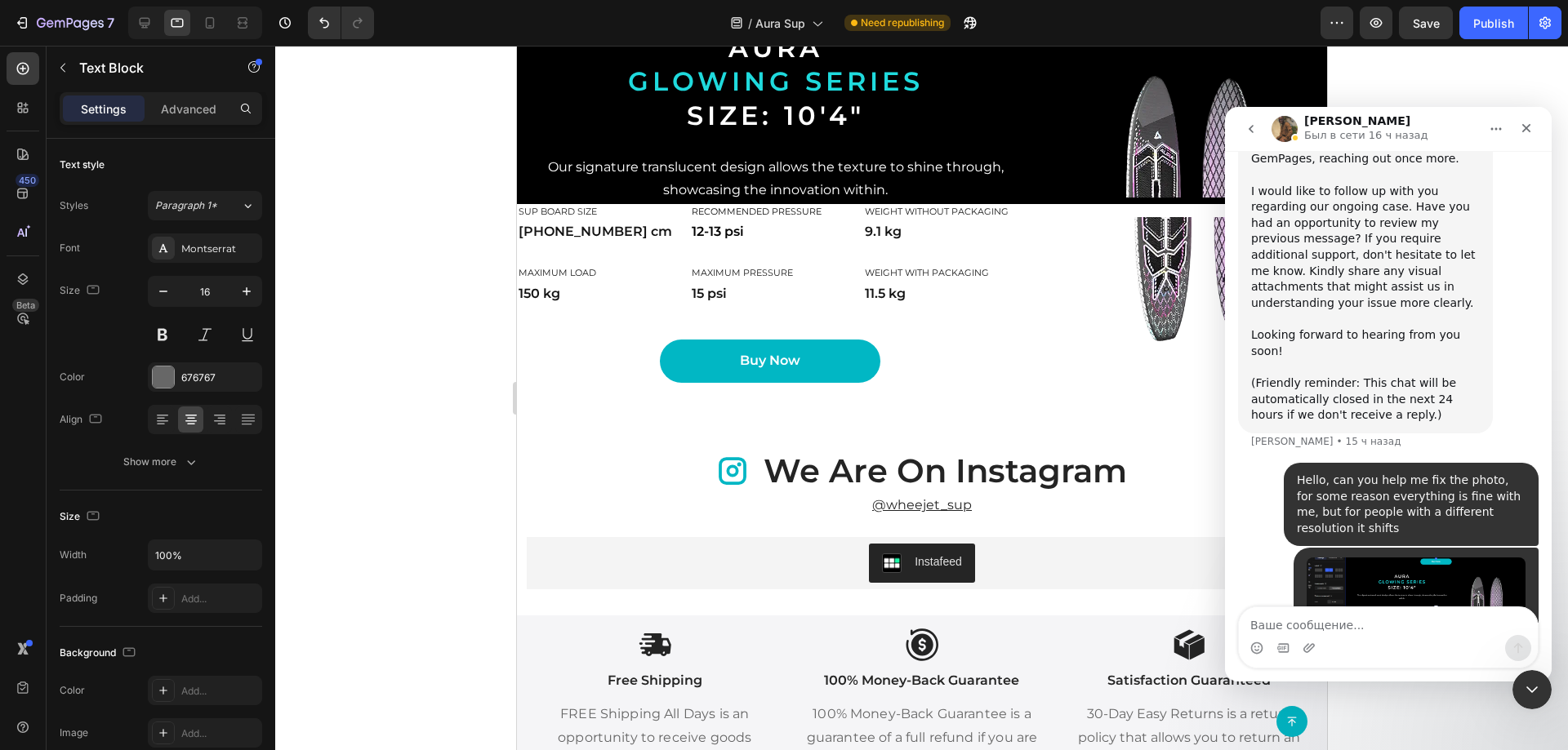
scroll to position [1469, 0]
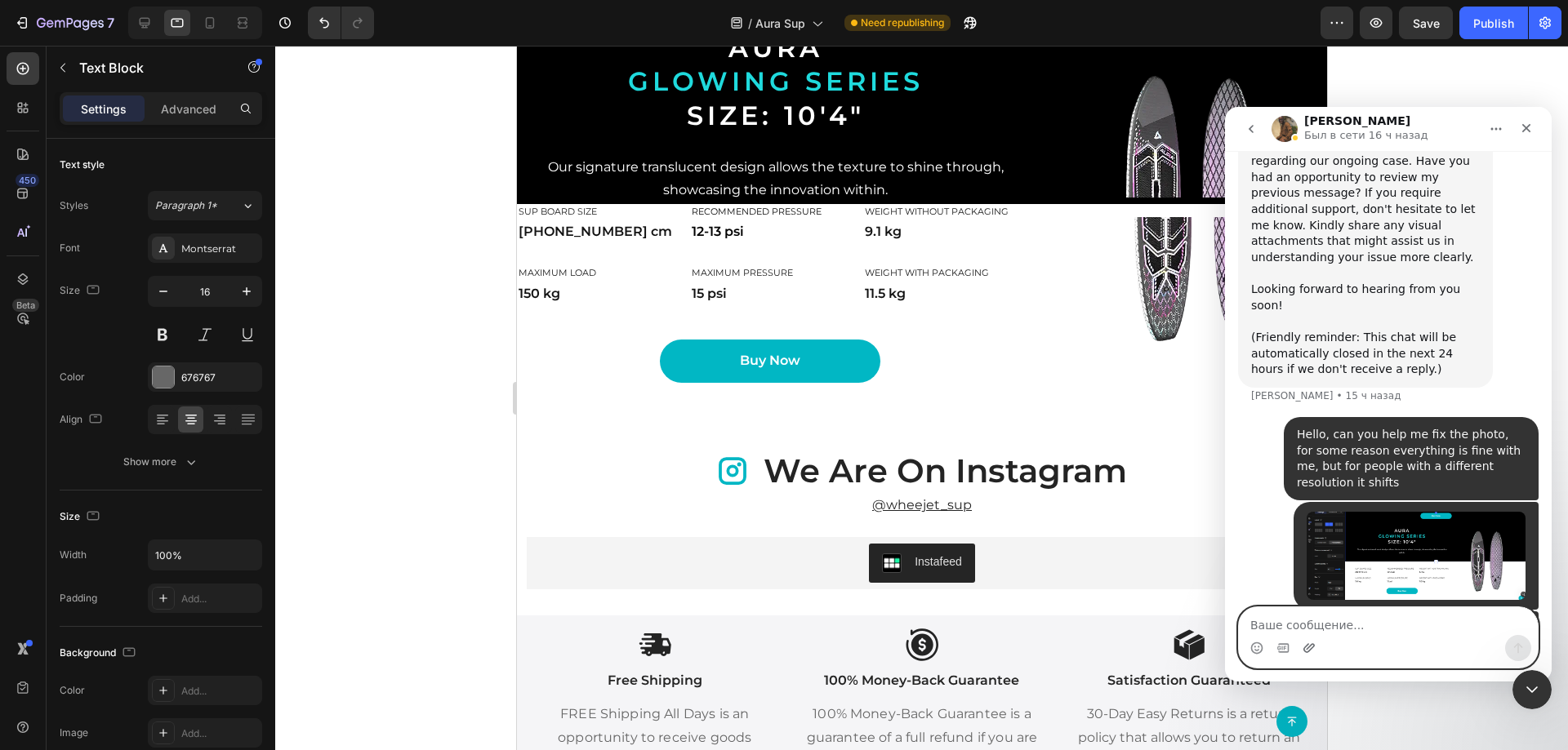
click at [1311, 653] on icon "Добавить вложение" at bounding box center [1309, 648] width 13 height 13
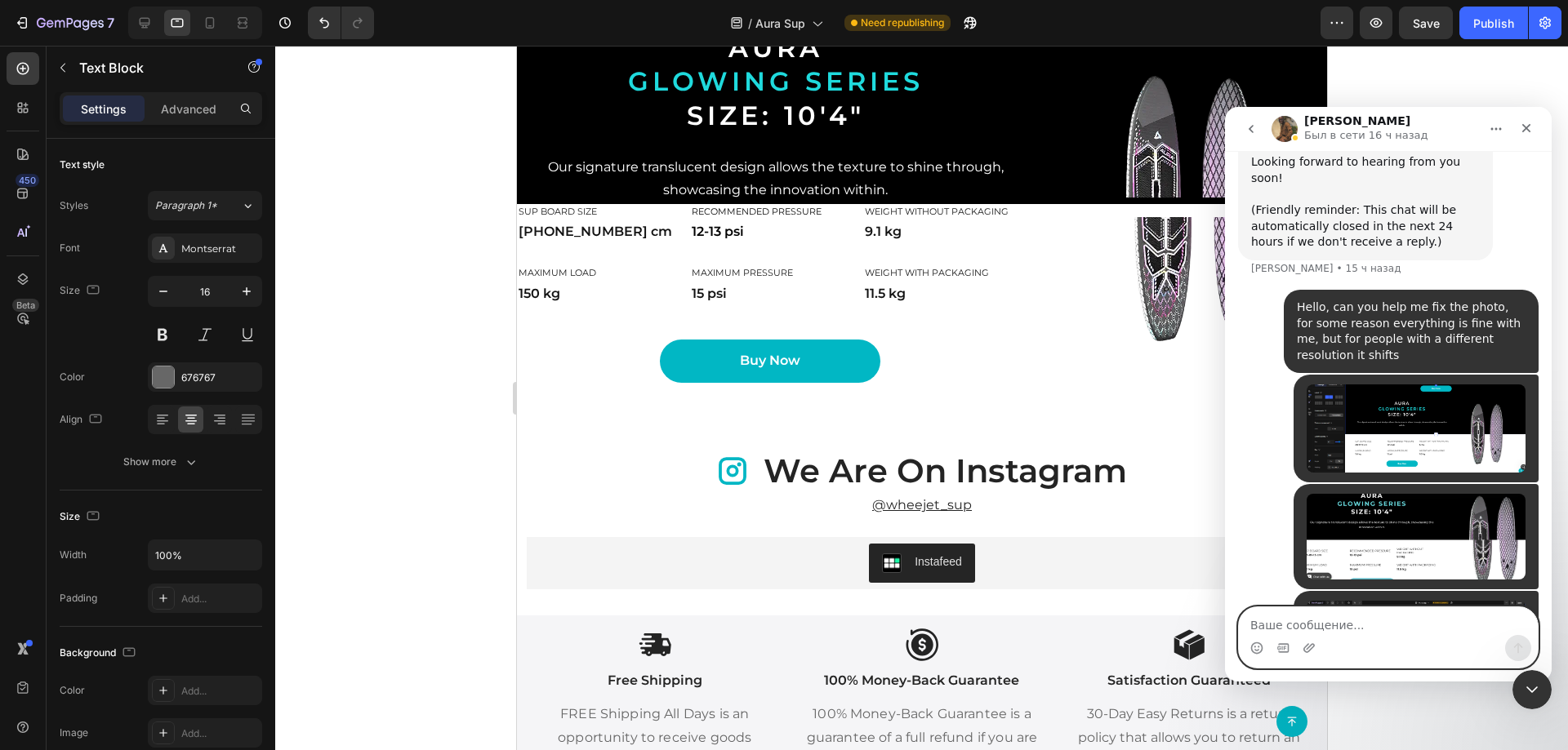
click at [1313, 626] on textarea "Ваше сообщение..." at bounding box center [1388, 621] width 299 height 28
paste textarea "I can't make it look nice on the tablet version"
type textarea "I can't make it look nice on the tablet version"
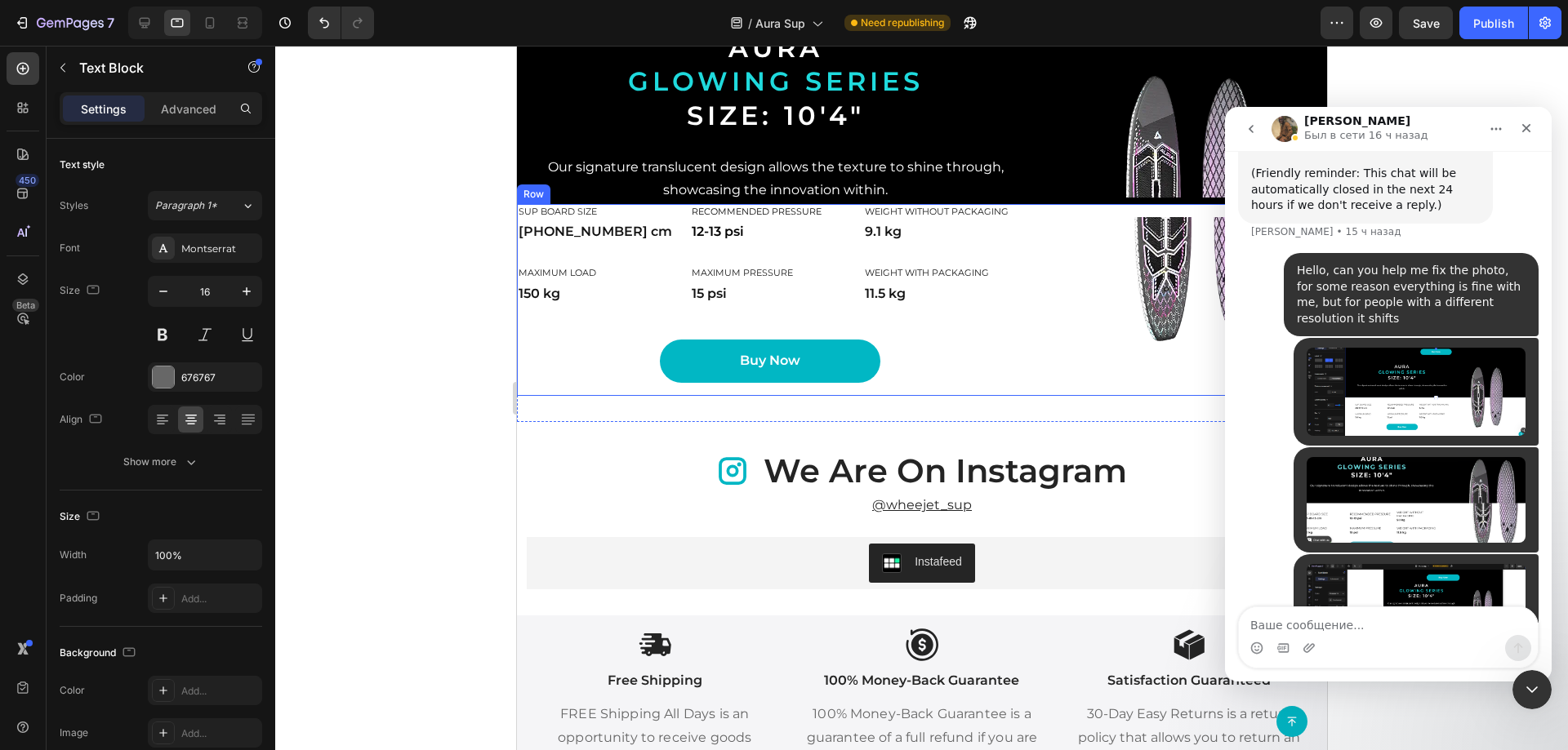
click at [522, 361] on div "SUP board size Heading [PHONE_NUMBER] cm Text Block Recommended pressure Headin…" at bounding box center [769, 300] width 506 height 192
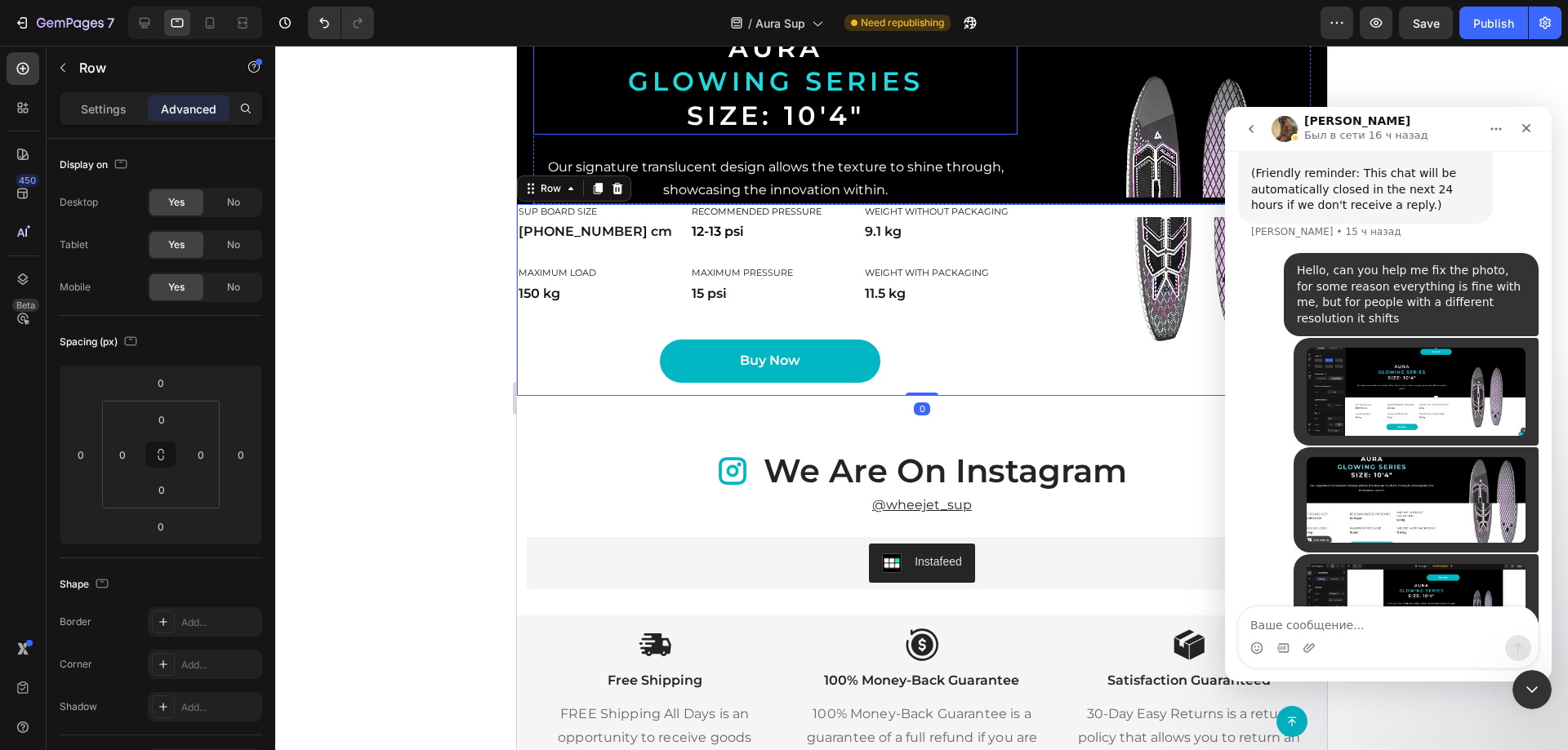
click at [539, 135] on div "AURA glowing series Size: 10'4"" at bounding box center [774, 82] width 484 height 106
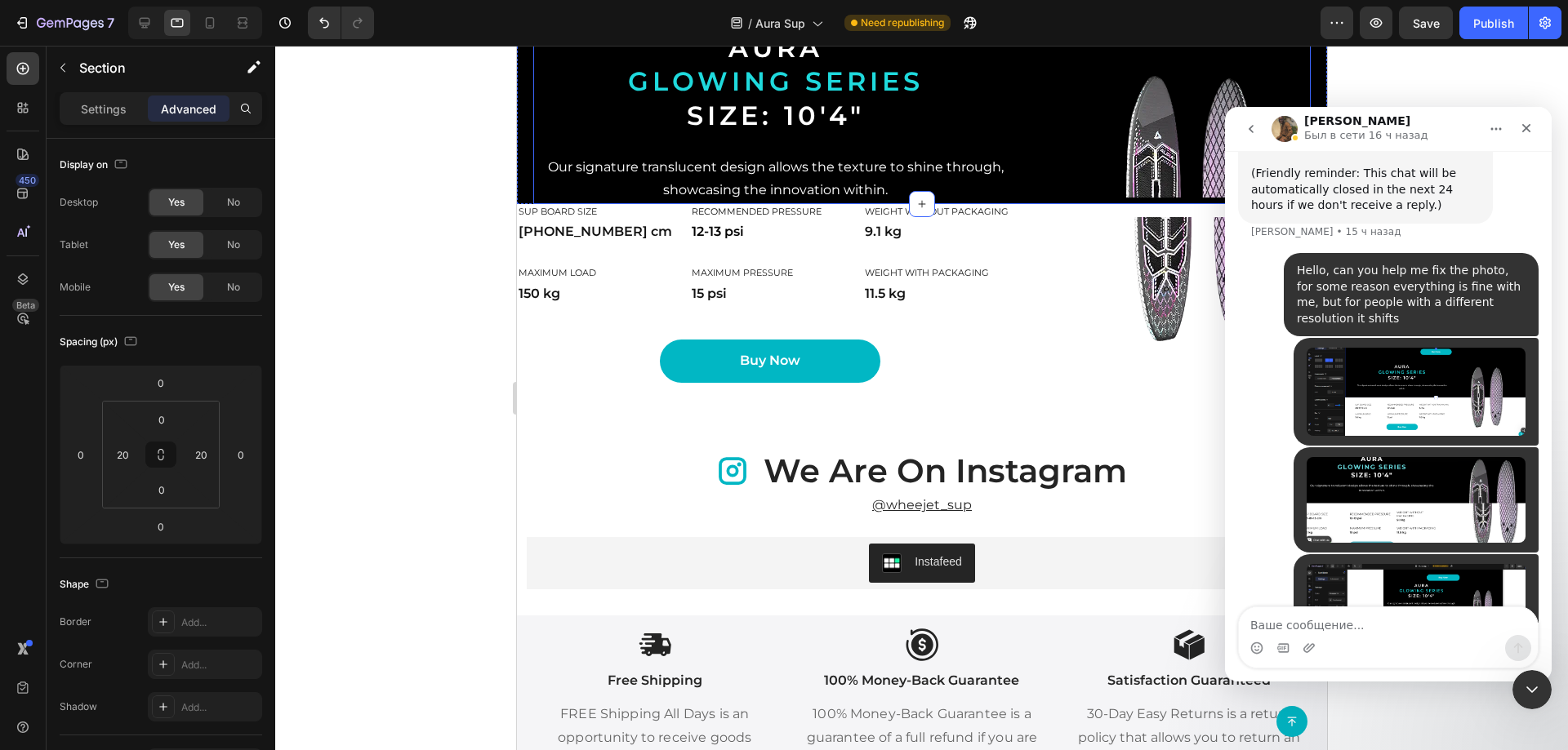
click at [533, 204] on div "AURA glowing series Size: 10'4" Heading Our signature translucent design allows…" at bounding box center [774, 117] width 484 height 175
click at [1036, 396] on div "Image SUP board size Heading [PHONE_NUMBER] cm Text Block Recommended pressure …" at bounding box center [921, 300] width 810 height 192
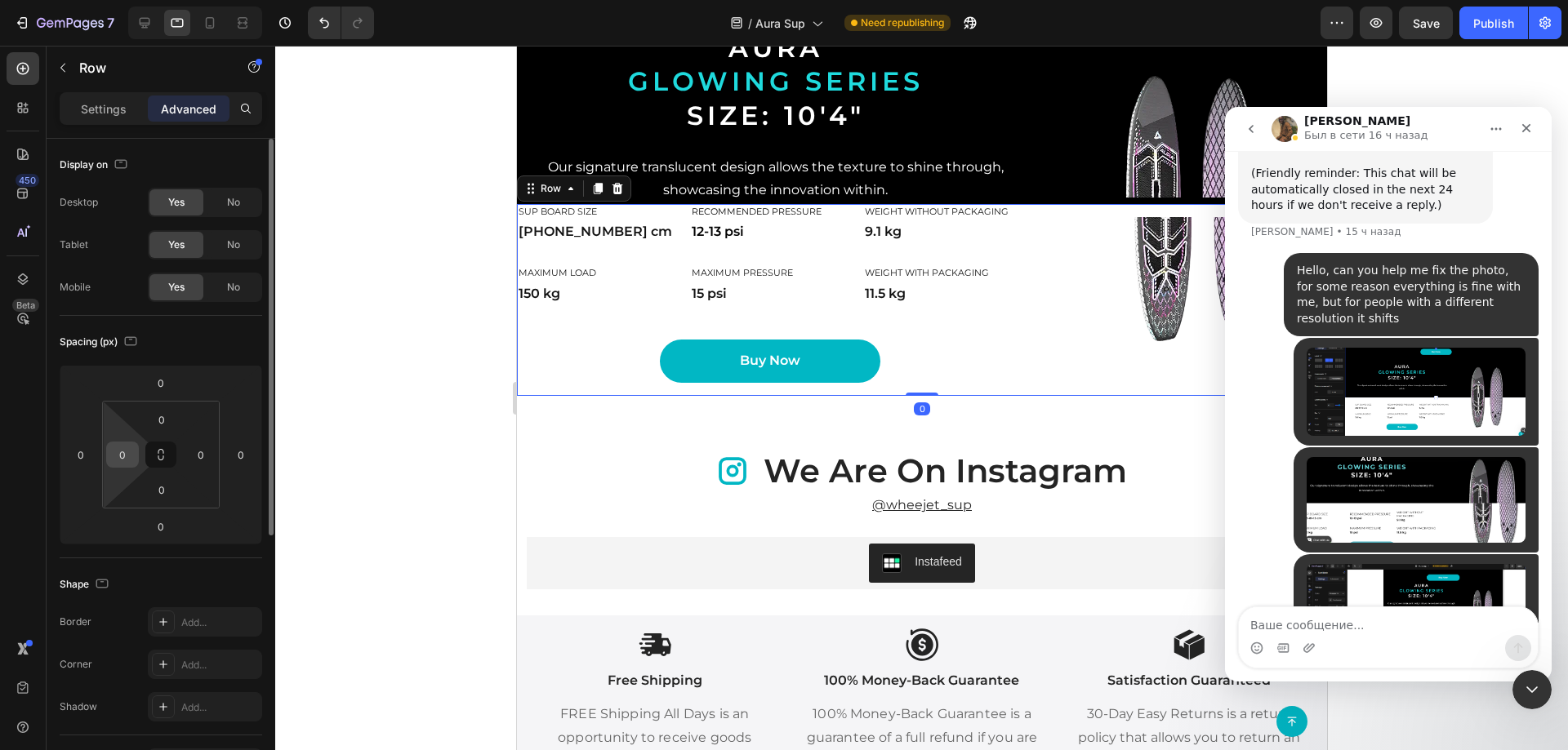
click at [127, 445] on input "0" at bounding box center [123, 454] width 25 height 25
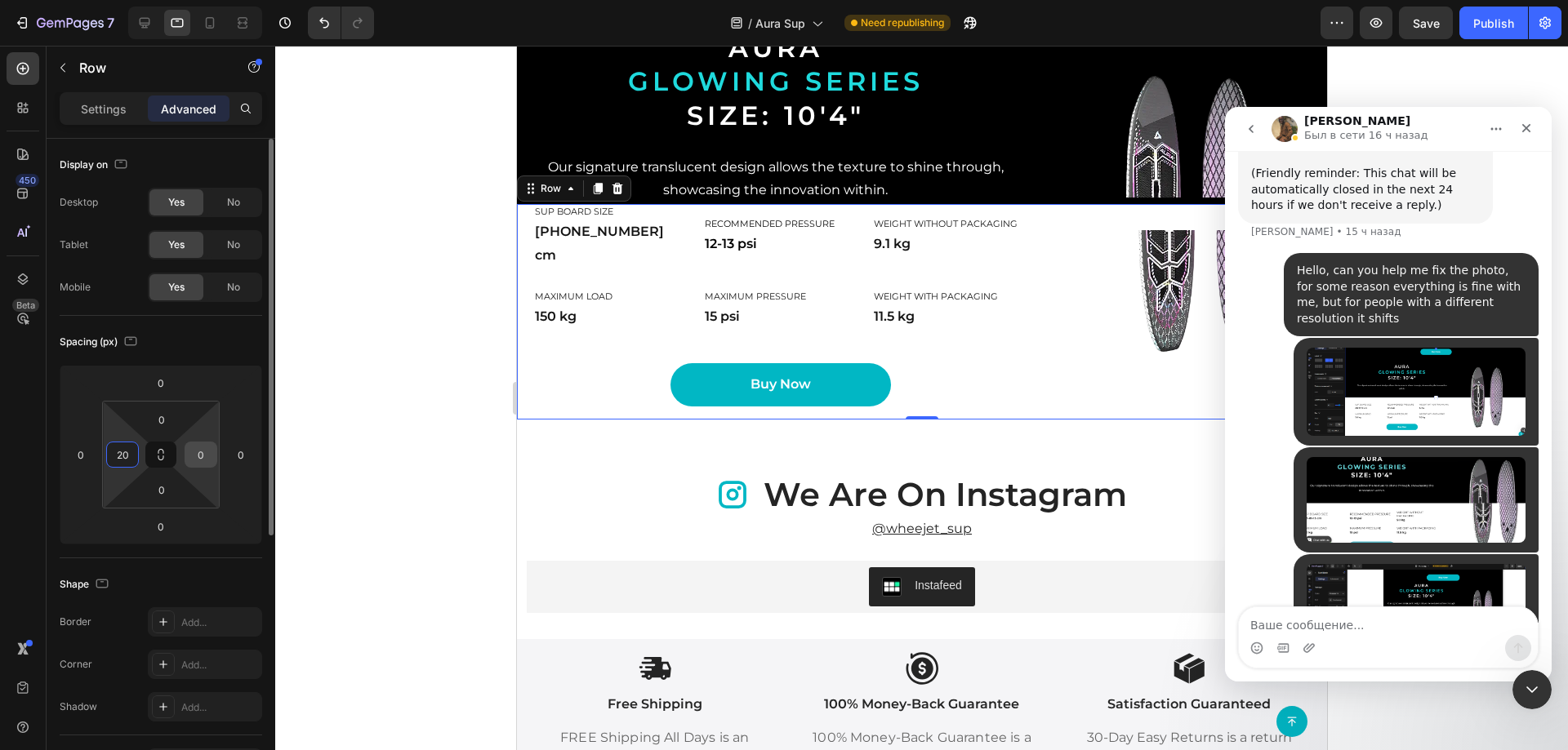
type input "20"
click at [209, 453] on input "0" at bounding box center [201, 454] width 25 height 25
type input "20"
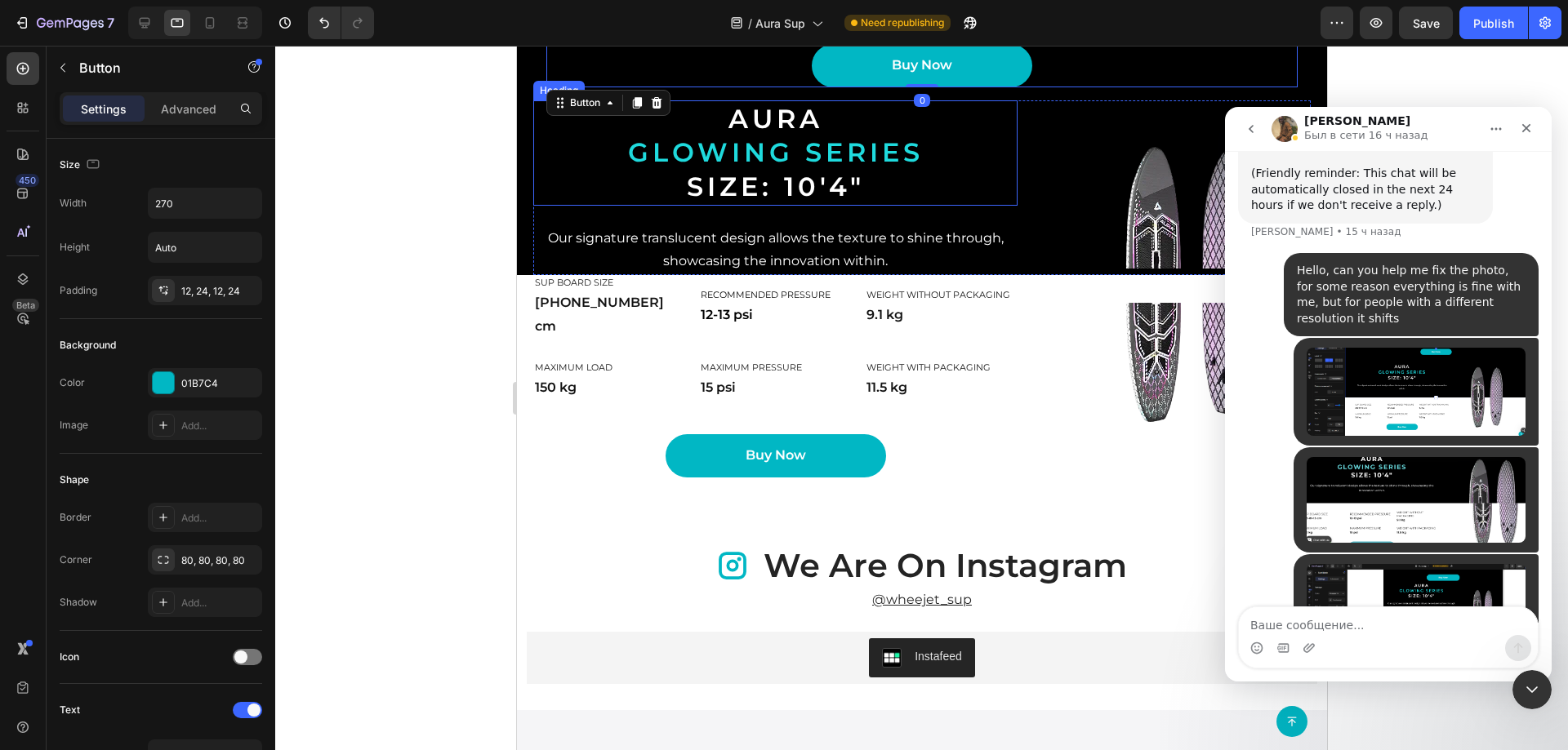
scroll to position [2808, 0]
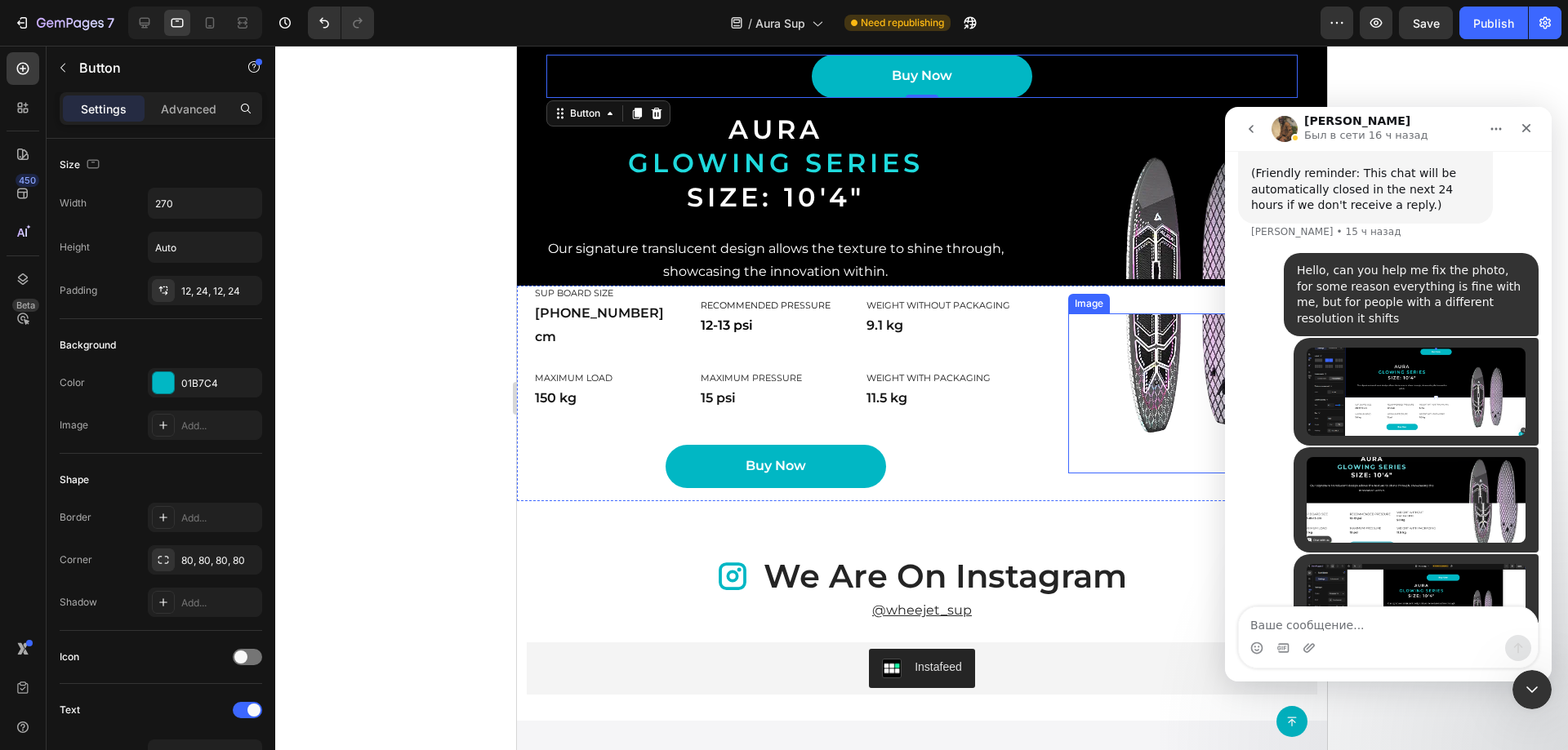
click at [1155, 412] on img at bounding box center [1188, 394] width 242 height 160
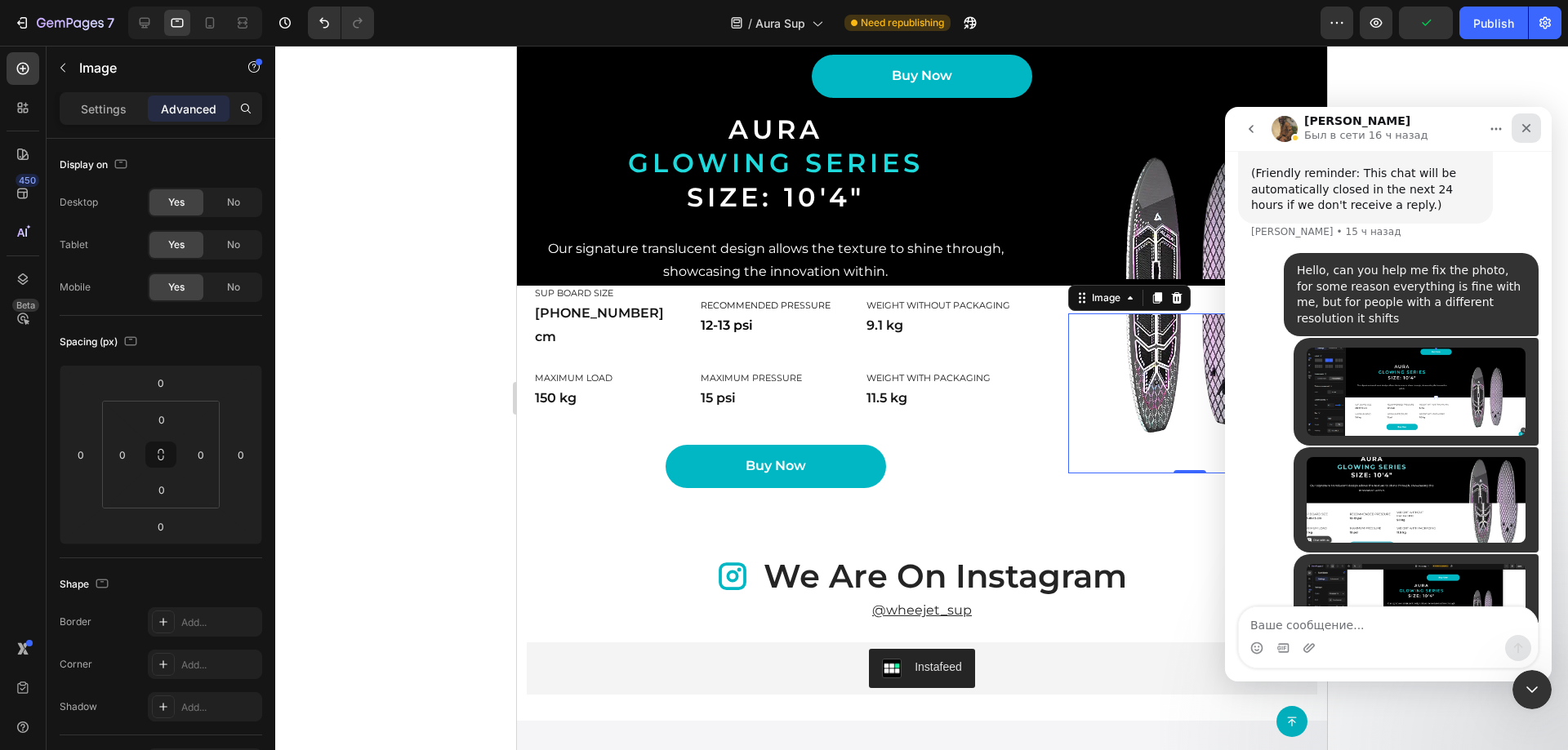
click at [1528, 135] on div "Закрыть" at bounding box center [1526, 127] width 29 height 29
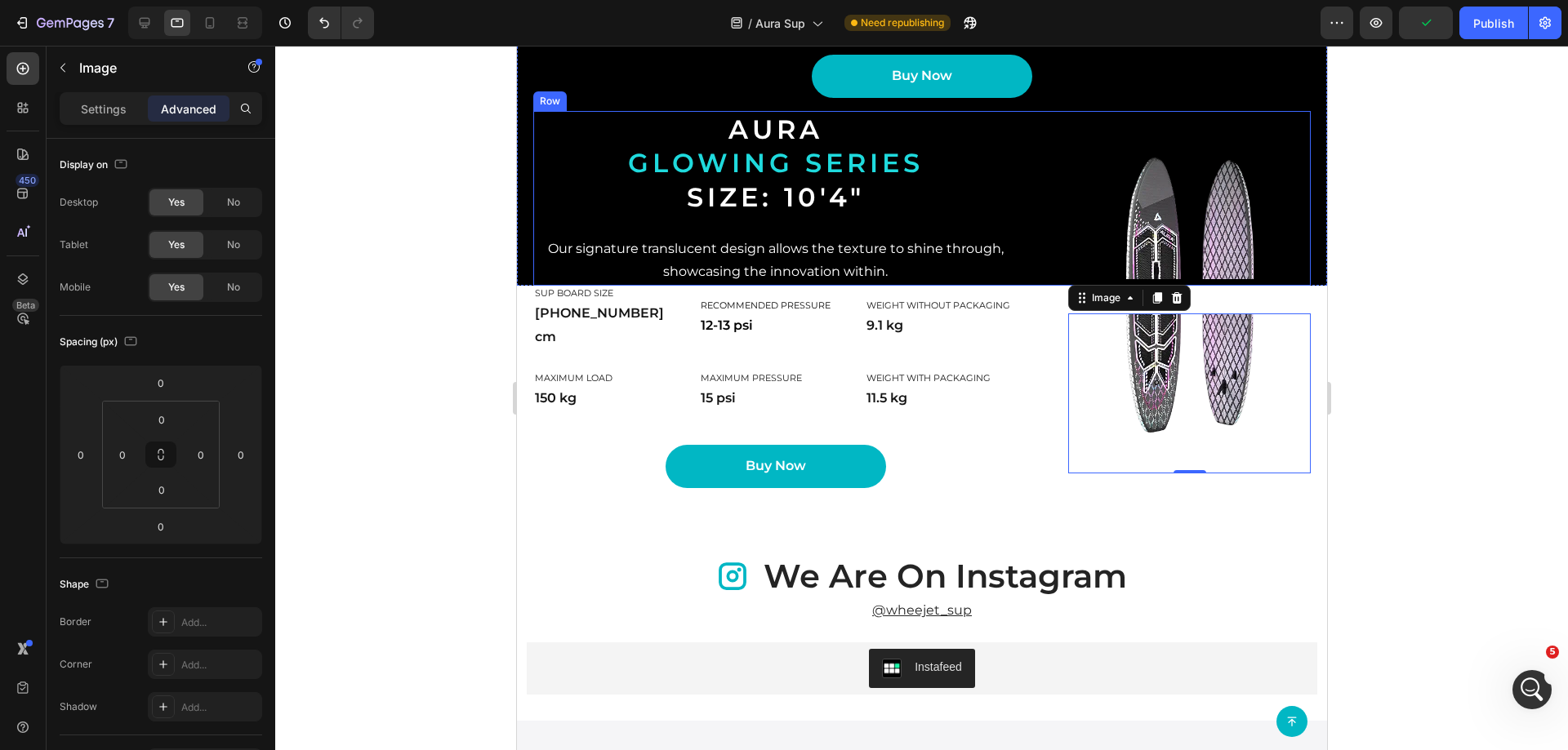
click at [1247, 393] on div "Image 0" at bounding box center [1188, 394] width 242 height 216
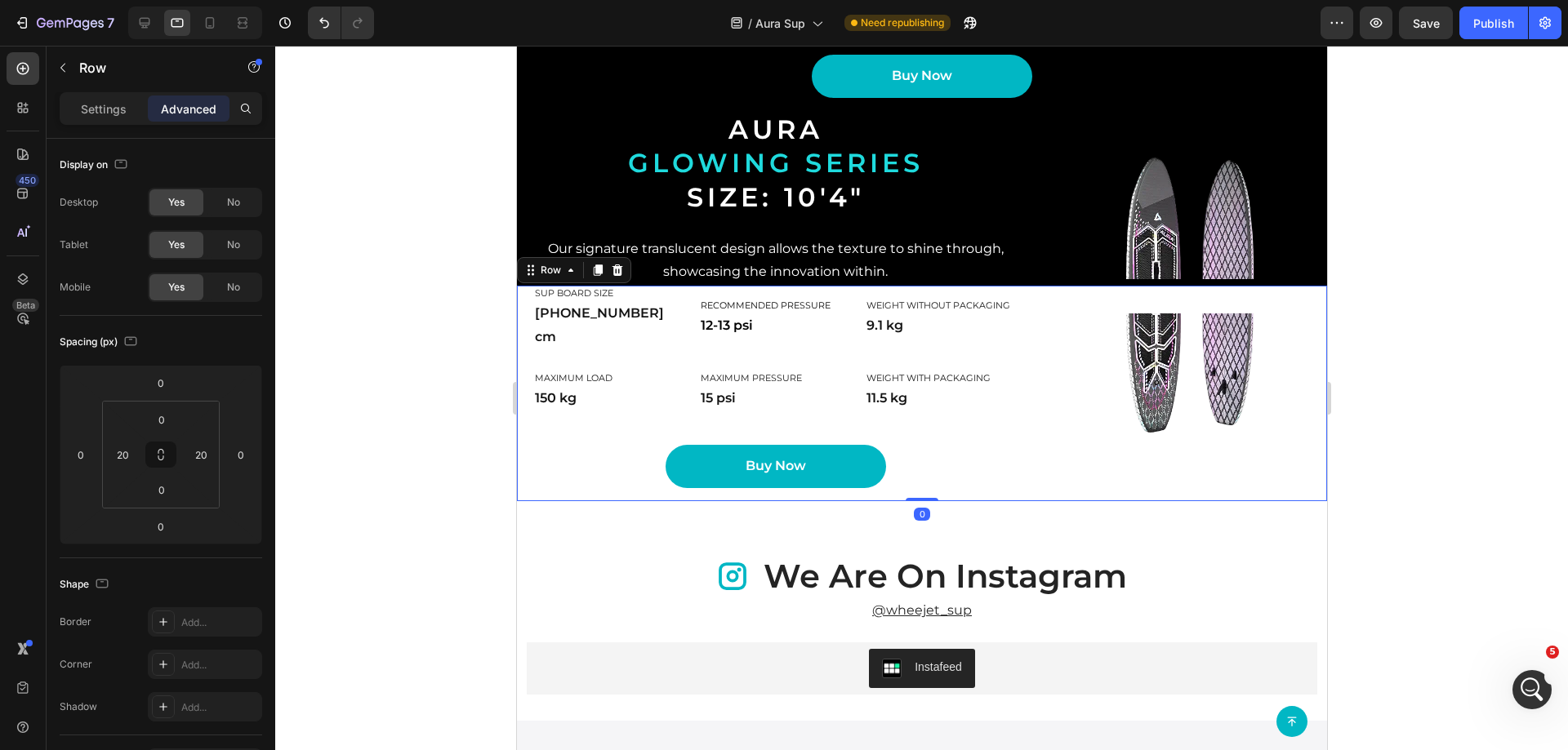
click at [1238, 401] on div "Image" at bounding box center [1188, 394] width 242 height 216
click at [686, 351] on div "SUP board size Heading [PHONE_NUMBER] cm Text Block Recommended pressure Headin…" at bounding box center [774, 318] width 484 height 66
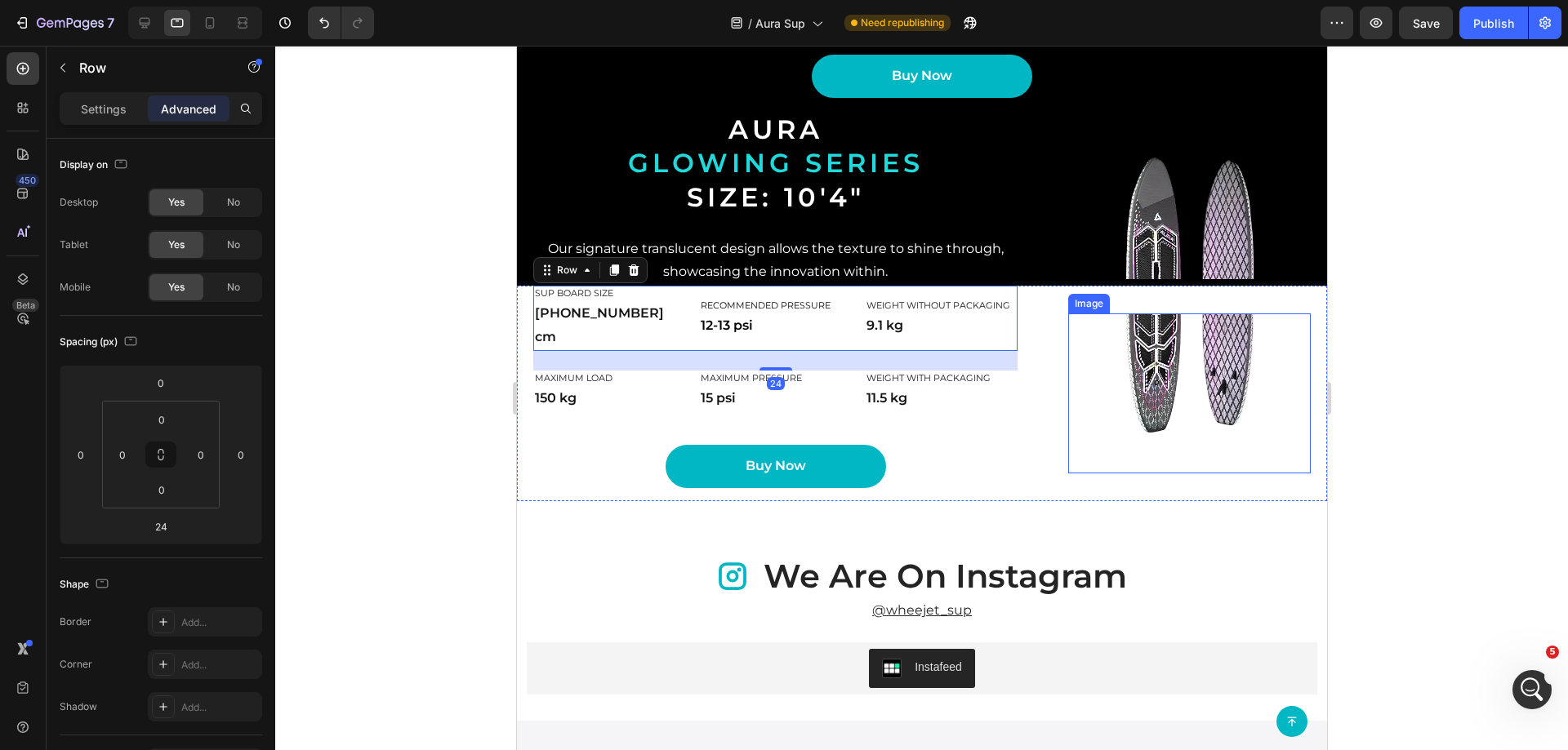
click at [1122, 444] on img at bounding box center [1188, 394] width 242 height 160
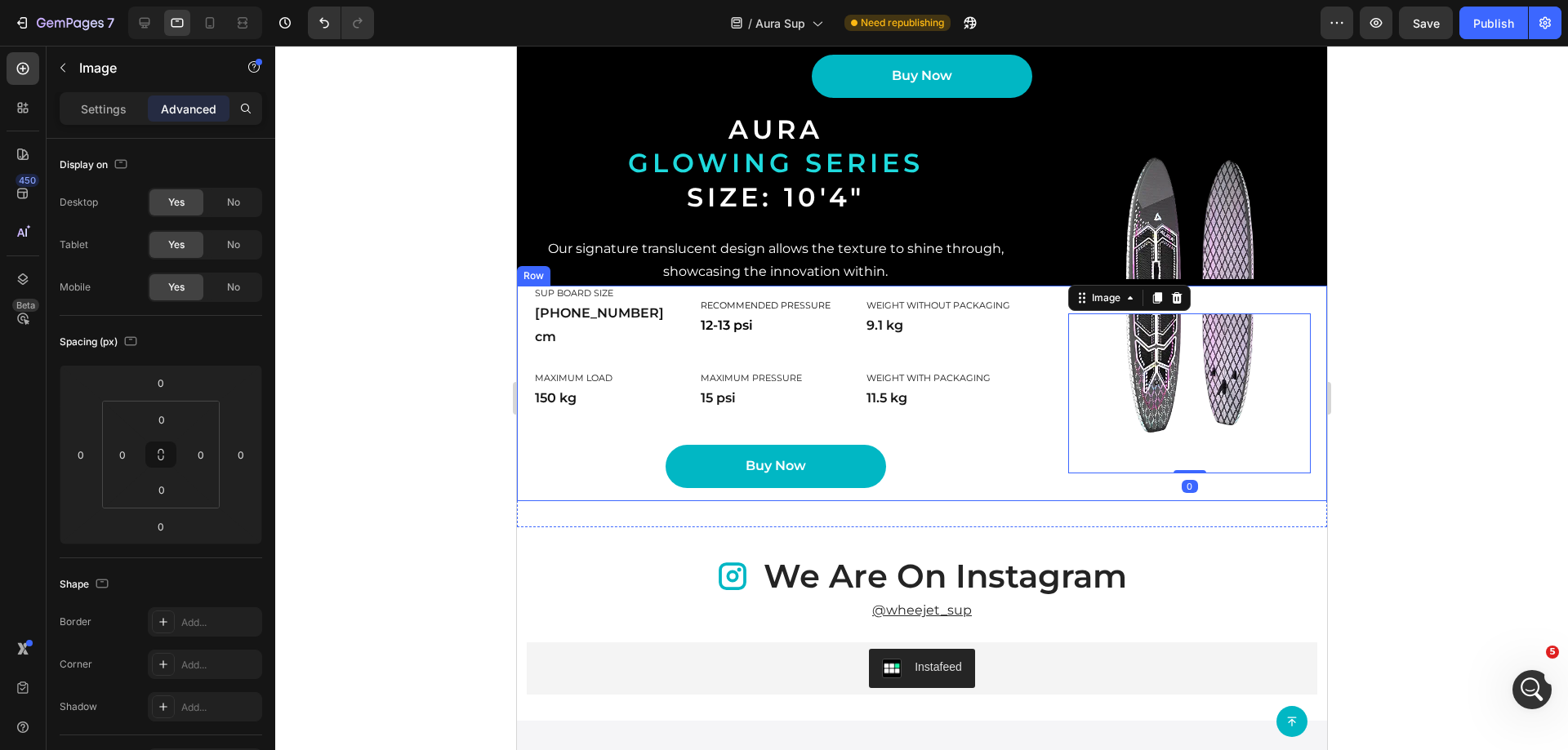
click at [1044, 423] on div "Image 0 SUP board size Heading [PHONE_NUMBER] cm Text Block Recommended pressur…" at bounding box center [921, 394] width 810 height 216
click at [1028, 413] on div "Image SUP board size Heading [PHONE_NUMBER] cm Text Block Recommended pressure …" at bounding box center [921, 394] width 810 height 216
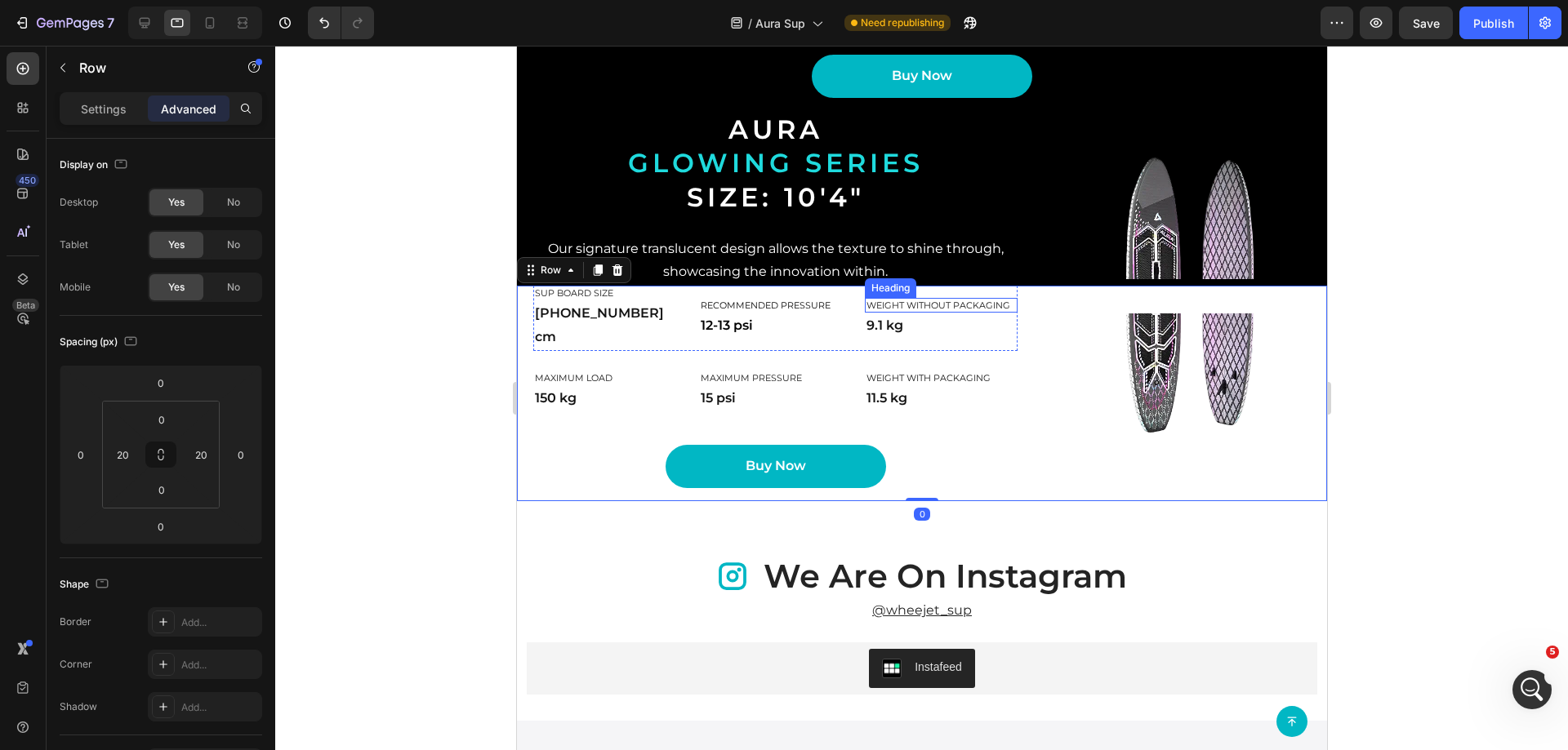
click at [1000, 313] on h2 "Weight without packaging" at bounding box center [940, 304] width 153 height 14
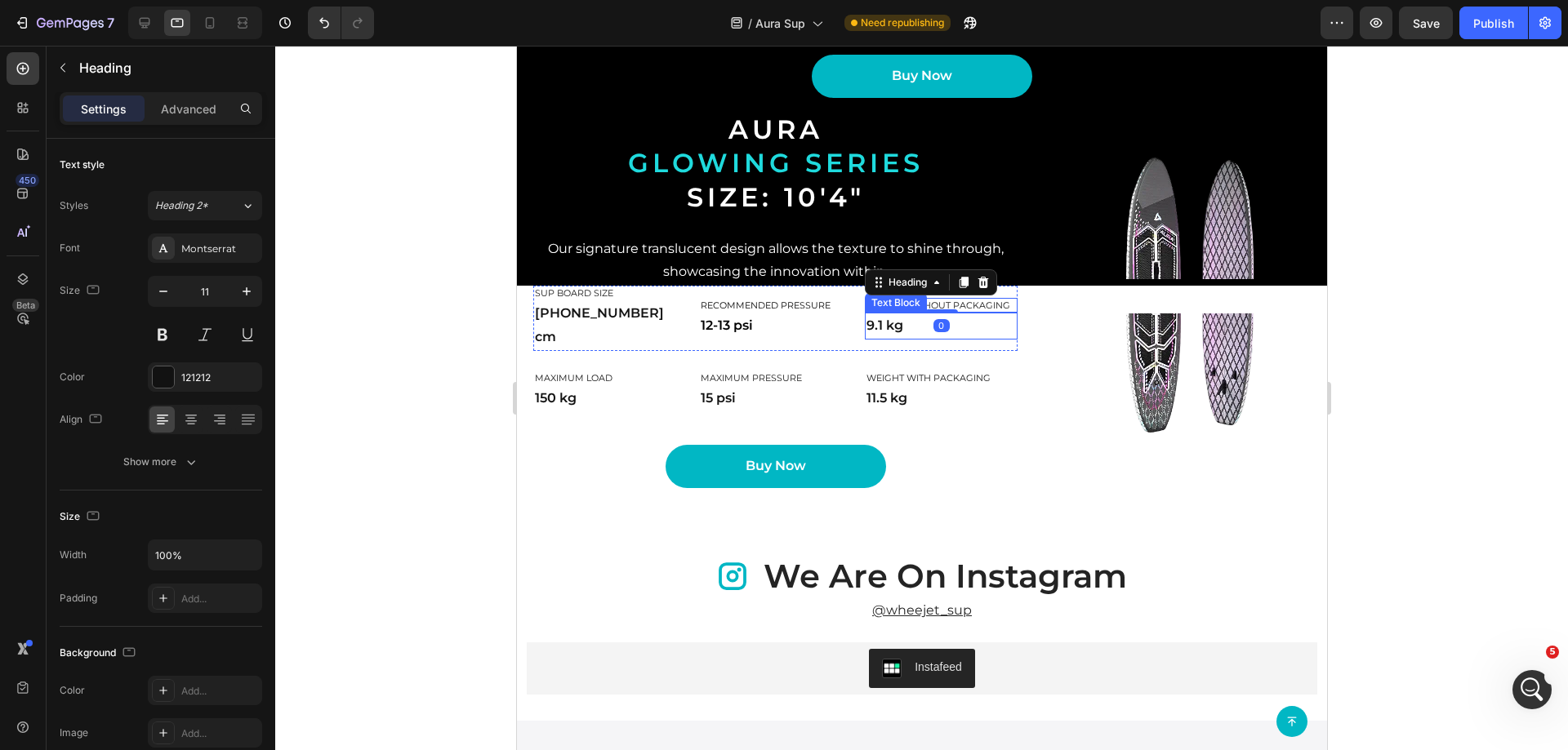
click at [998, 338] on p "9.1 kg" at bounding box center [939, 326] width 149 height 24
click at [1084, 280] on img at bounding box center [1188, 199] width 242 height 163
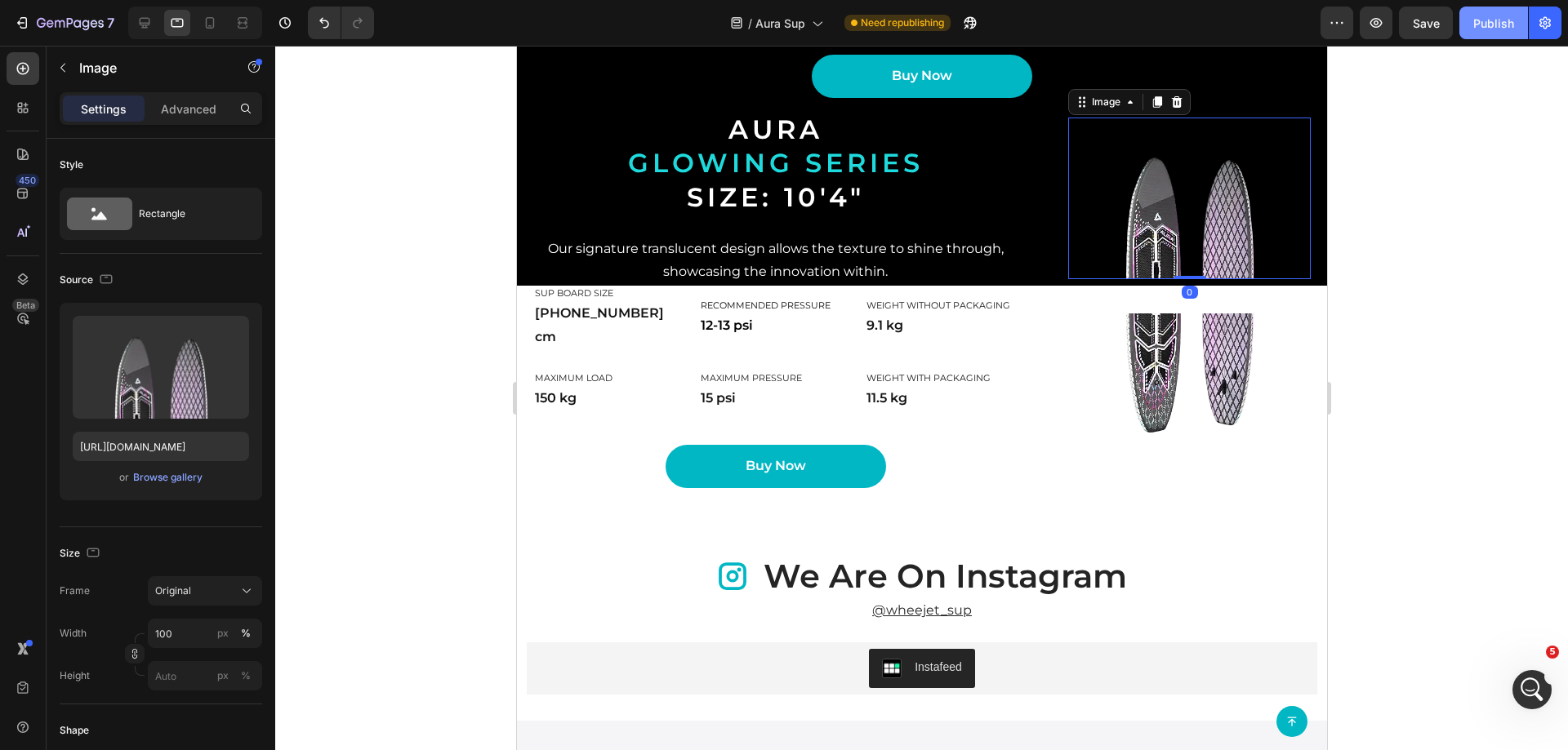
click at [1518, 26] on button "Publish" at bounding box center [1494, 23] width 68 height 32
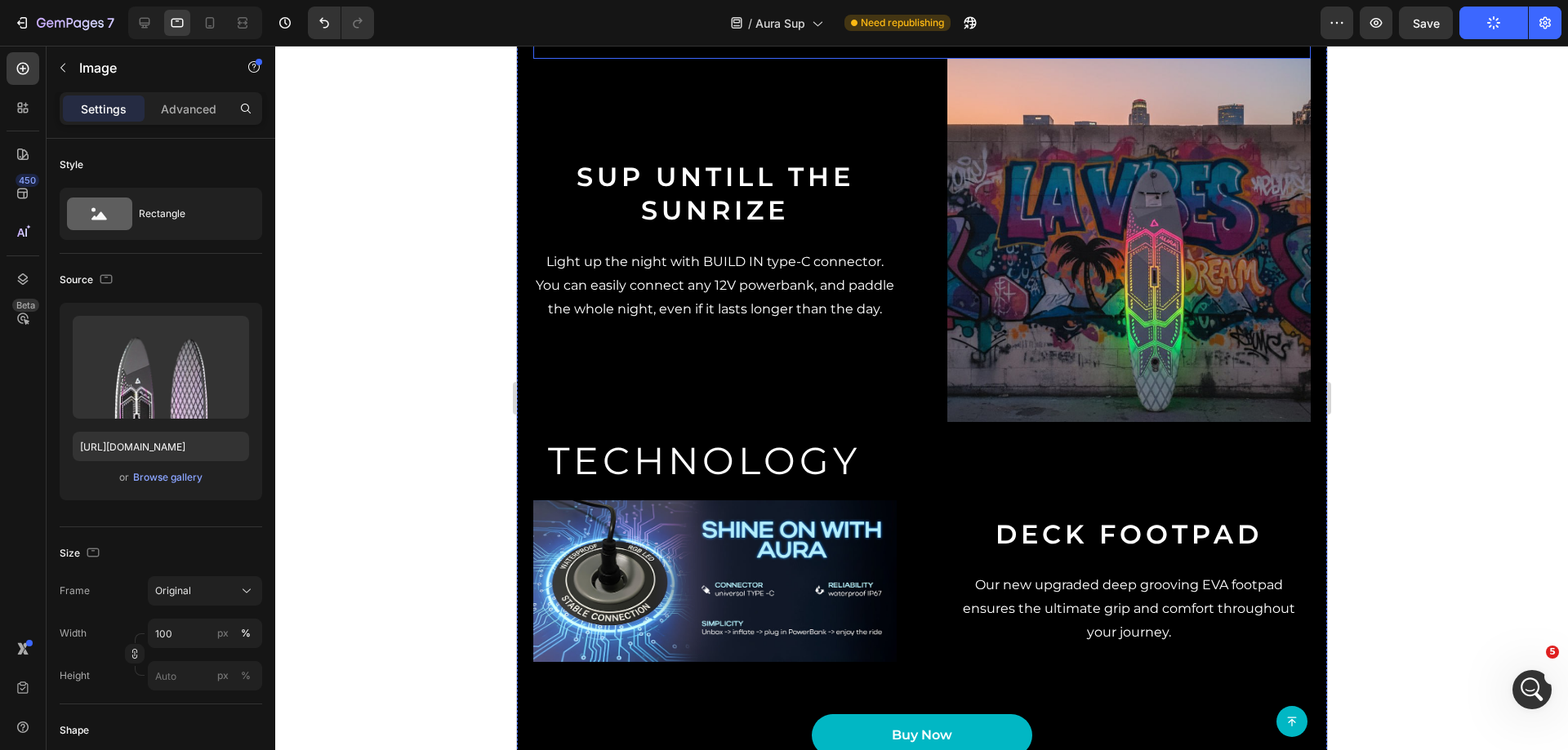
scroll to position [898, 0]
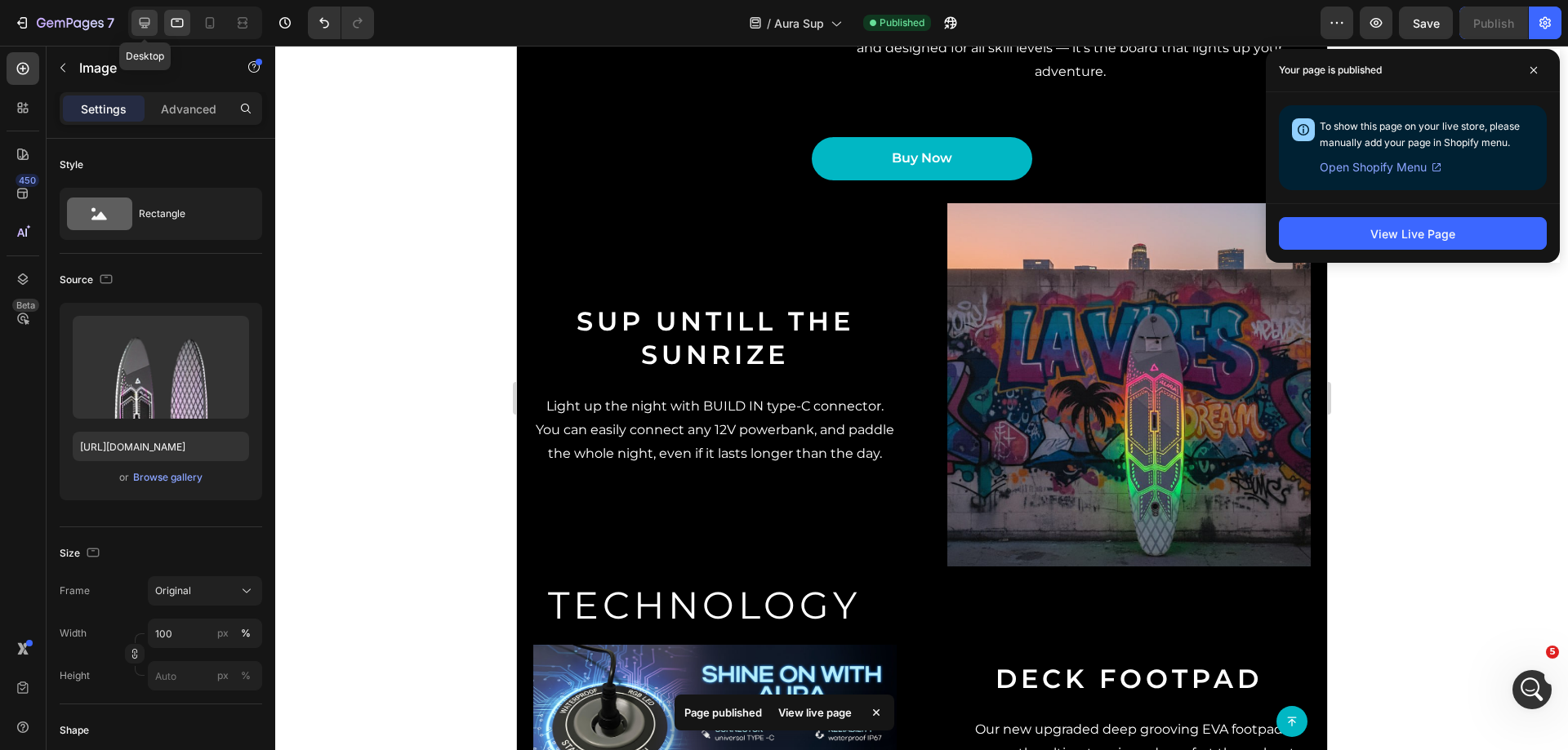
click at [147, 20] on icon at bounding box center [144, 22] width 16 height 16
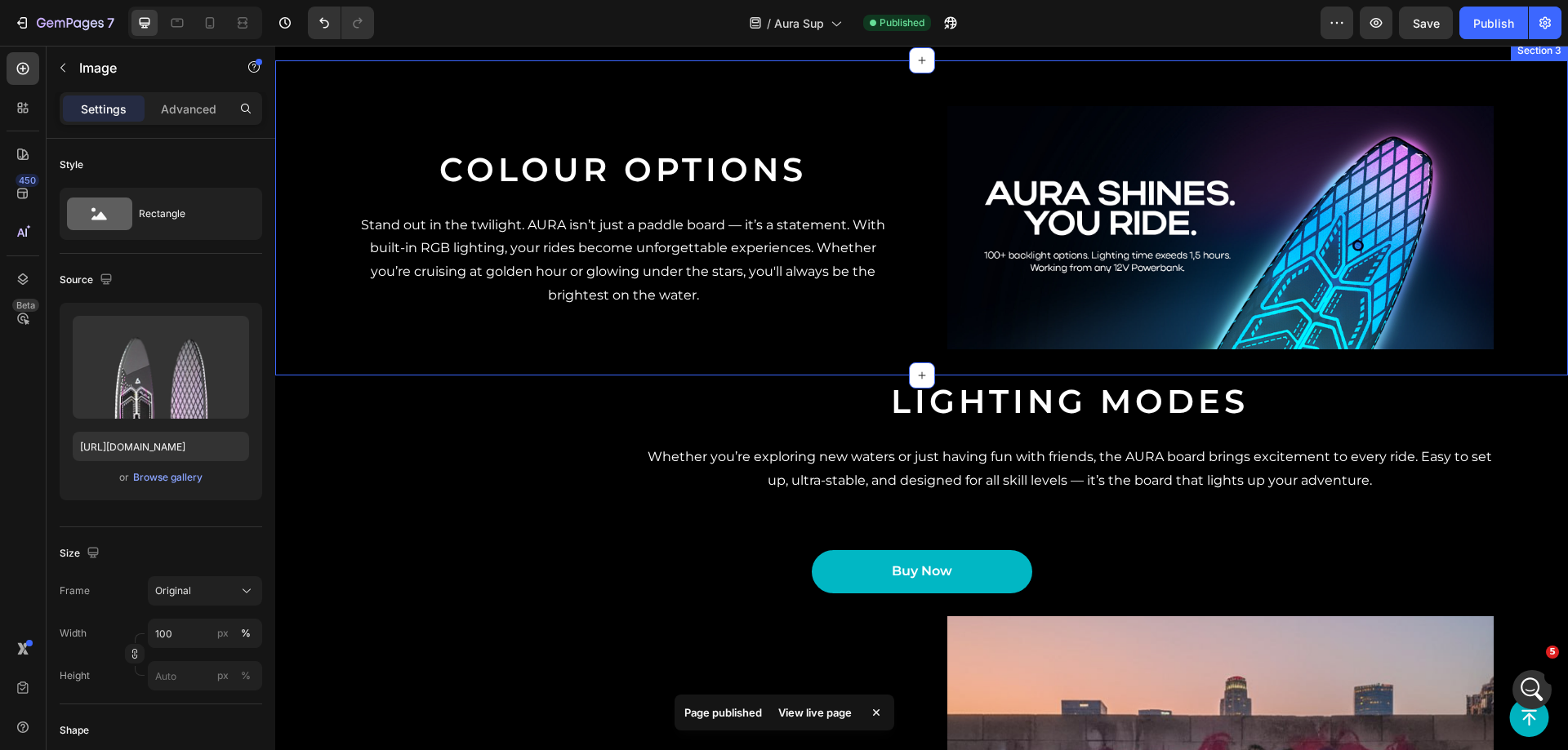
scroll to position [1339, 0]
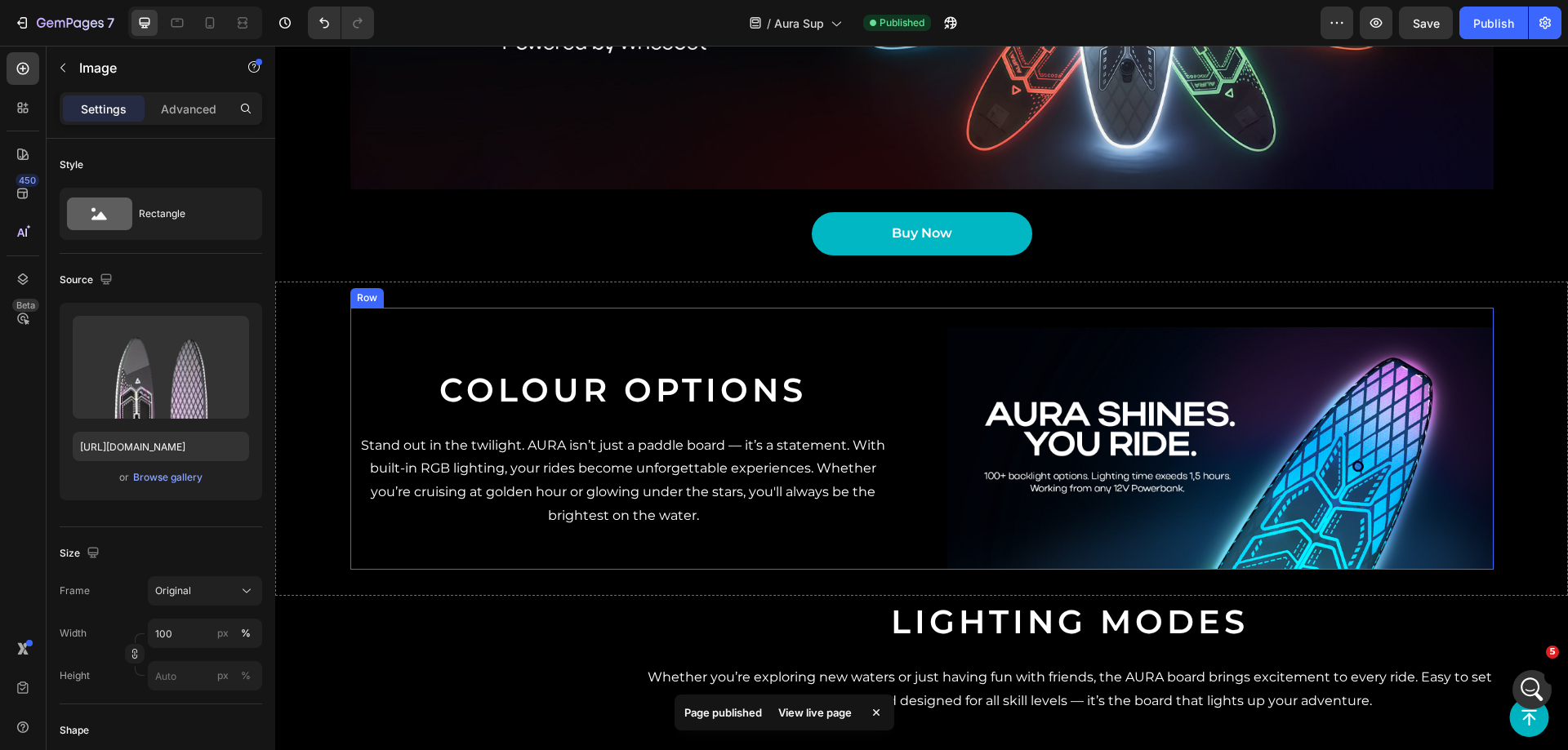
click at [911, 396] on div "Colour Options Heading Stand out in the twilight. AURA isn’t just a paddle boar…" at bounding box center [921, 439] width 1143 height 262
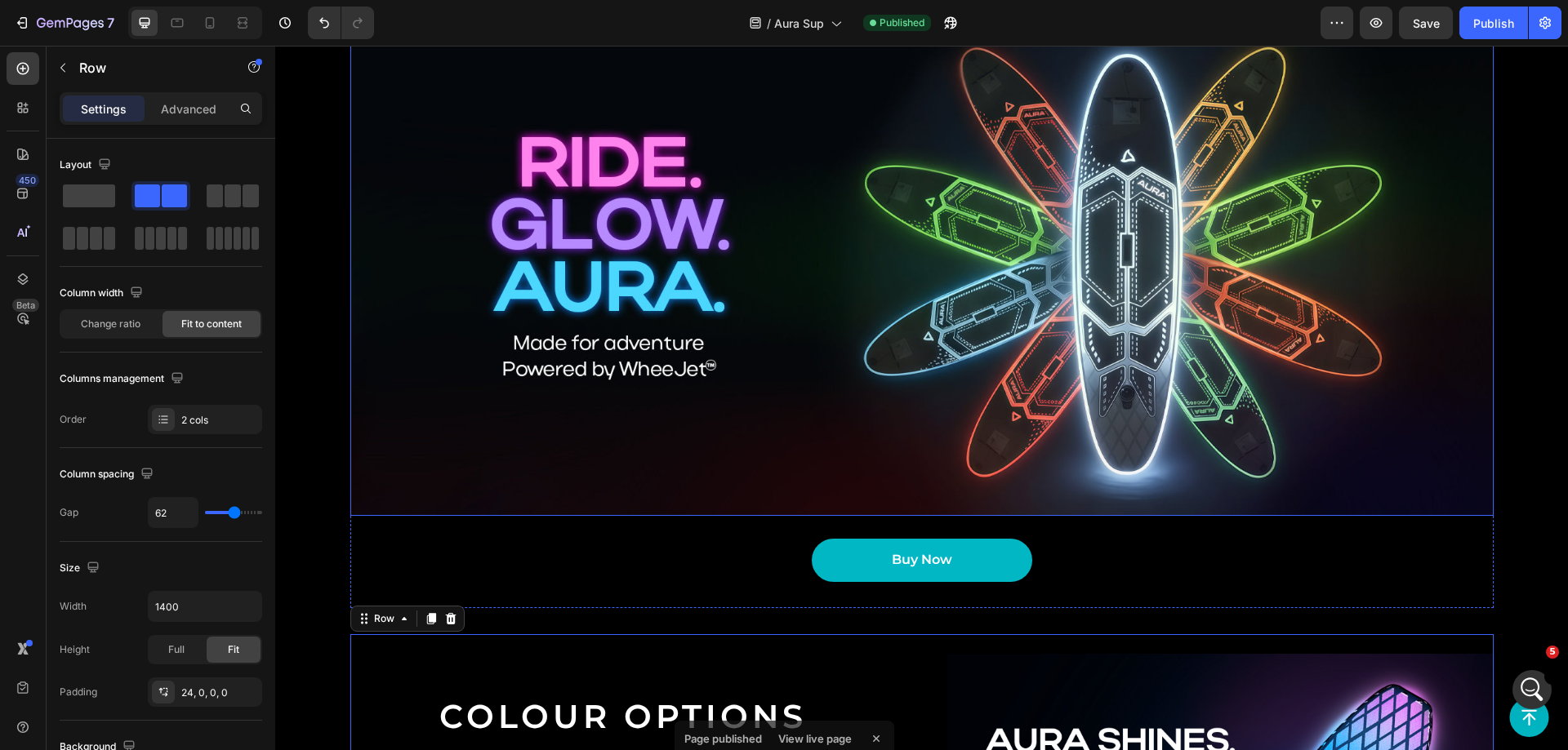
click at [784, 293] on img at bounding box center [921, 262] width 1143 height 508
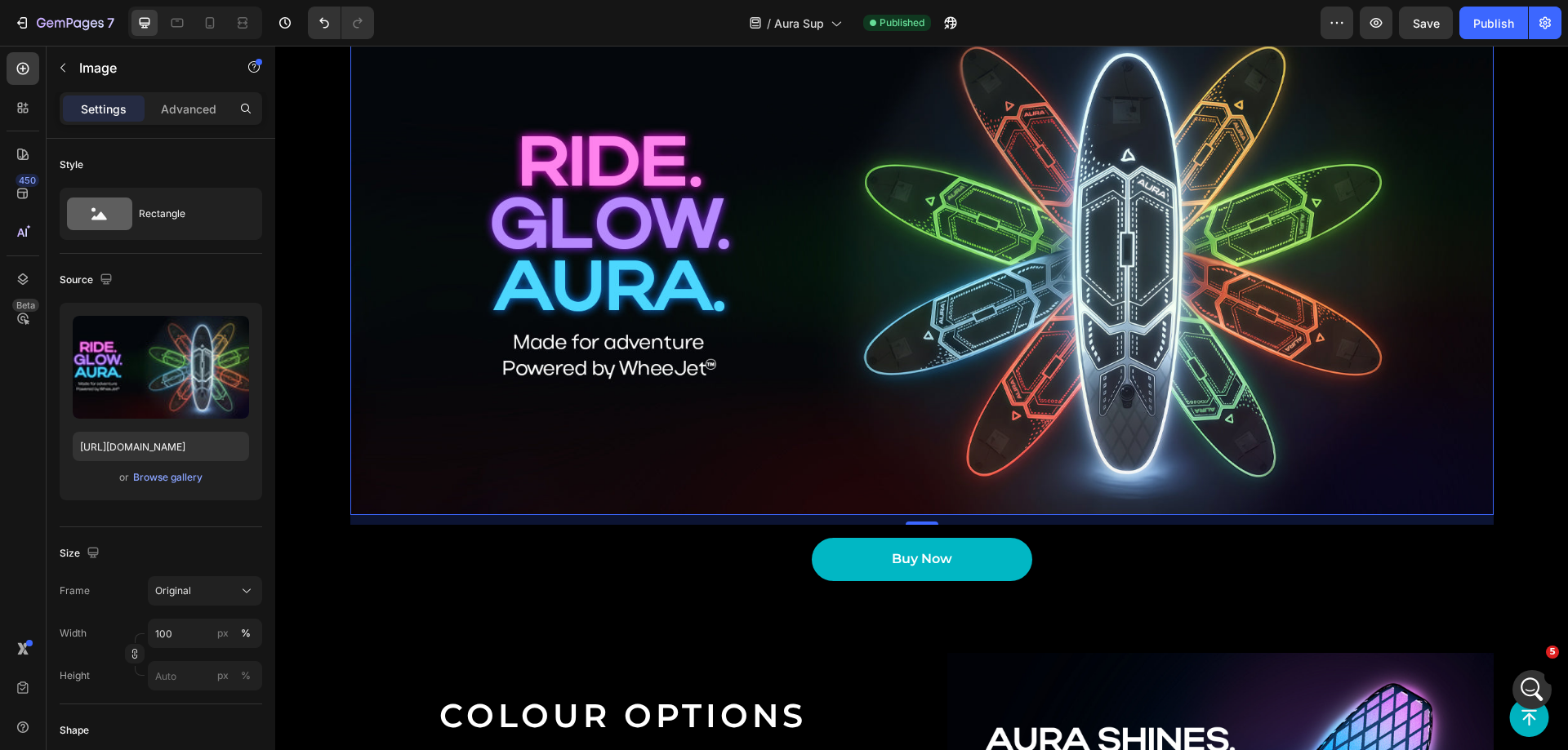
scroll to position [1013, 0]
click at [196, 19] on div at bounding box center [195, 23] width 134 height 32
click at [205, 21] on icon at bounding box center [209, 23] width 9 height 11
type input "[URL][DOMAIN_NAME]"
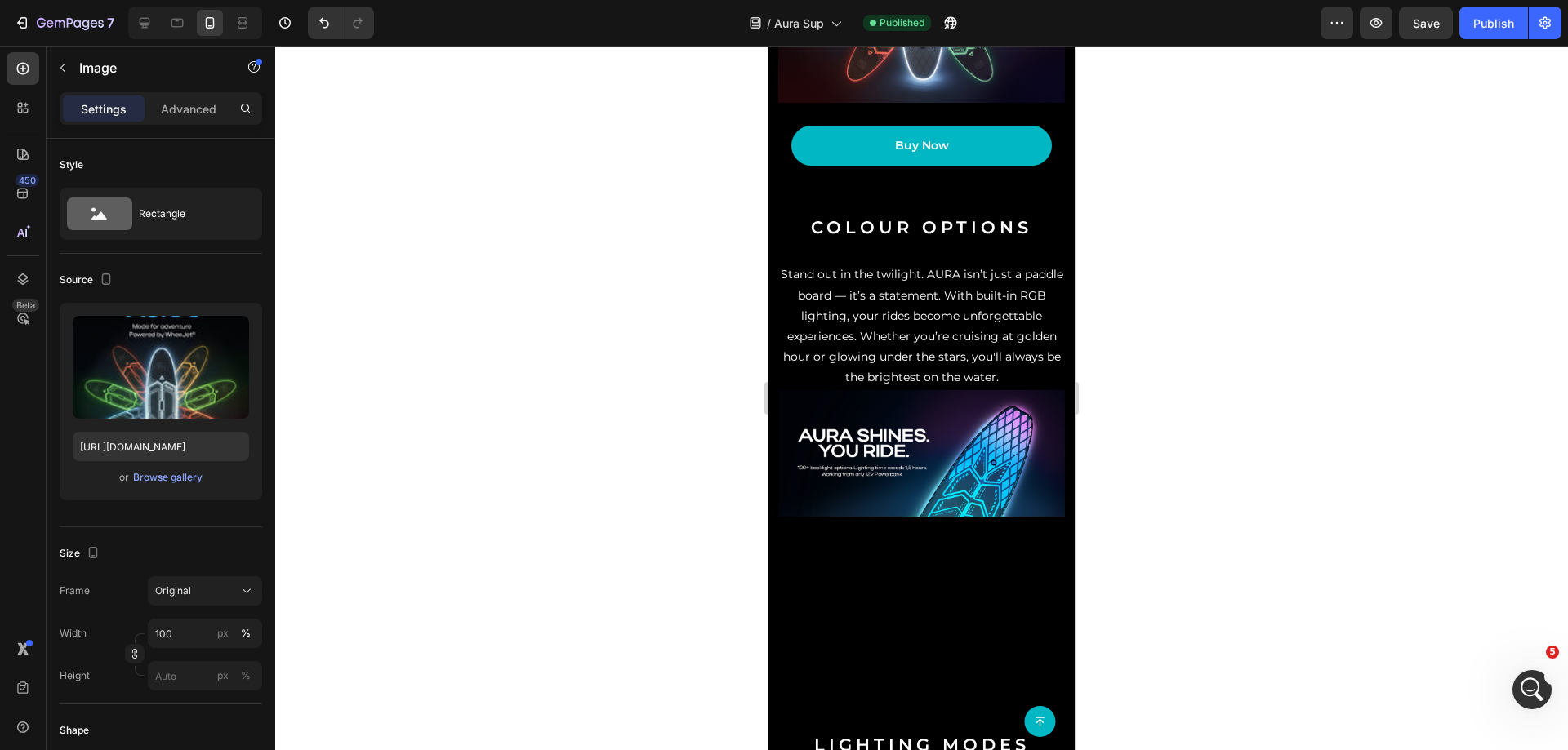
scroll to position [1124, 0]
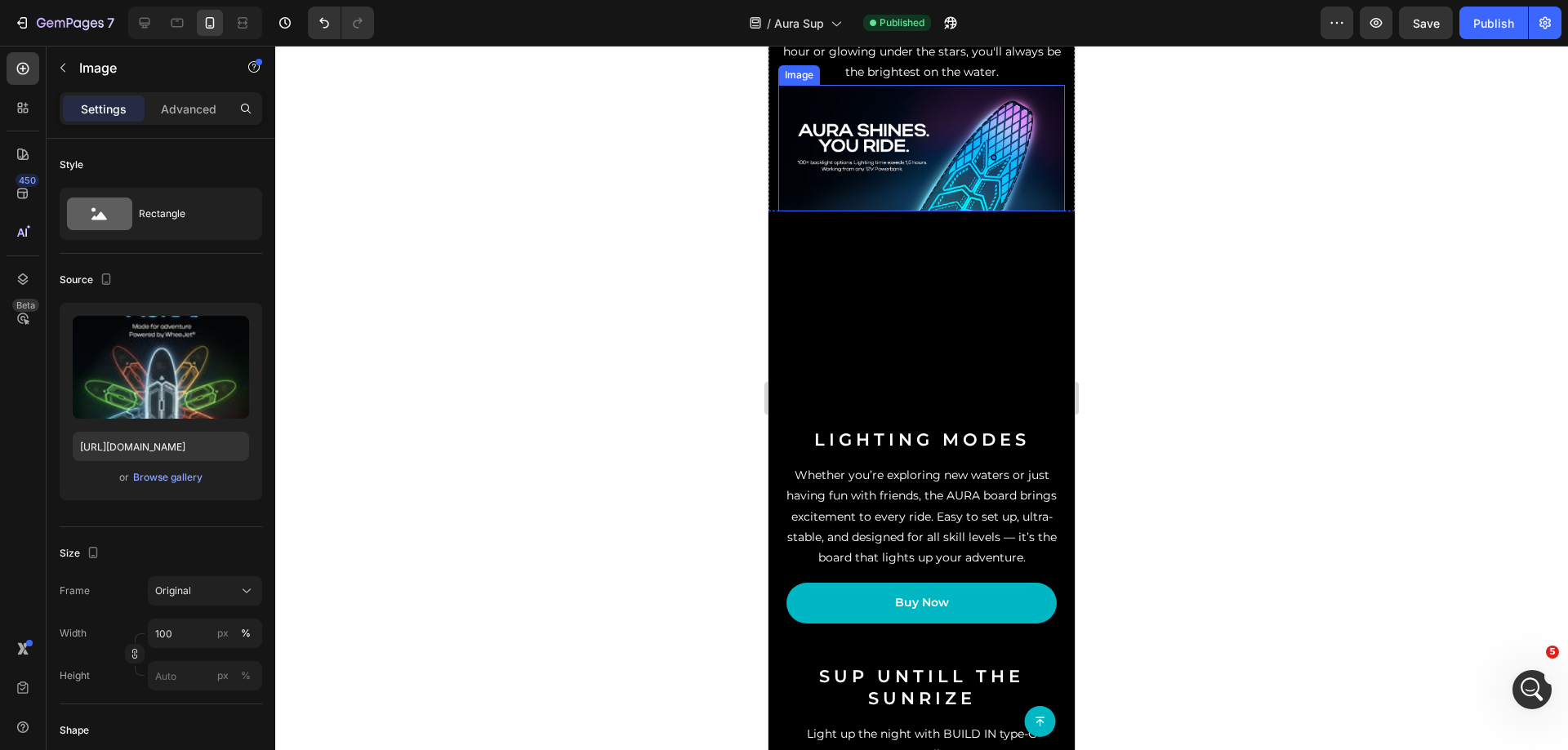
click at [868, 212] on img at bounding box center [920, 148] width 286 height 127
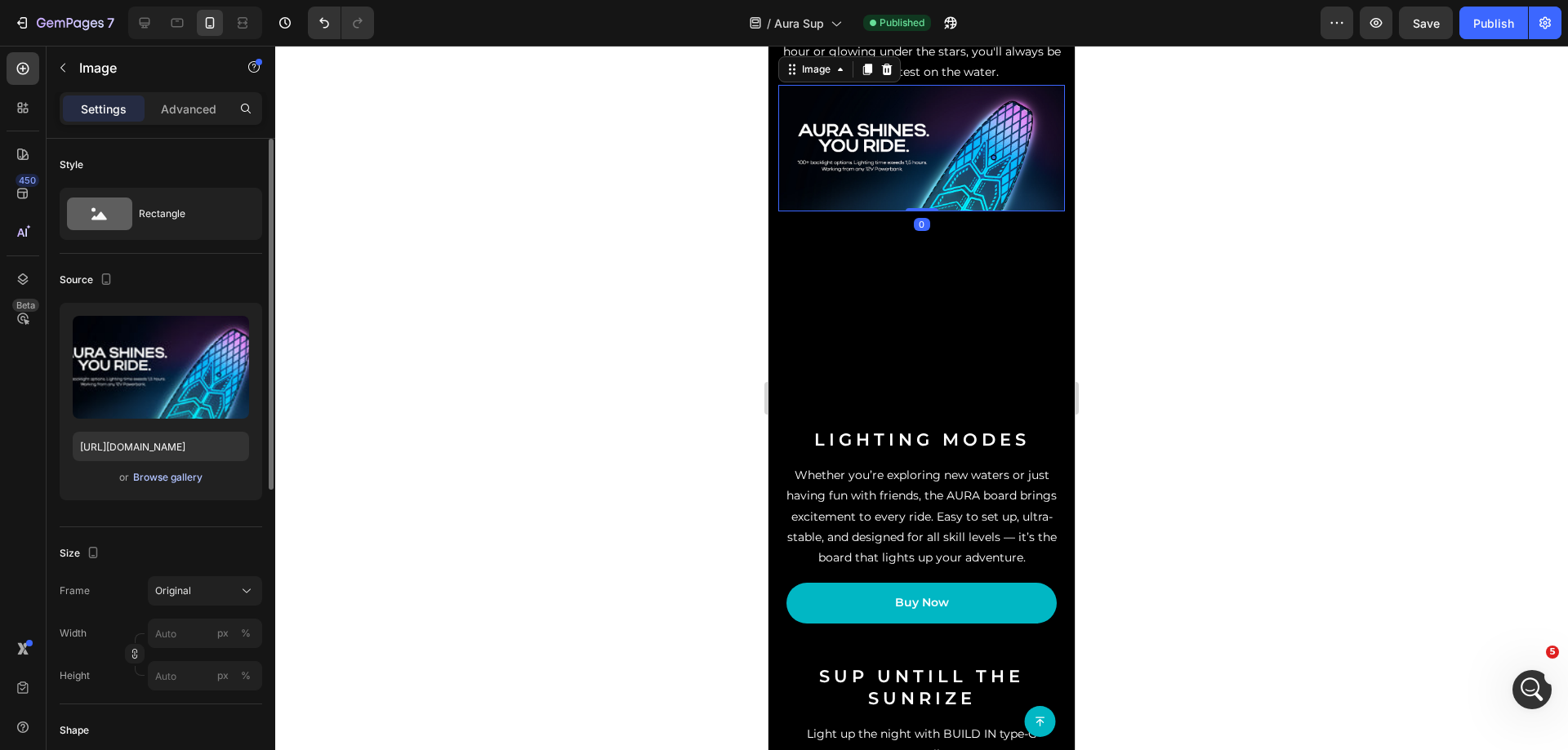
click at [153, 475] on div "Browse gallery" at bounding box center [167, 477] width 69 height 14
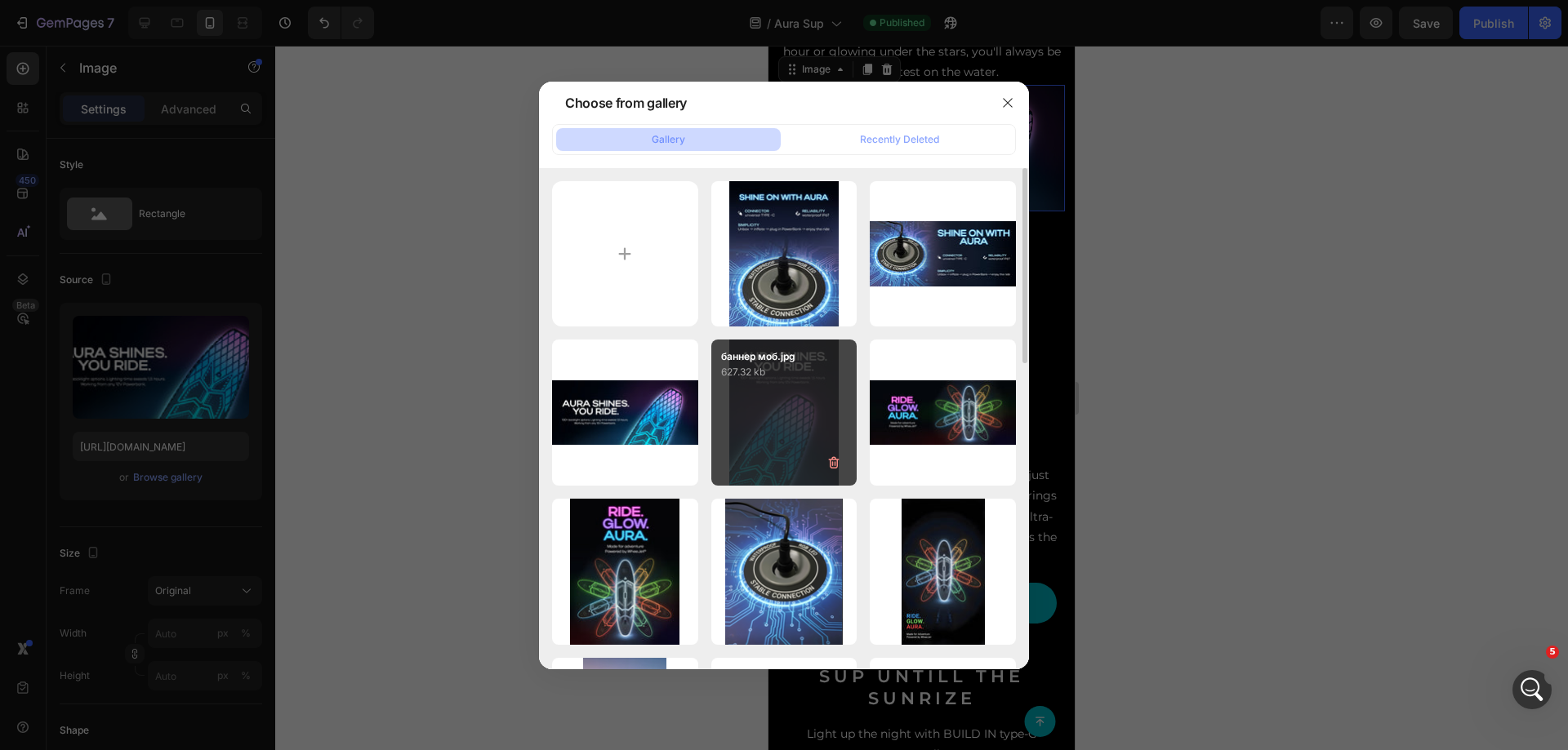
click at [743, 380] on p "627.32 kb" at bounding box center [784, 372] width 126 height 16
type input "[URL][DOMAIN_NAME]"
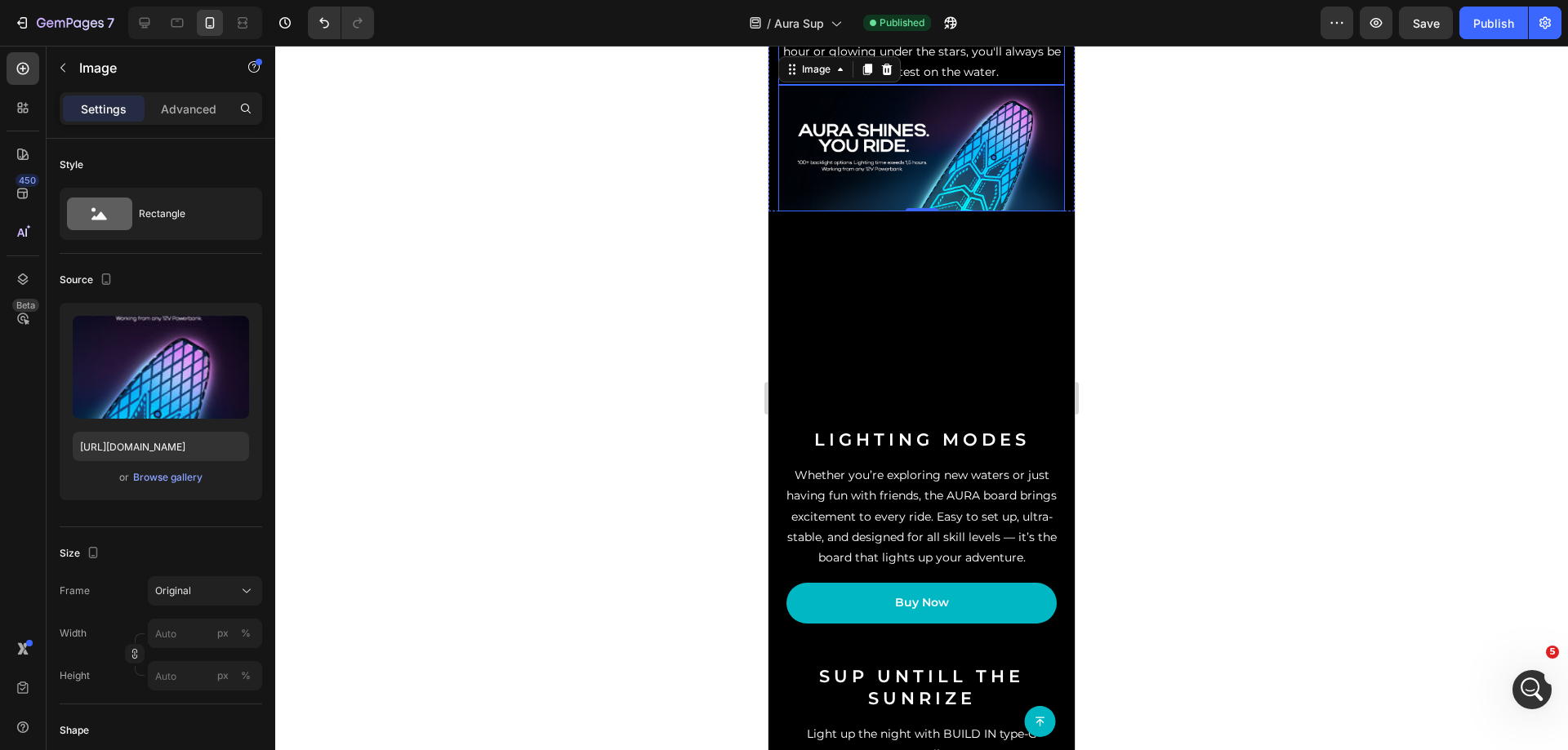
click at [919, 83] on p "Stand out in the twilight. AURA isn’t just a paddle board — it’s a statement. W…" at bounding box center [921, 21] width 283 height 124
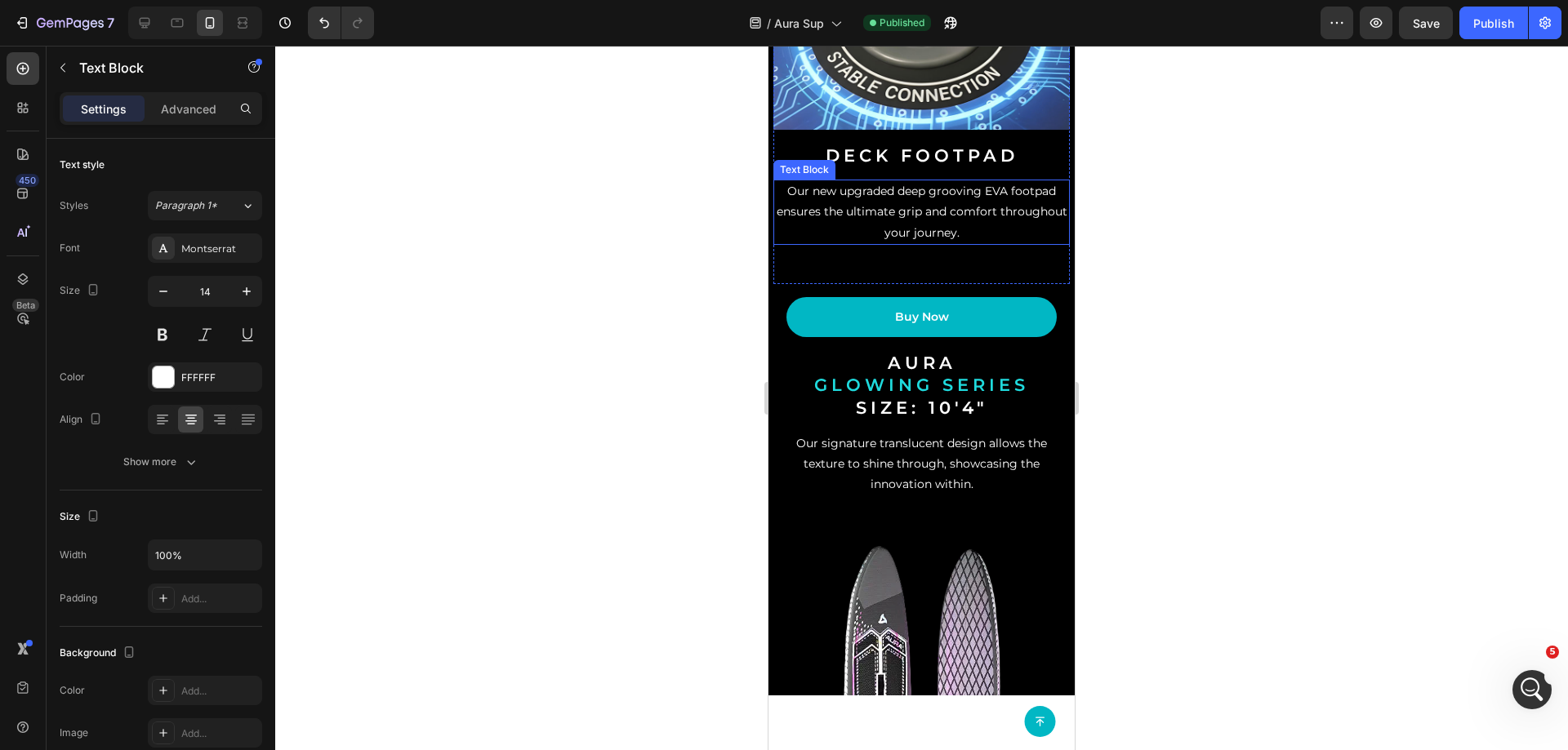
scroll to position [2593, 0]
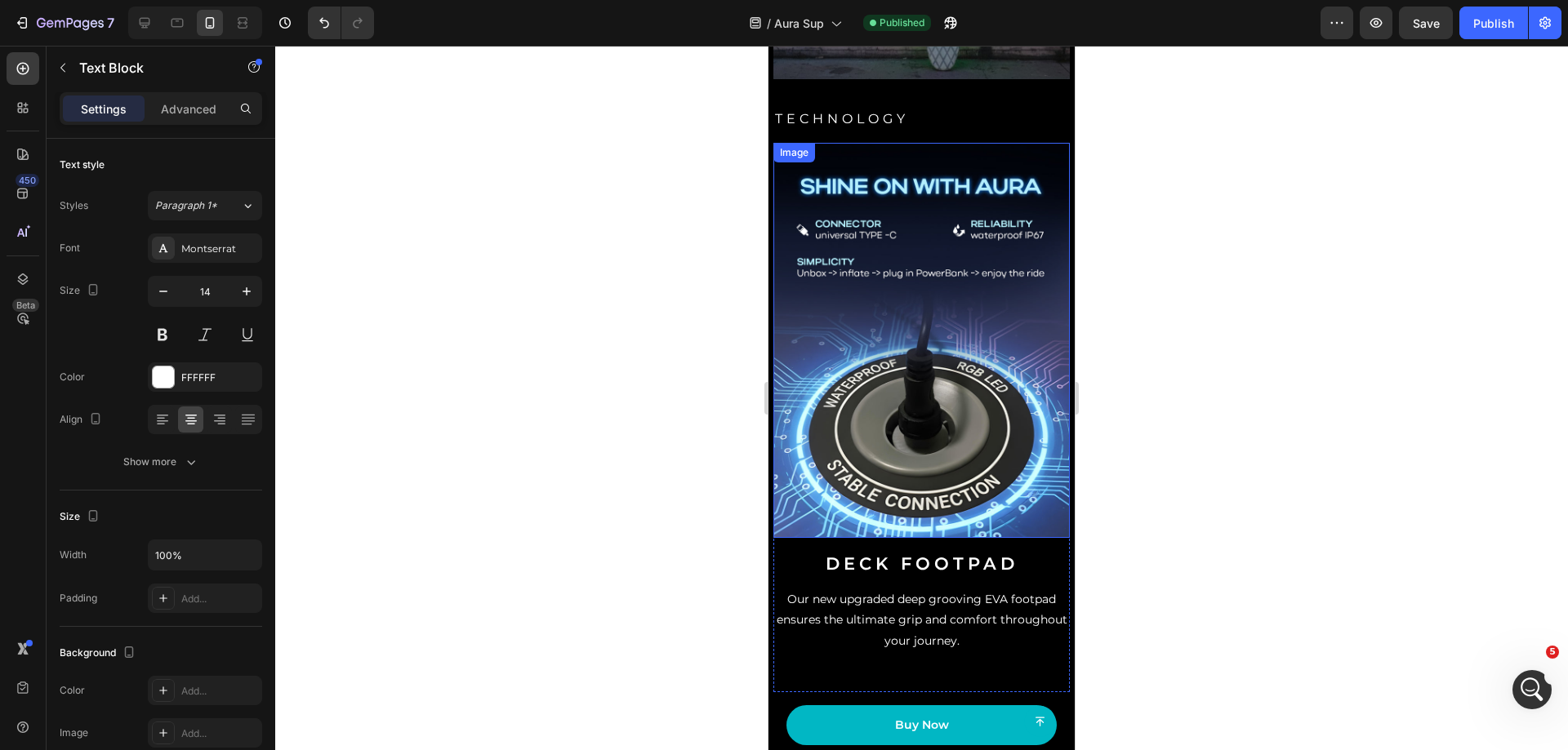
click at [844, 402] on img at bounding box center [921, 340] width 297 height 395
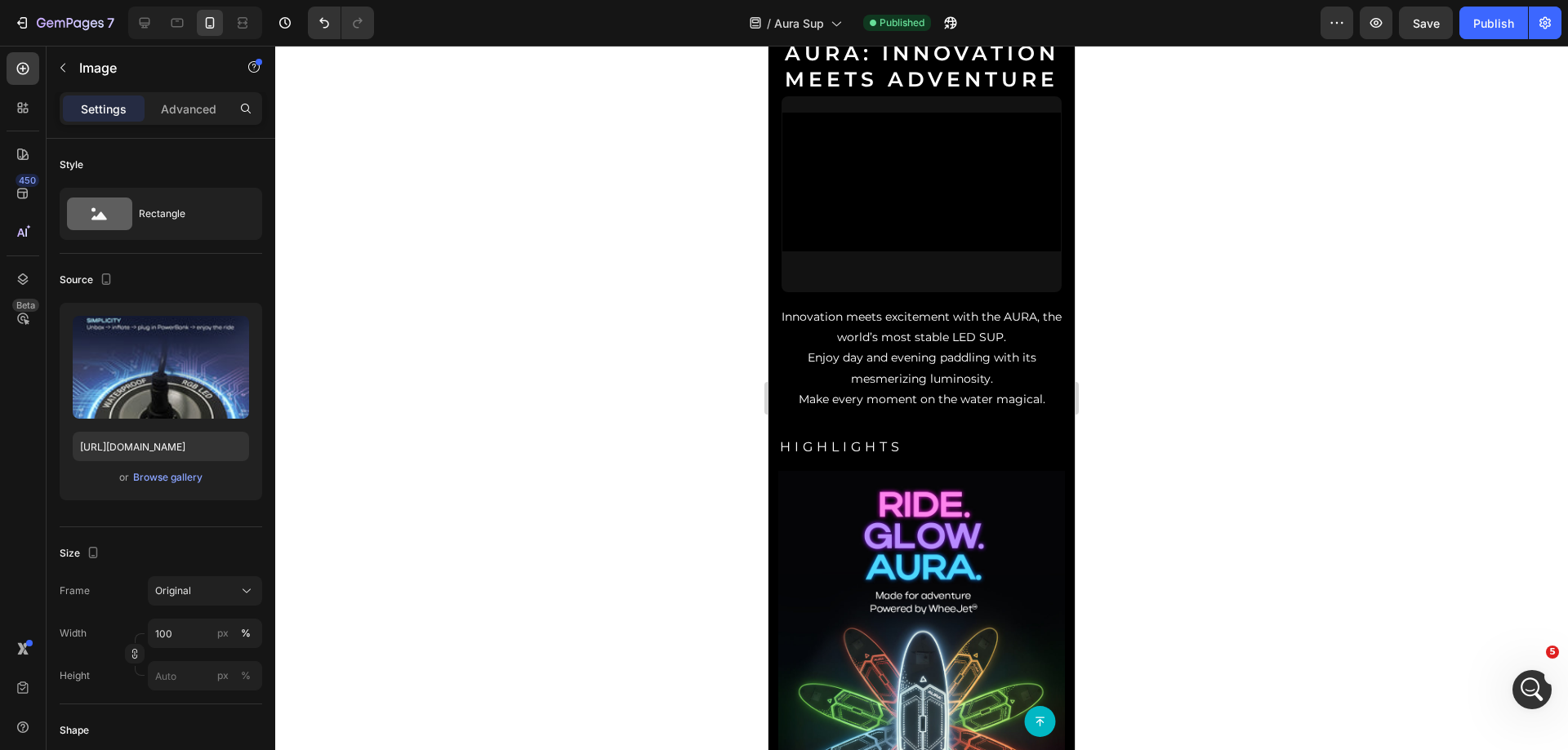
scroll to position [0, 0]
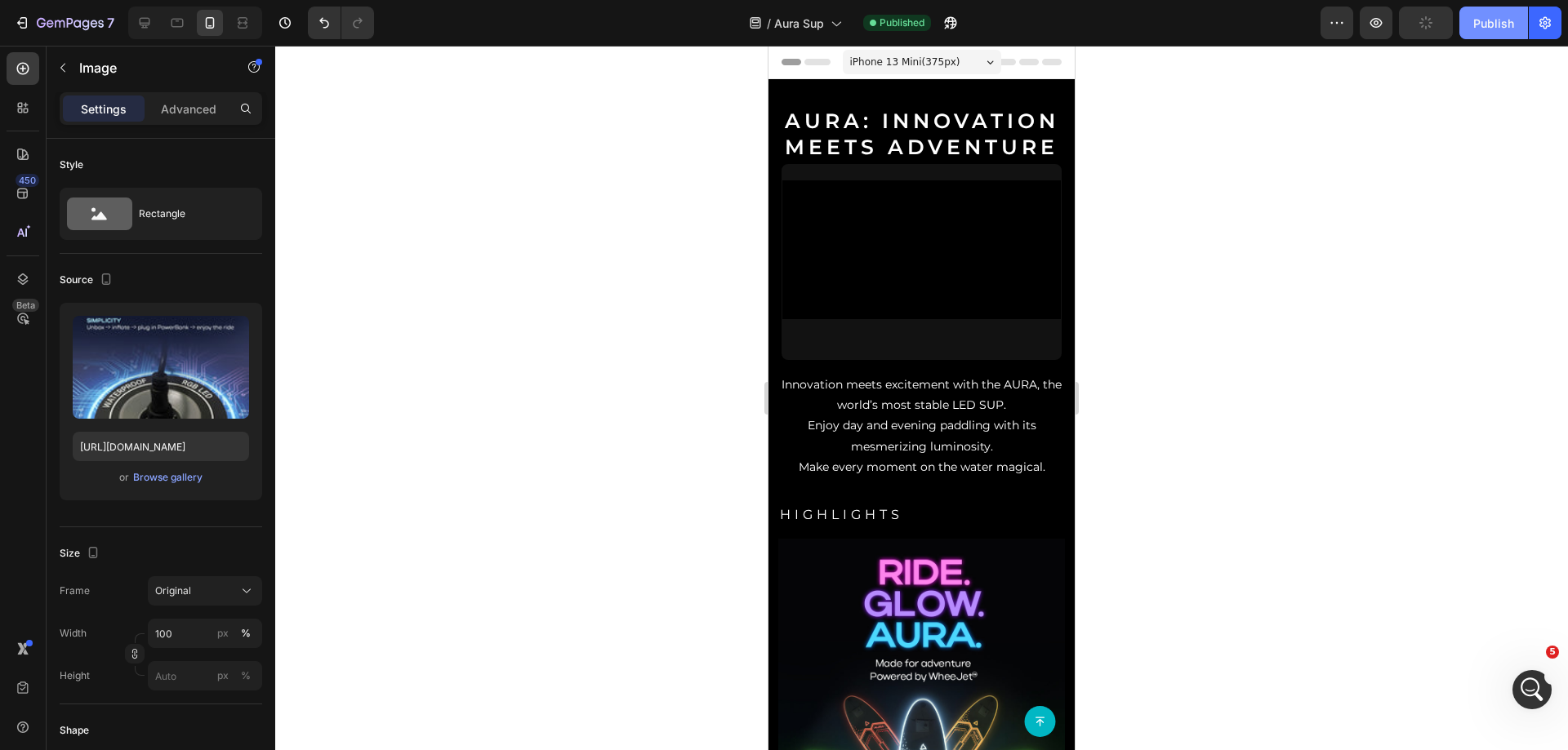
click at [1482, 23] on div "Publish" at bounding box center [1493, 23] width 41 height 17
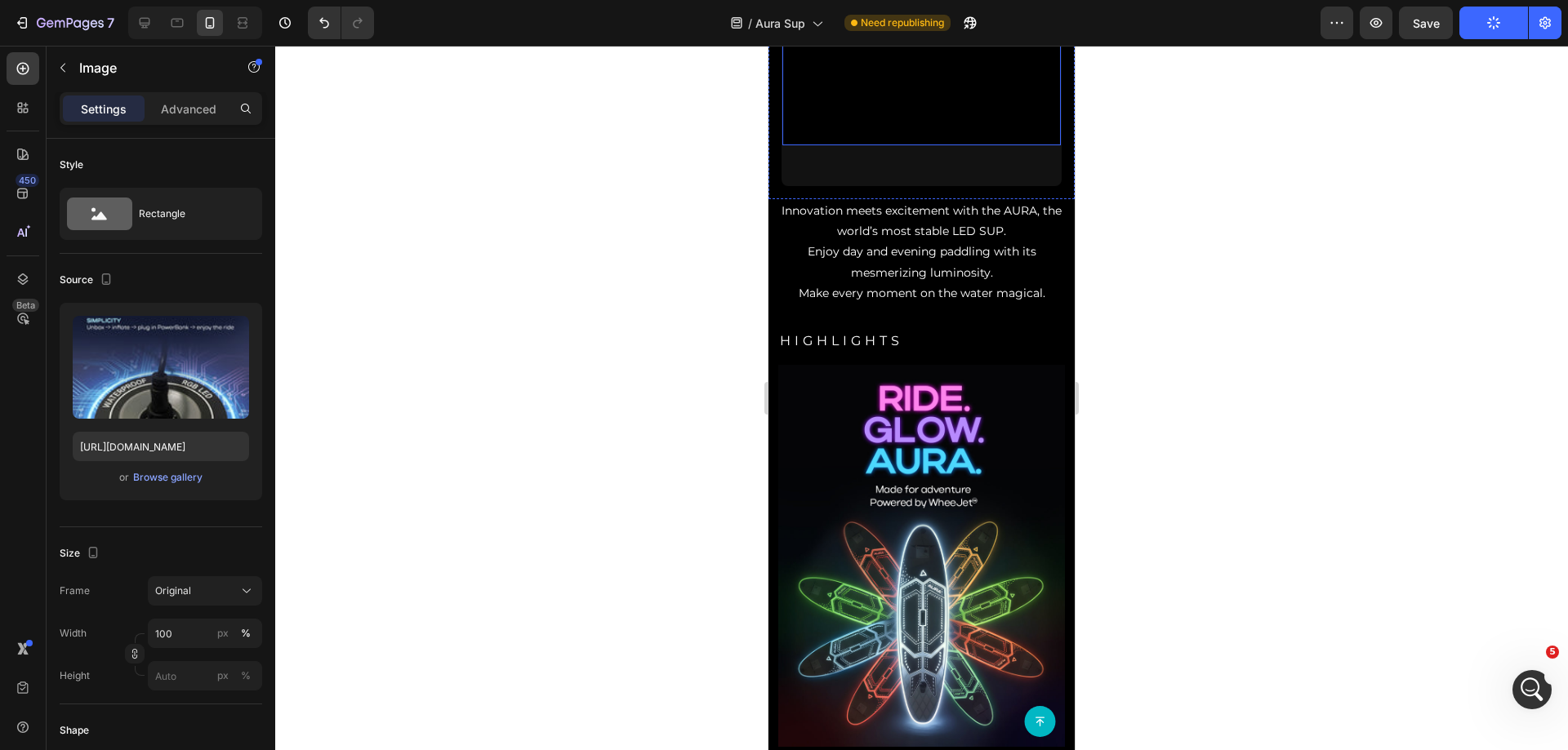
scroll to position [571, 0]
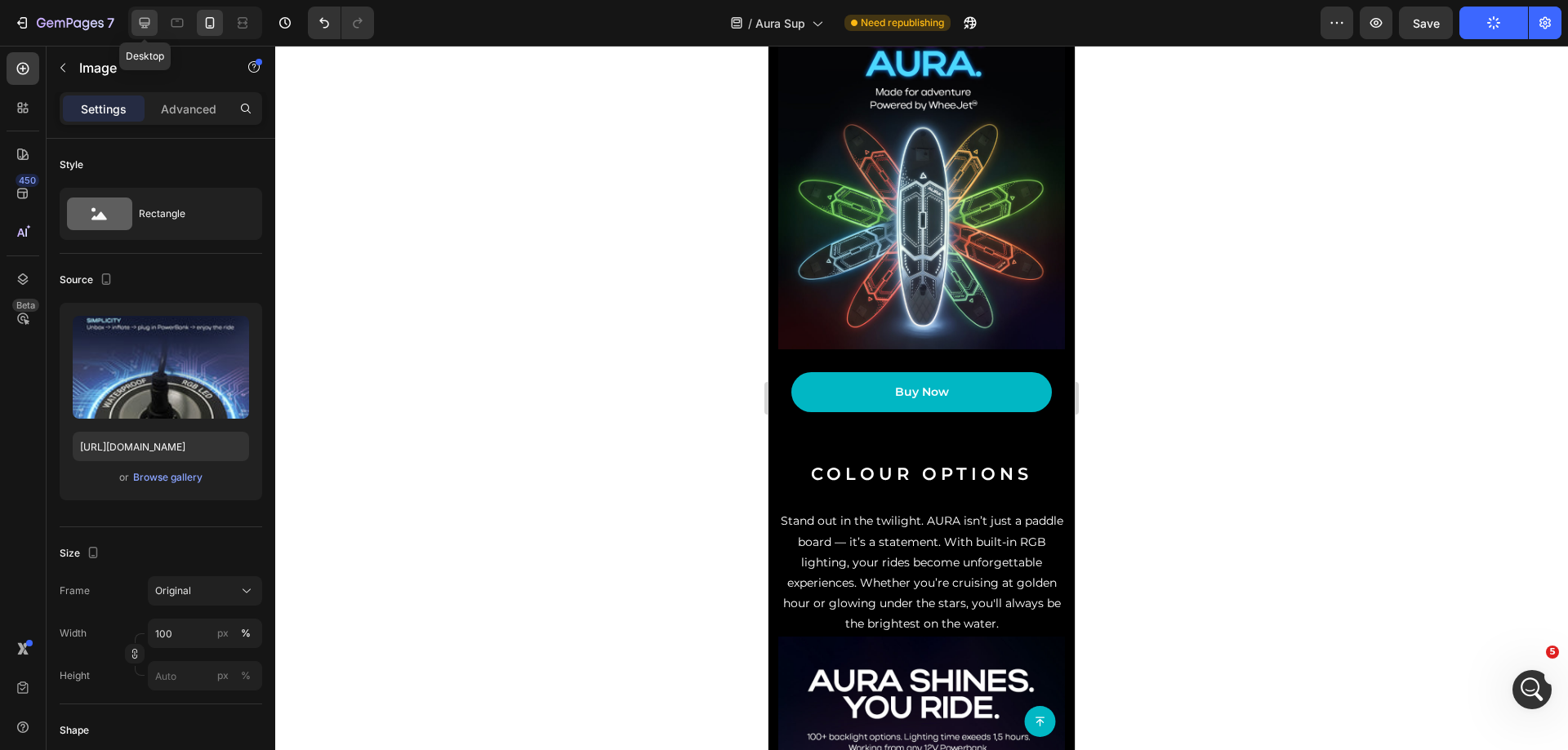
click at [142, 27] on icon at bounding box center [145, 23] width 10 height 10
type input "[URL][DOMAIN_NAME]"
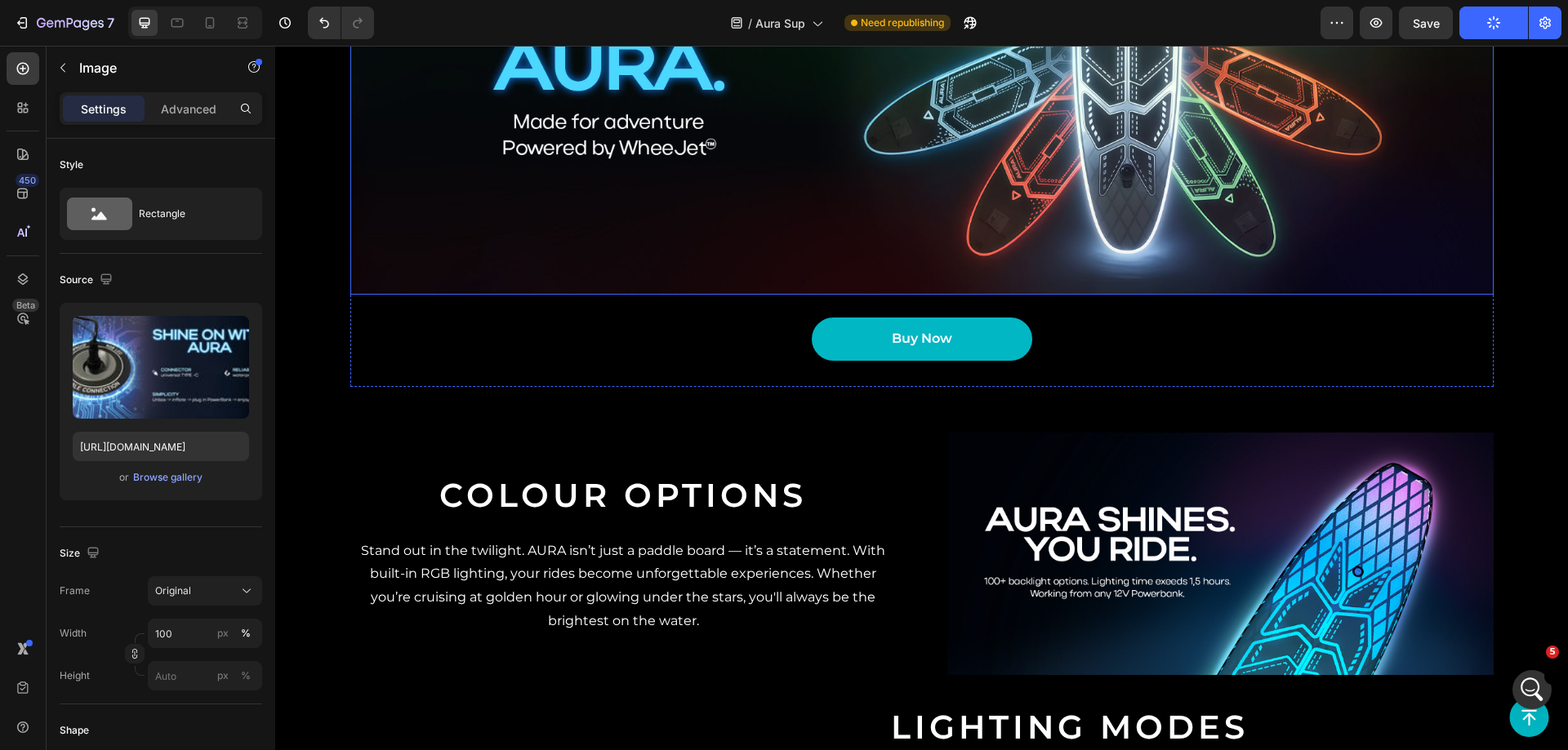
scroll to position [1452, 0]
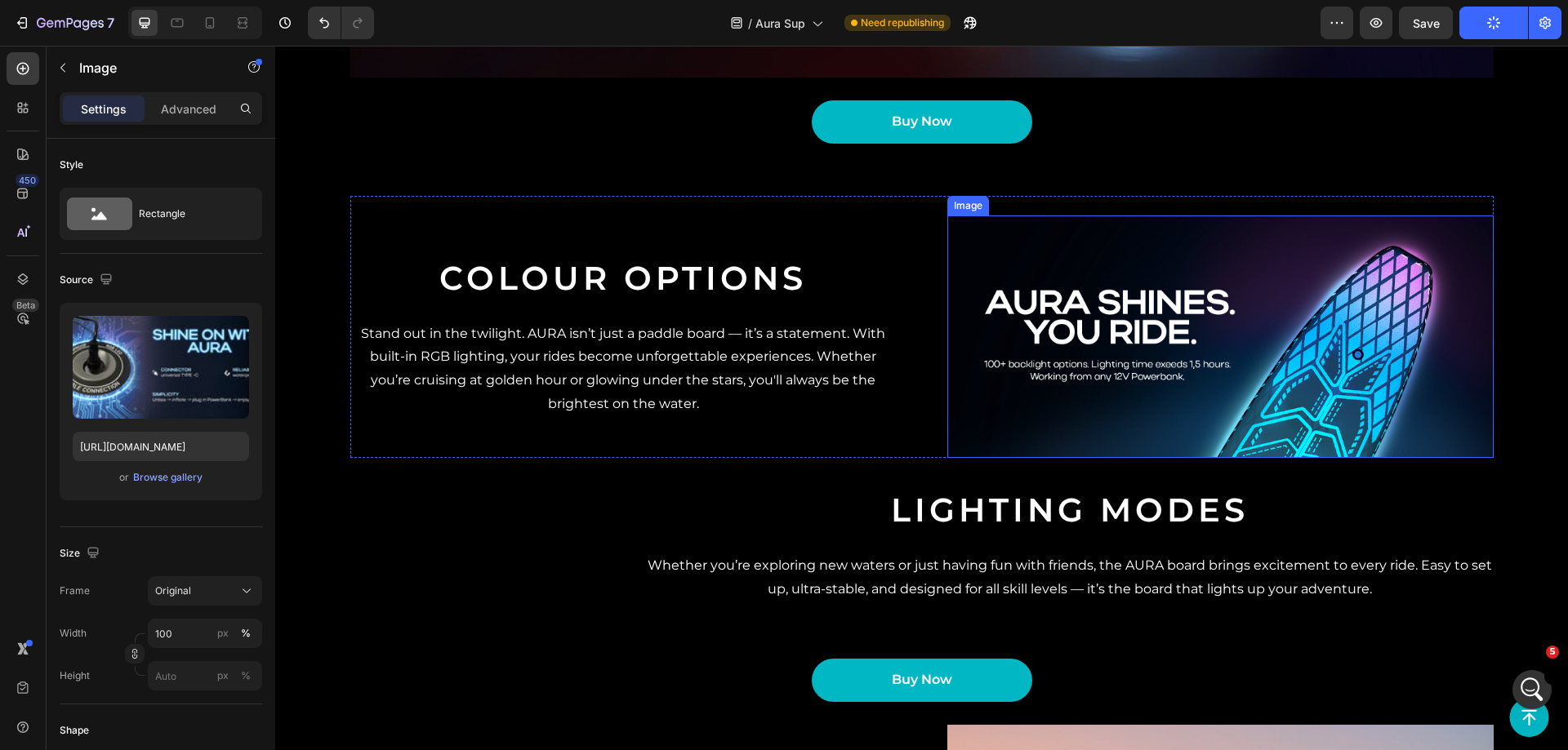
click at [953, 285] on img at bounding box center [1220, 337] width 547 height 242
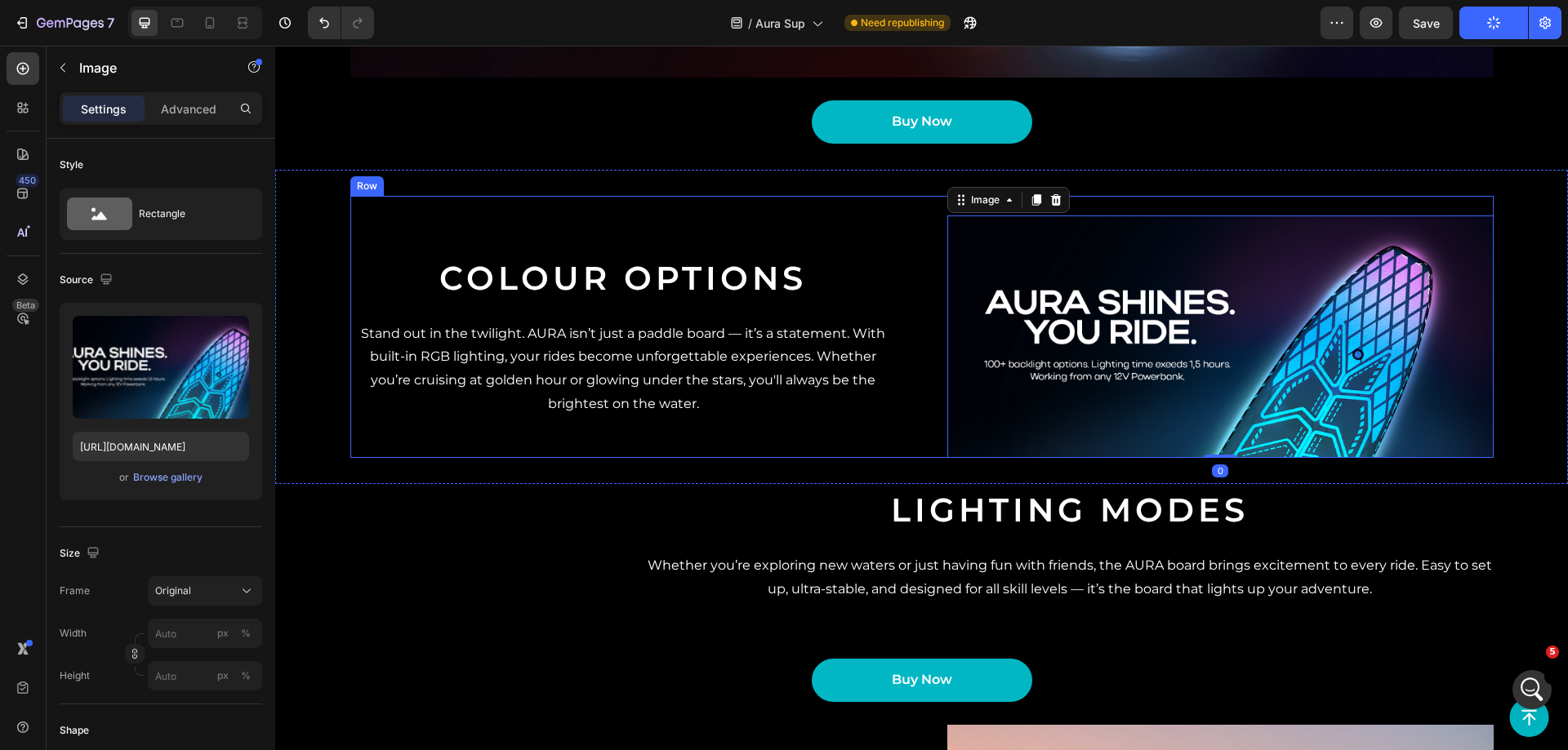
click at [921, 232] on div "Colour Options Heading Stand out in the twilight. AURA isn’t just a paddle boar…" at bounding box center [921, 327] width 1143 height 262
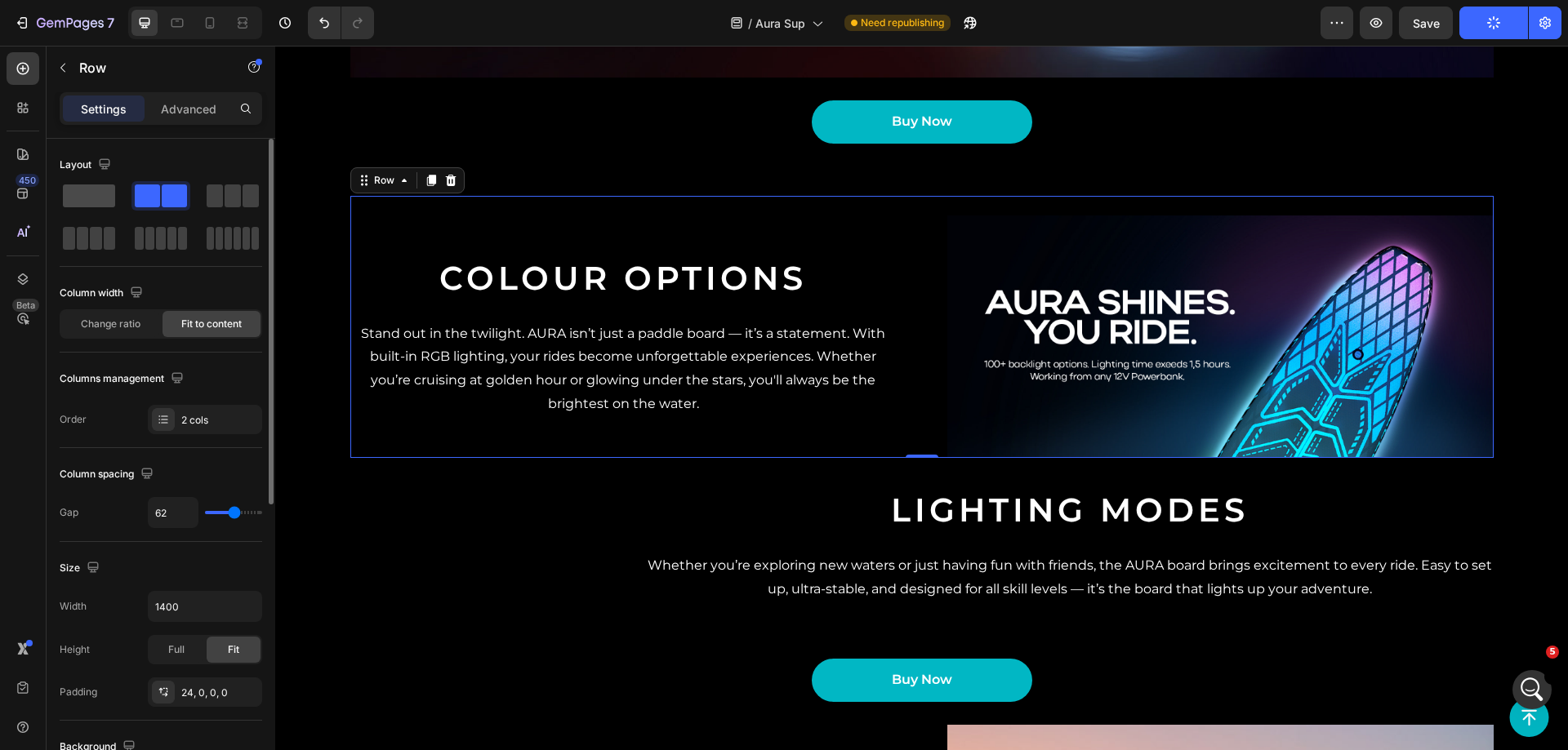
click at [67, 202] on span at bounding box center [88, 196] width 52 height 23
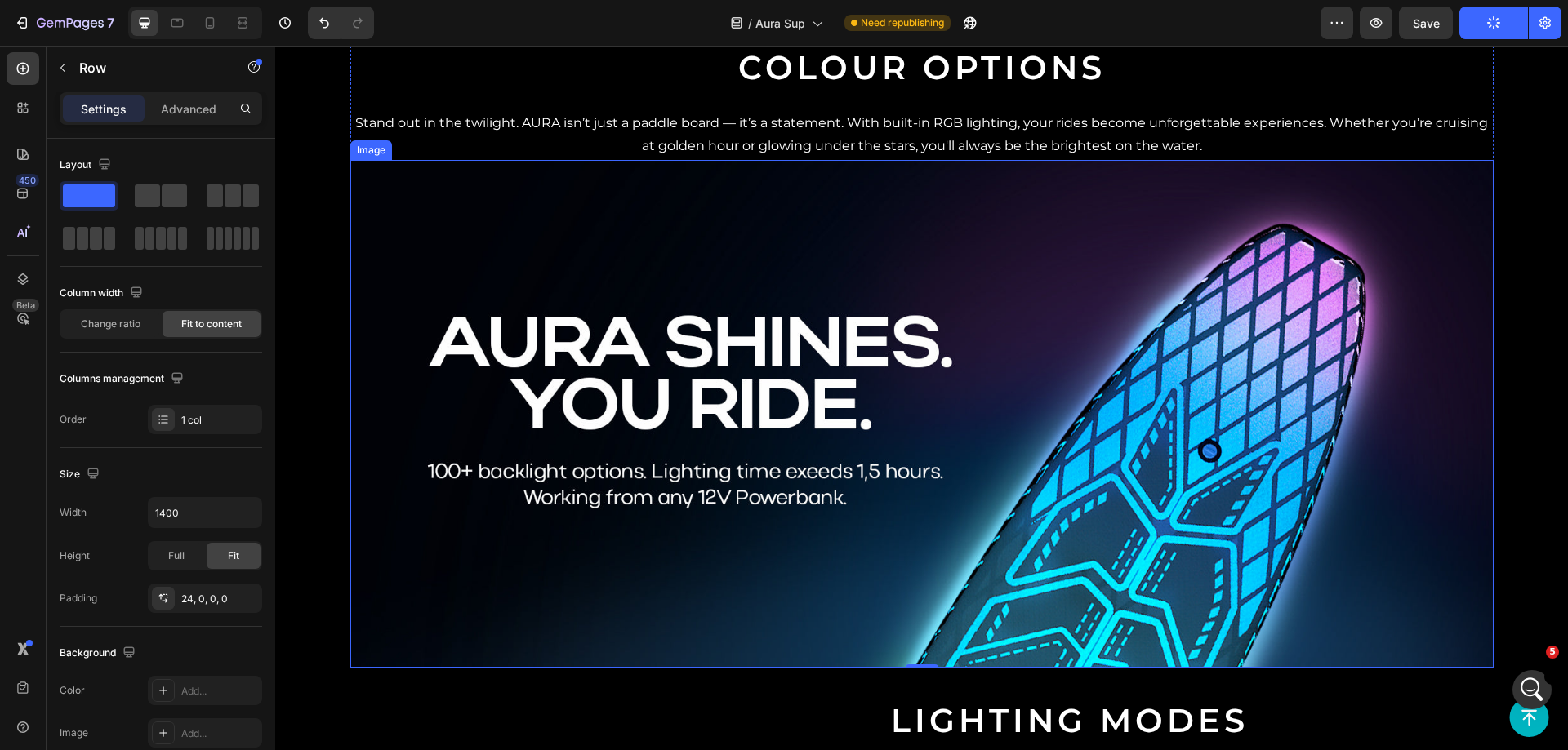
scroll to position [1615, 0]
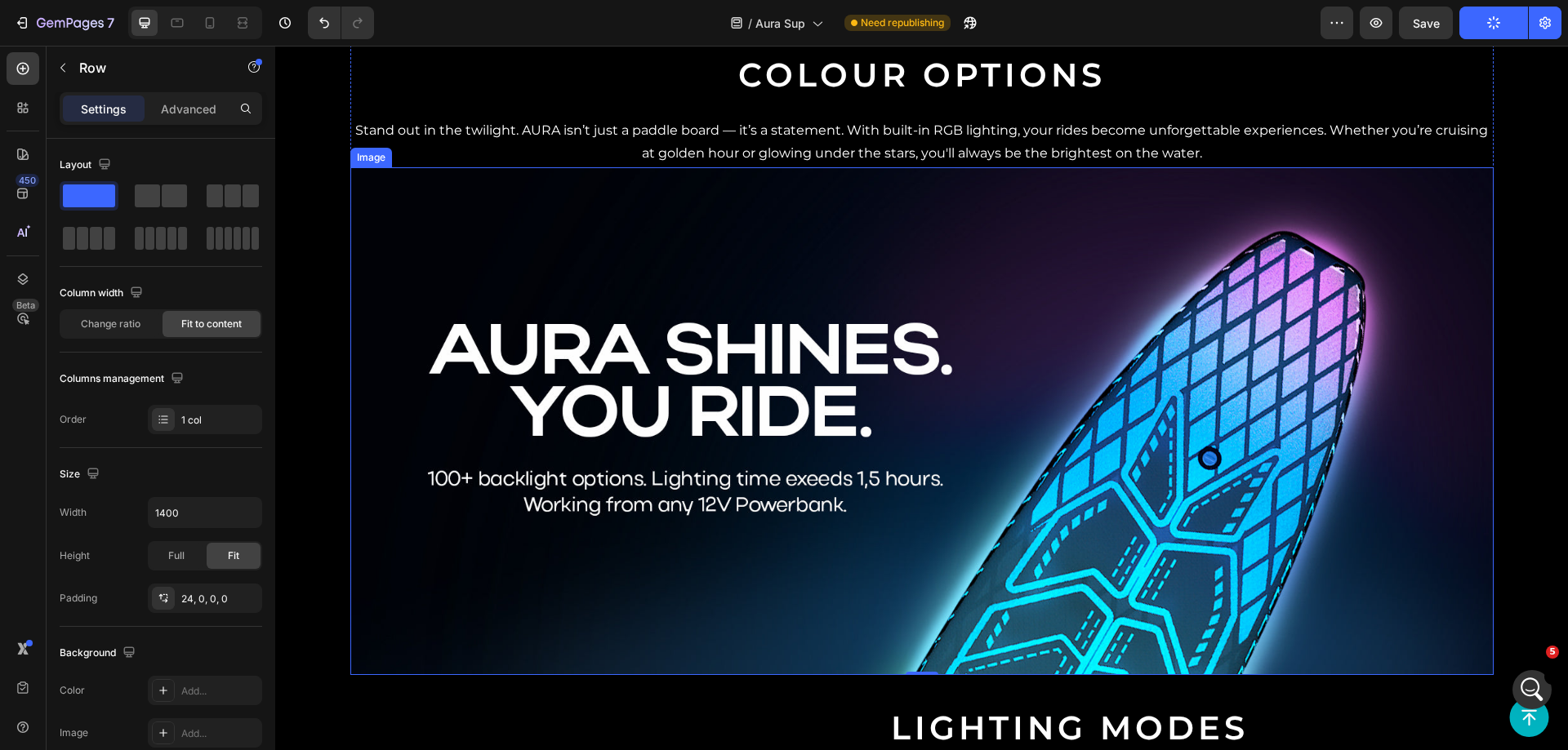
click at [602, 252] on img at bounding box center [921, 421] width 1143 height 508
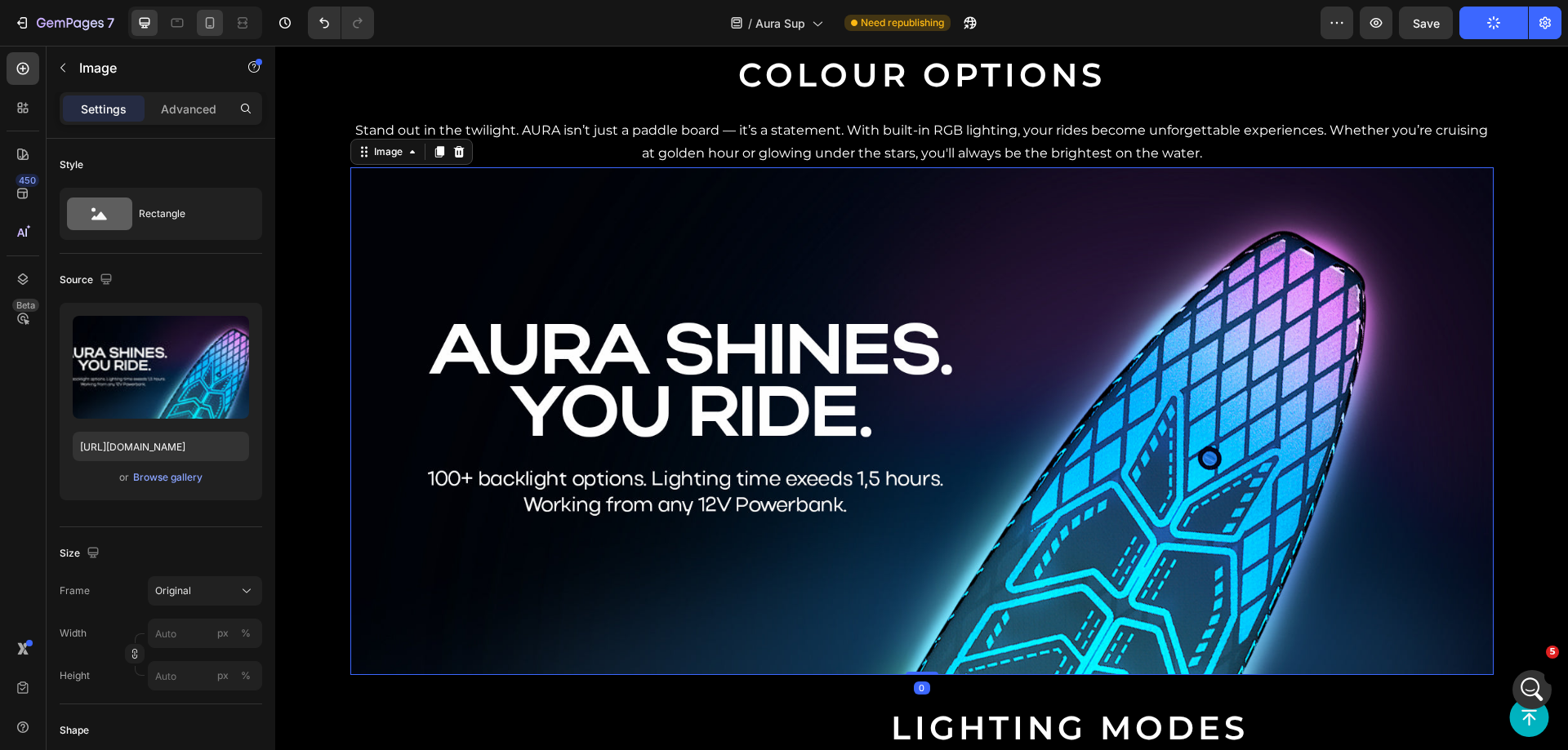
click at [200, 28] on div at bounding box center [209, 22] width 26 height 26
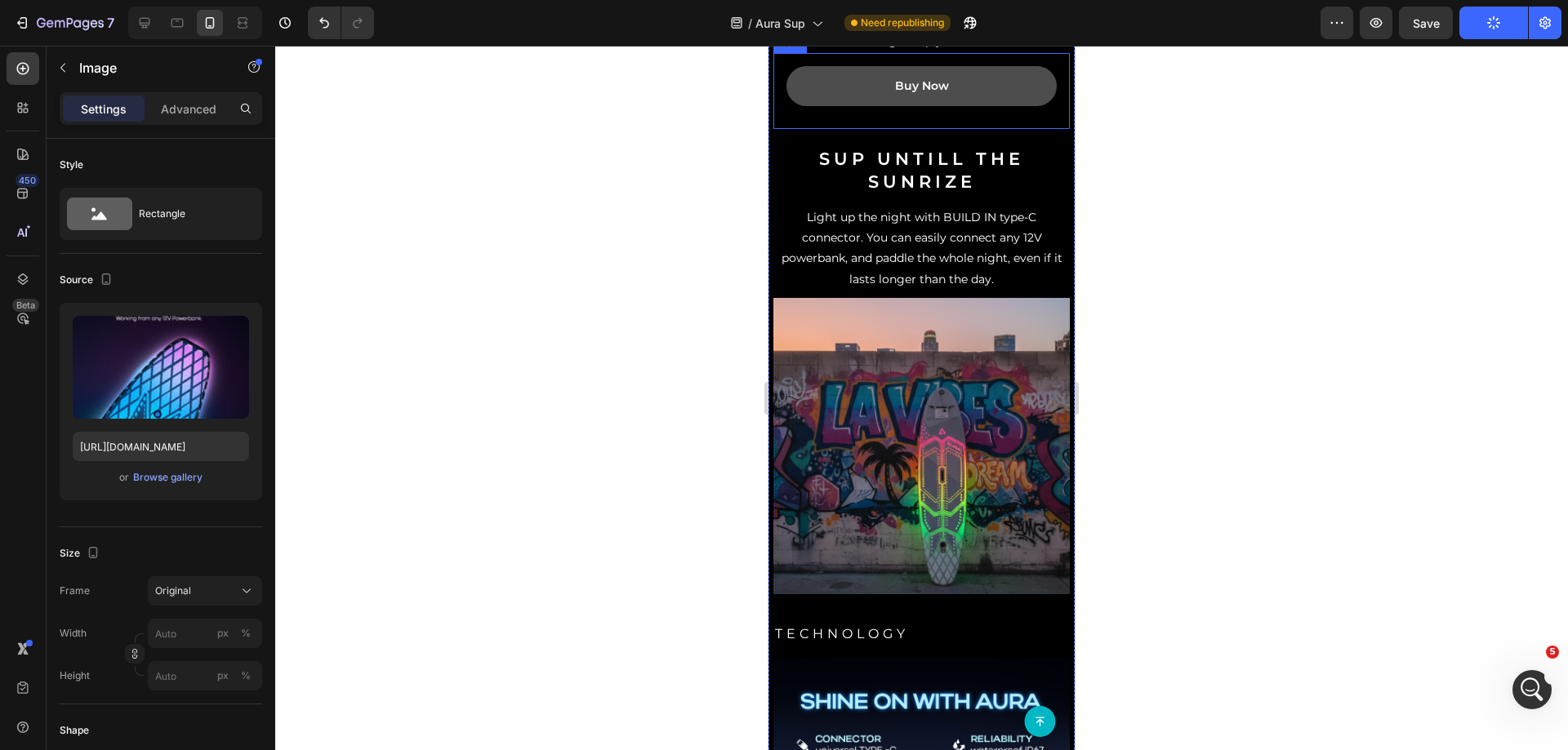
scroll to position [1471, 0]
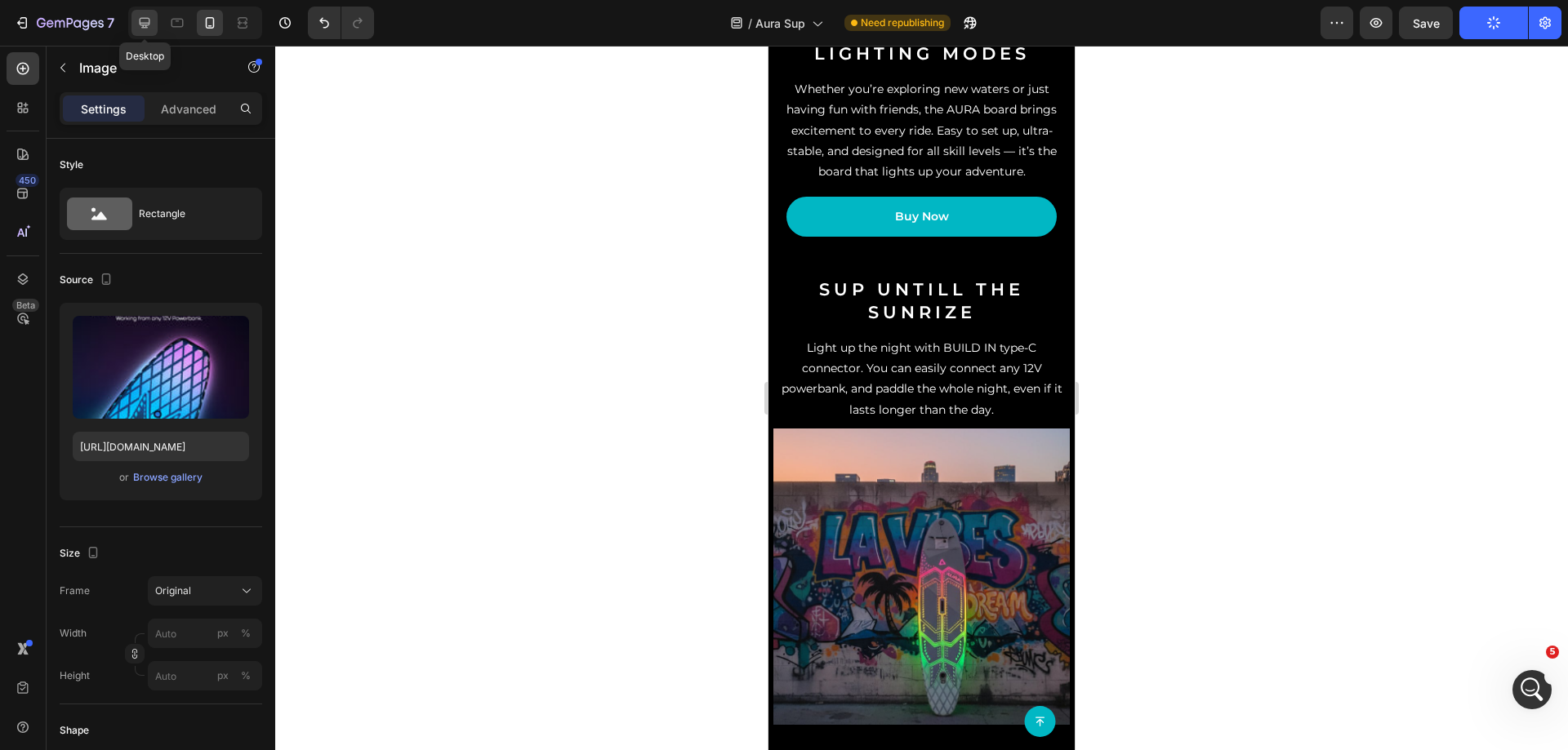
click at [138, 29] on icon at bounding box center [144, 22] width 16 height 16
type input "[URL][DOMAIN_NAME]"
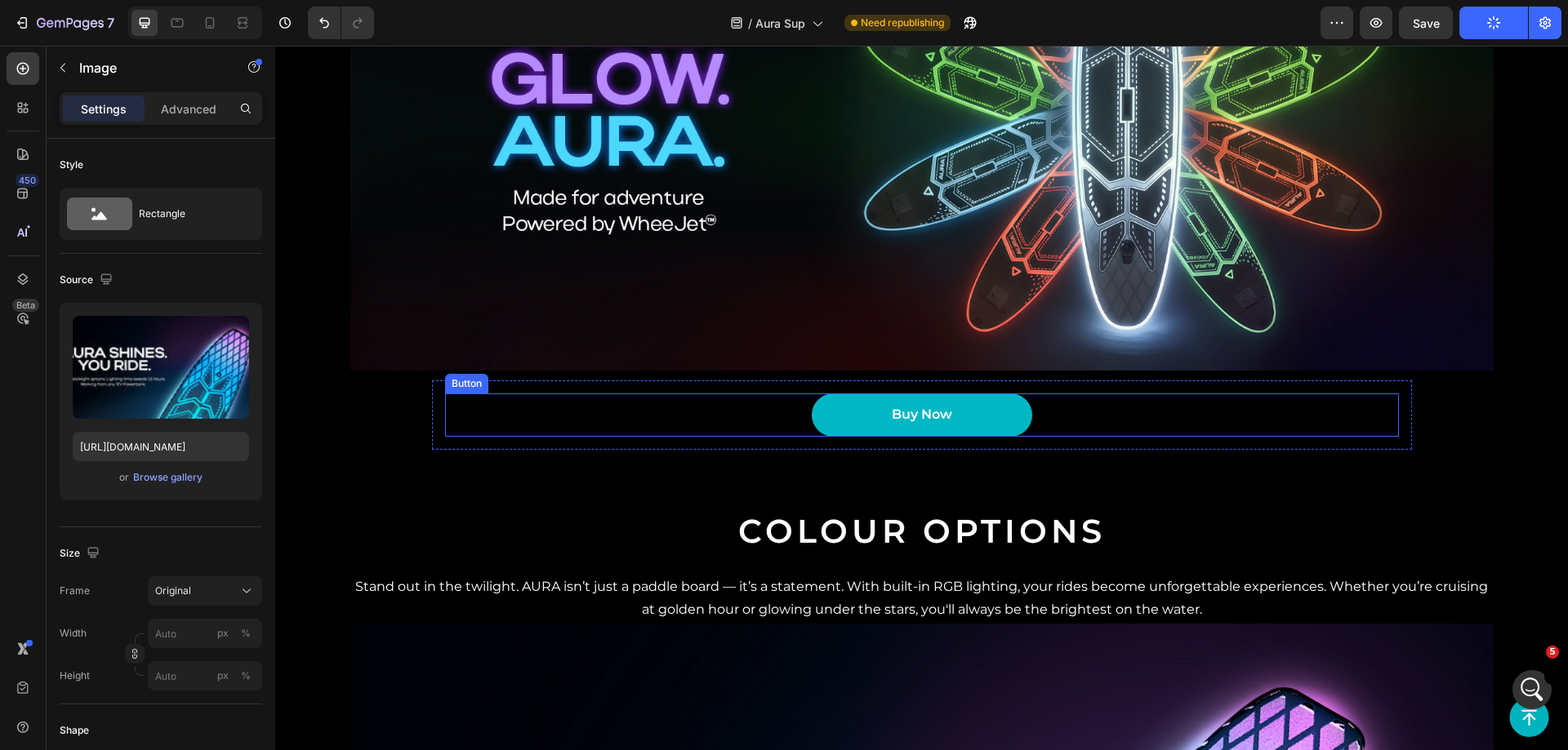
scroll to position [1163, 0]
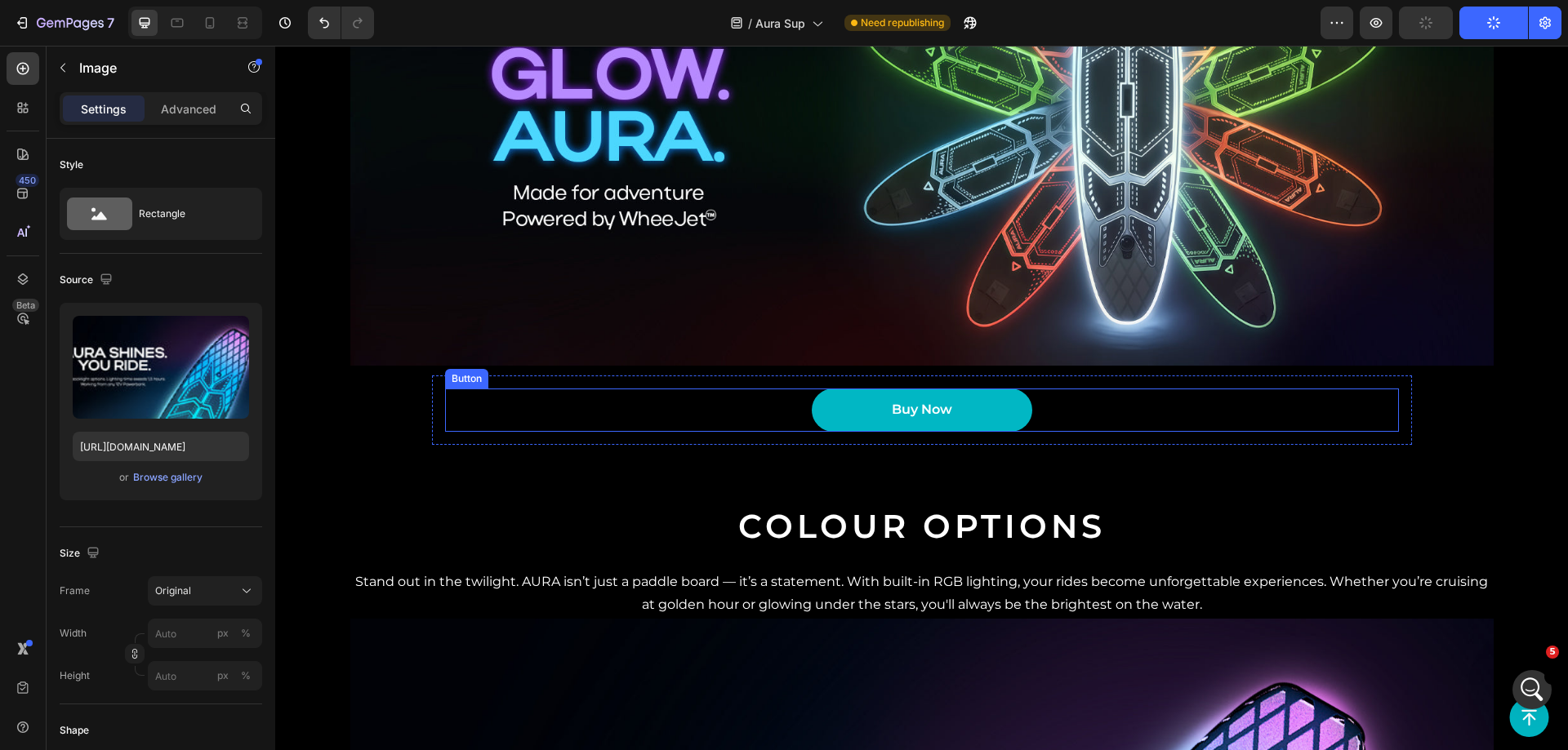
drag, startPoint x: 606, startPoint y: 459, endPoint x: 596, endPoint y: 473, distance: 17.2
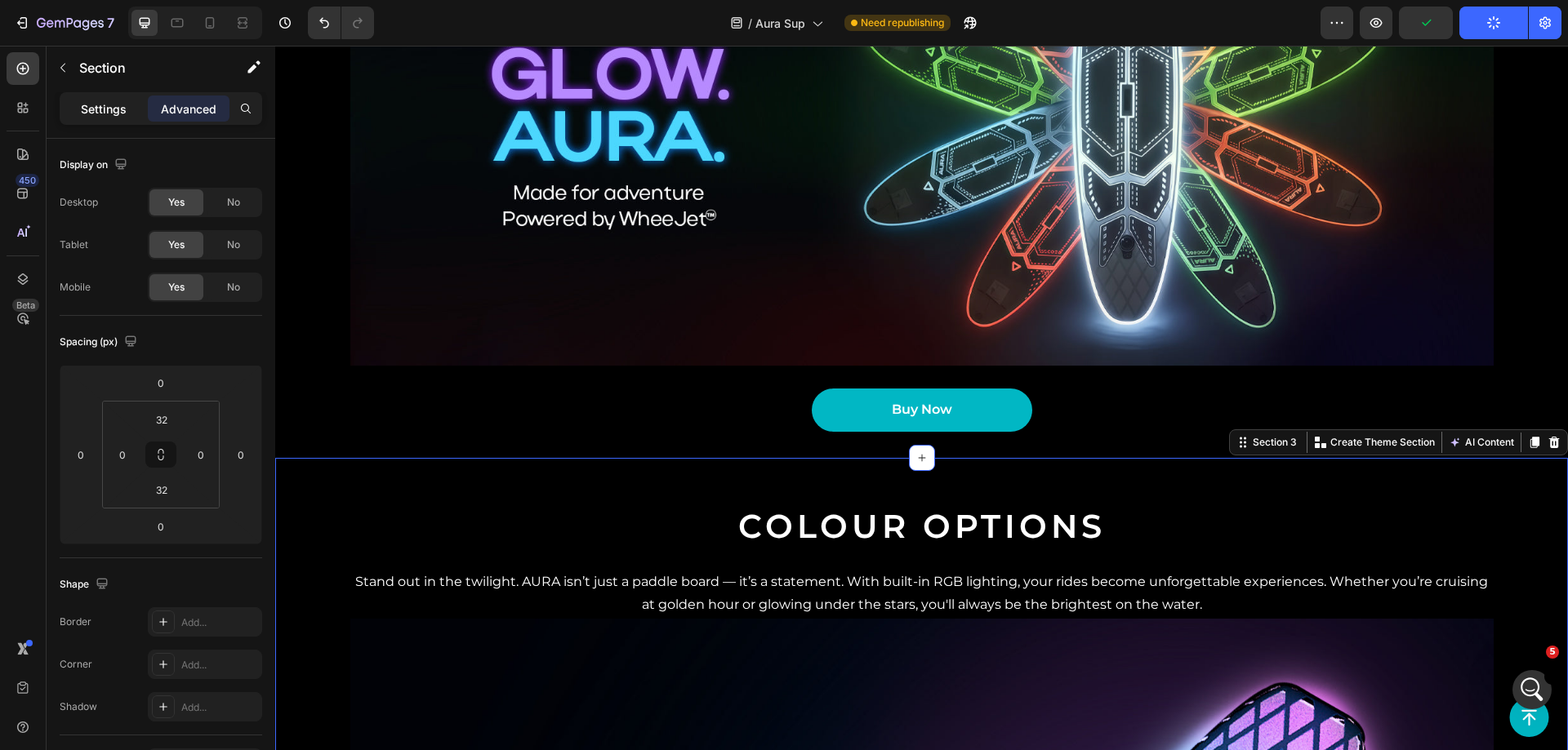
click at [106, 118] on div "Settings" at bounding box center [104, 107] width 82 height 26
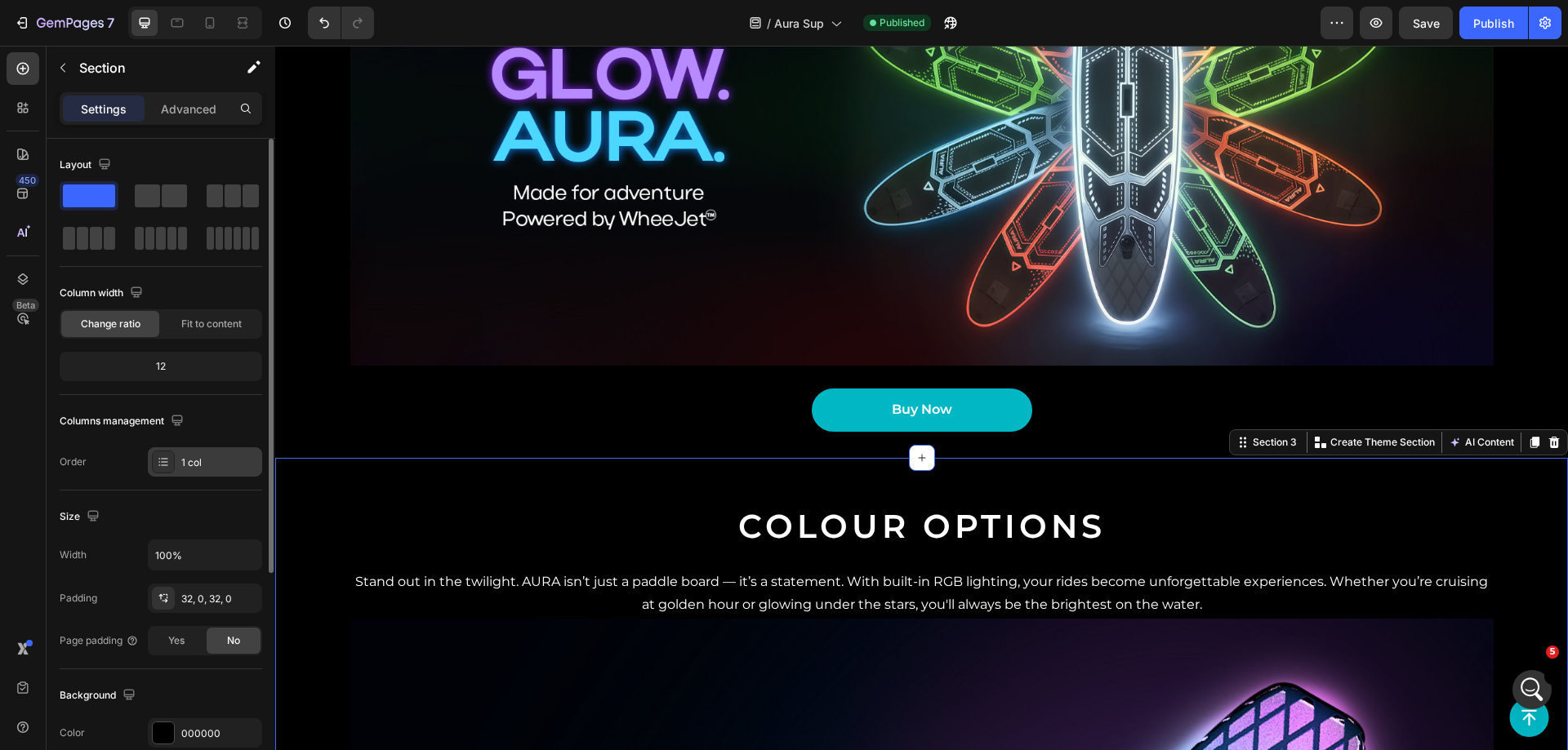
click at [185, 471] on div "1 col" at bounding box center [204, 462] width 114 height 29
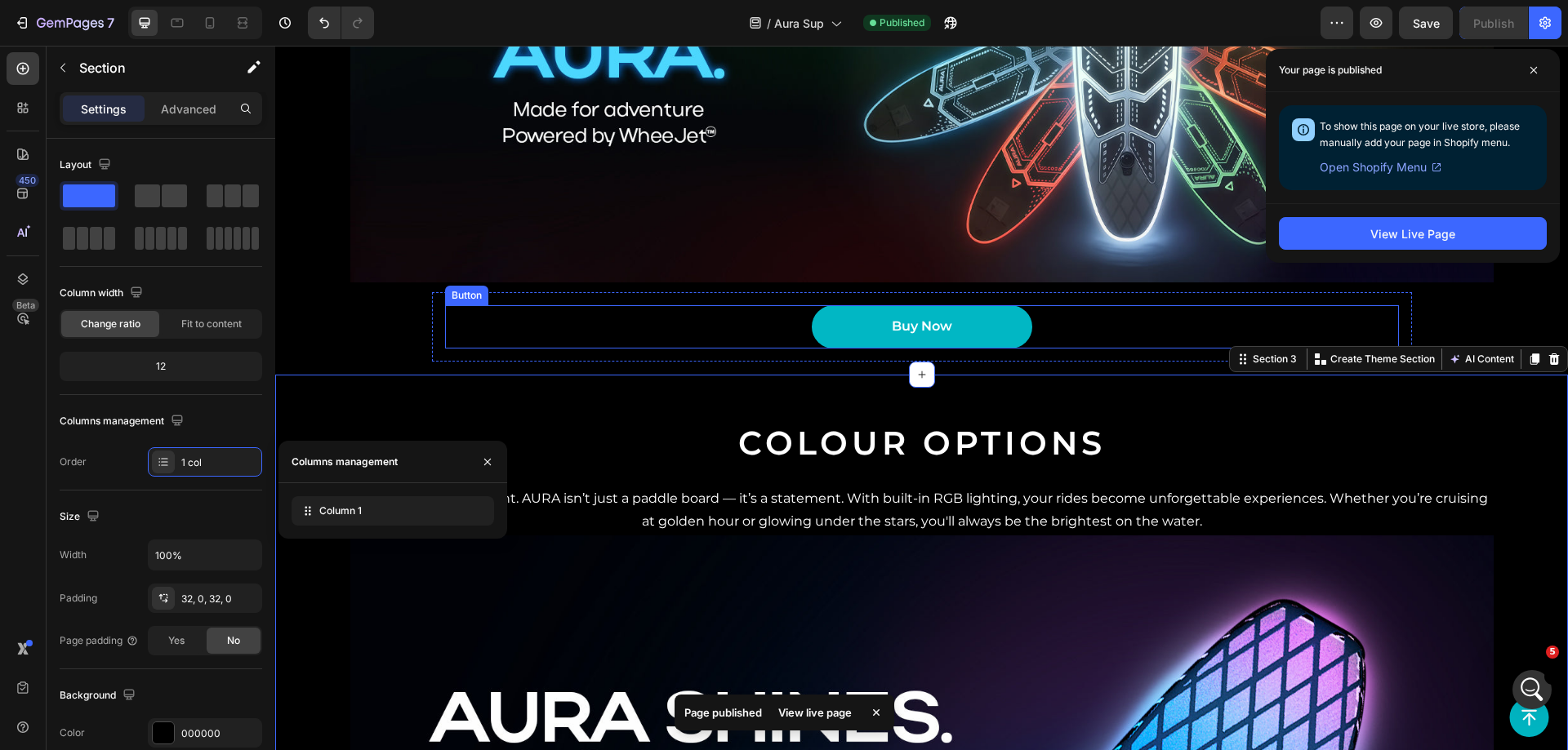
scroll to position [1327, 0]
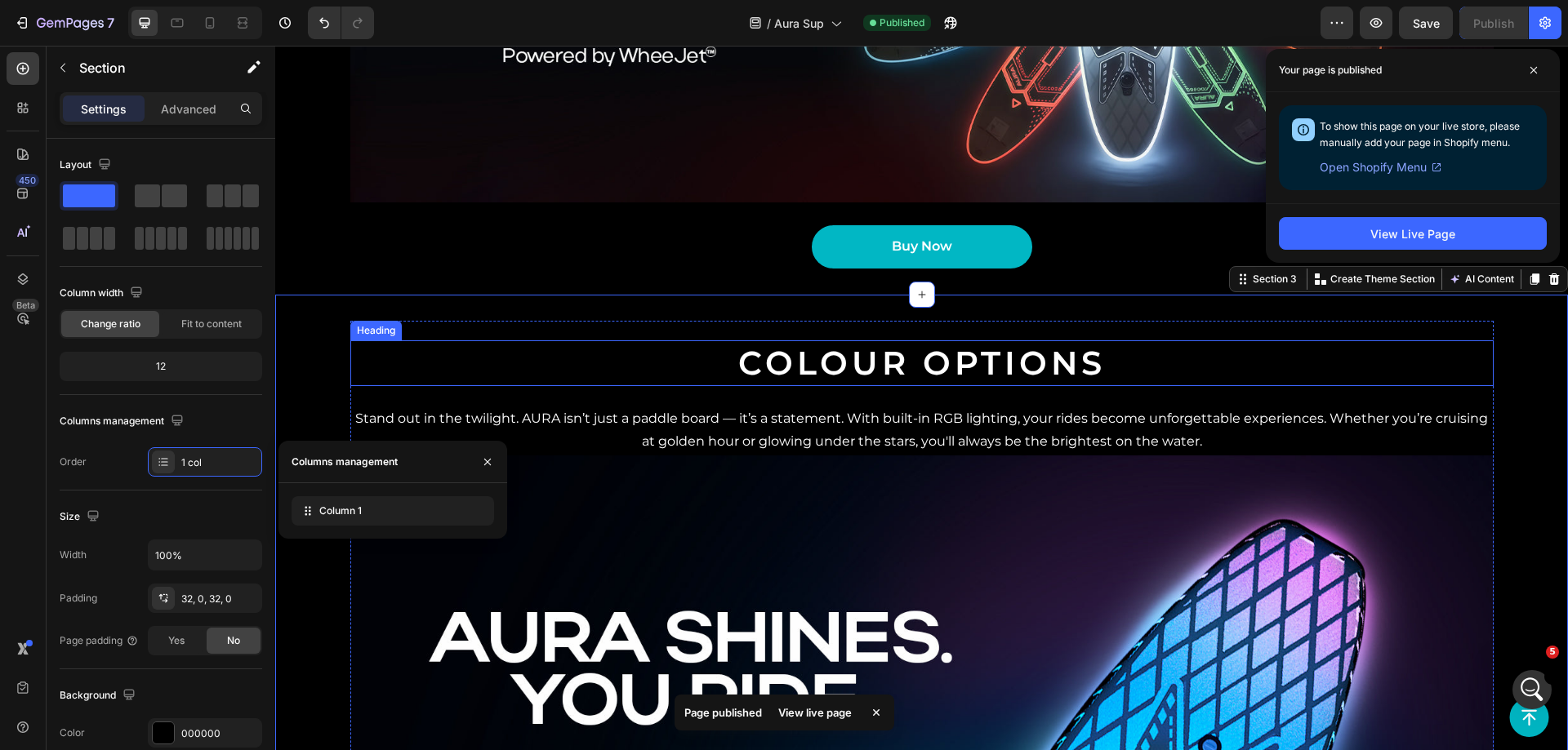
click at [601, 361] on h2 "Colour Options" at bounding box center [921, 363] width 1143 height 46
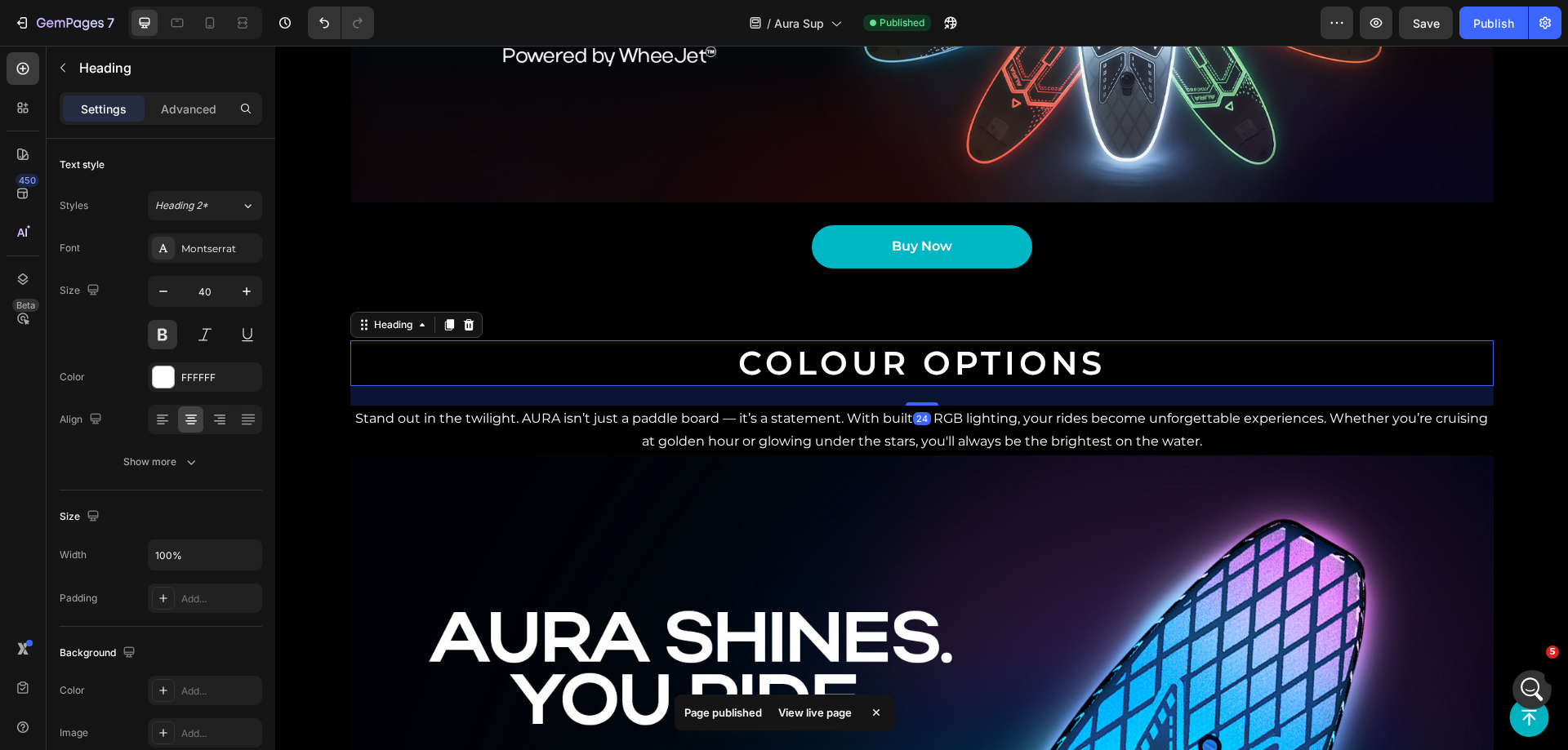
click at [343, 396] on div "Colour Options Heading 24 Stand out in the twilight. AURA isn’t just a paddle b…" at bounding box center [920, 643] width 1292 height 644
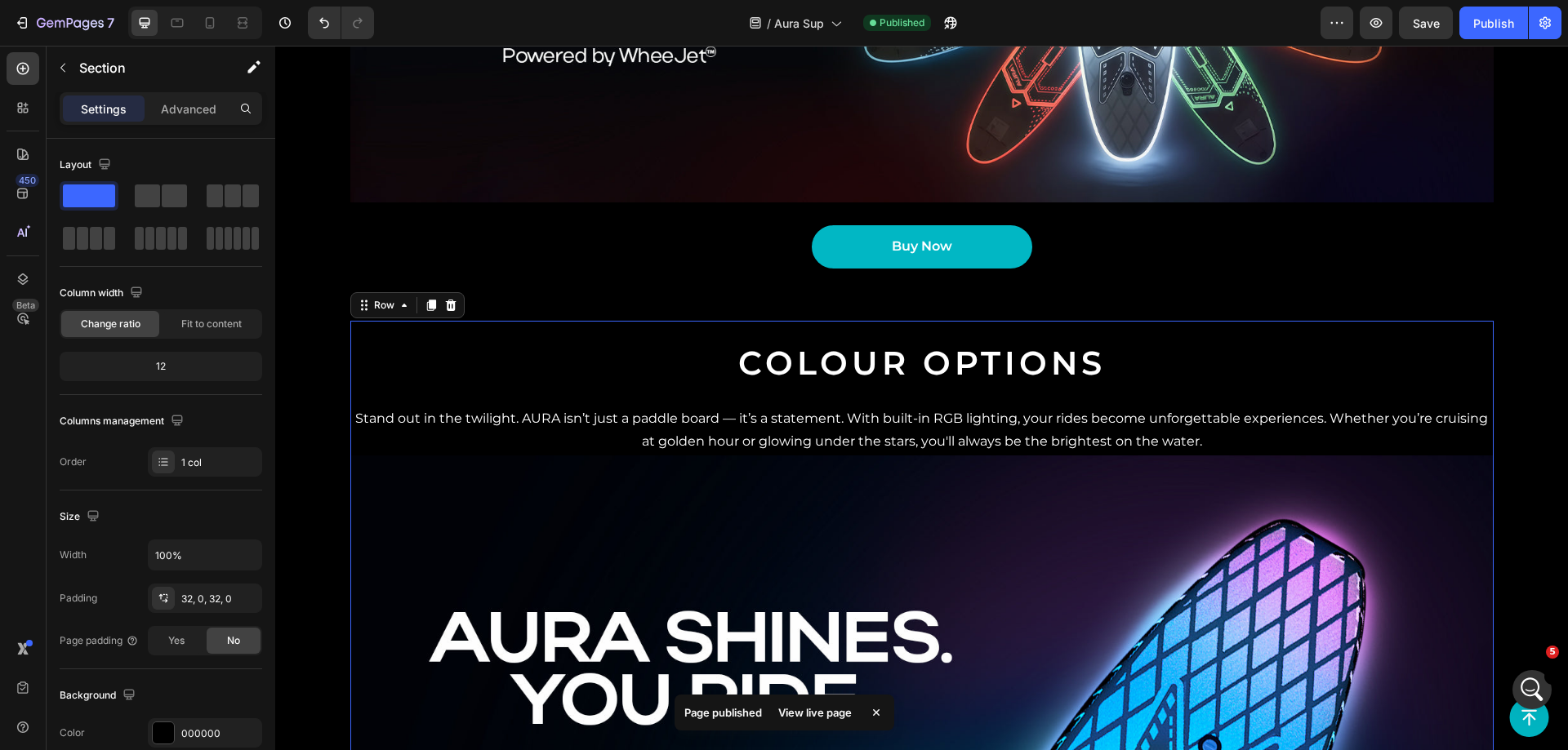
click at [350, 394] on div "Colour Options Heading Stand out in the twilight. AURA isn’t just a paddle boar…" at bounding box center [921, 652] width 1143 height 624
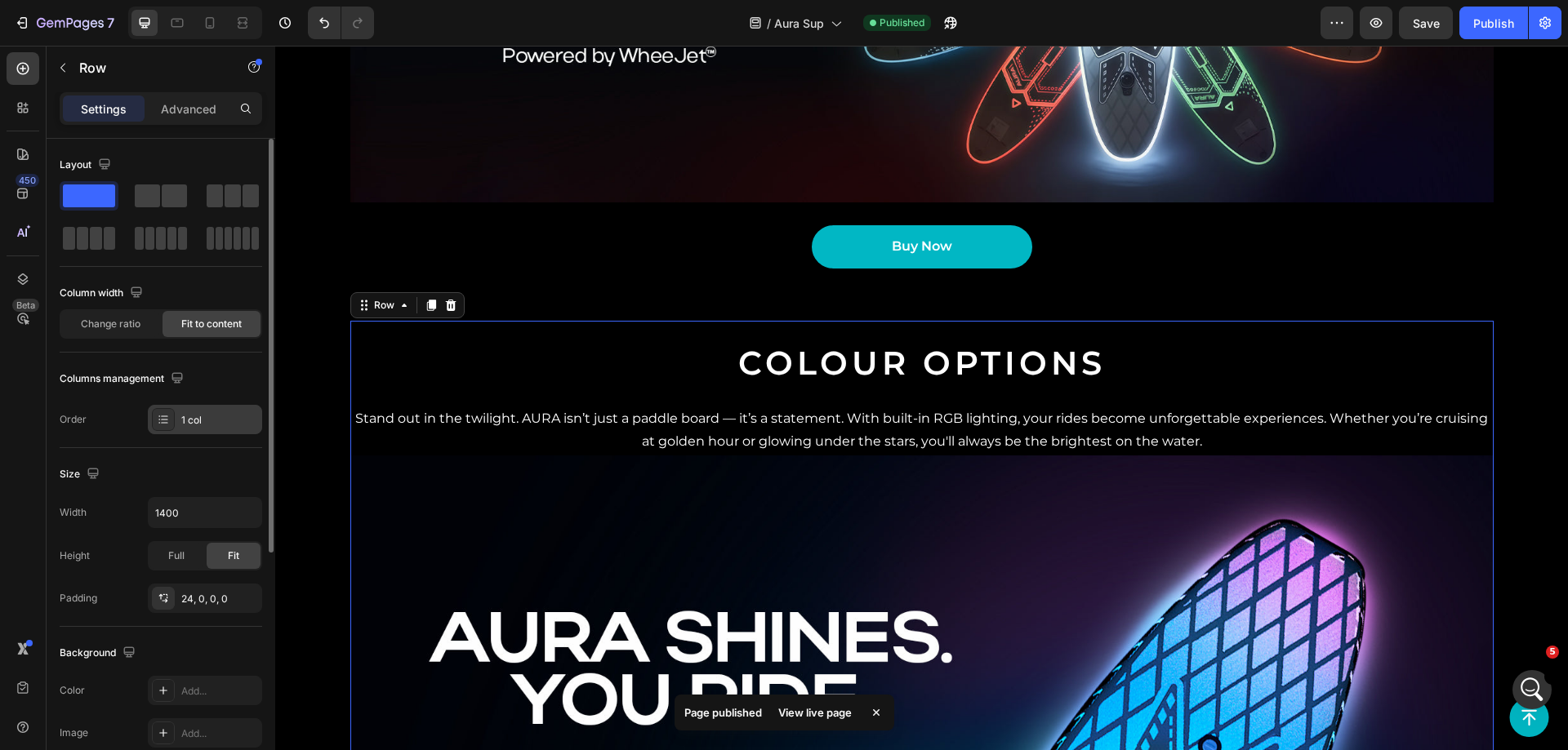
click at [193, 417] on div "1 col" at bounding box center [220, 420] width 77 height 14
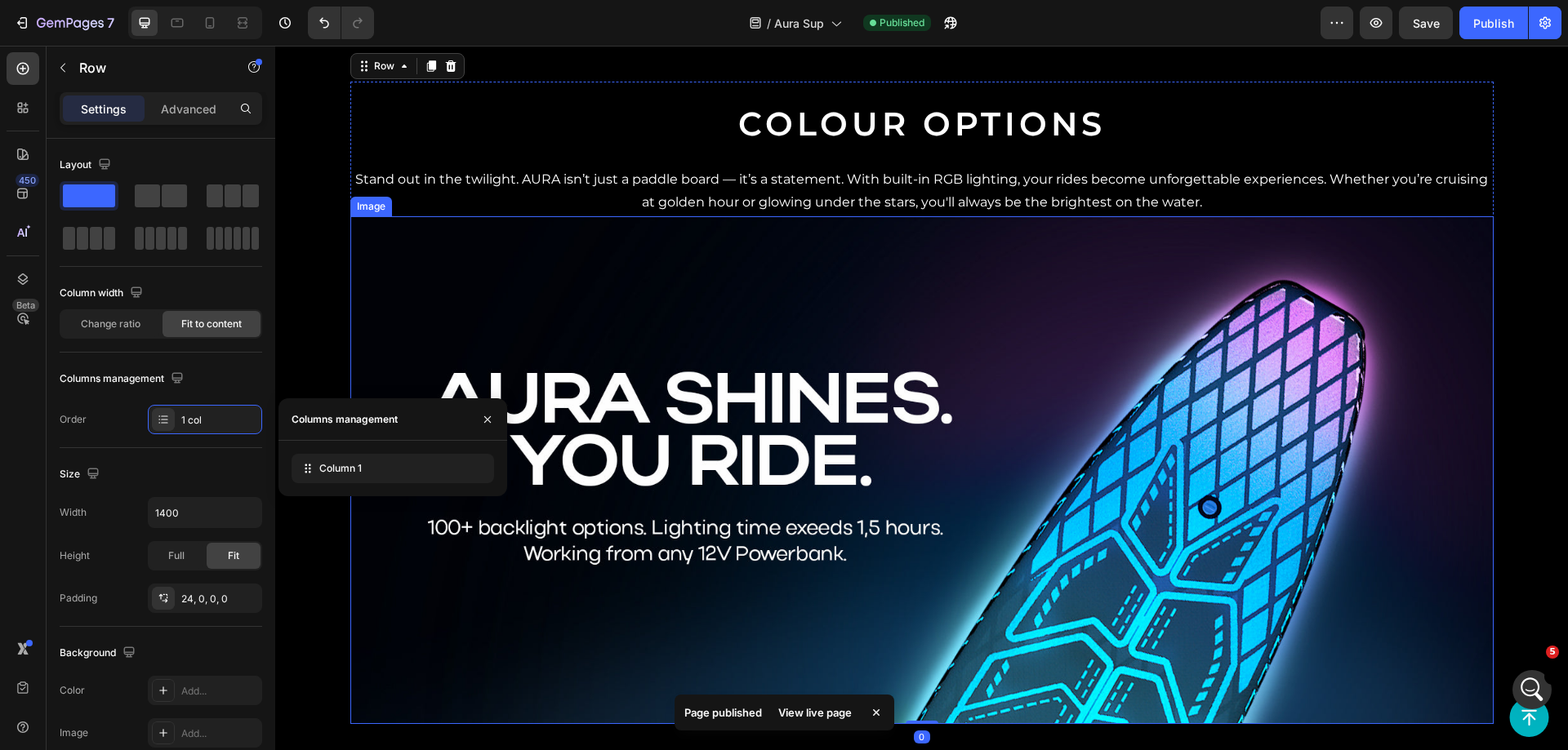
scroll to position [1571, 0]
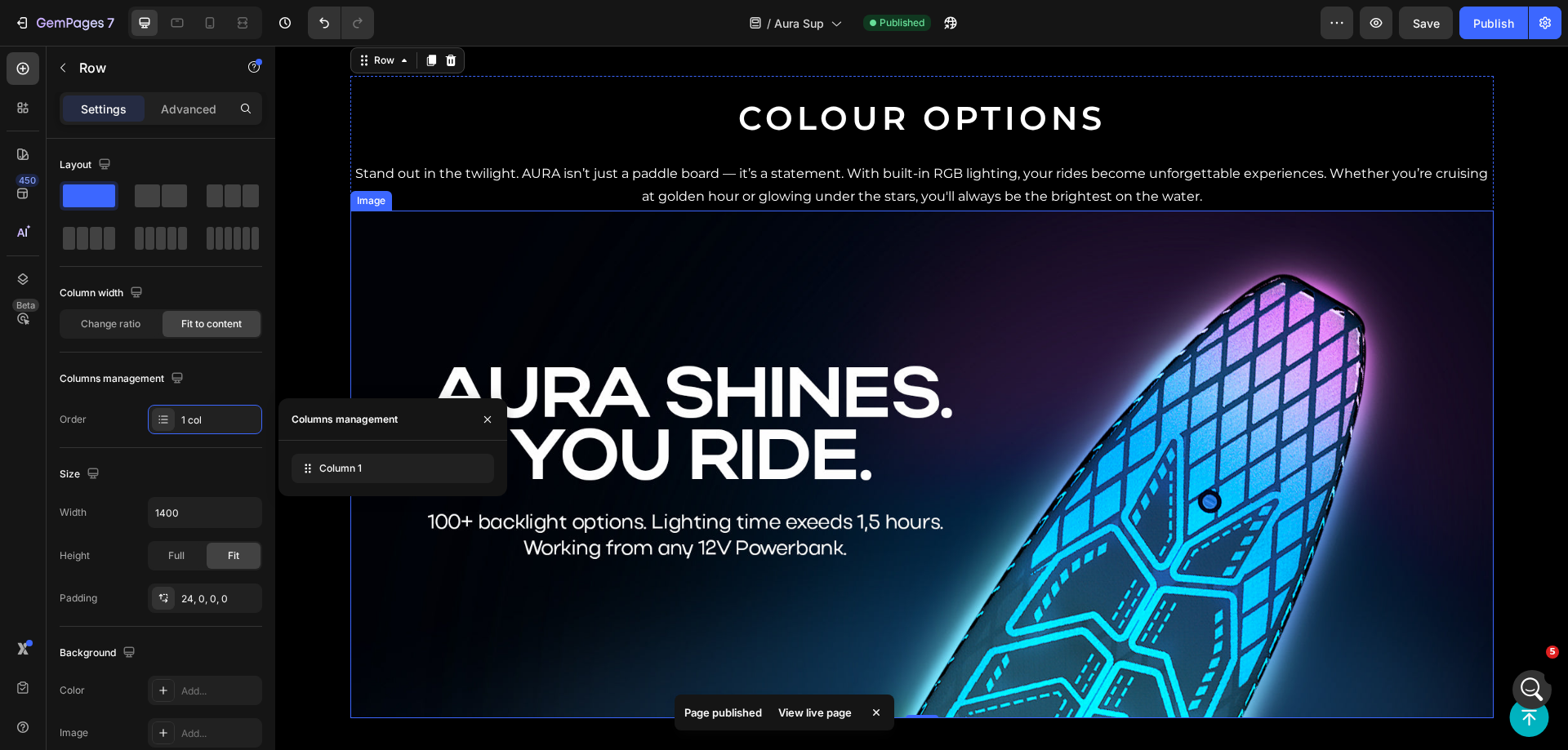
click at [594, 249] on img at bounding box center [921, 465] width 1143 height 508
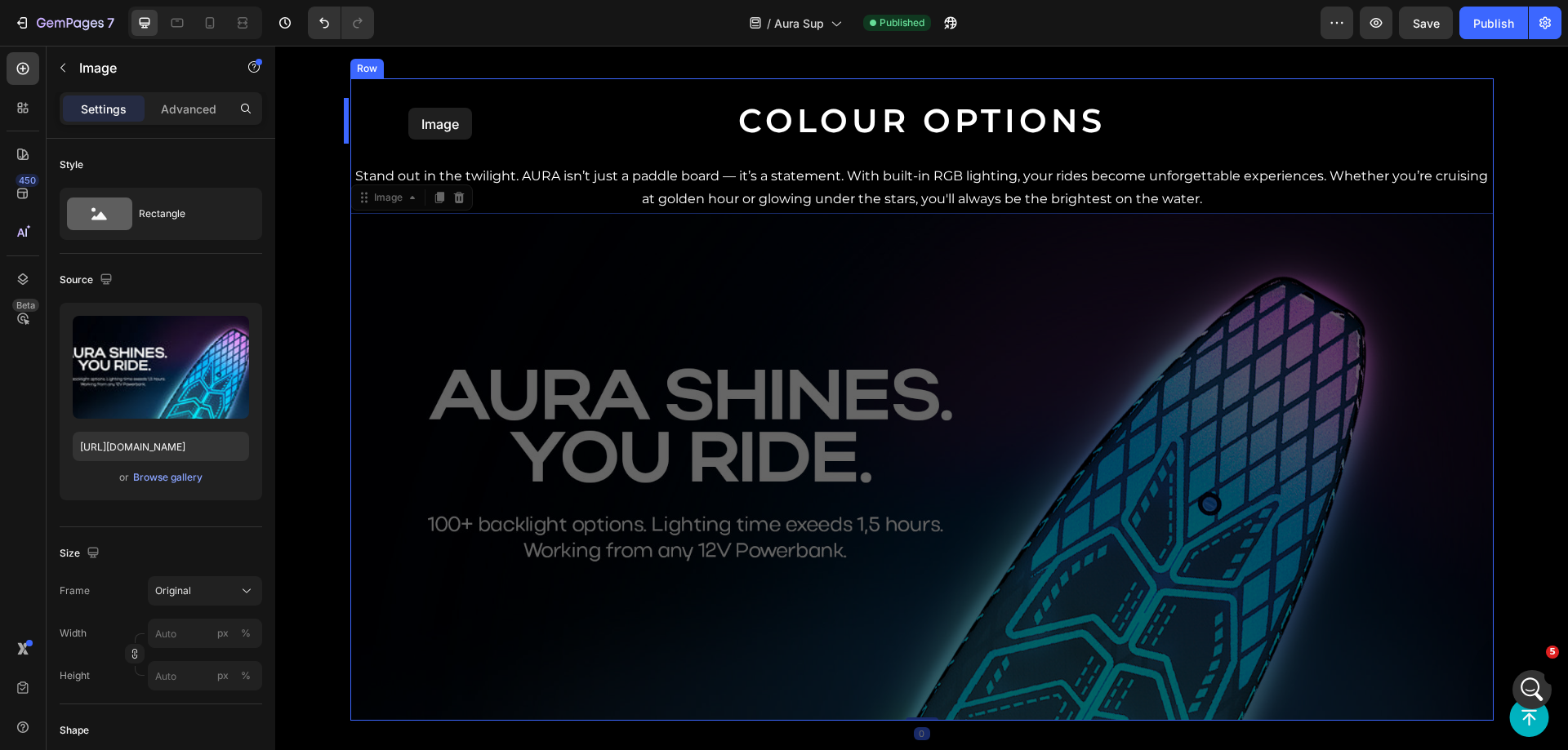
scroll to position [1567, 0]
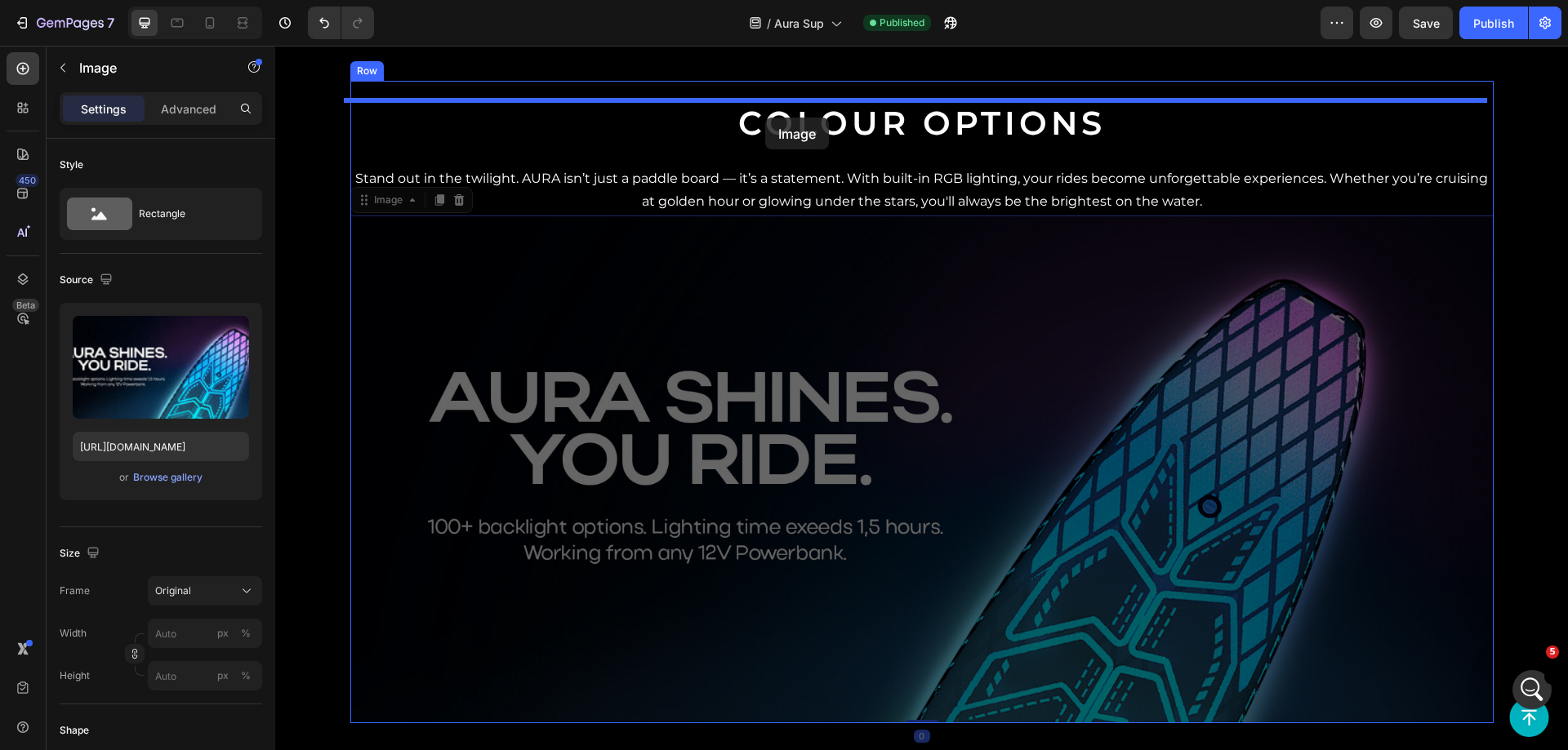
drag, startPoint x: 364, startPoint y: 199, endPoint x: 765, endPoint y: 118, distance: 409.1
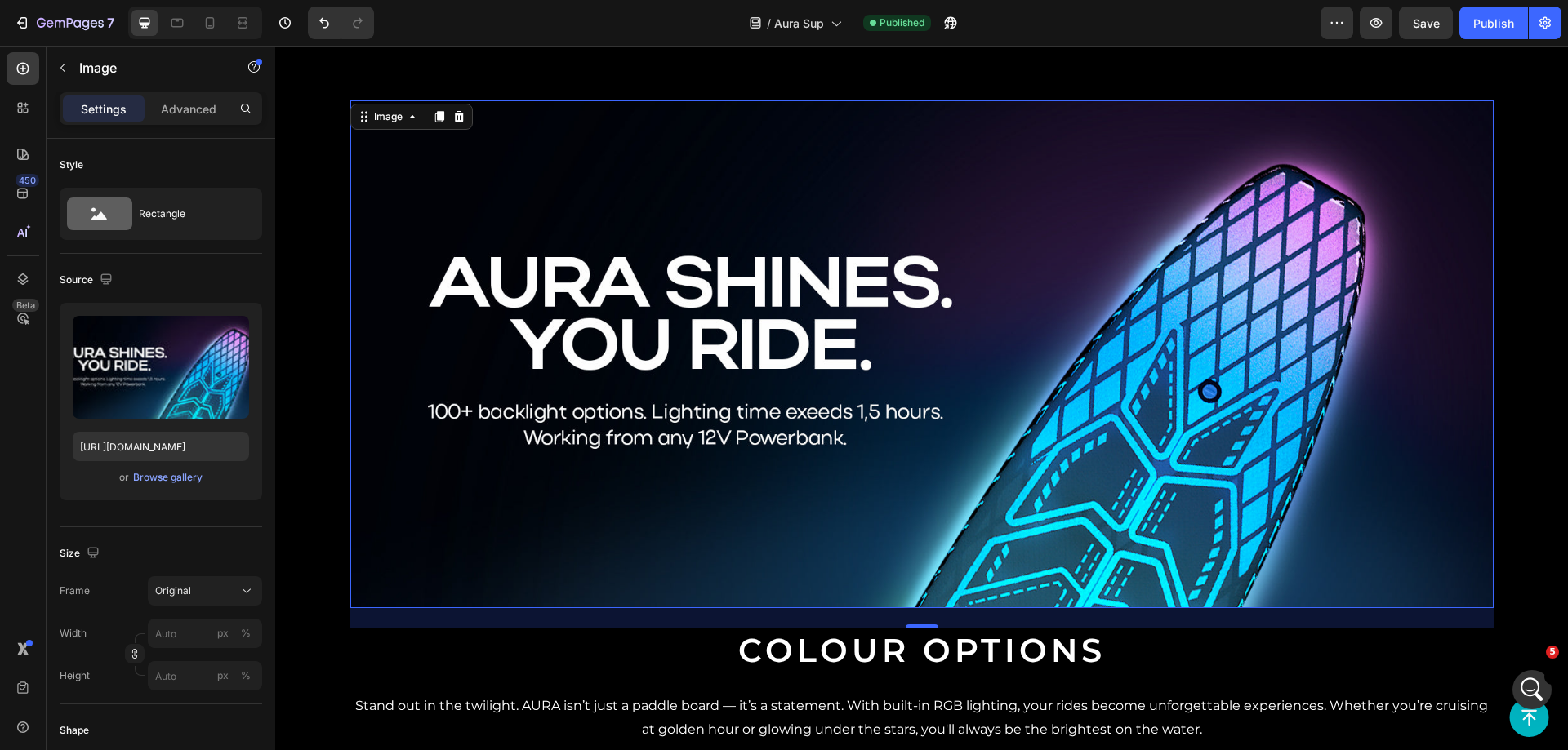
click at [646, 161] on img at bounding box center [921, 355] width 1143 height 508
click at [514, 62] on div "Image 0 Colour Options Heading Stand out in the twilight. AURA isn’t just a pad…" at bounding box center [920, 413] width 1292 height 715
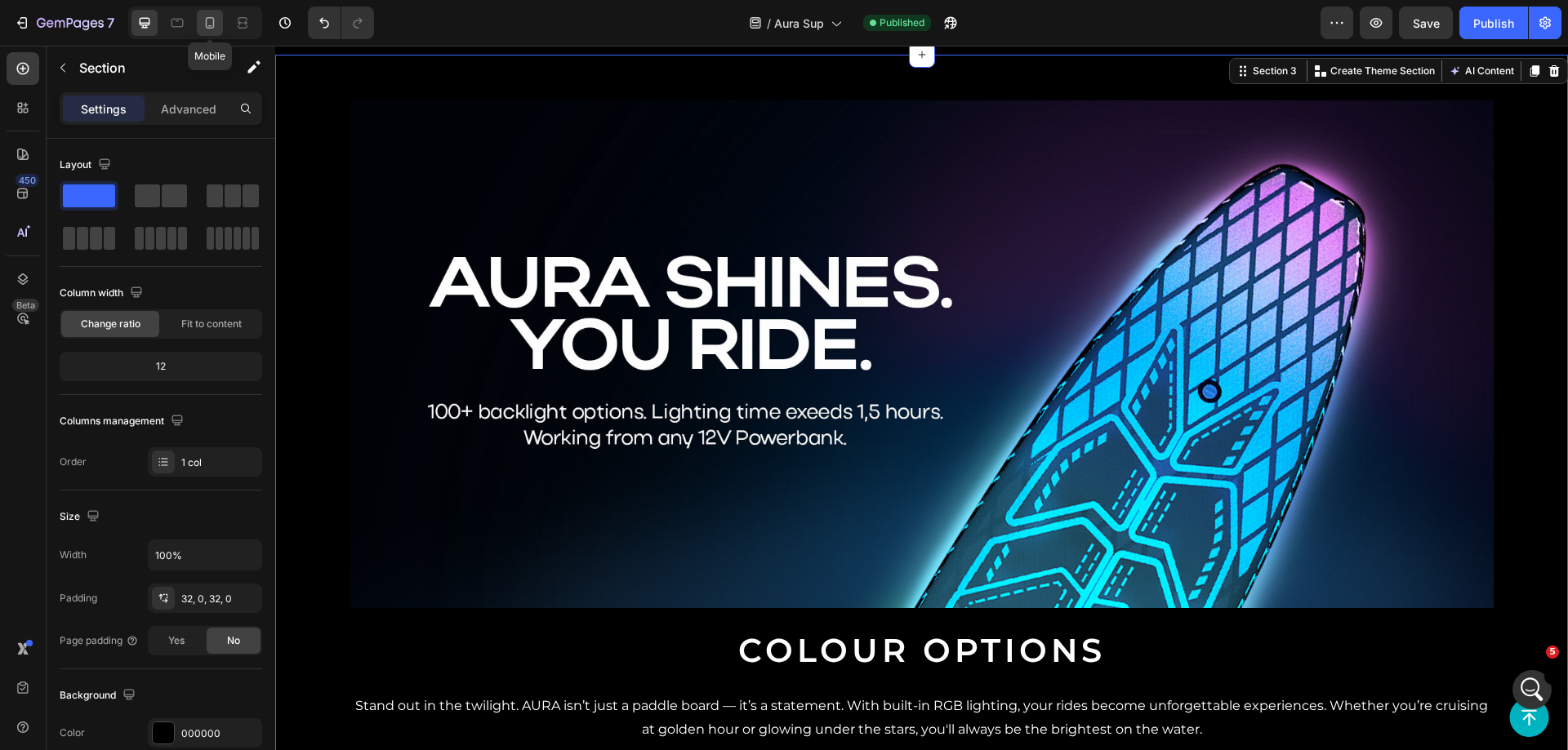
click at [200, 18] on div at bounding box center [209, 22] width 26 height 26
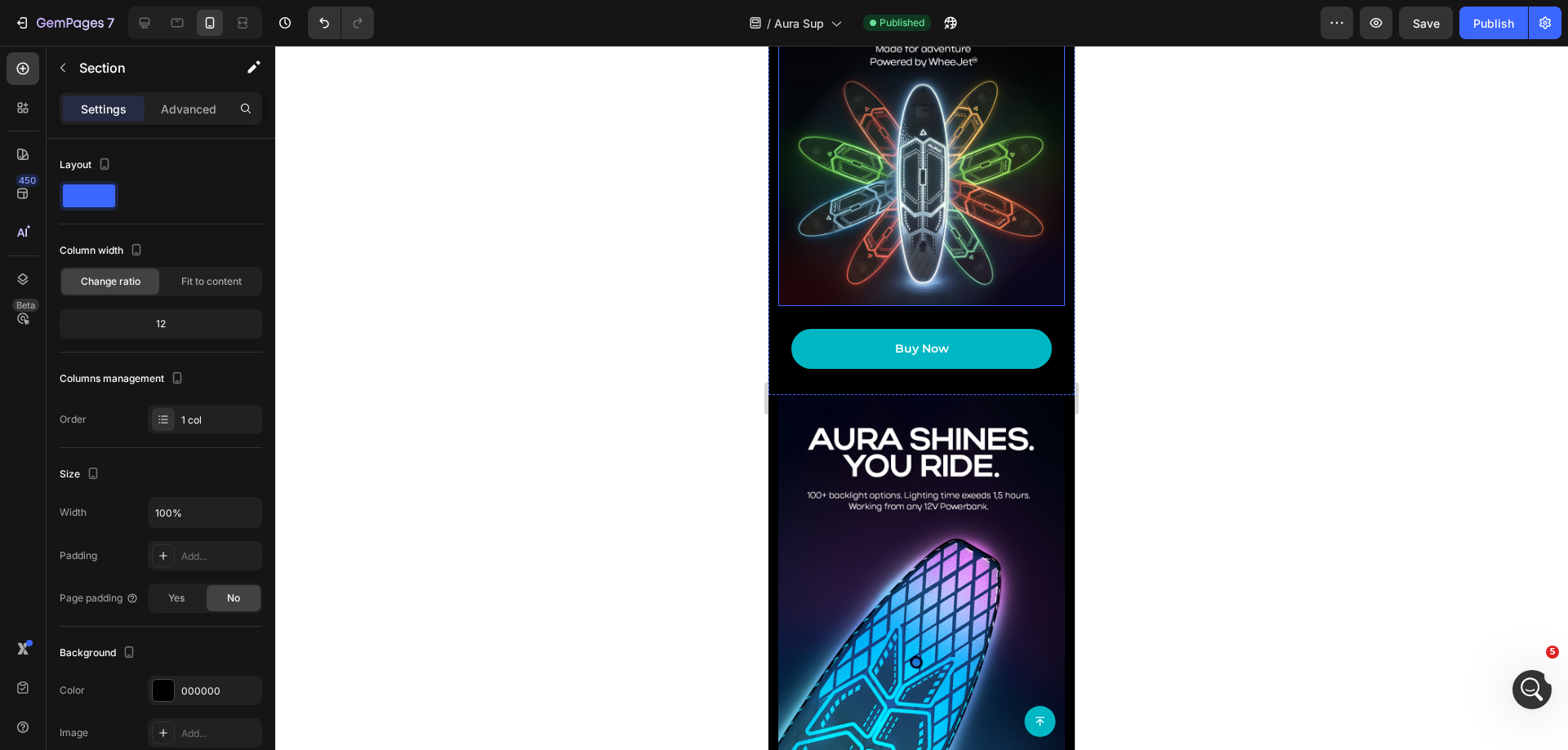
scroll to position [941, 0]
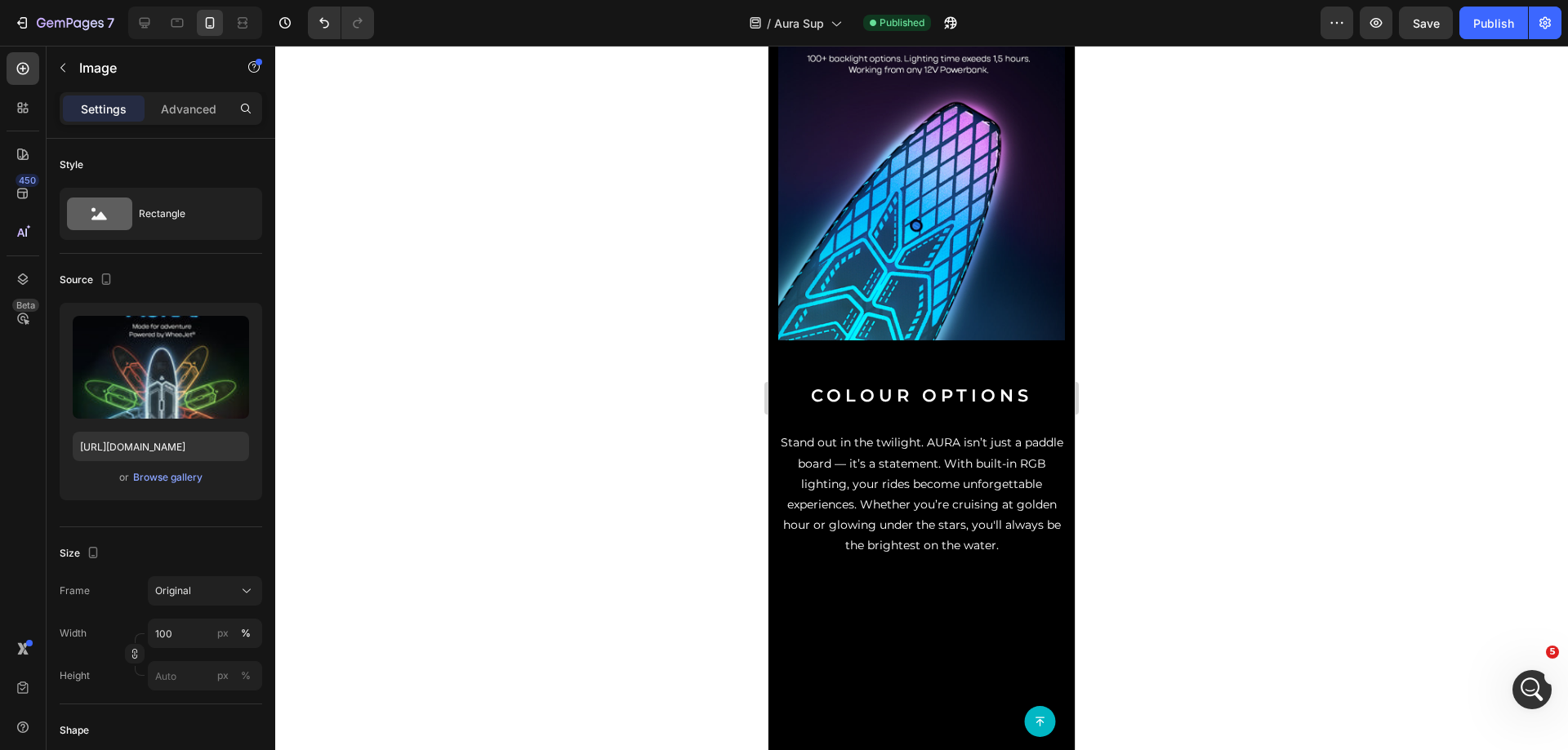
scroll to position [1268, 0]
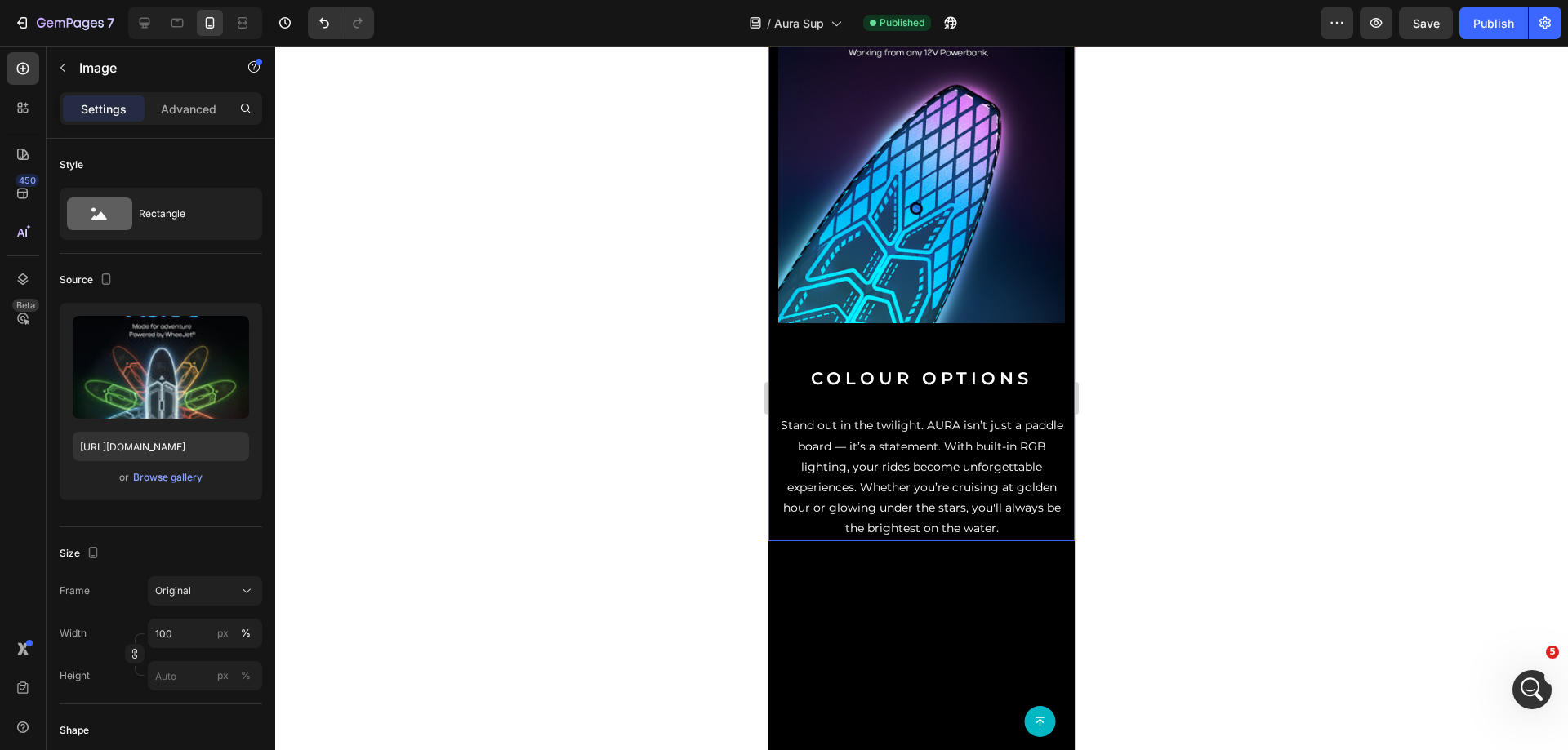
click at [882, 315] on div "Image Colour Options Heading Stand out in the twilight. AURA isn’t just a paddl…" at bounding box center [920, 240] width 286 height 600
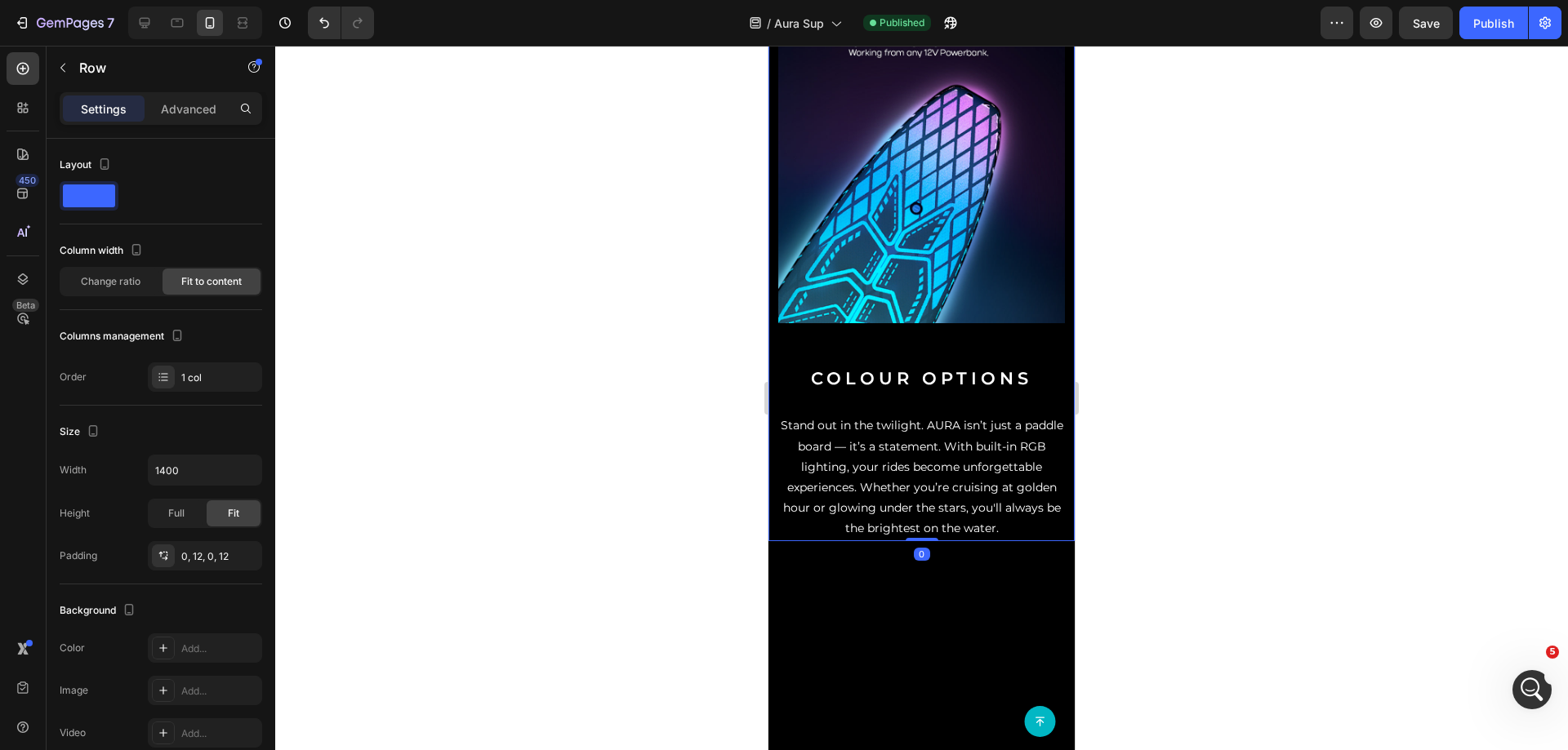
click at [900, 330] on div "Image Colour Options Heading Stand out in the twilight. AURA isn’t just a paddl…" at bounding box center [920, 240] width 286 height 600
click at [947, 317] on div "Image Colour Options Heading Stand out in the twilight. AURA isn’t just a paddl…" at bounding box center [920, 240] width 286 height 600
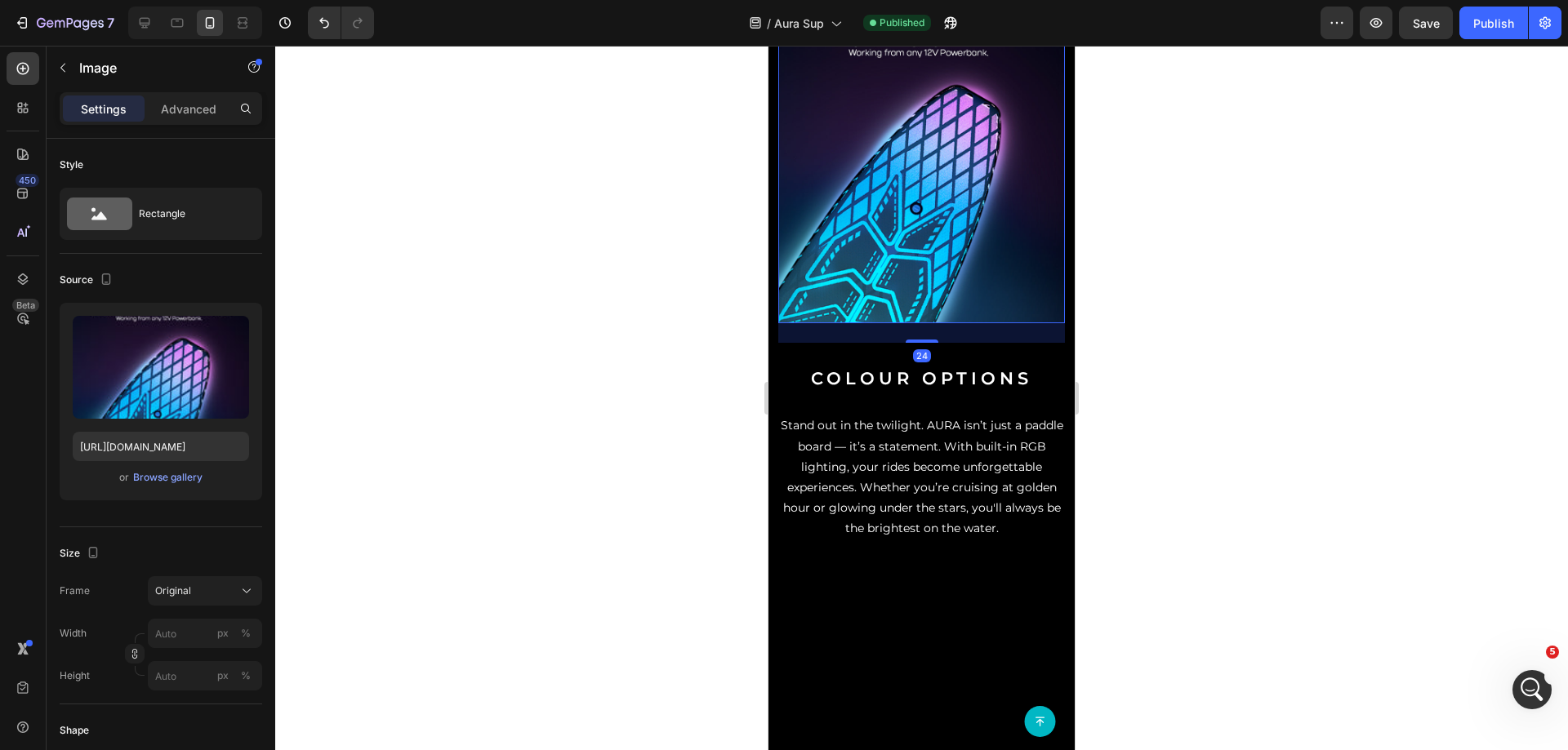
click at [948, 303] on img at bounding box center [920, 132] width 286 height 382
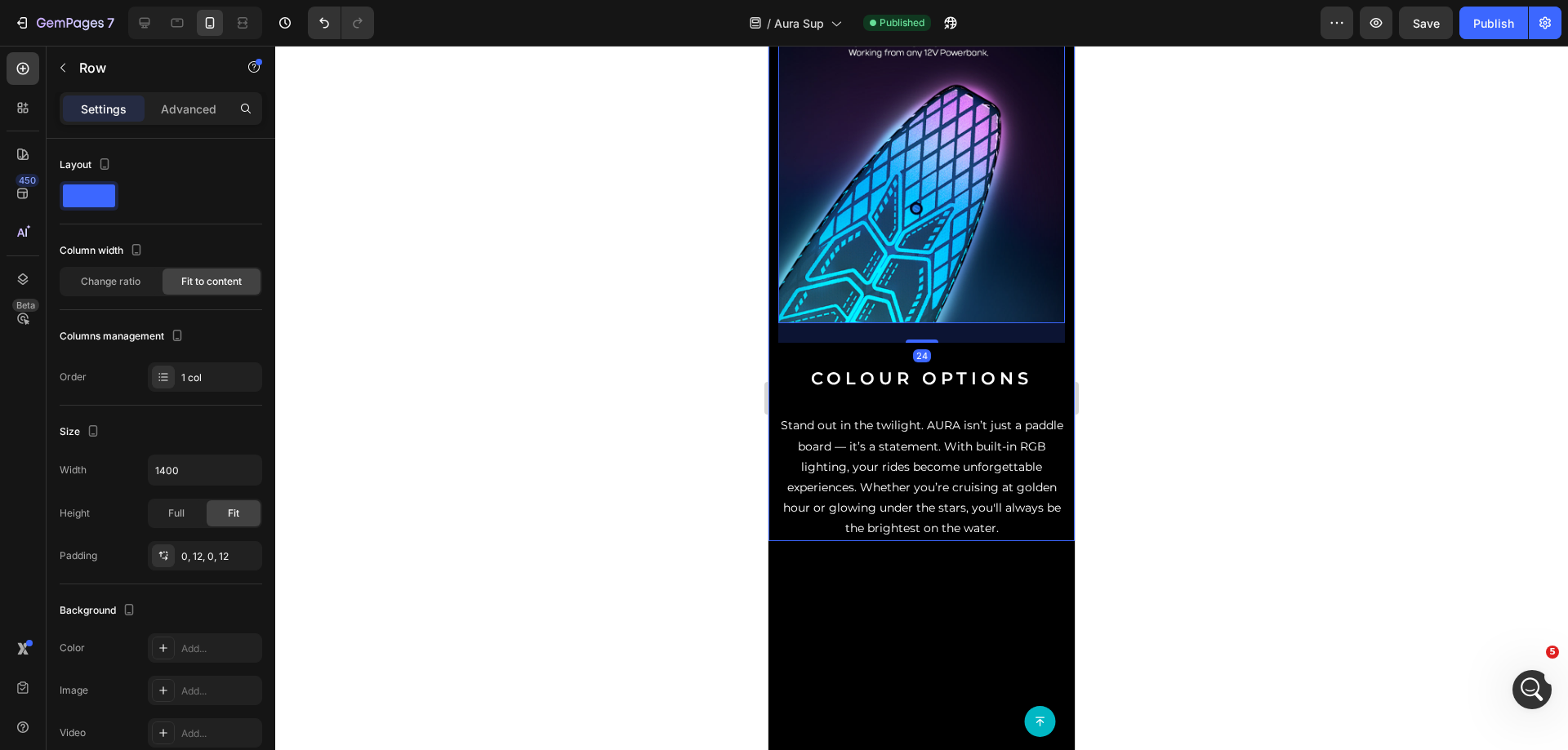
click at [958, 339] on div "Image 24 Colour Options Heading Stand out in the twilight. AURA isn’t just a pa…" at bounding box center [920, 240] width 286 height 600
click at [937, 307] on div "Image" at bounding box center [920, 132] width 286 height 382
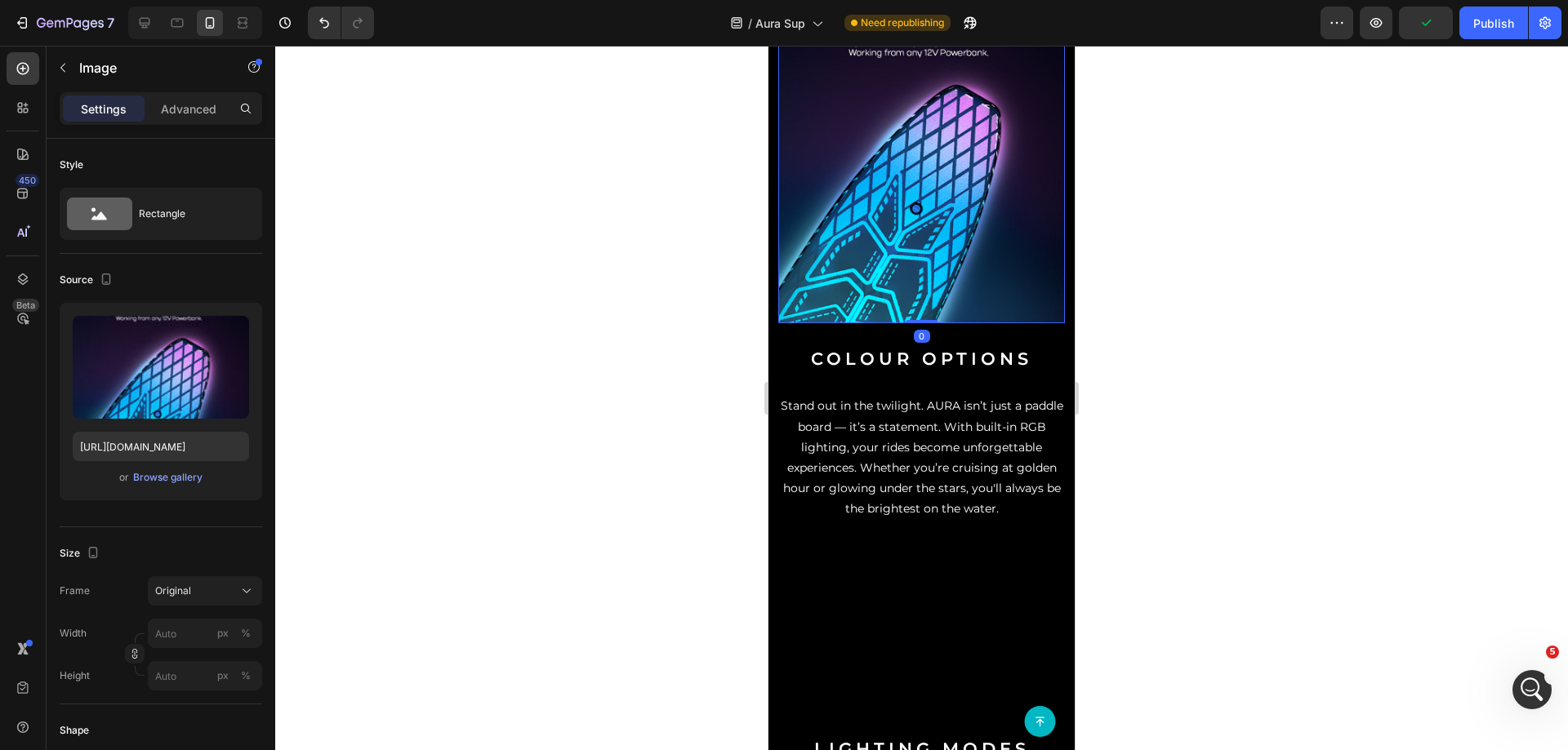
drag, startPoint x: 920, startPoint y: 325, endPoint x: 920, endPoint y: 244, distance: 81.0
click at [917, 220] on div "Image 0" at bounding box center [920, 132] width 286 height 382
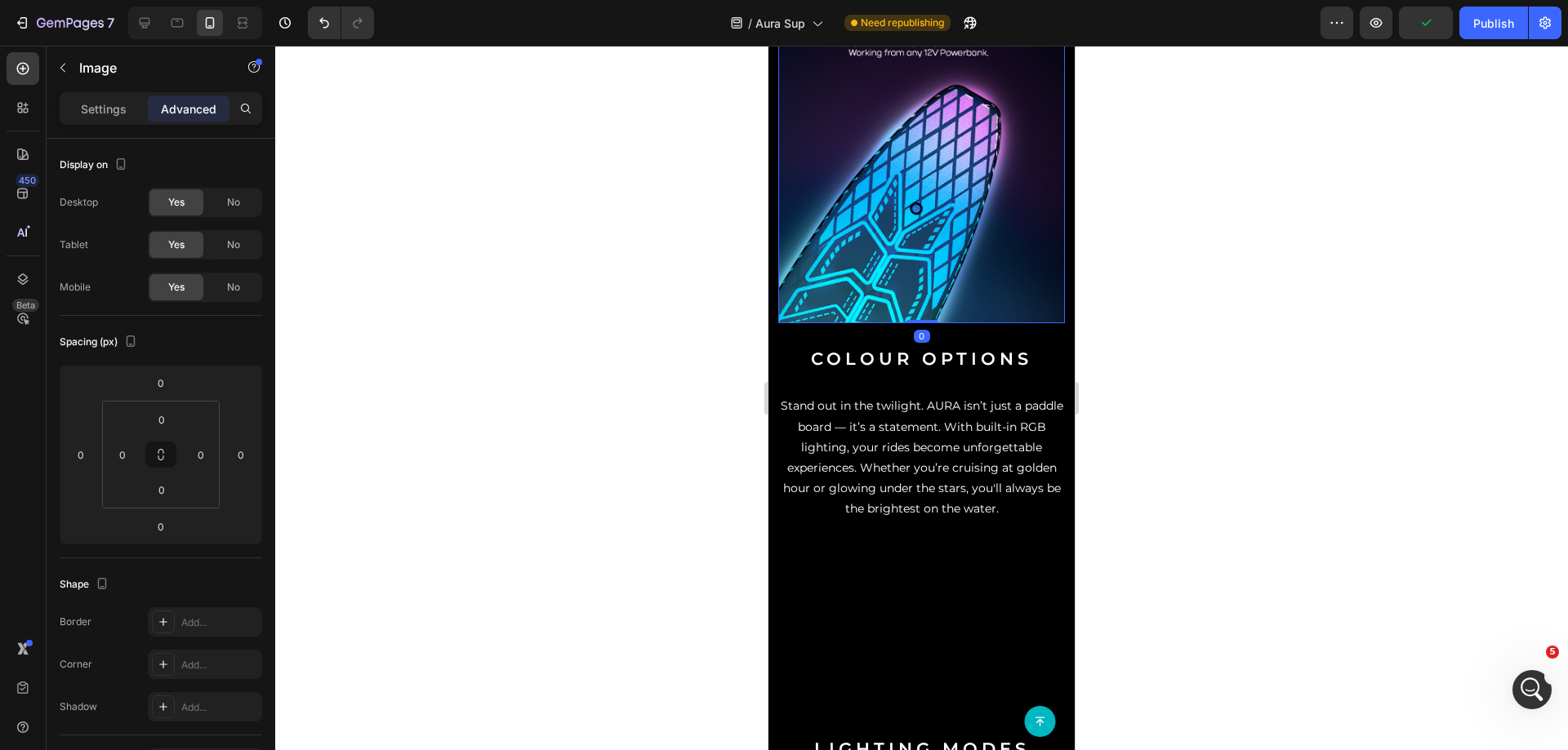
click at [920, 244] on img at bounding box center [920, 132] width 286 height 382
click at [153, 29] on div at bounding box center [144, 22] width 26 height 26
type input "24"
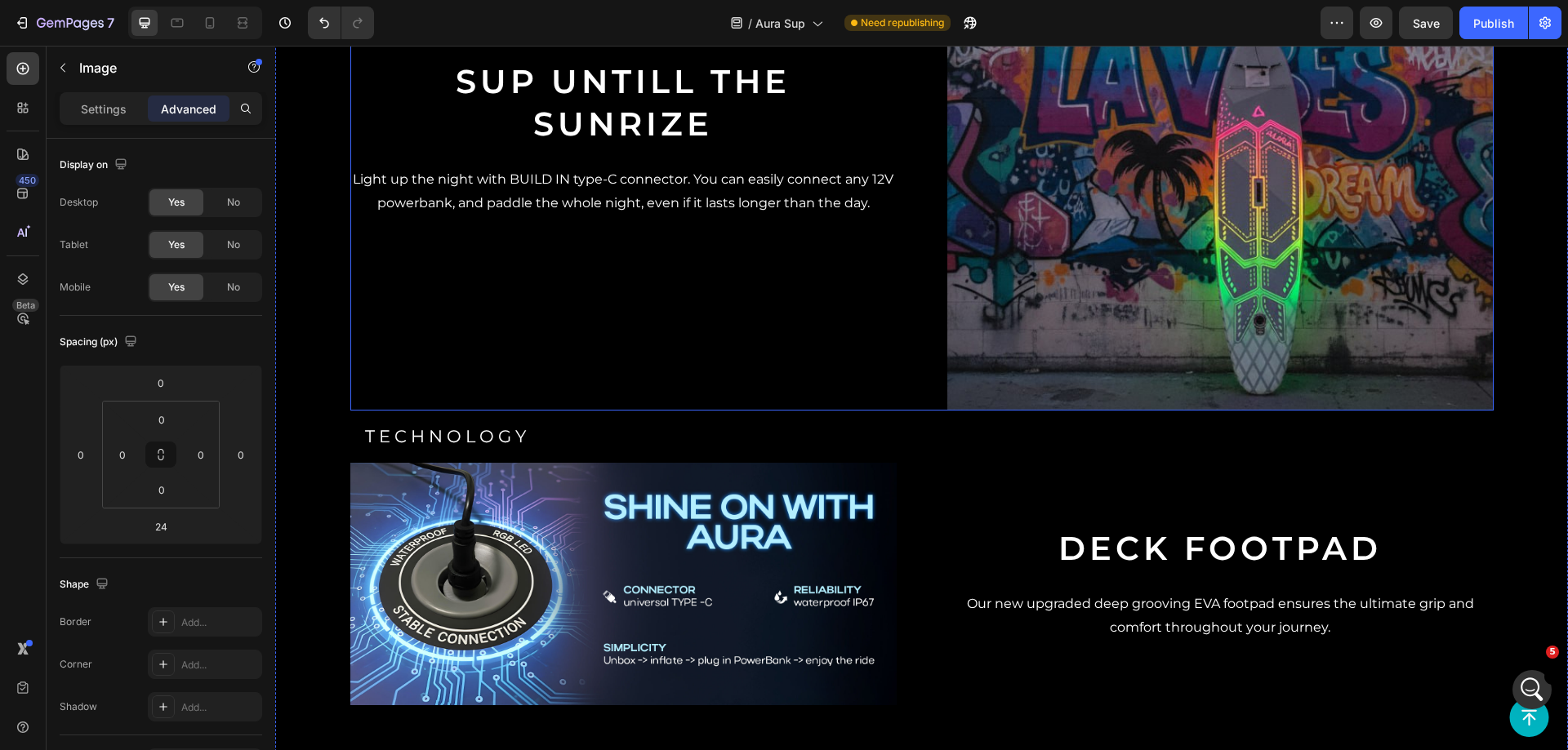
click at [859, 256] on div "sup UNTILL THE sunRIZE Heading Light up the night with BUILD IN type-C connecto…" at bounding box center [623, 137] width 547 height 547
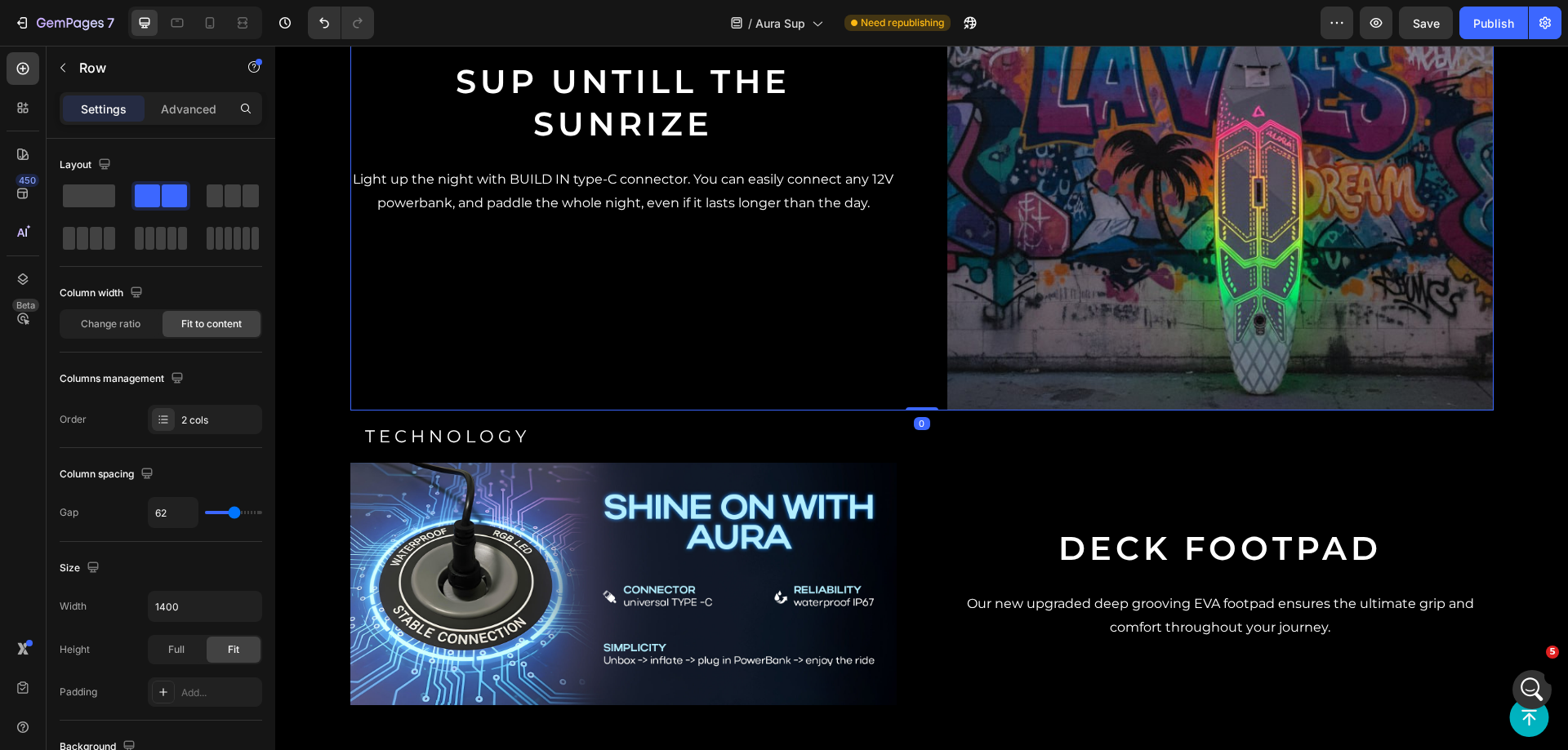
scroll to position [3283, 0]
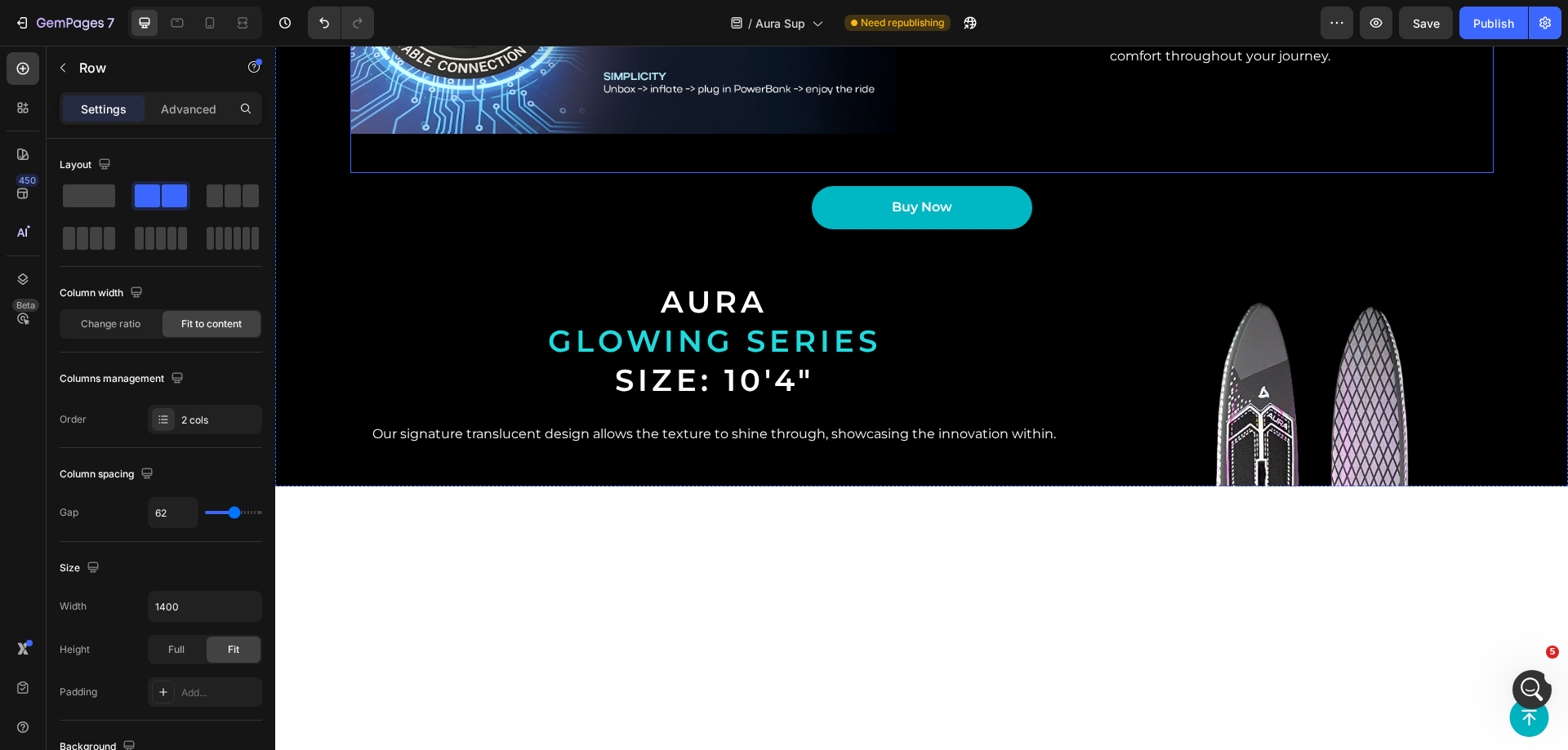
click at [989, 134] on div "Deck footpad Heading Our new upgraded deep grooving EVA footpad ensures the ult…" at bounding box center [1220, 12] width 547 height 242
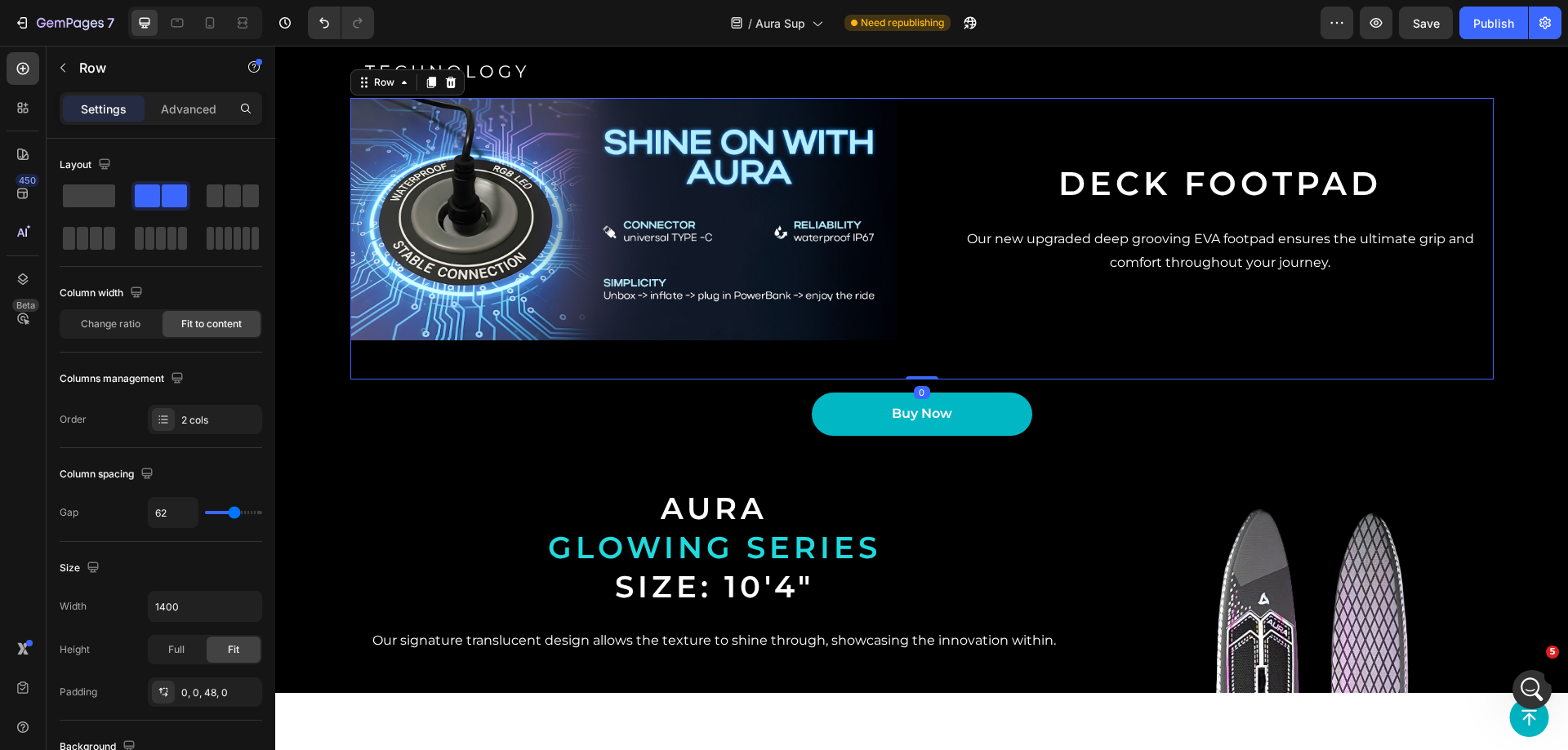
scroll to position [3120, 0]
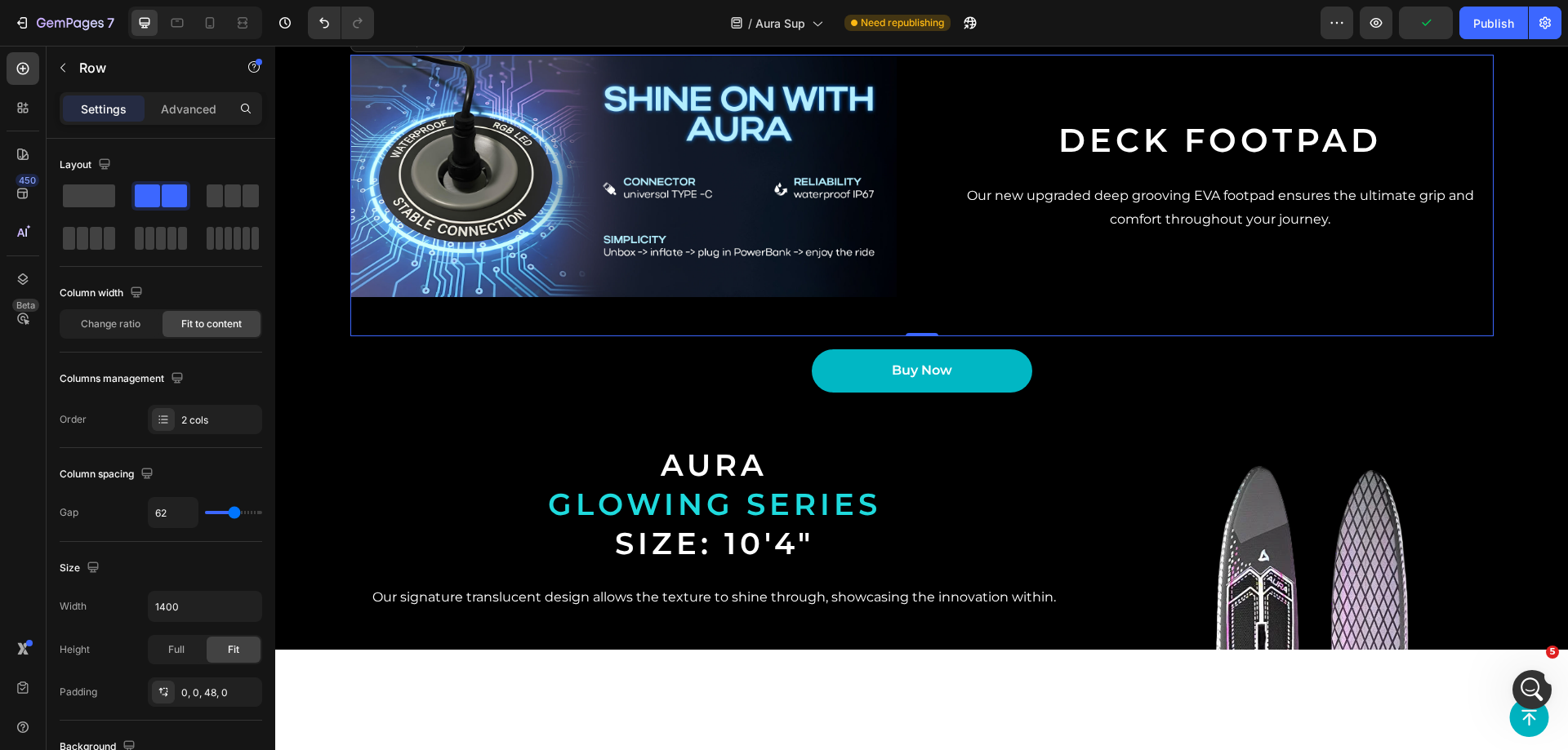
click at [931, 337] on div "Image Deck footpad Heading Our new upgraded deep grooving EVA footpad ensures t…" at bounding box center [921, 196] width 1143 height 281
click at [119, 196] on div at bounding box center [161, 218] width 203 height 72
click at [110, 195] on span at bounding box center [88, 196] width 52 height 23
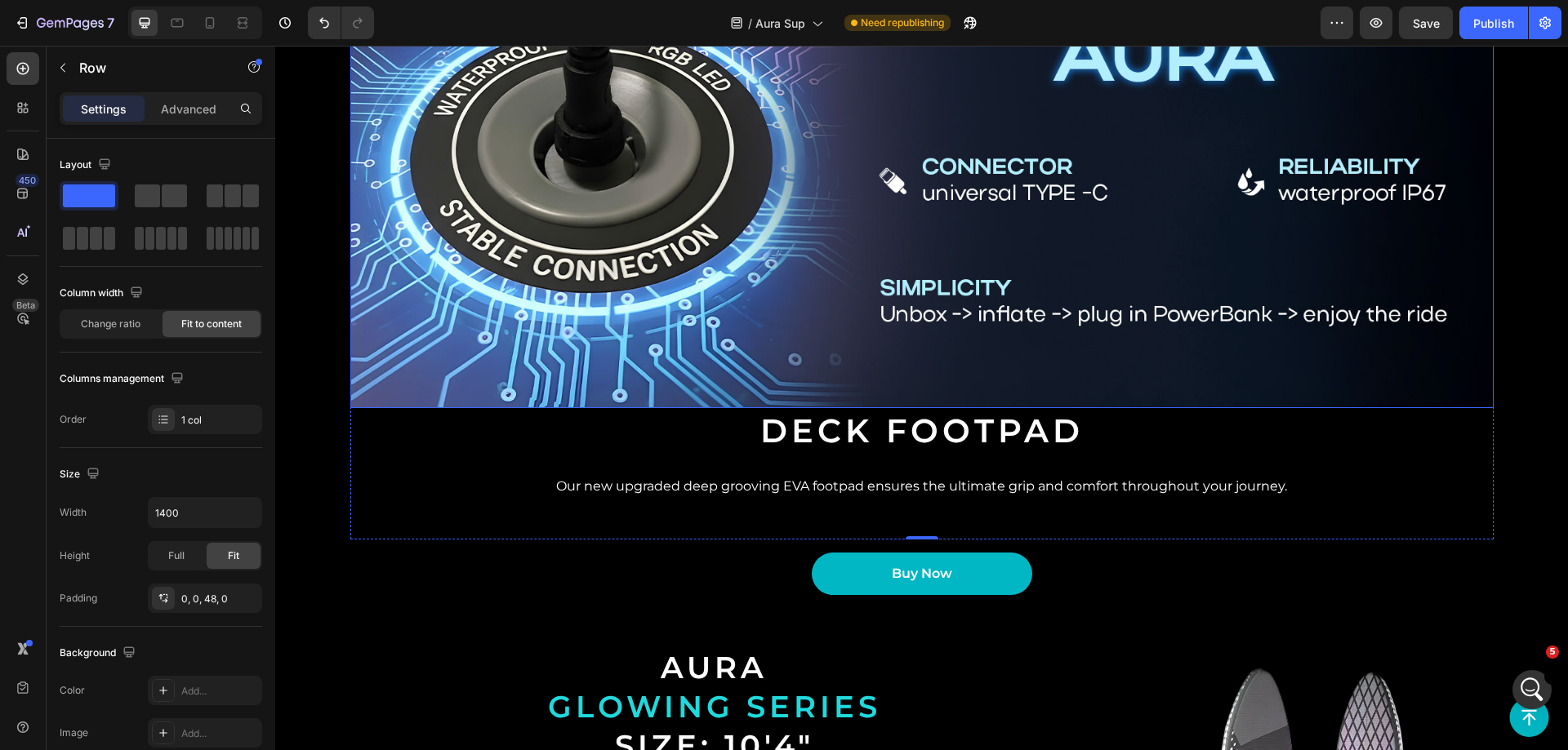
scroll to position [3610, 0]
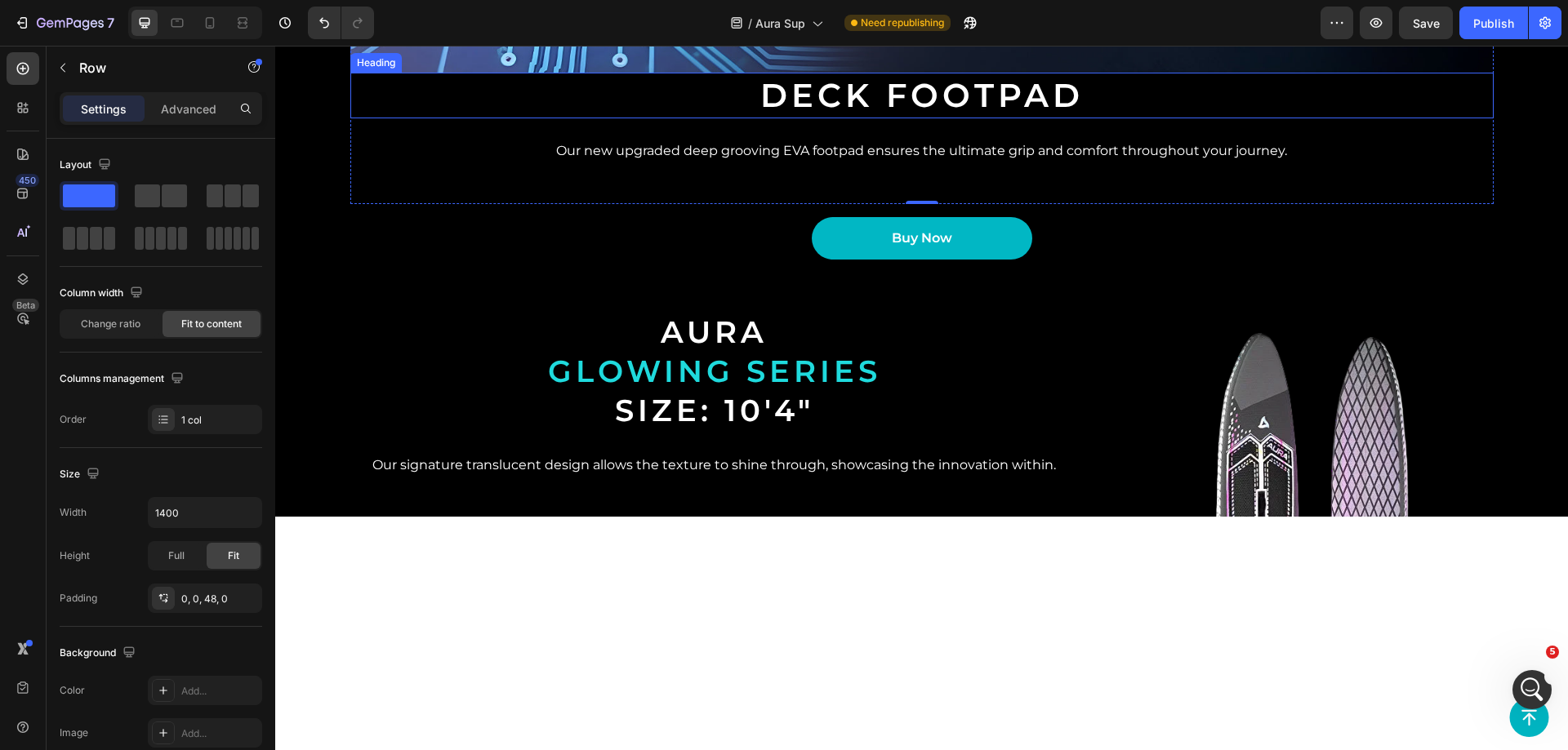
click at [565, 119] on div "Deck footpad" at bounding box center [921, 95] width 1143 height 46
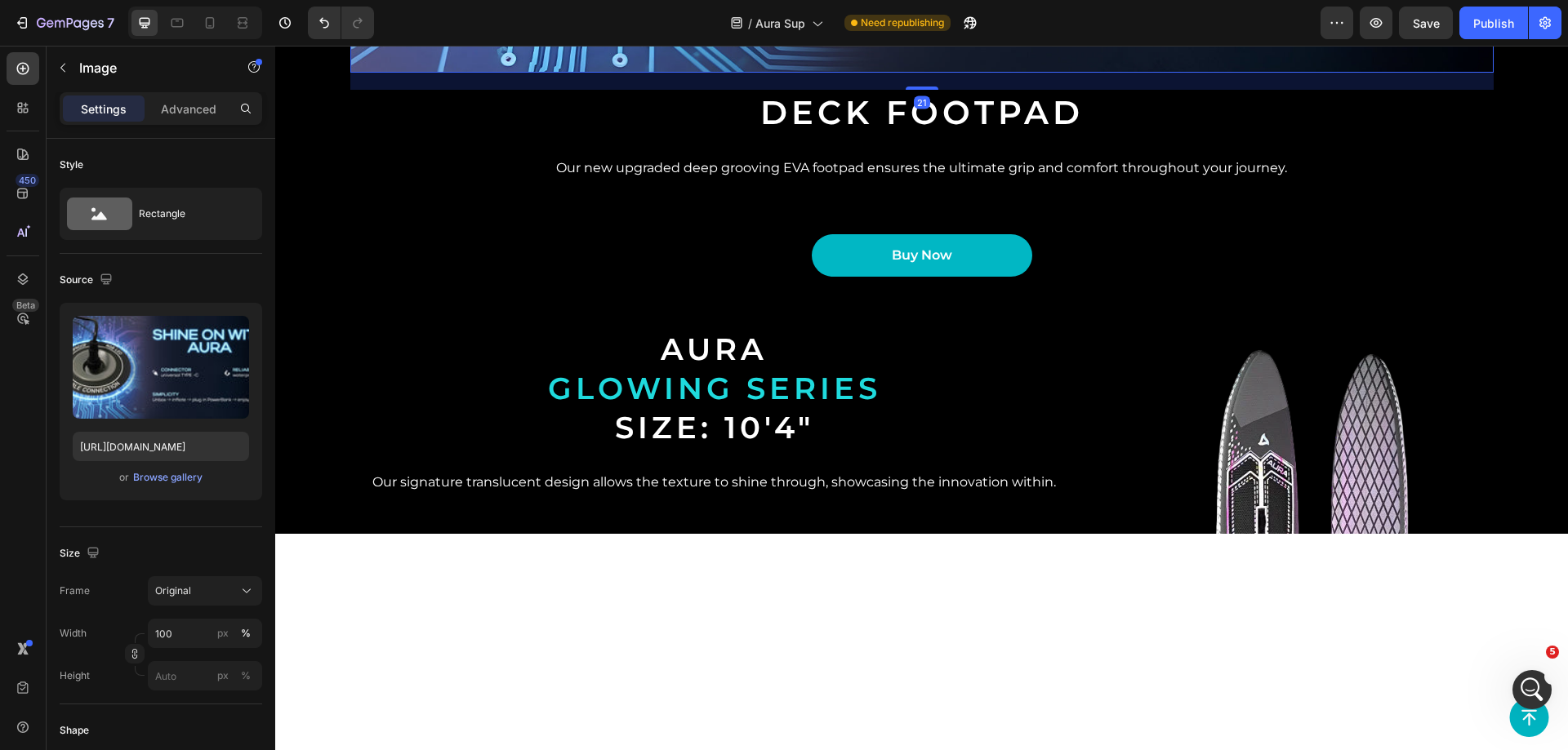
drag, startPoint x: 921, startPoint y: 359, endPoint x: 931, endPoint y: 376, distance: 19.7
click at [931, 89] on div at bounding box center [921, 87] width 32 height 3
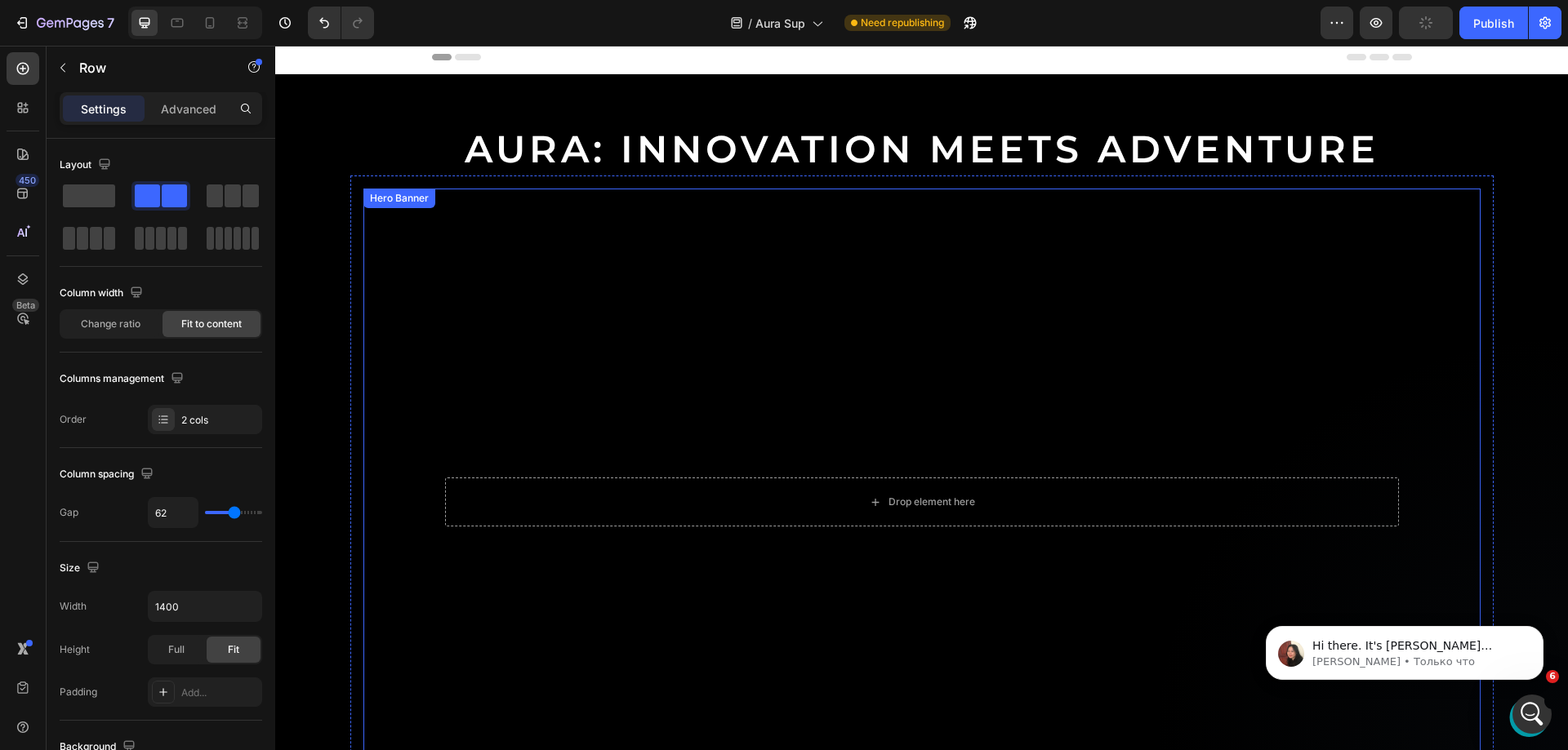
scroll to position [0, 0]
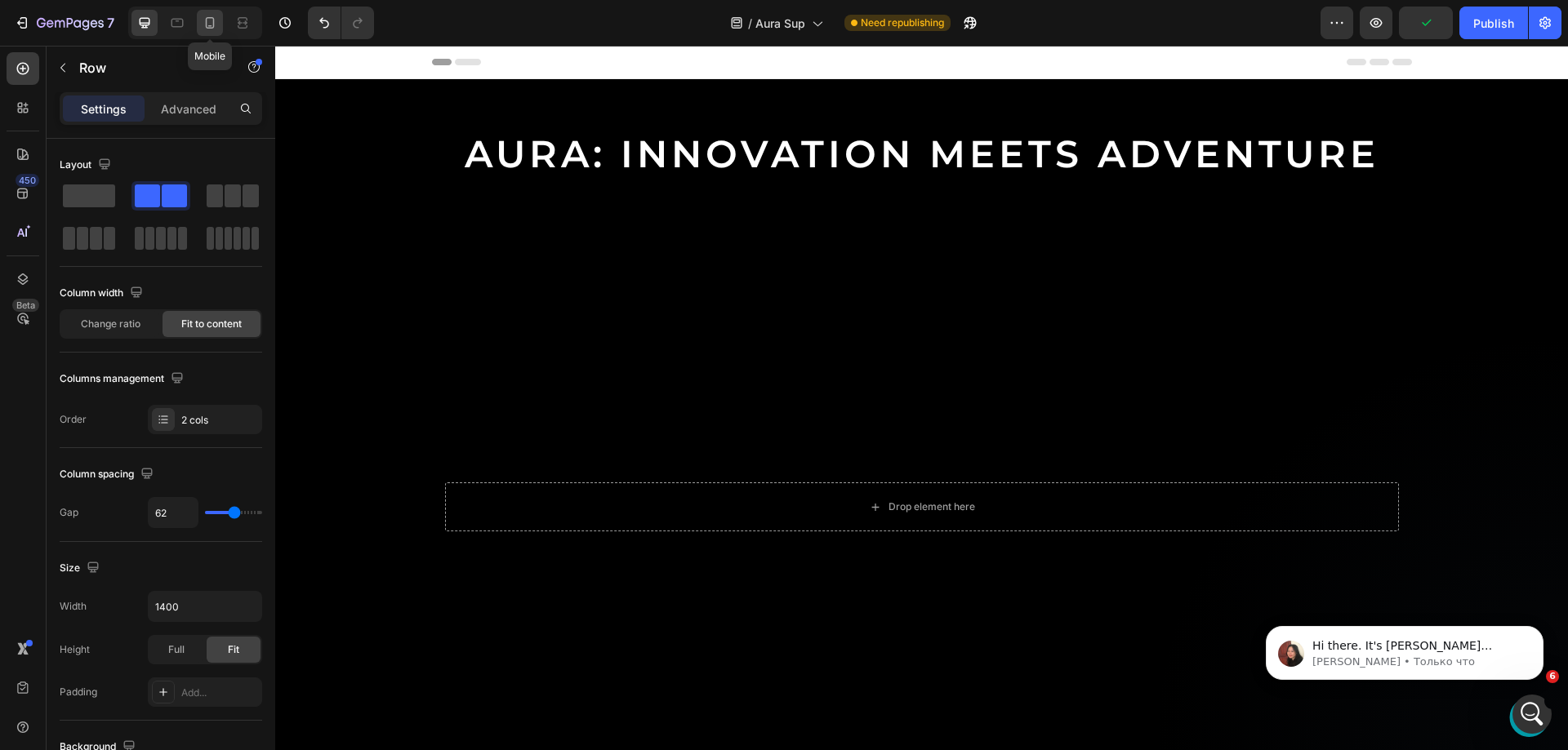
click at [215, 29] on icon at bounding box center [209, 22] width 16 height 16
type input "0"
type input "100%"
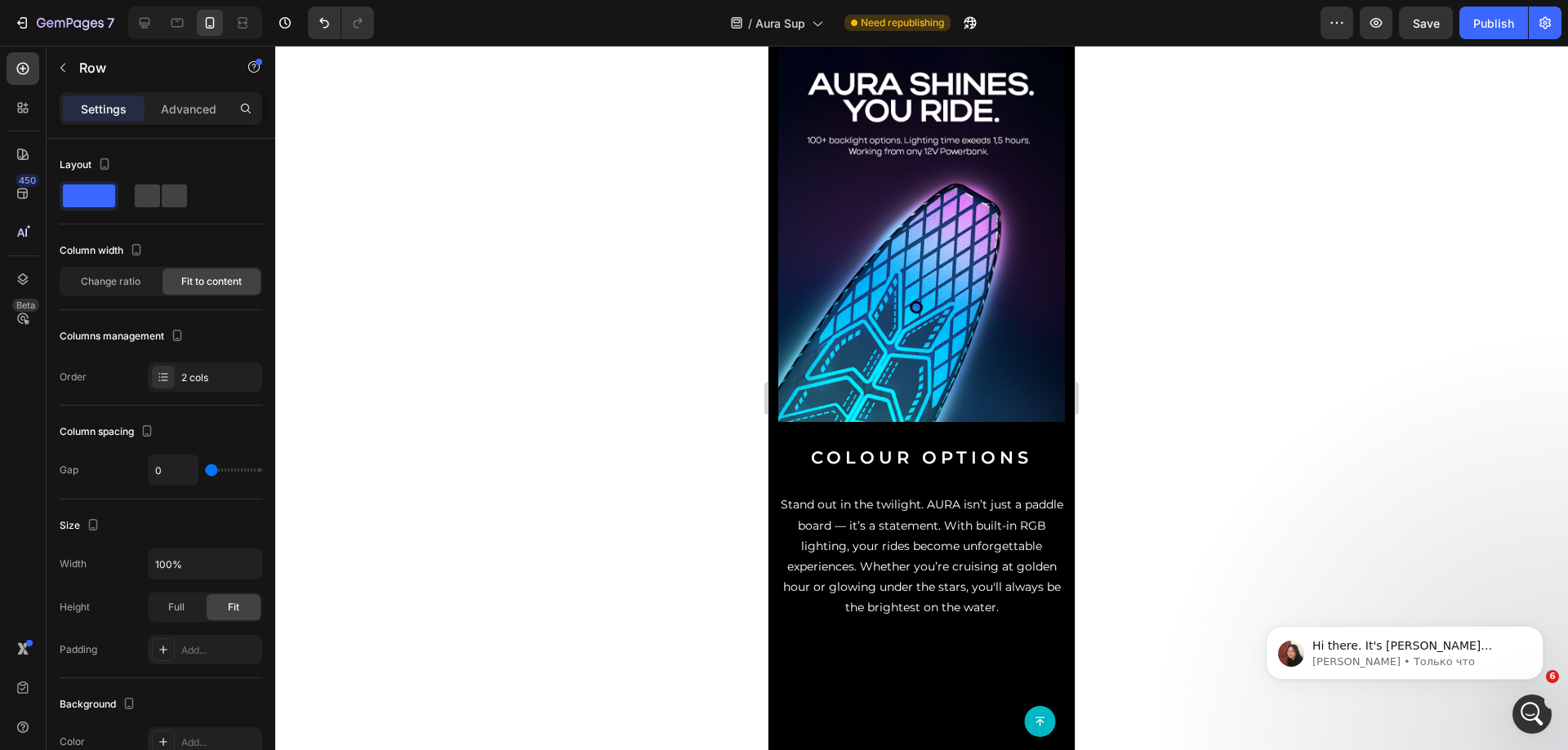
scroll to position [1130, 0]
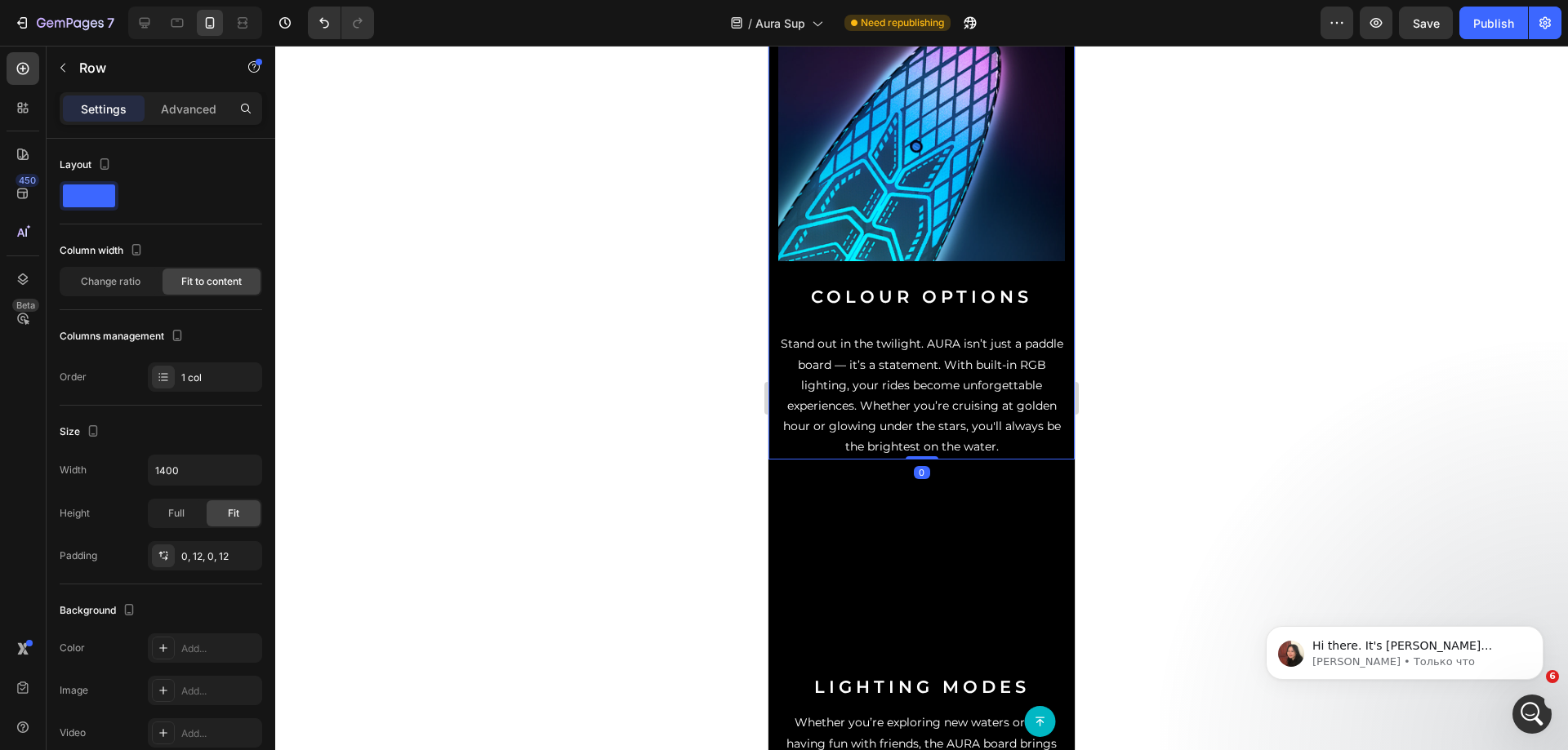
click at [956, 454] on div "Image Colour Options Heading Stand out in the twilight. AURA isn’t just a paddl…" at bounding box center [920, 169] width 286 height 581
click at [953, 309] on h2 "Colour Options" at bounding box center [920, 297] width 286 height 26
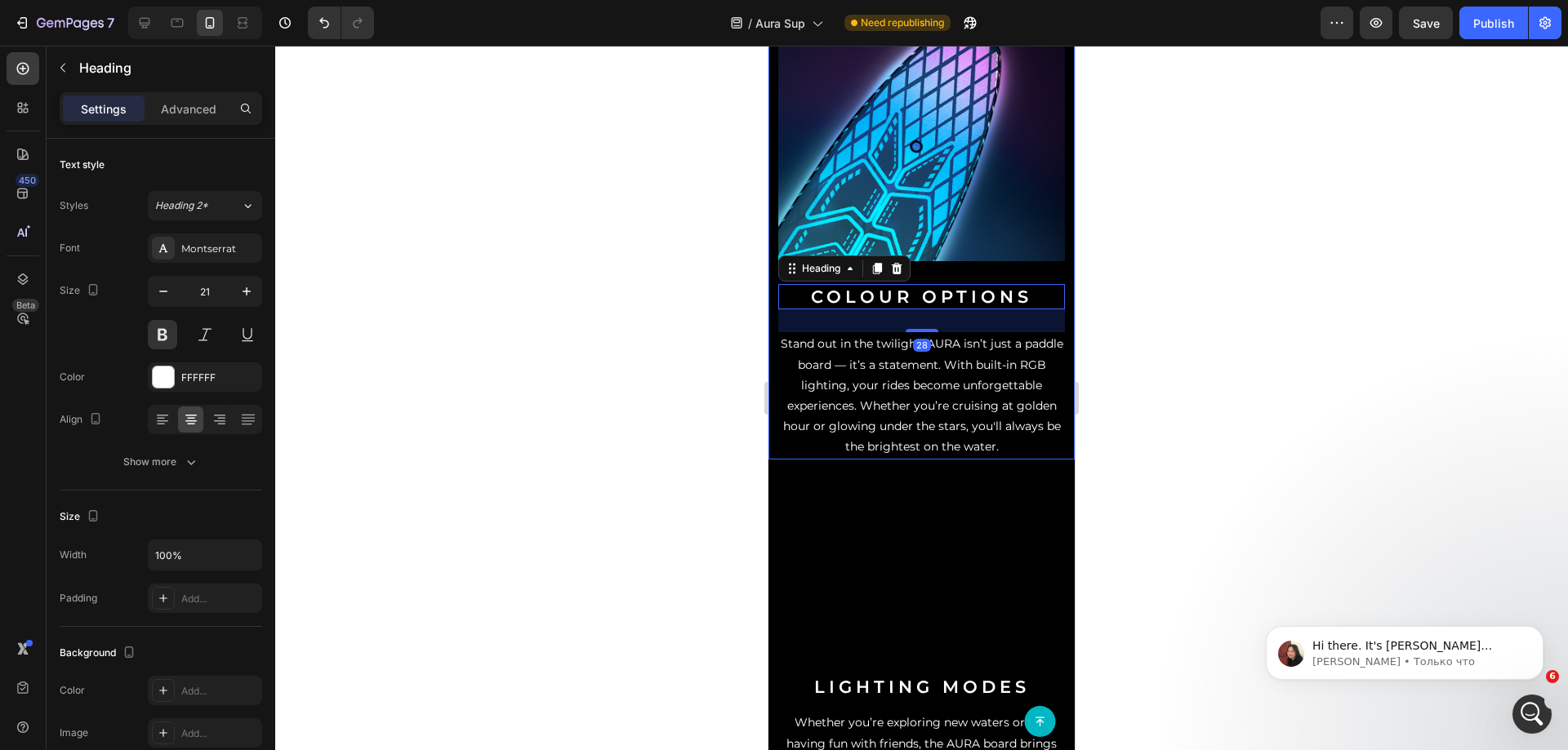
click at [958, 459] on div "Image Colour Options Heading 28 Stand out in the twilight. AURA isn’t just a pa…" at bounding box center [920, 169] width 286 height 581
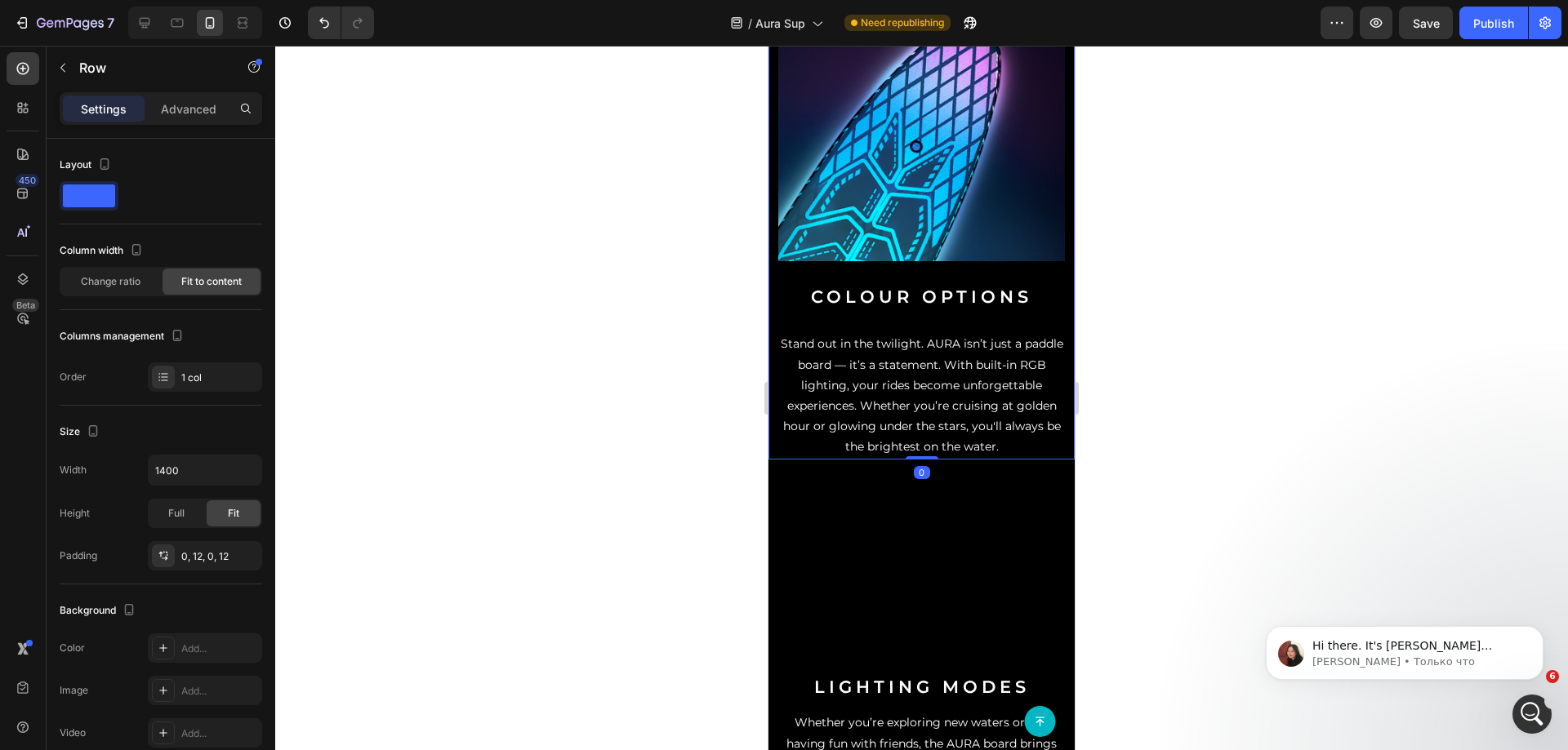
click at [959, 449] on div "Image Colour Options Heading Stand out in the twilight. AURA isn’t just a paddl…" at bounding box center [920, 169] width 286 height 581
click at [1485, 29] on div "Publish" at bounding box center [1493, 23] width 41 height 17
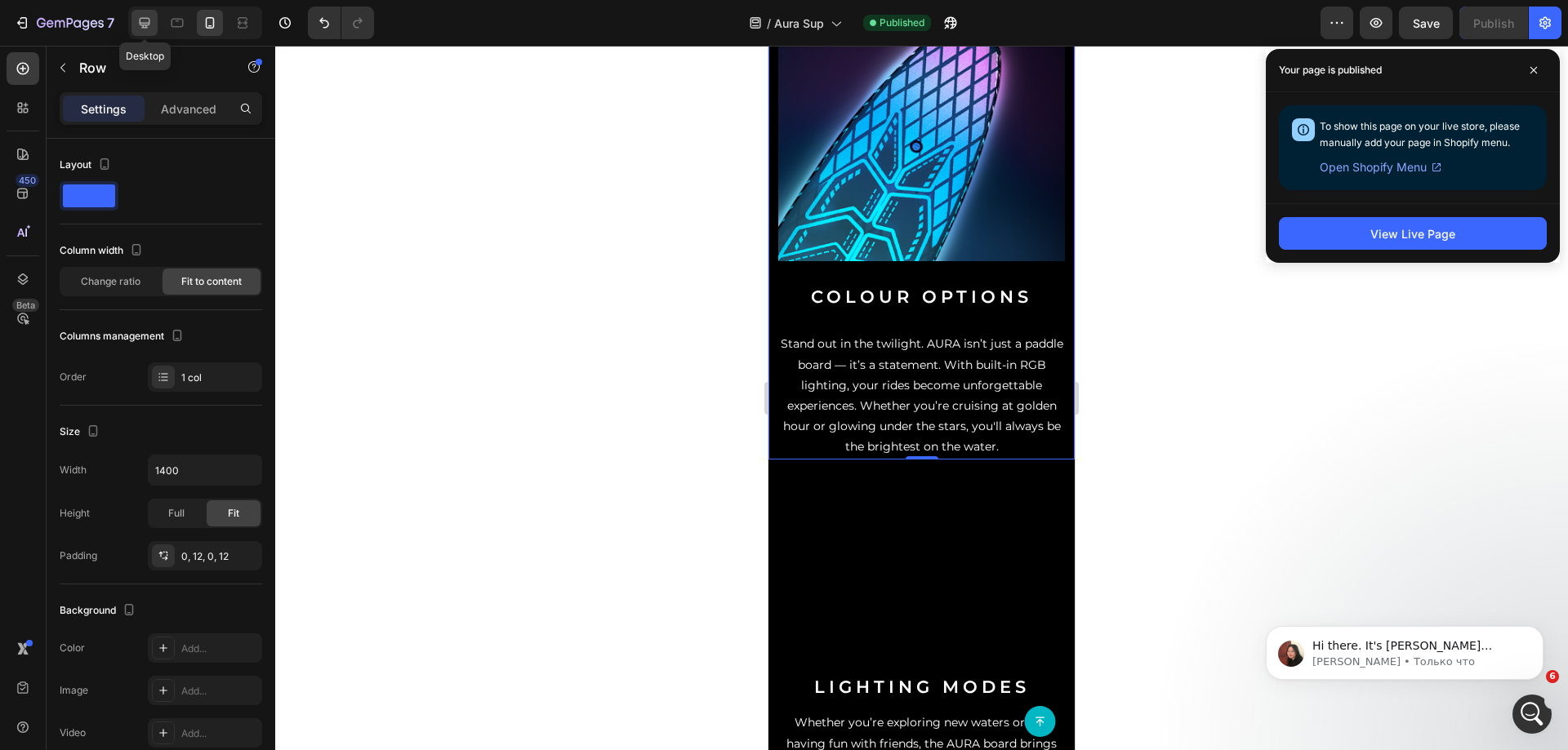
click at [138, 21] on icon at bounding box center [144, 22] width 16 height 16
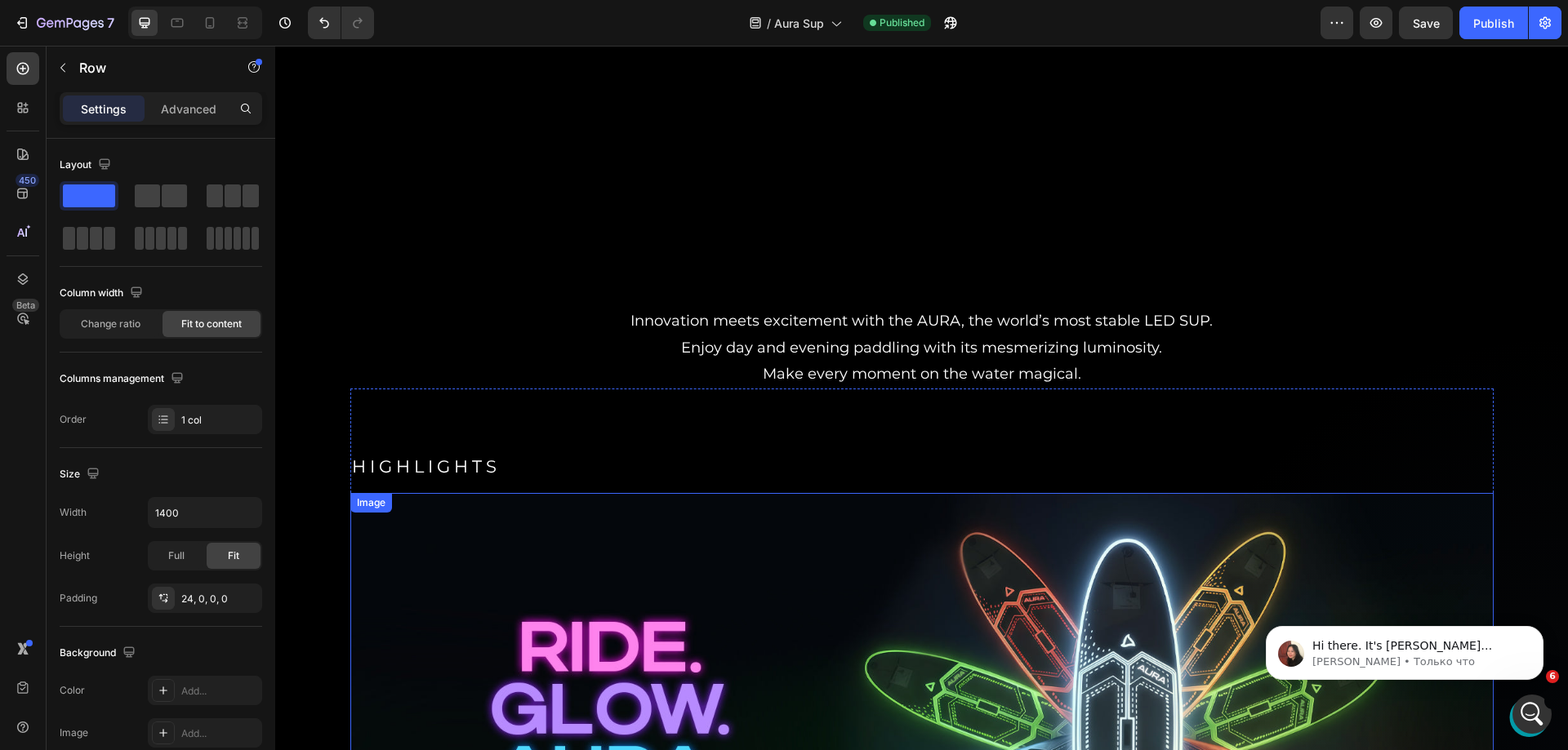
click at [1036, 338] on p "Innovation meets excitement with the AURA, the world’s most stable LED SUP. Enj…" at bounding box center [921, 347] width 1289 height 79
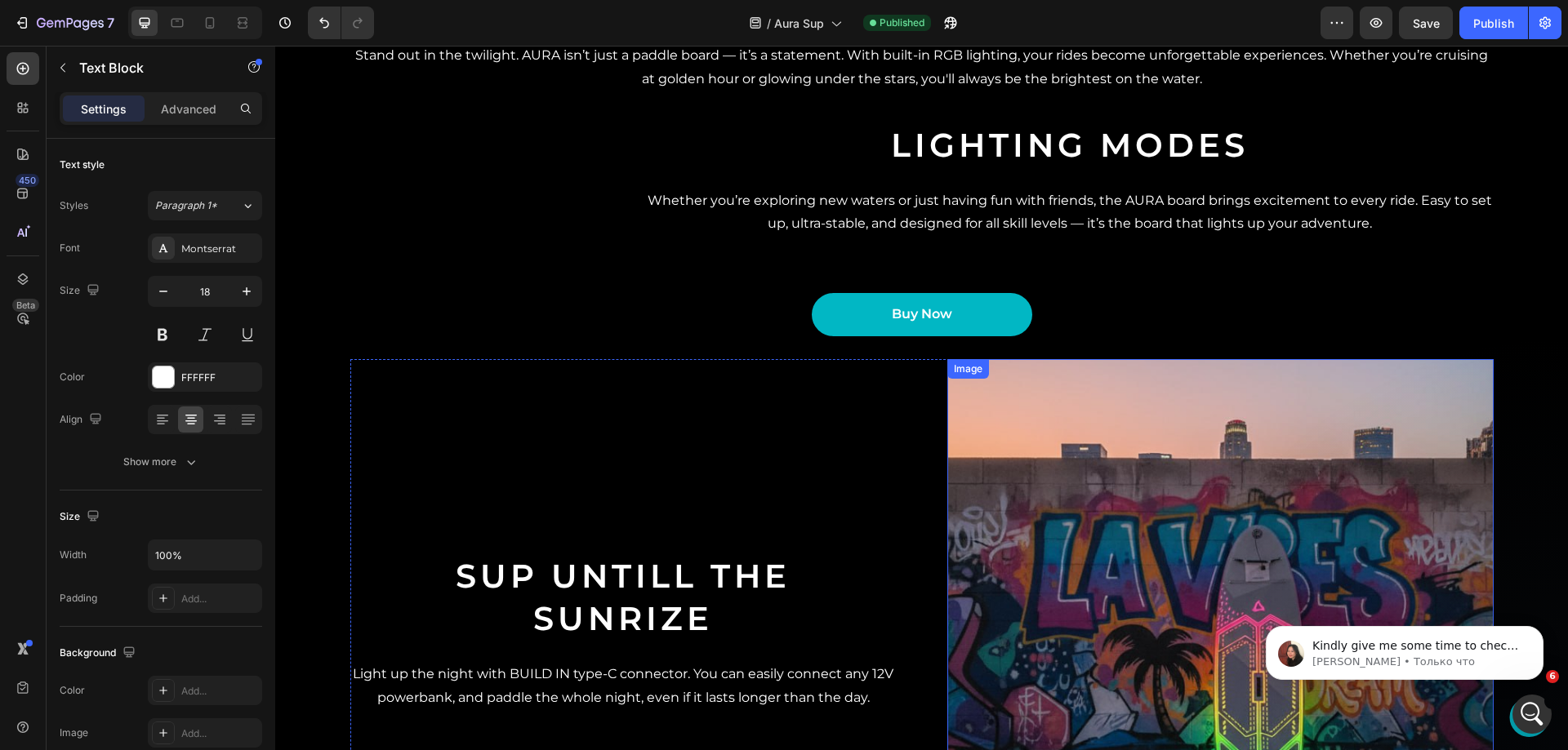
scroll to position [2041, 0]
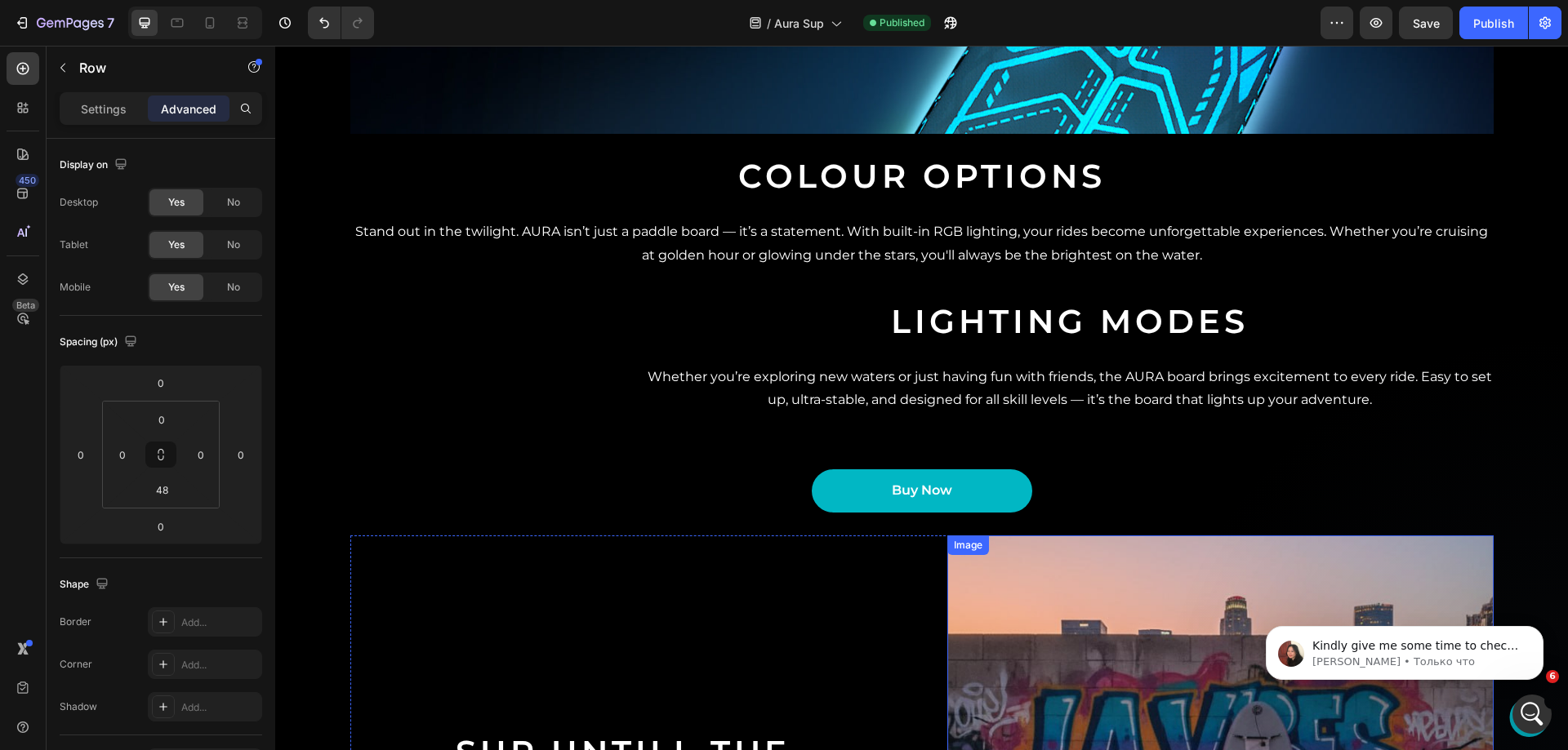
click at [1163, 350] on div "Lighting modes Heading Whether you’re exploring new waters or just having fun w…" at bounding box center [1069, 356] width 847 height 123
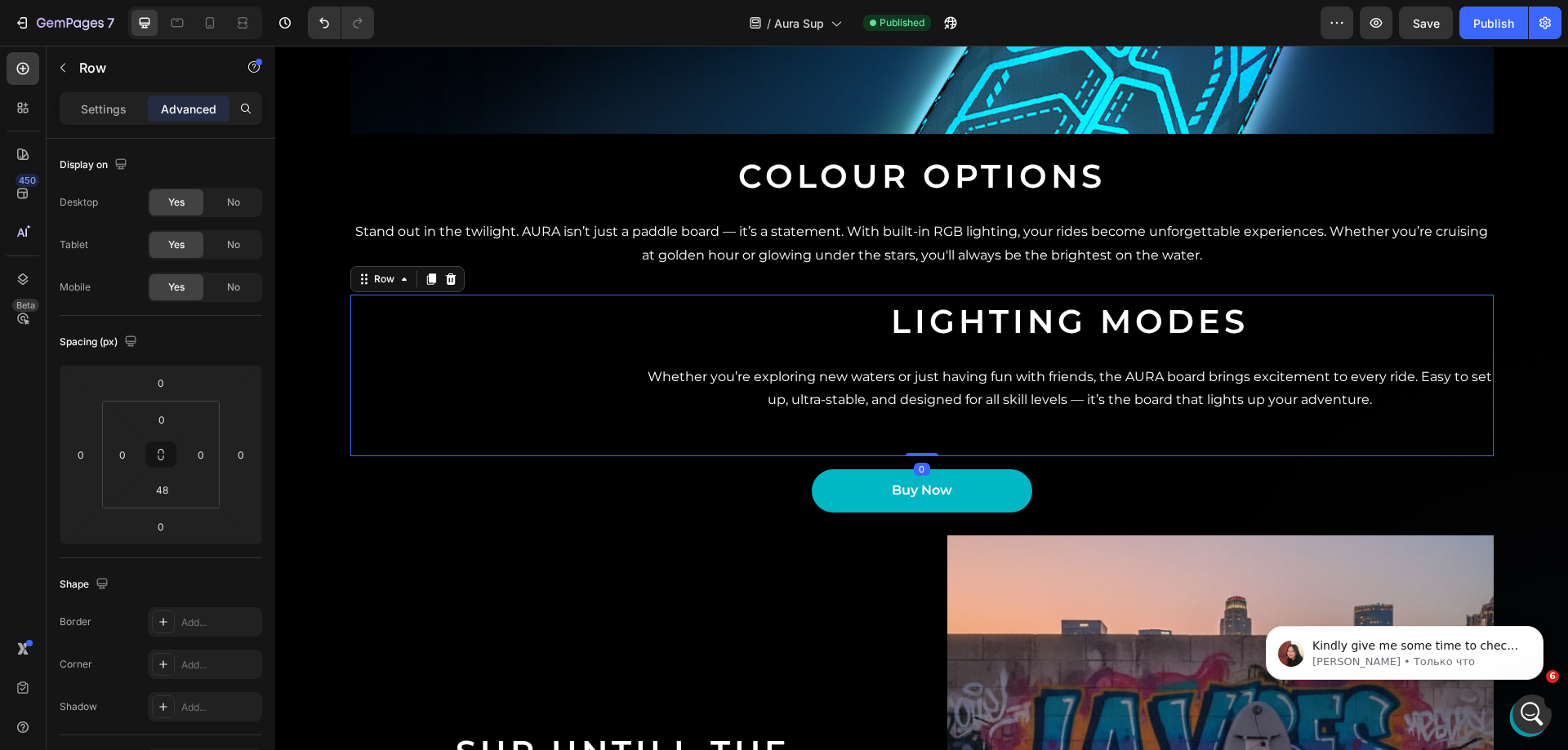
click at [1226, 250] on p "Stand out in the twilight. AURA isn’t just a paddle board — it’s a statement. W…" at bounding box center [921, 244] width 1140 height 48
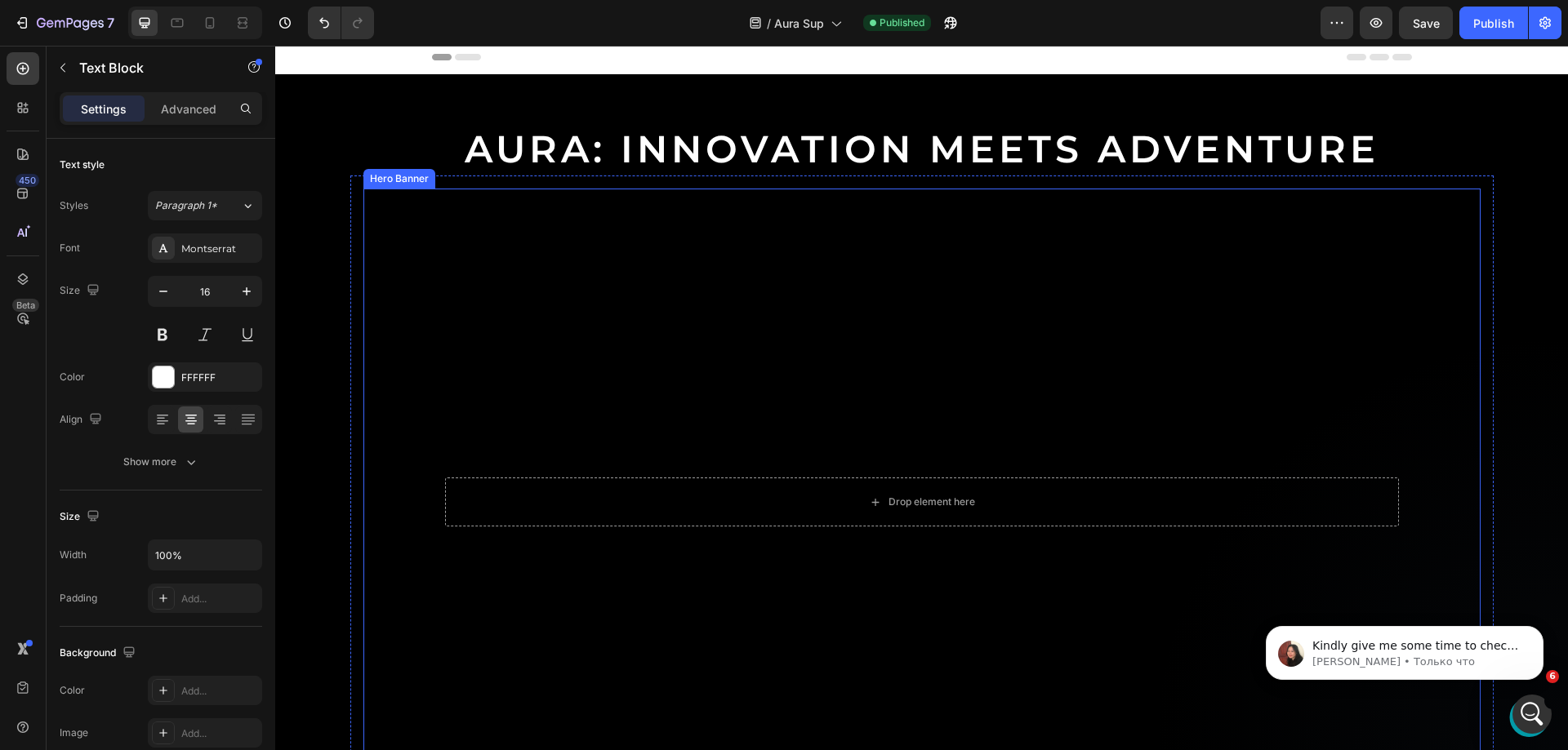
scroll to position [0, 0]
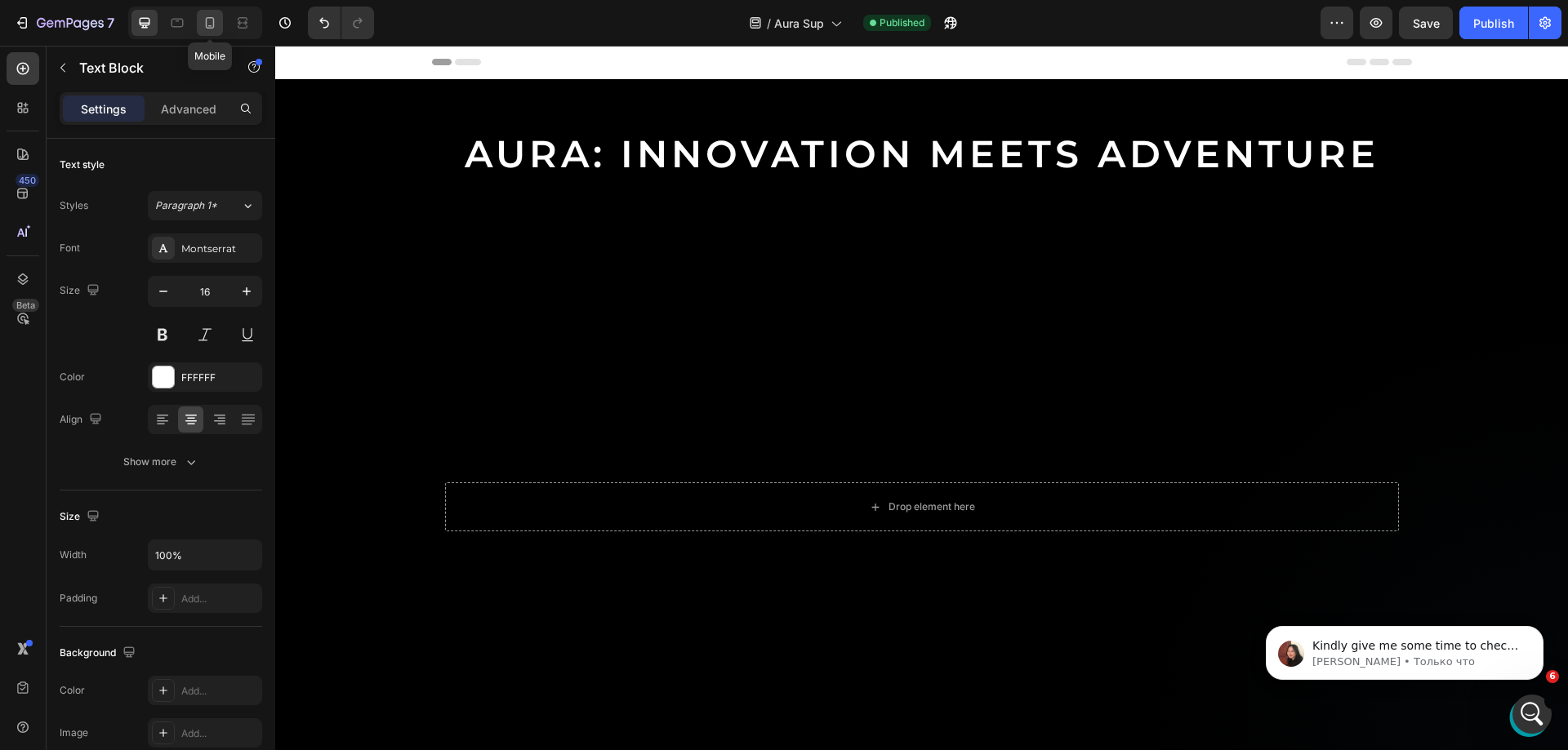
click at [215, 16] on icon at bounding box center [209, 22] width 16 height 16
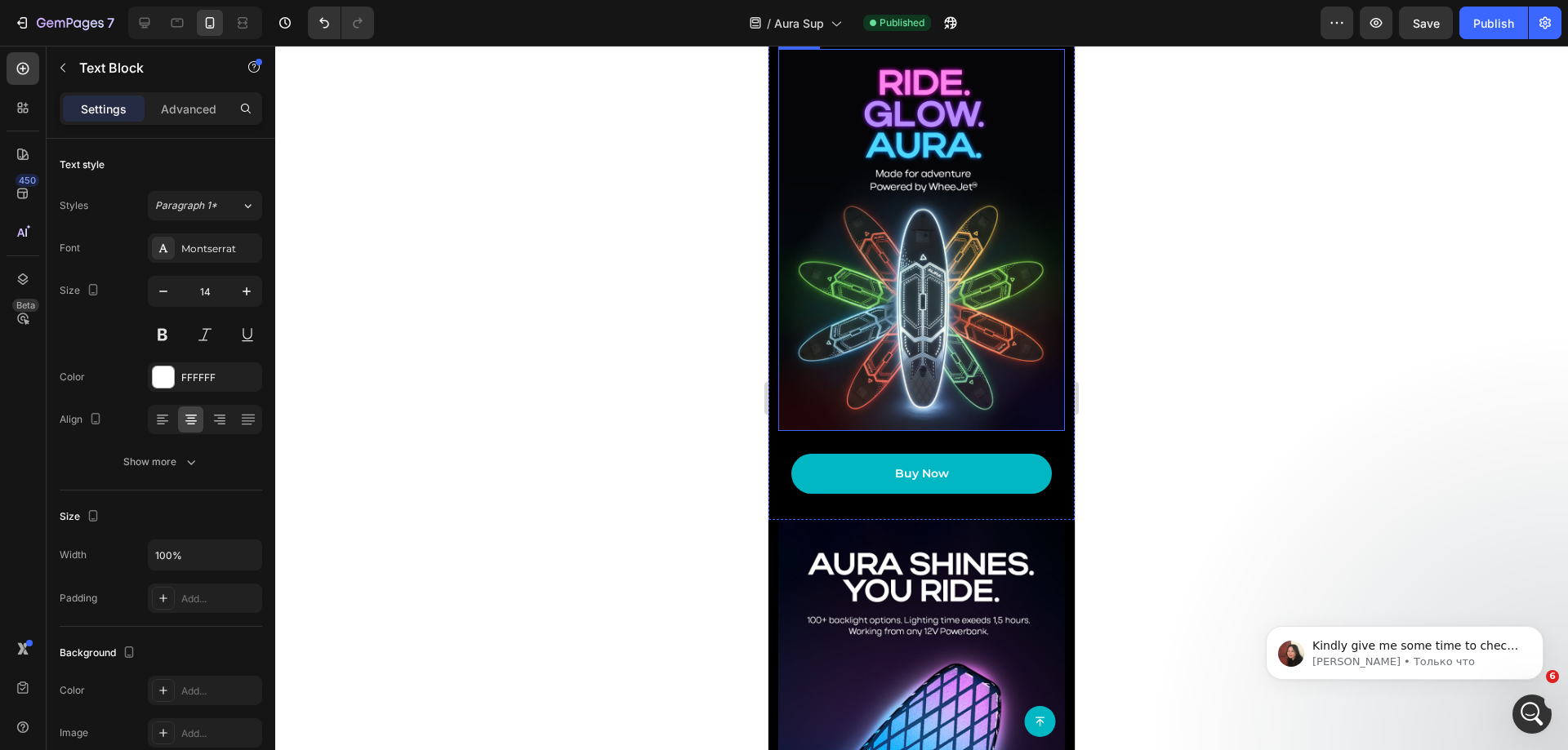
scroll to position [980, 0]
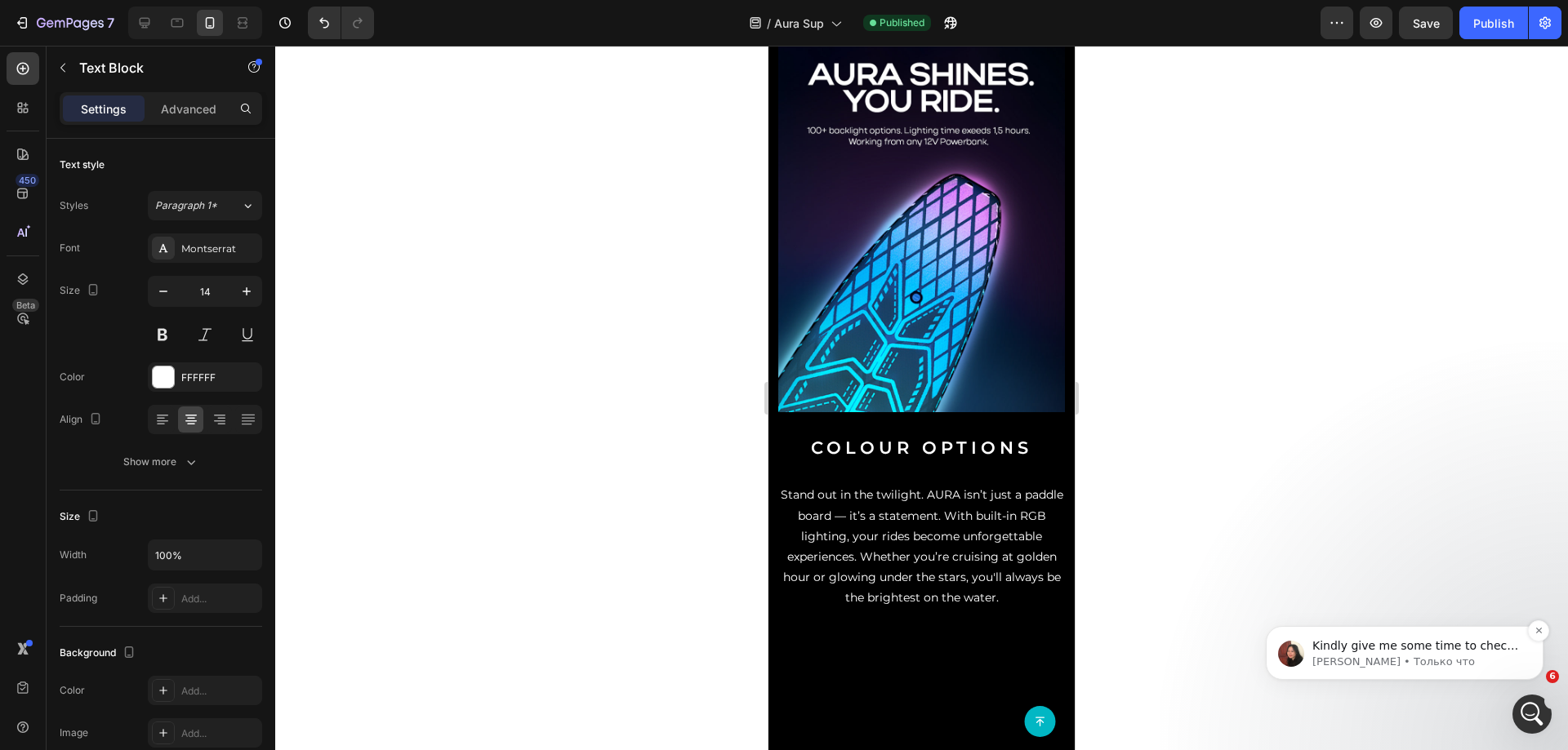
click at [1374, 642] on p "Kindly give me some time to check in the Editor. I noticed that our collaborato…" at bounding box center [1418, 646] width 211 height 16
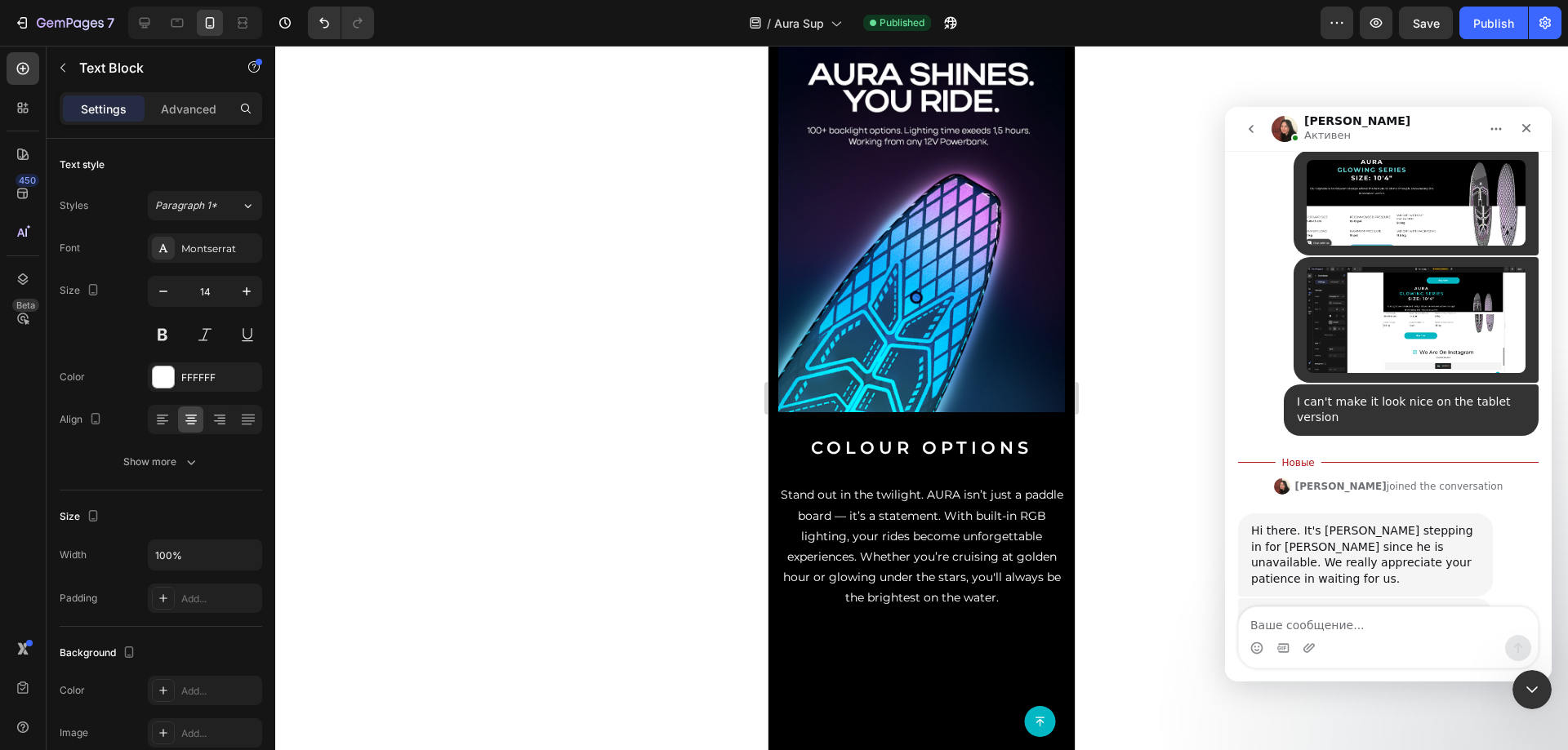
scroll to position [1968, 0]
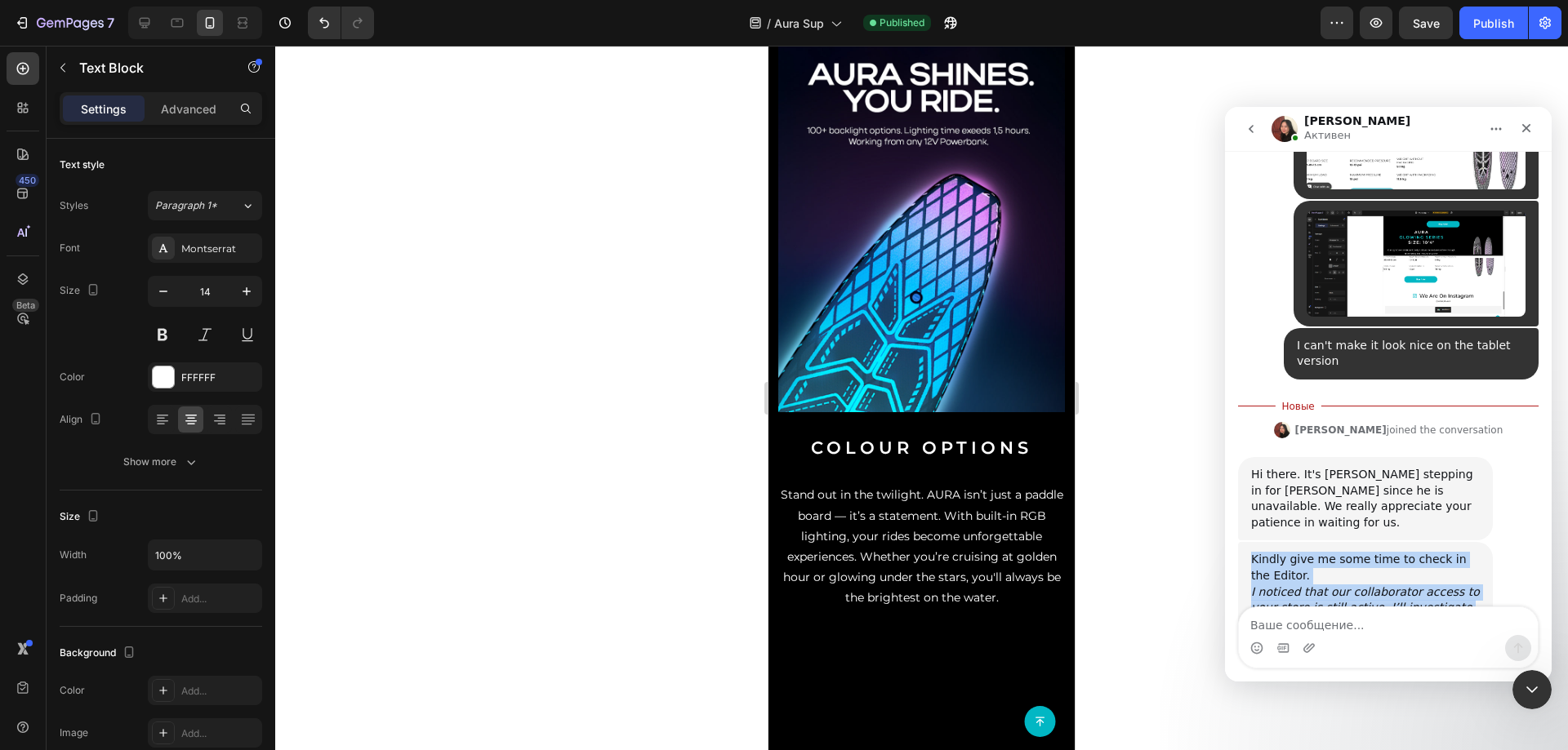
drag, startPoint x: 1250, startPoint y: 393, endPoint x: 1346, endPoint y: 438, distance: 106.0
click at [1339, 542] on div "Kindly give me some time to check in the Editor. I noticed that our collaborato…" at bounding box center [1365, 644] width 255 height 204
click at [1346, 586] on icon "I noticed that our collaborator access to your store is still active. I’ll inve…" at bounding box center [1365, 640] width 228 height 109
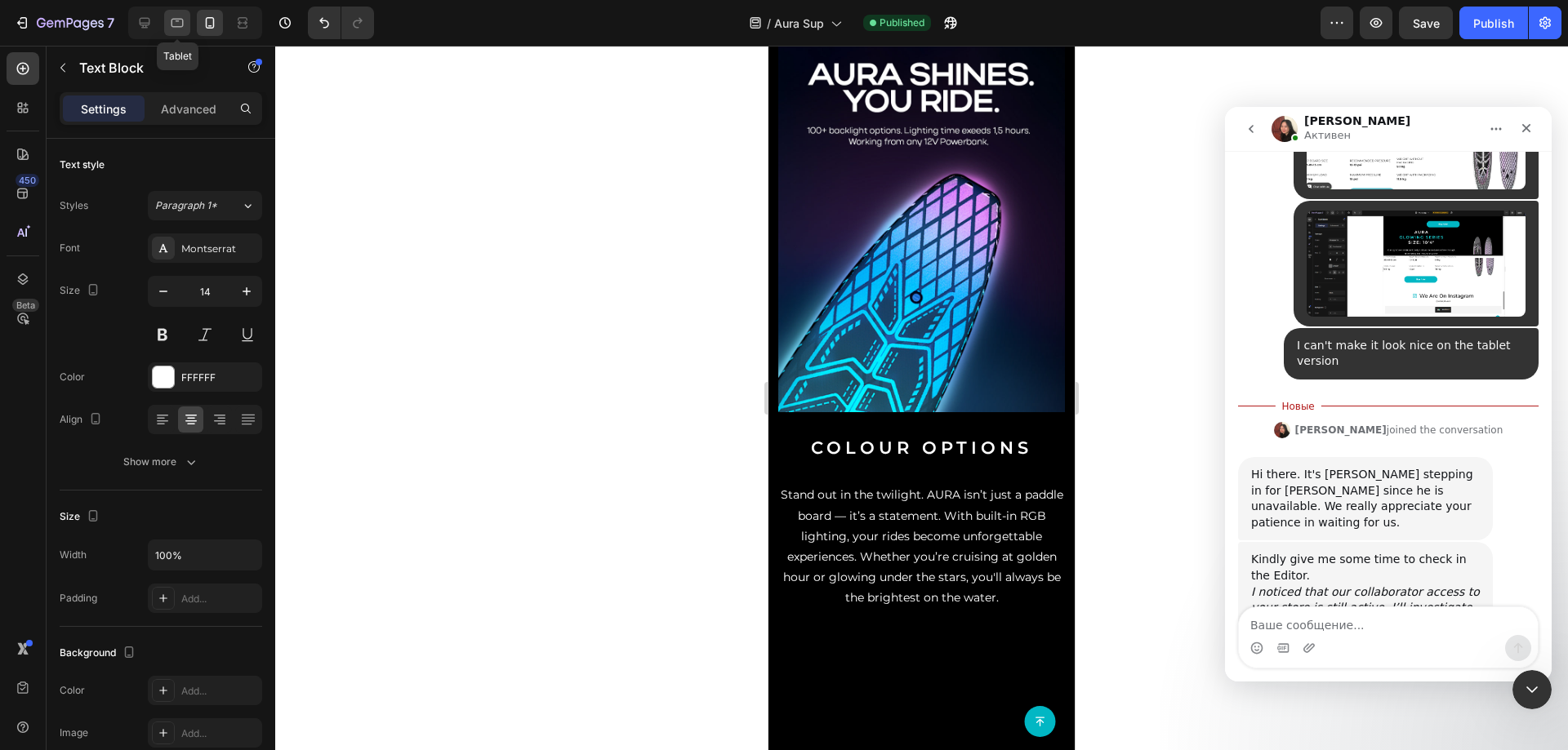
click at [165, 17] on div at bounding box center [177, 22] width 26 height 26
type input "16"
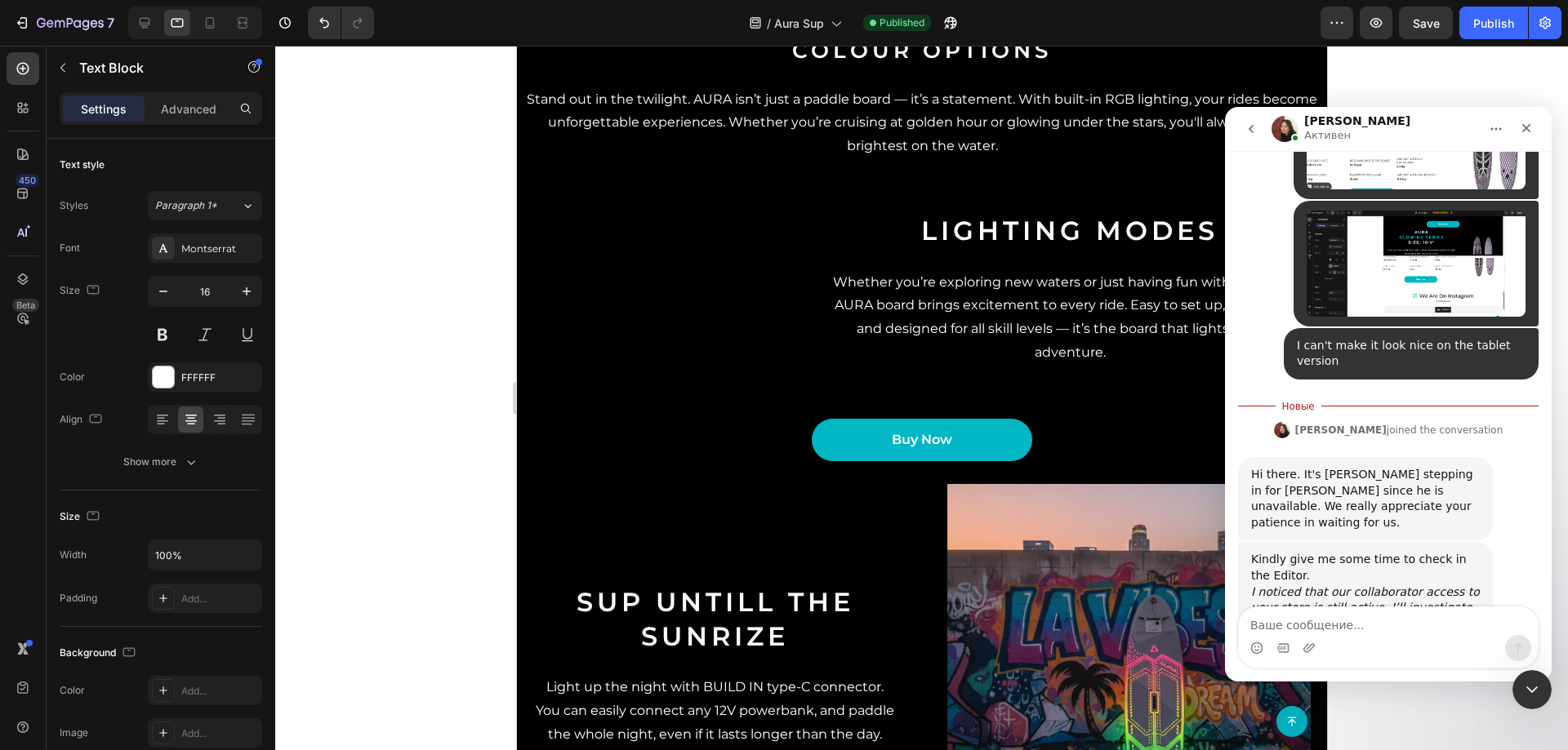
scroll to position [1303, 0]
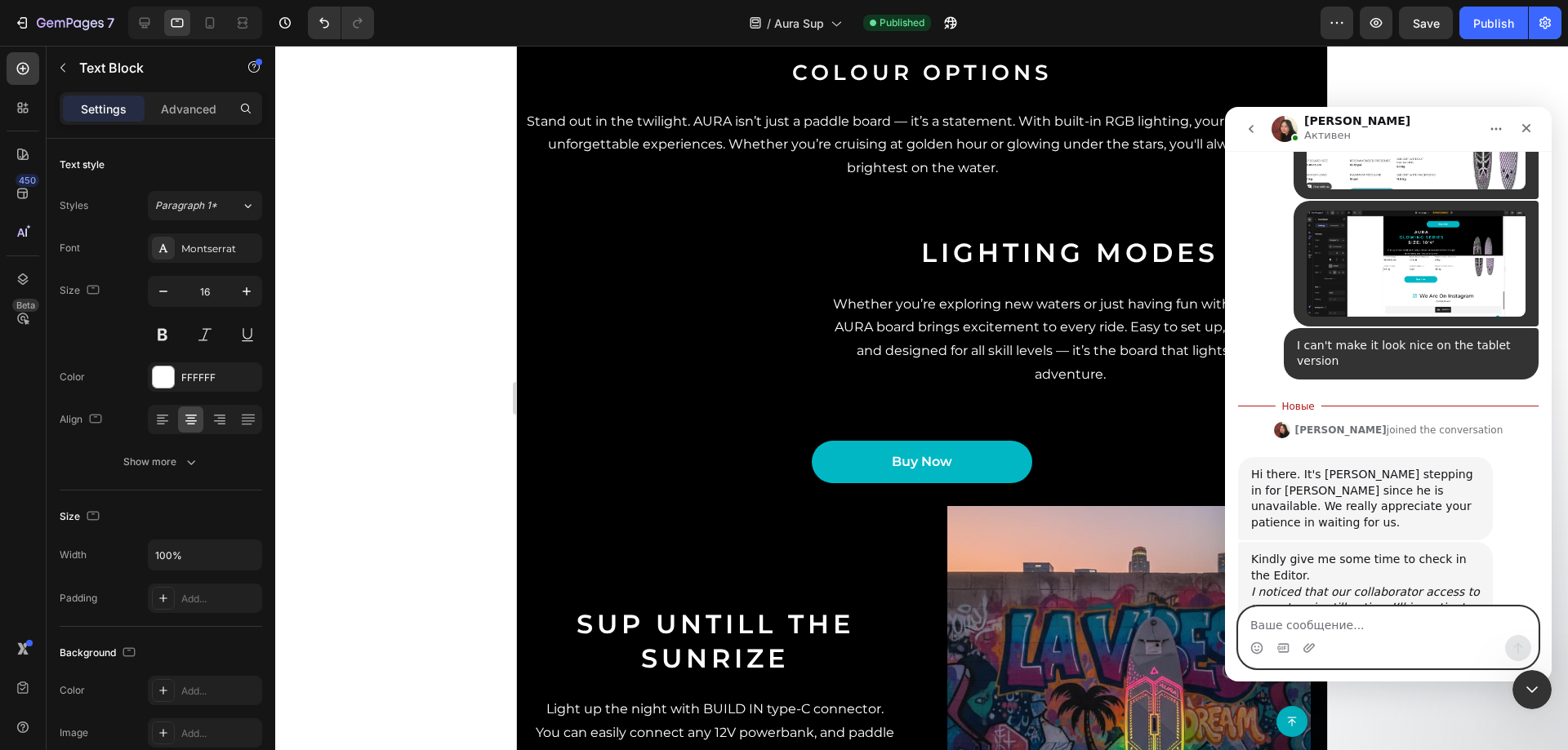
click at [1358, 627] on textarea "Ваше сообщение..." at bounding box center [1388, 621] width 299 height 28
paste textarea "[URL][DOMAIN_NAME][DOMAIN_NAME]"
type textarea "[URL][DOMAIN_NAME][DOMAIN_NAME]"
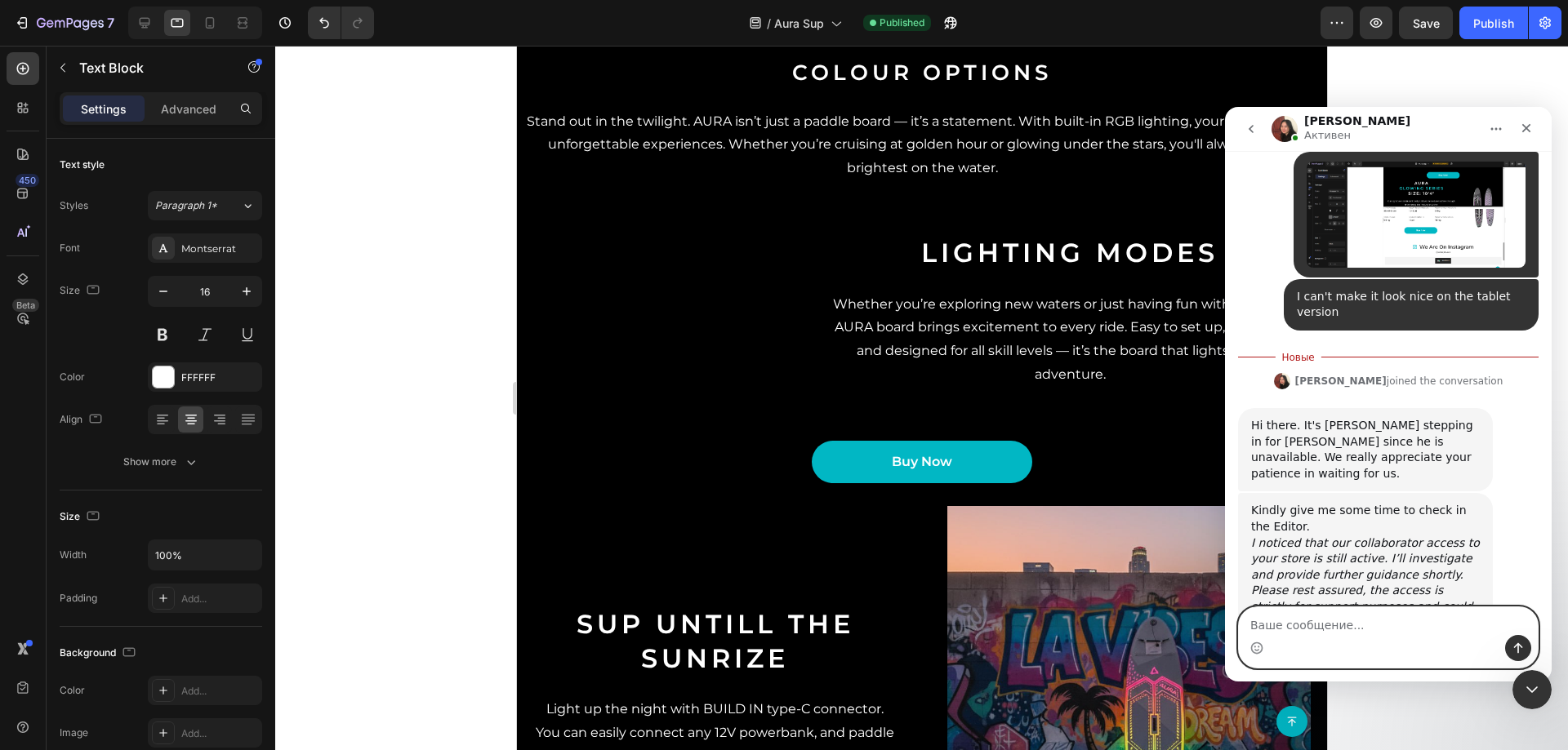
scroll to position [2053, 0]
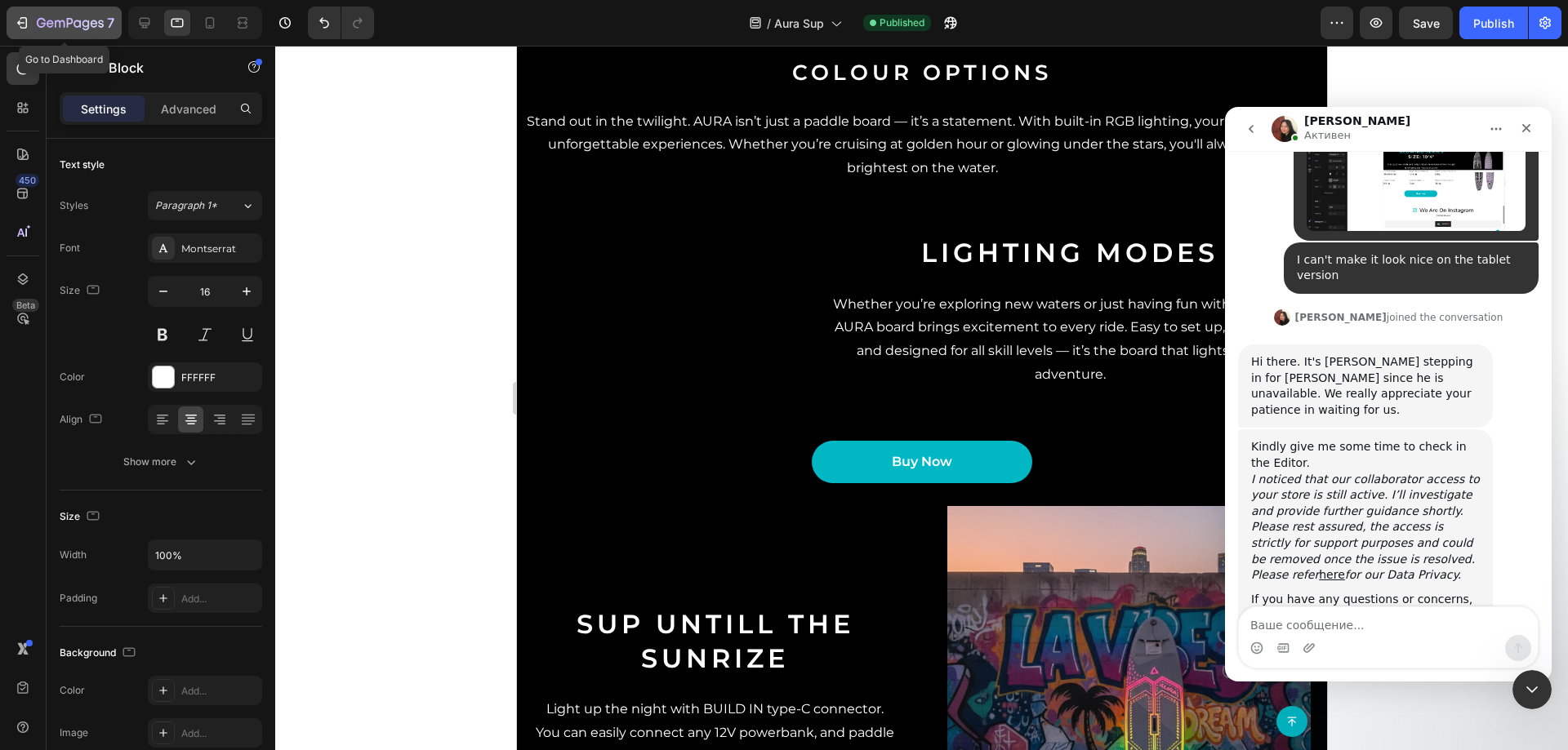
click at [23, 10] on button "7" at bounding box center [64, 23] width 115 height 32
